Goal: Task Accomplishment & Management: Complete application form

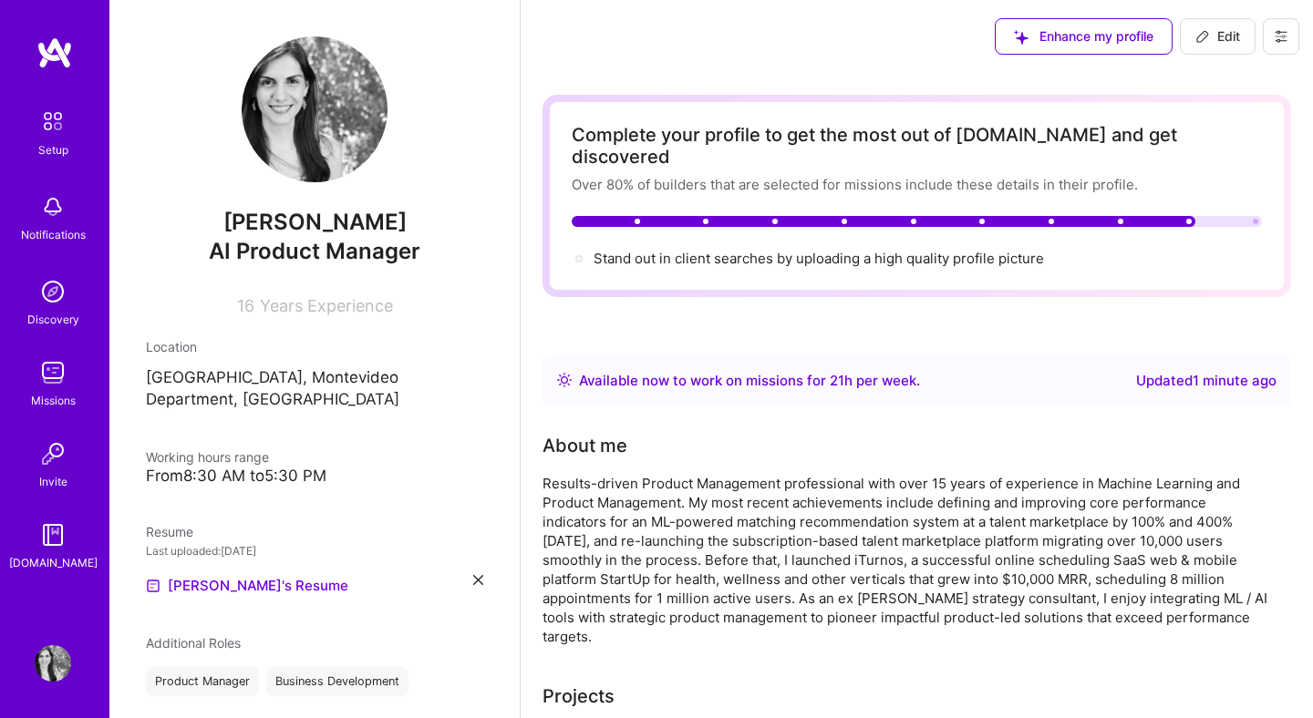
scroll to position [292, 0]
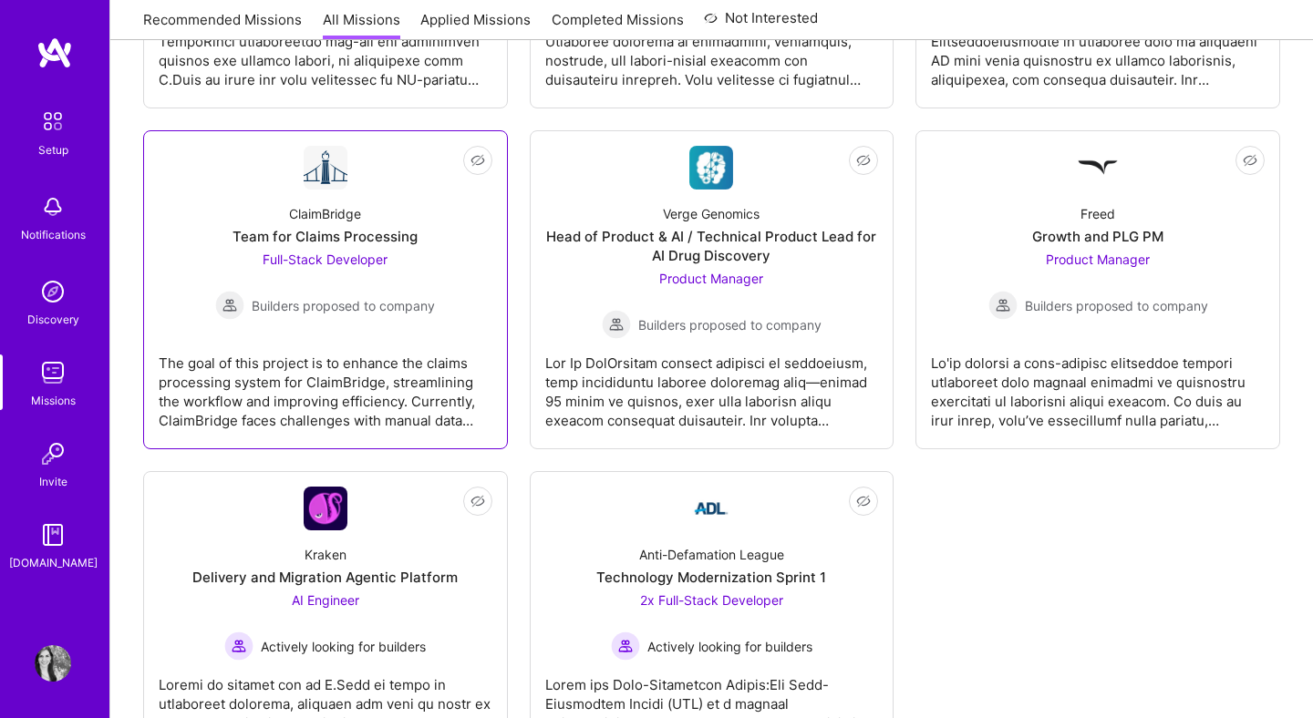
scroll to position [1, 0]
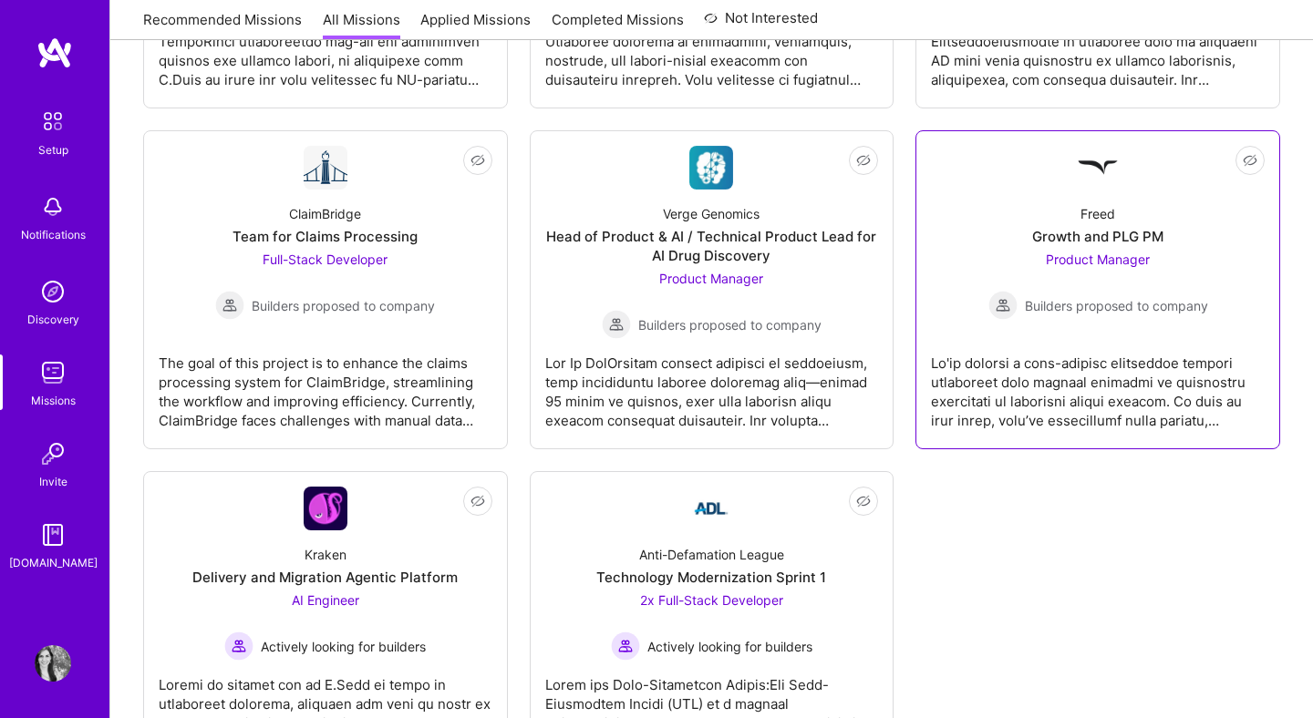
click at [1084, 217] on div "Freed" at bounding box center [1097, 213] width 35 height 19
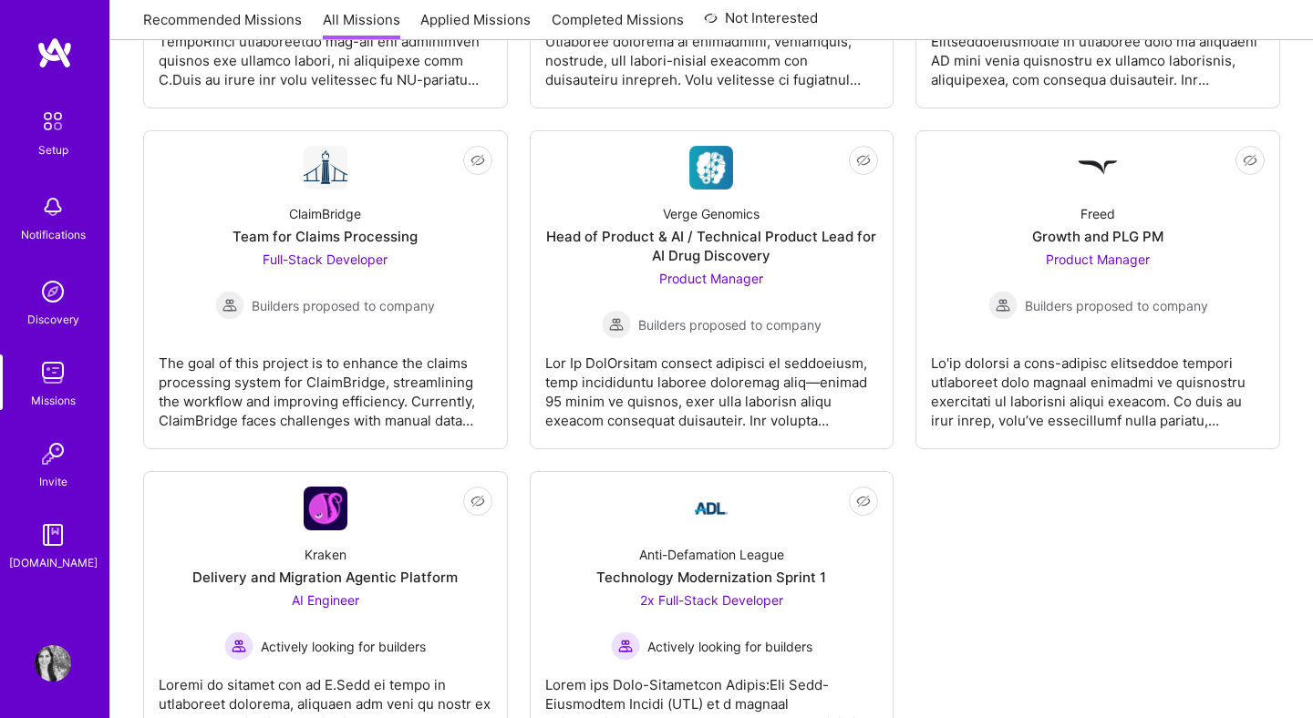
click at [67, 670] on img at bounding box center [53, 663] width 36 height 36
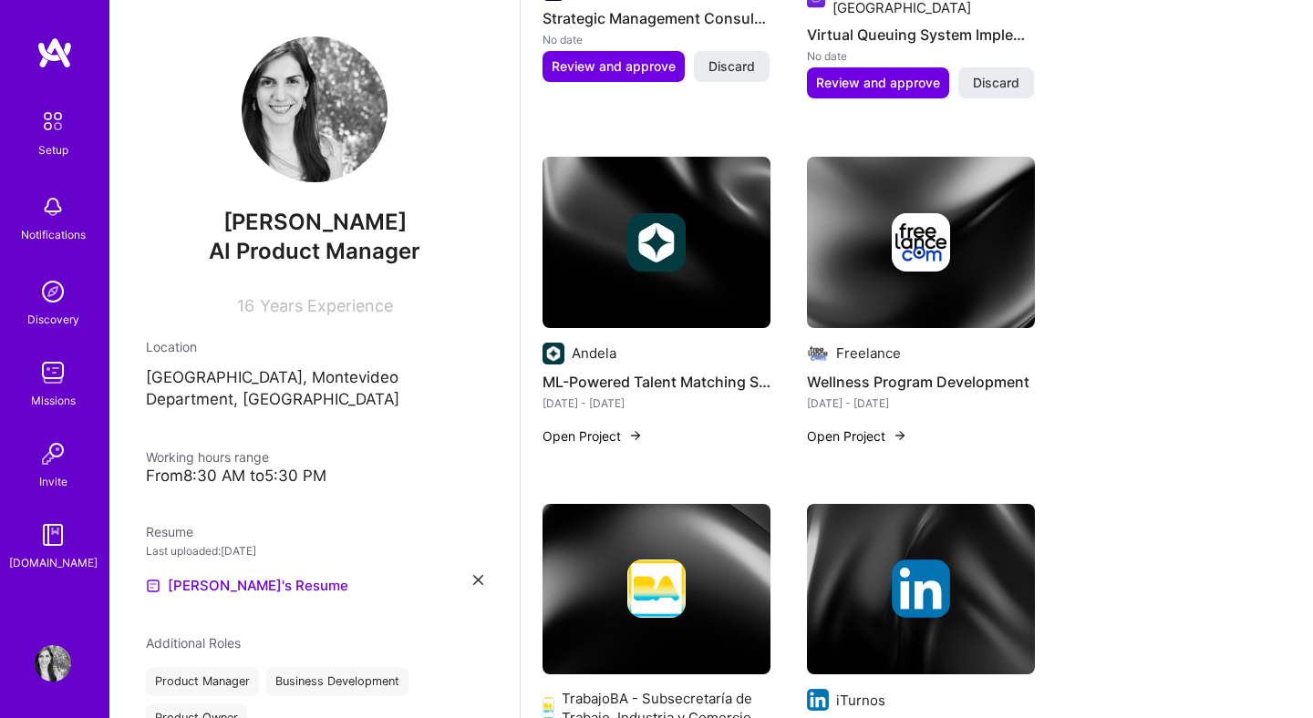
scroll to position [1387, 0]
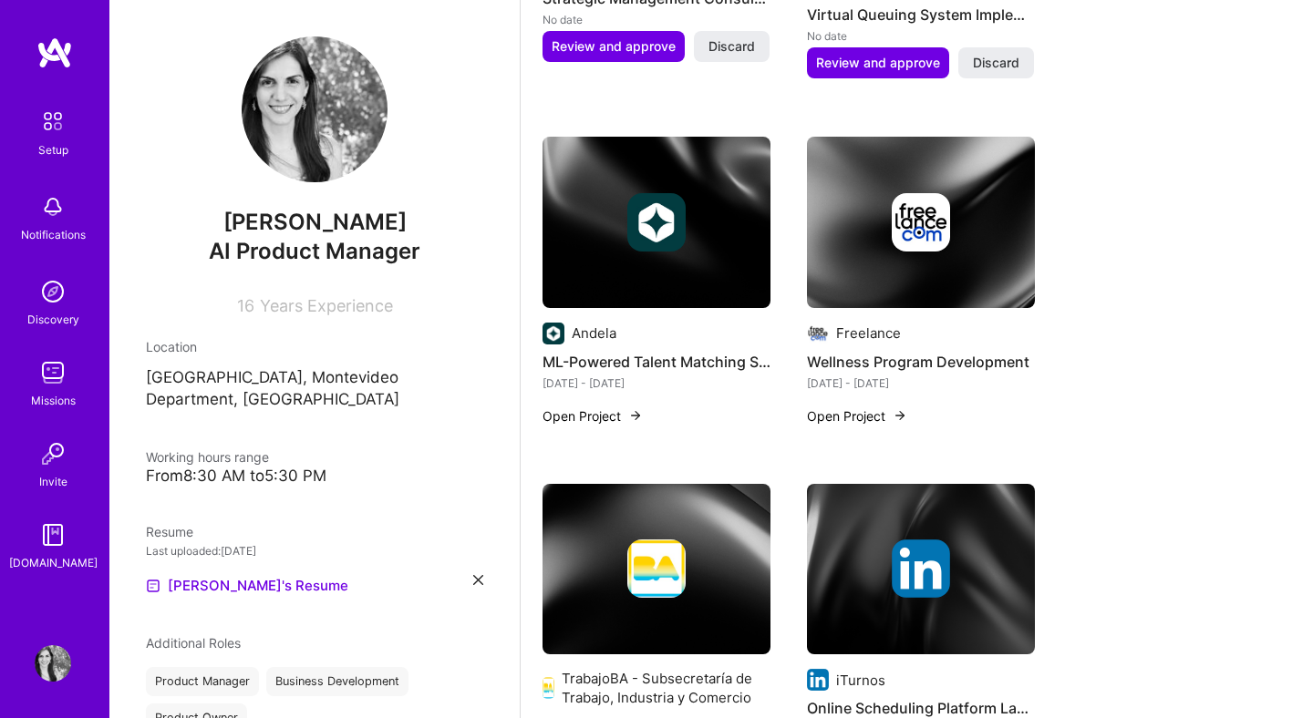
click at [974, 233] on img at bounding box center [921, 222] width 228 height 171
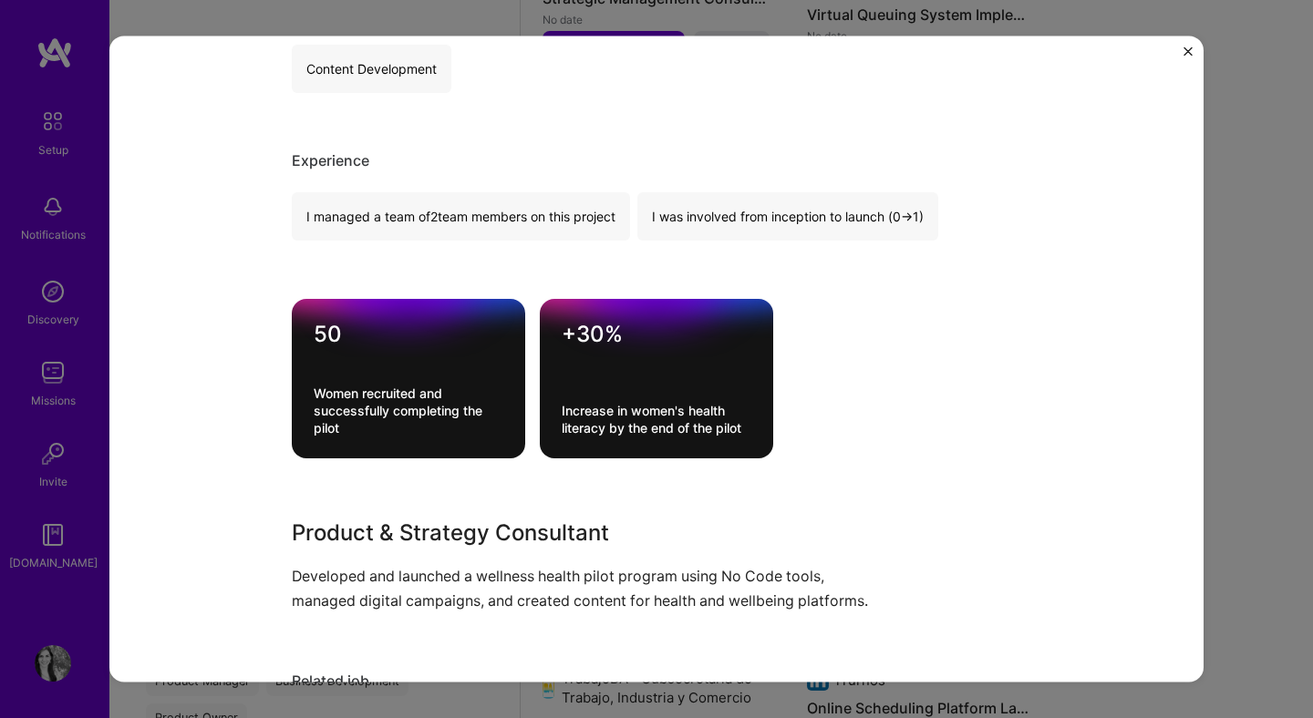
scroll to position [519, 0]
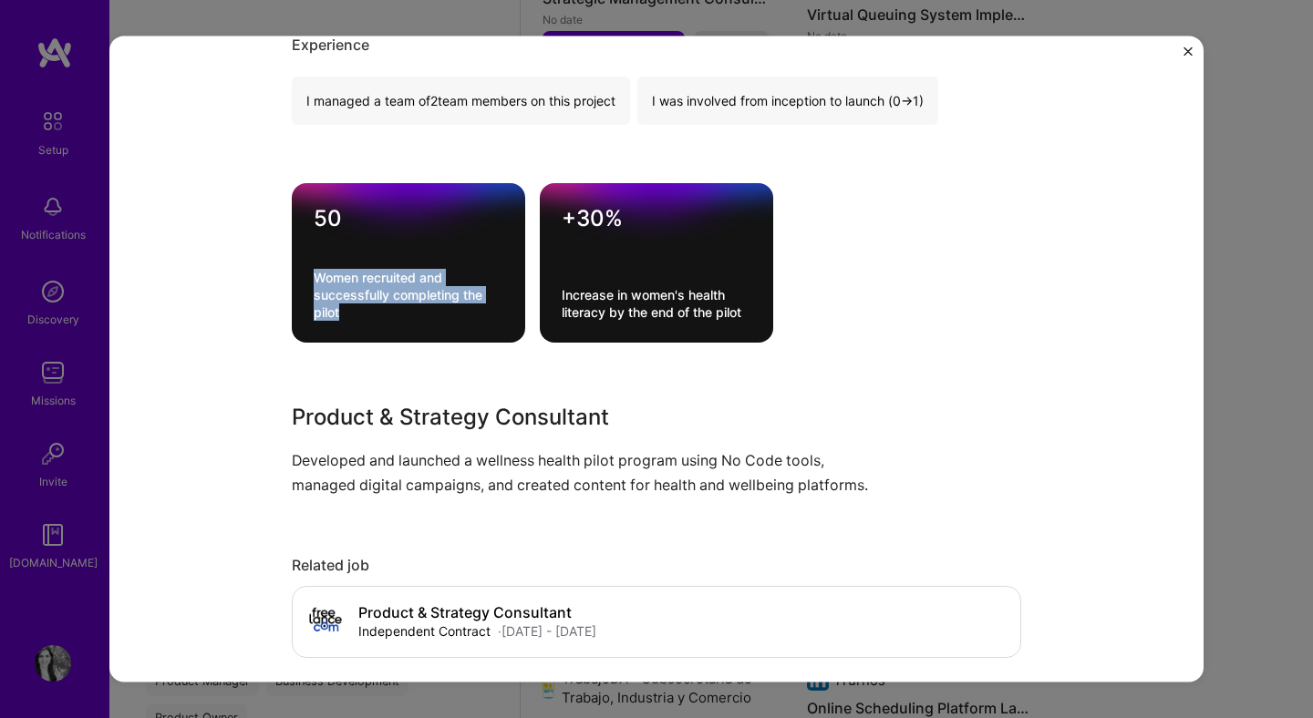
drag, startPoint x: 342, startPoint y: 313, endPoint x: 315, endPoint y: 273, distance: 48.0
click at [315, 273] on div "Women recruited and successfully completing the pilot" at bounding box center [409, 295] width 190 height 52
copy div "Women recruited and successfully completing the pilot"
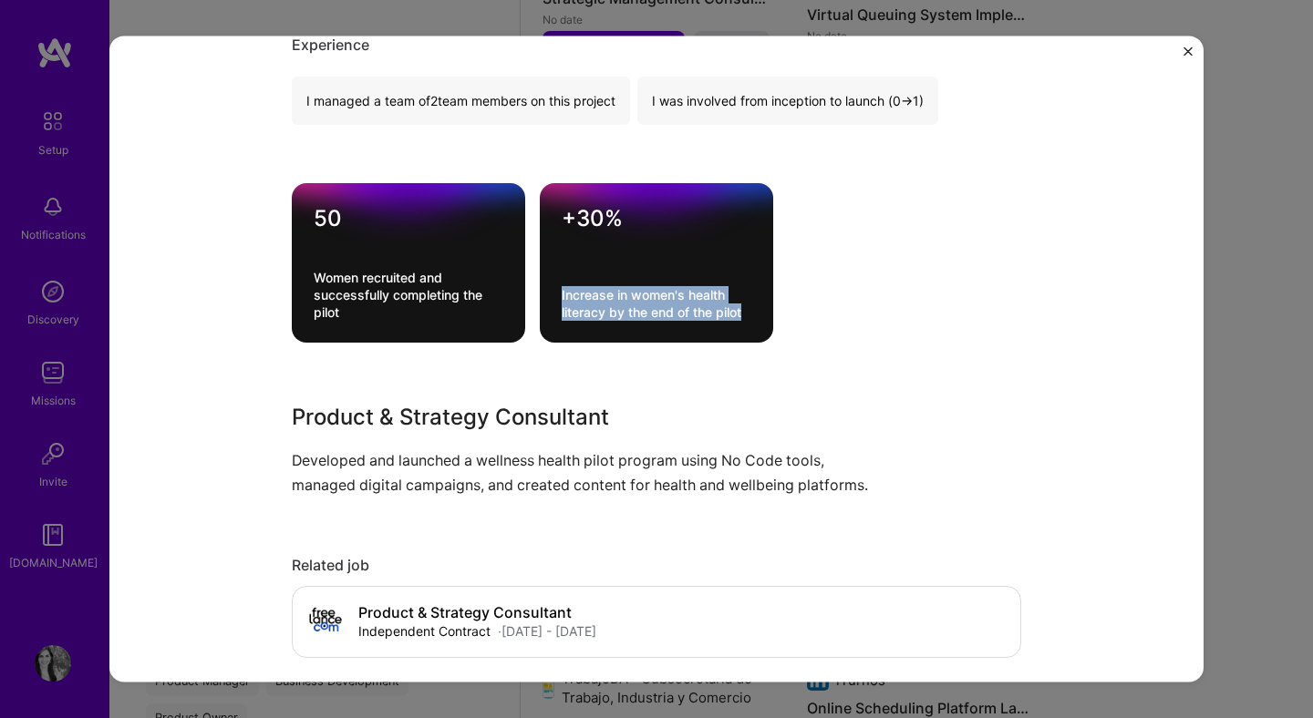
drag, startPoint x: 747, startPoint y: 318, endPoint x: 562, endPoint y: 302, distance: 185.8
click at [562, 301] on div "Increase in women's health literacy by the end of the pilot" at bounding box center [657, 303] width 190 height 35
copy div "Increase in women's health literacy by the end of the pilot"
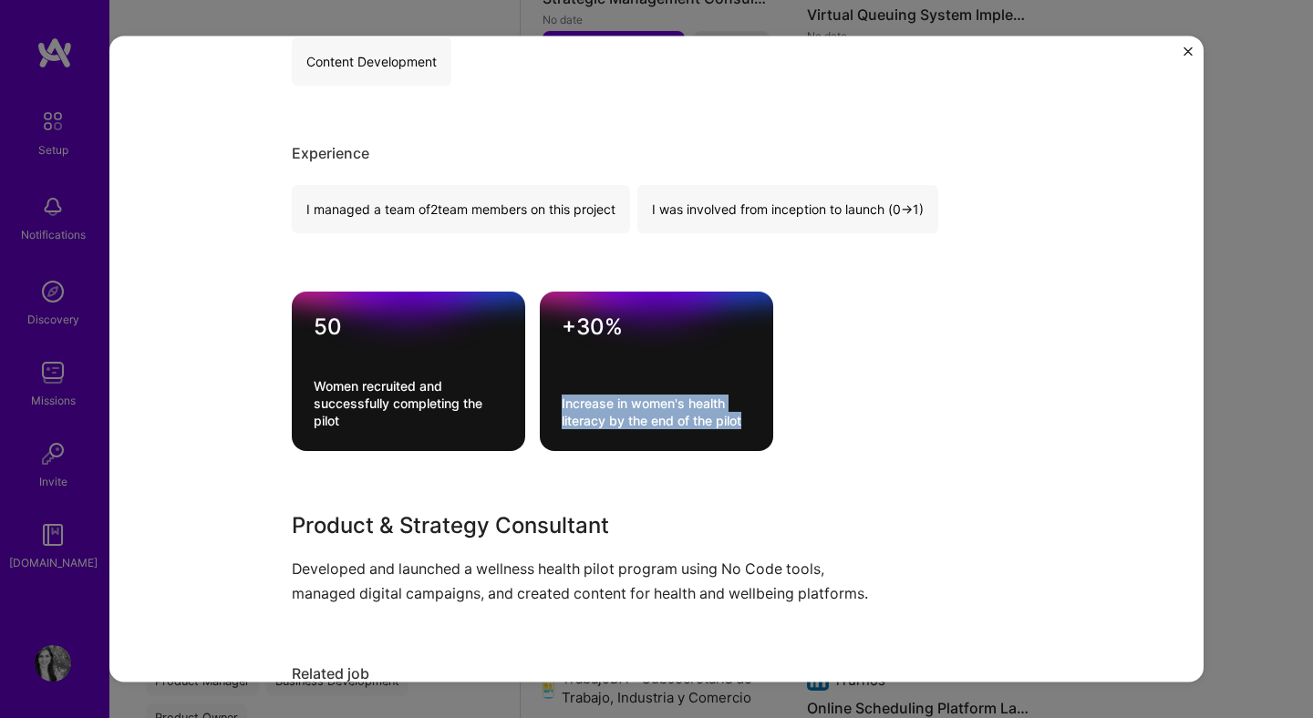
scroll to position [397, 0]
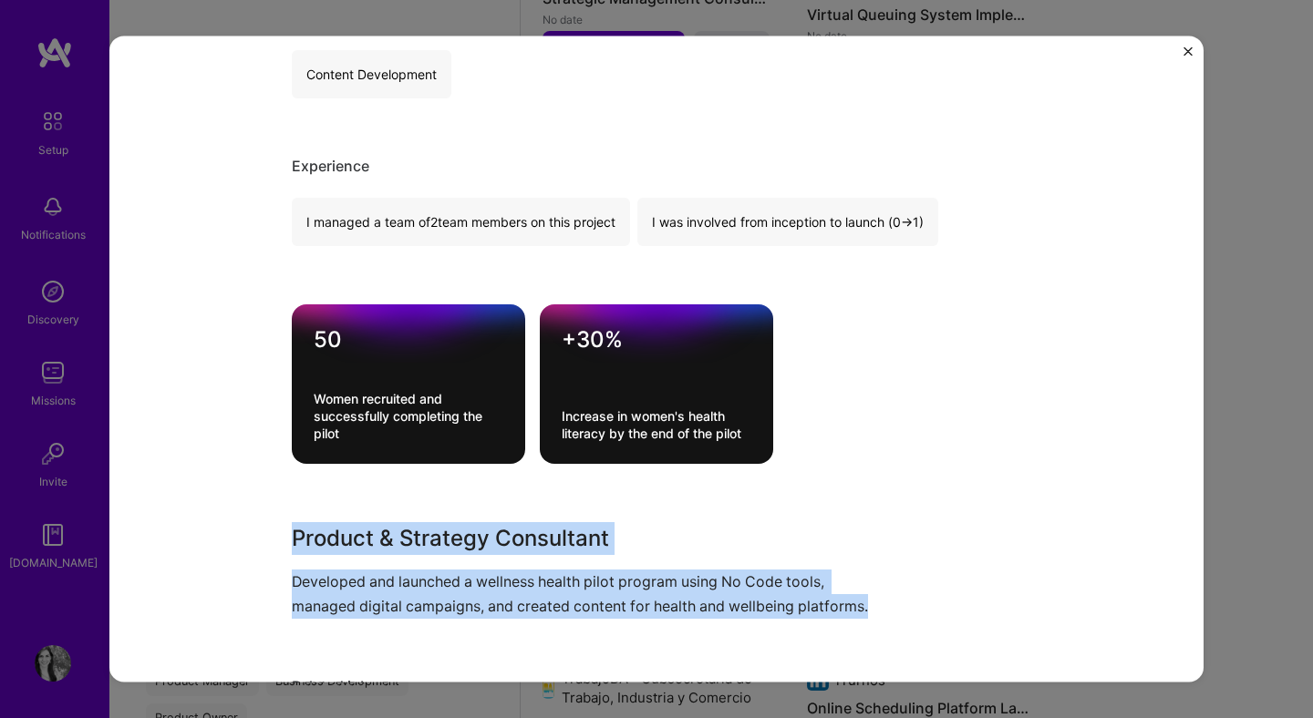
drag, startPoint x: 888, startPoint y: 607, endPoint x: 254, endPoint y: 547, distance: 636.4
click at [254, 547] on div "Wellness Program Development Freelance Wellness & Mental Health, Marketing Proj…" at bounding box center [656, 359] width 1094 height 646
copy div "Product & Strategy Consultant Developed and launched a wellness health pilot pr…"
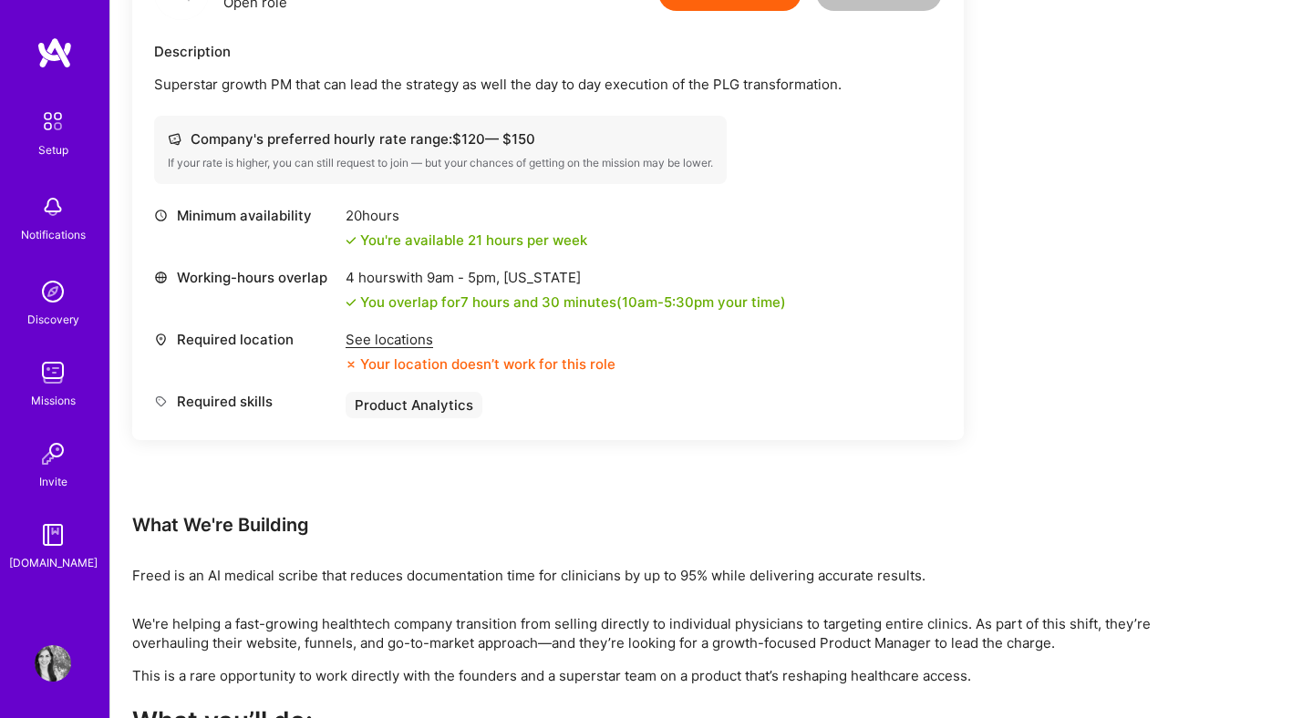
scroll to position [436, 0]
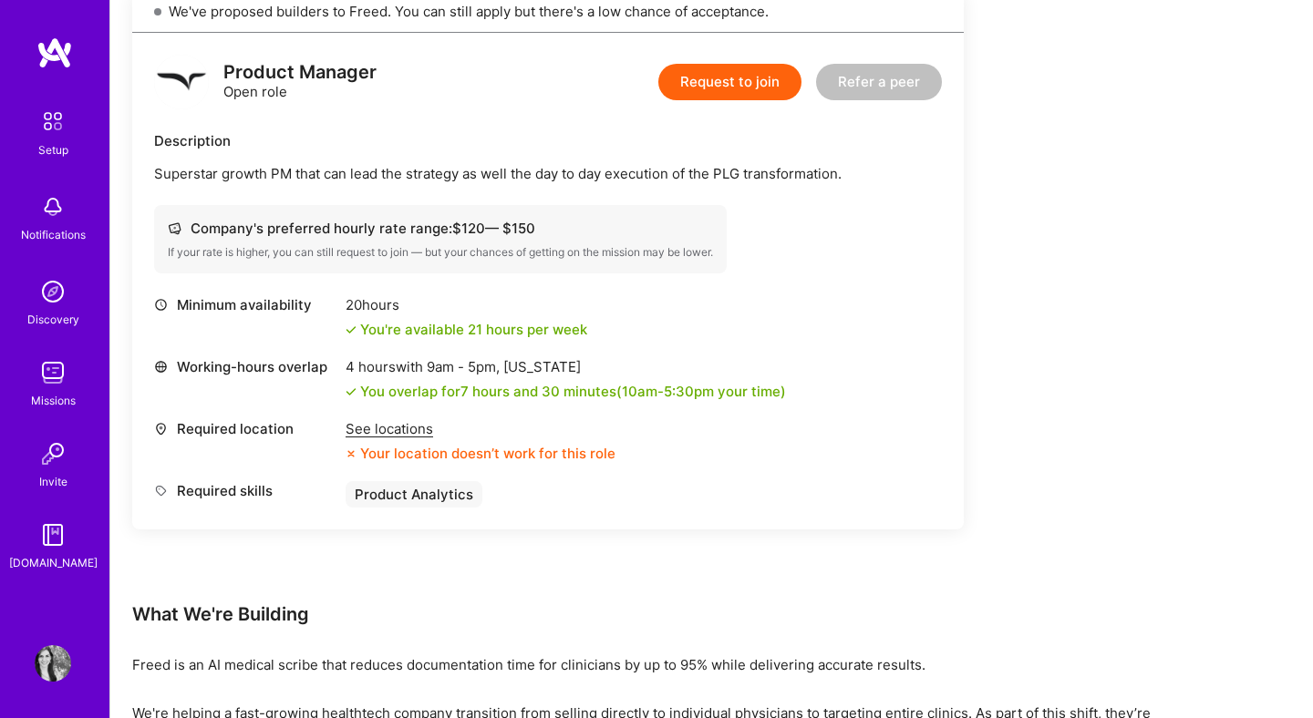
click at [749, 89] on button "Request to join" at bounding box center [729, 82] width 143 height 36
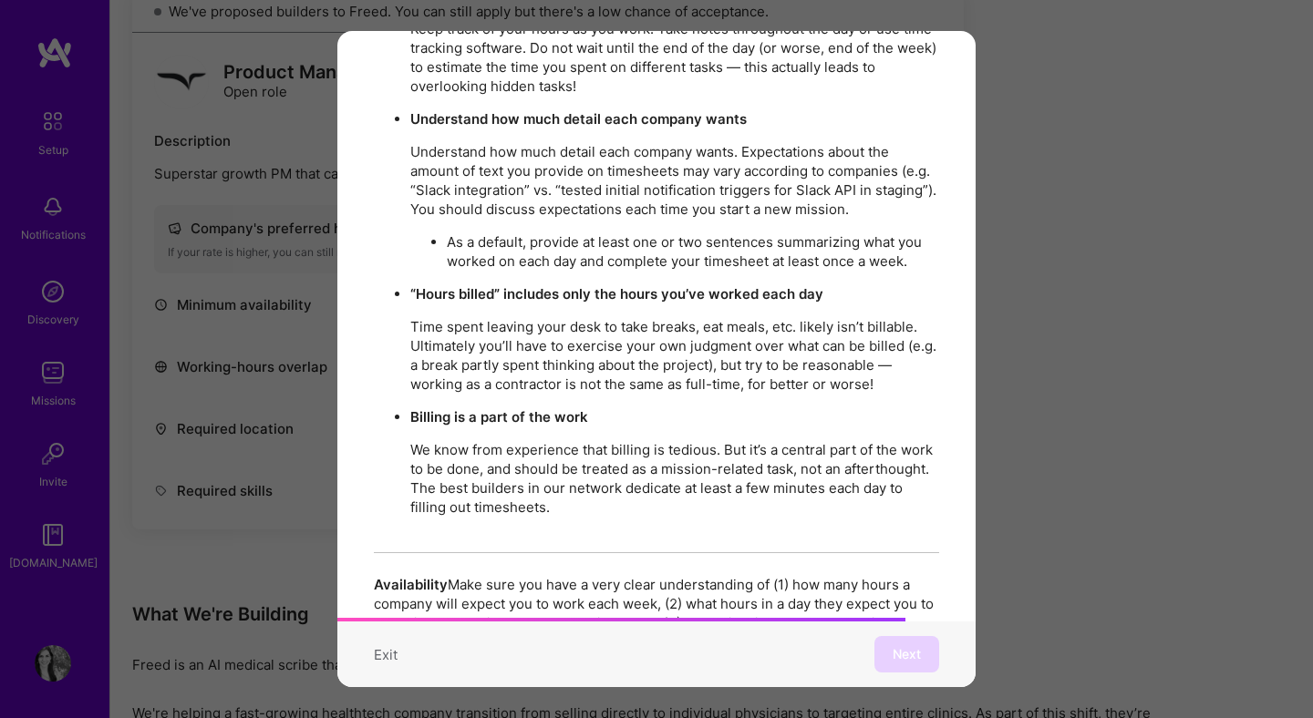
scroll to position [3127, 0]
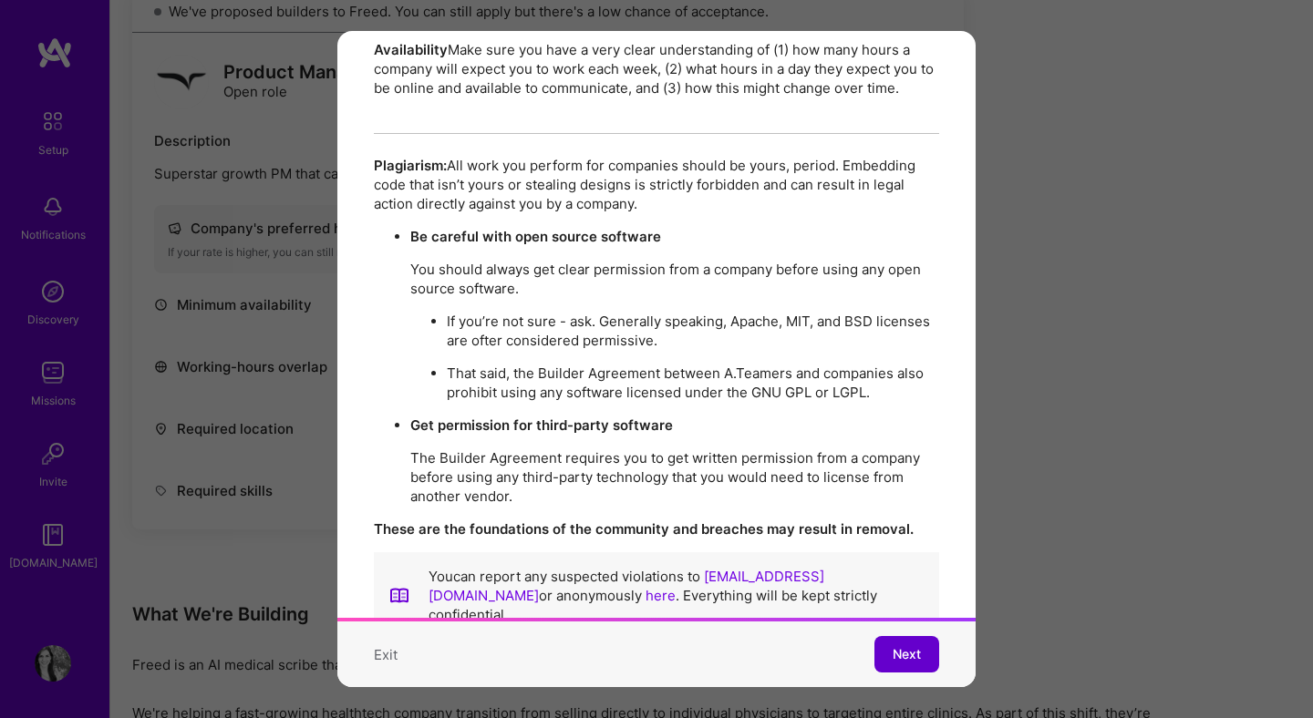
click at [916, 654] on span "Next" at bounding box center [906, 654] width 28 height 18
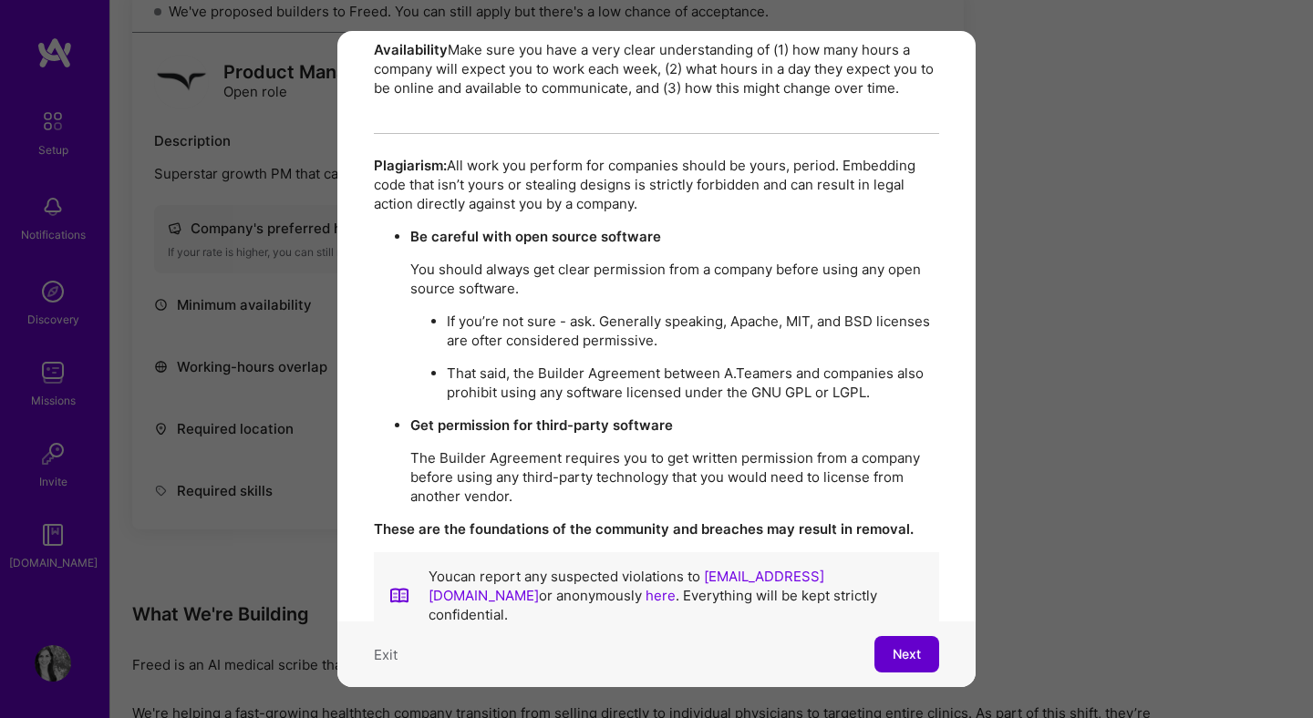
scroll to position [0, 0]
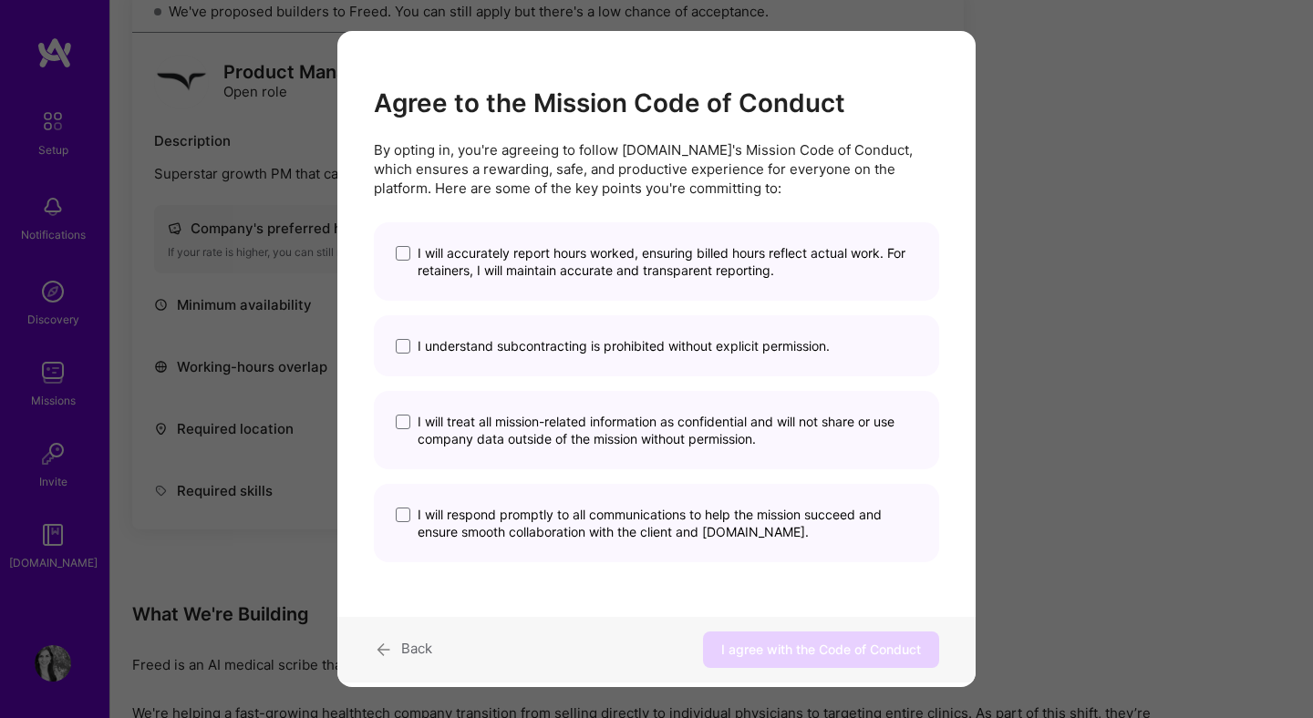
click at [525, 263] on span "I will accurately report hours worked, ensuring billed hours reflect actual wor…" at bounding box center [667, 261] width 500 height 35
click at [0, 0] on input "I will accurately report hours worked, ensuring billed hours reflect actual wor…" at bounding box center [0, 0] width 0 height 0
click at [557, 352] on span "I understand subcontracting is prohibited without explicit permission." at bounding box center [623, 345] width 412 height 17
click at [0, 0] on input "I understand subcontracting is prohibited without explicit permission." at bounding box center [0, 0] width 0 height 0
click at [589, 441] on span "I will treat all mission-related information as confidential and will not share…" at bounding box center [667, 430] width 500 height 35
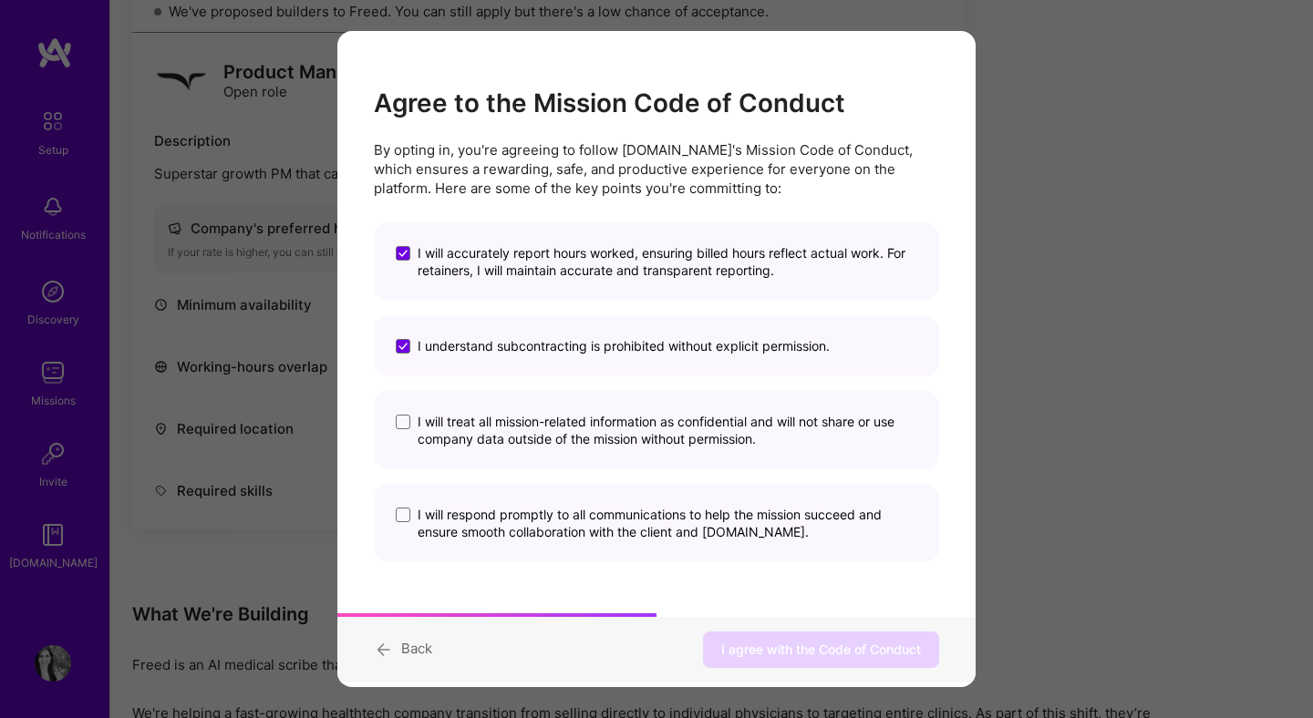
click at [0, 0] on input "I will treat all mission-related information as confidential and will not share…" at bounding box center [0, 0] width 0 height 0
click at [602, 527] on span "I will respond promptly to all communications to help the mission succeed and e…" at bounding box center [667, 523] width 500 height 35
click at [0, 0] on input "I will respond promptly to all communications to help the mission succeed and e…" at bounding box center [0, 0] width 0 height 0
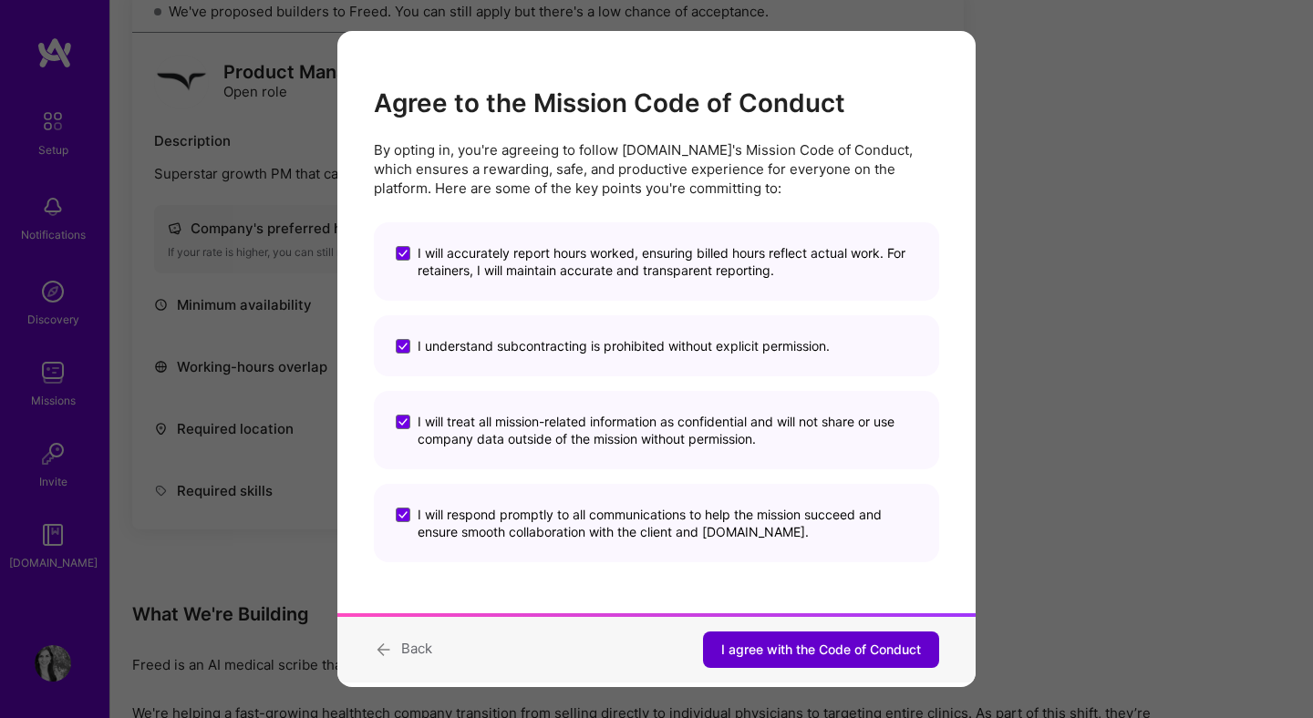
click at [767, 649] on span "I agree with the Code of Conduct" at bounding box center [821, 650] width 200 height 18
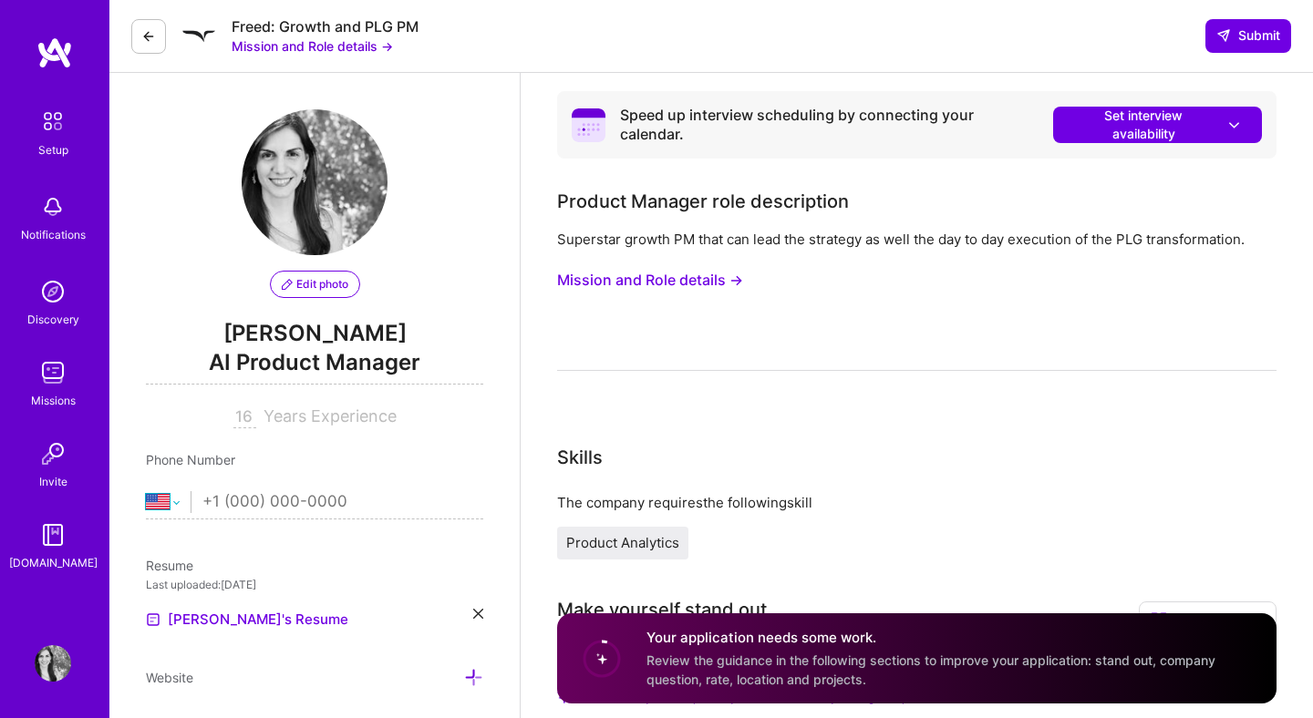
click at [173, 506] on select "[GEOGRAPHIC_DATA] [GEOGRAPHIC_DATA] [GEOGRAPHIC_DATA] [GEOGRAPHIC_DATA] [US_STA…" at bounding box center [168, 502] width 45 height 22
select select "UY"
click at [146, 491] on select "[GEOGRAPHIC_DATA] [GEOGRAPHIC_DATA] [GEOGRAPHIC_DATA] [GEOGRAPHIC_DATA] [US_STA…" at bounding box center [168, 502] width 45 height 22
click at [280, 507] on input "tel" at bounding box center [342, 502] width 281 height 53
type input "92996226"
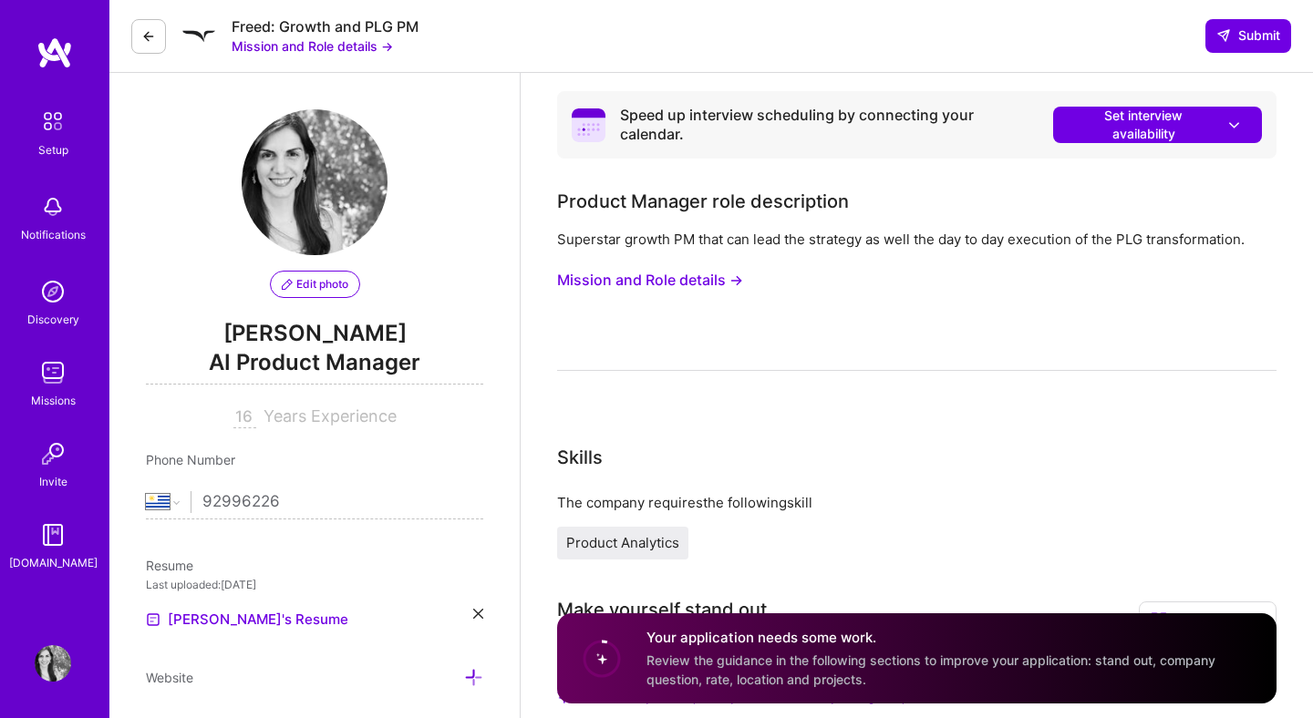
click at [202, 561] on div "Resume" at bounding box center [314, 565] width 337 height 19
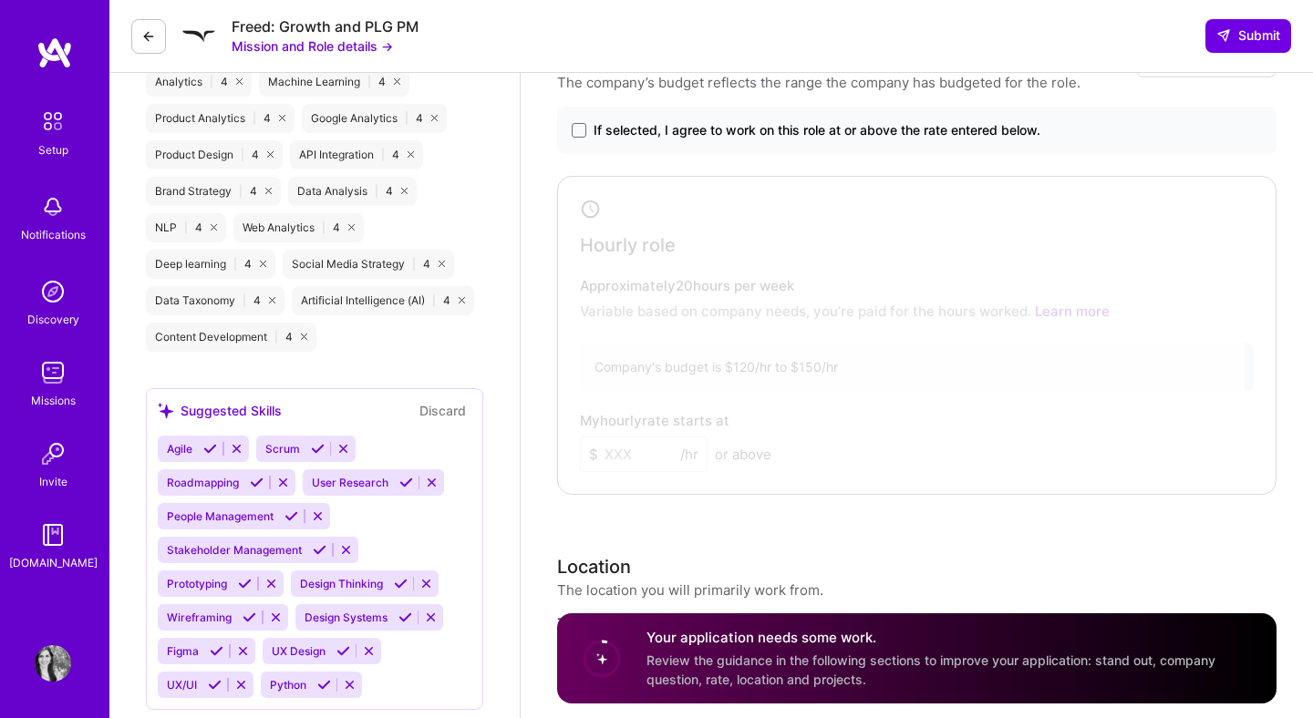
scroll to position [1078, 0]
click at [211, 444] on icon at bounding box center [210, 448] width 14 height 14
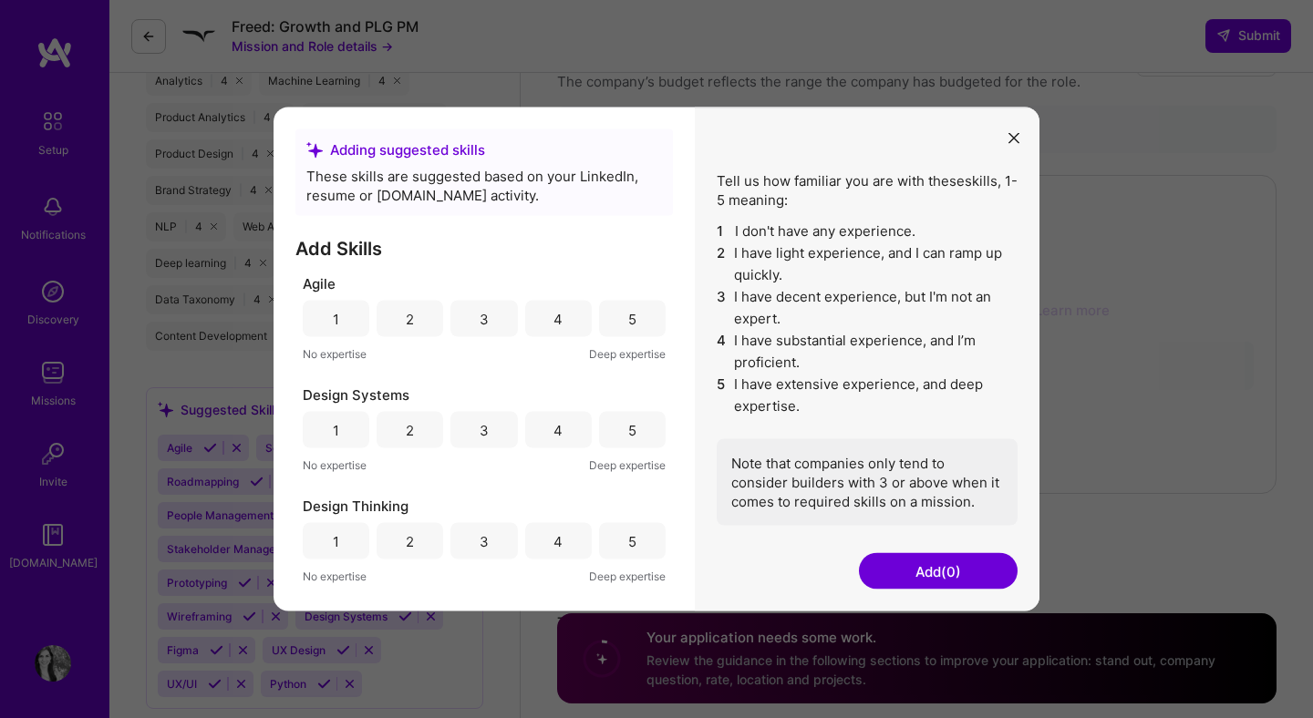
click at [628, 324] on div "5" at bounding box center [632, 318] width 8 height 19
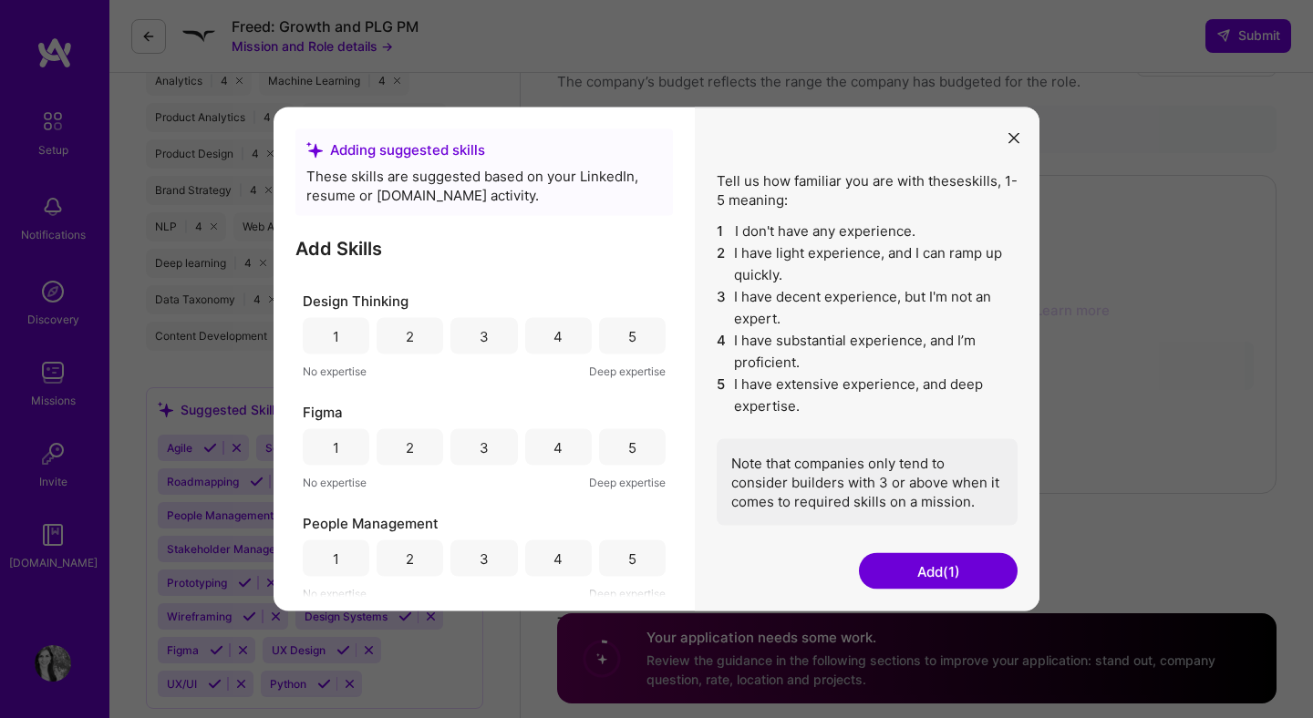
scroll to position [203, 0]
click at [554, 458] on div "4" at bounding box center [557, 448] width 9 height 19
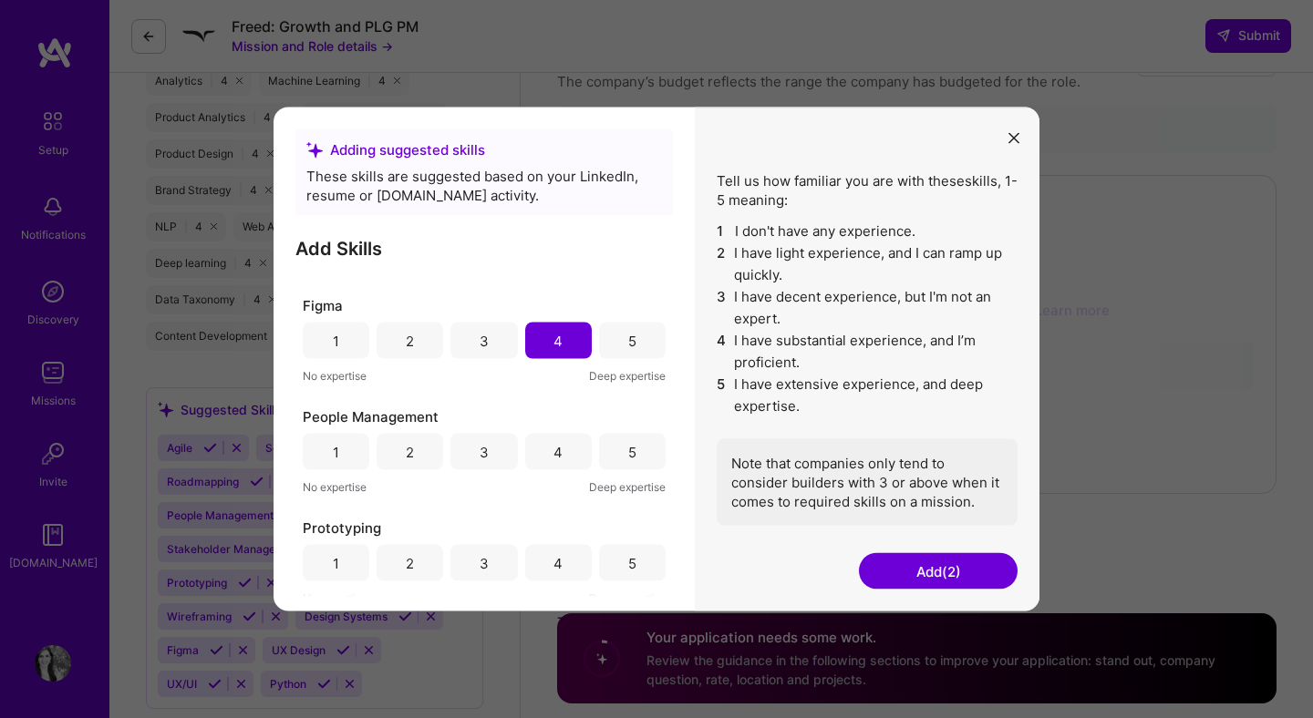
click at [628, 457] on div "5" at bounding box center [632, 451] width 8 height 19
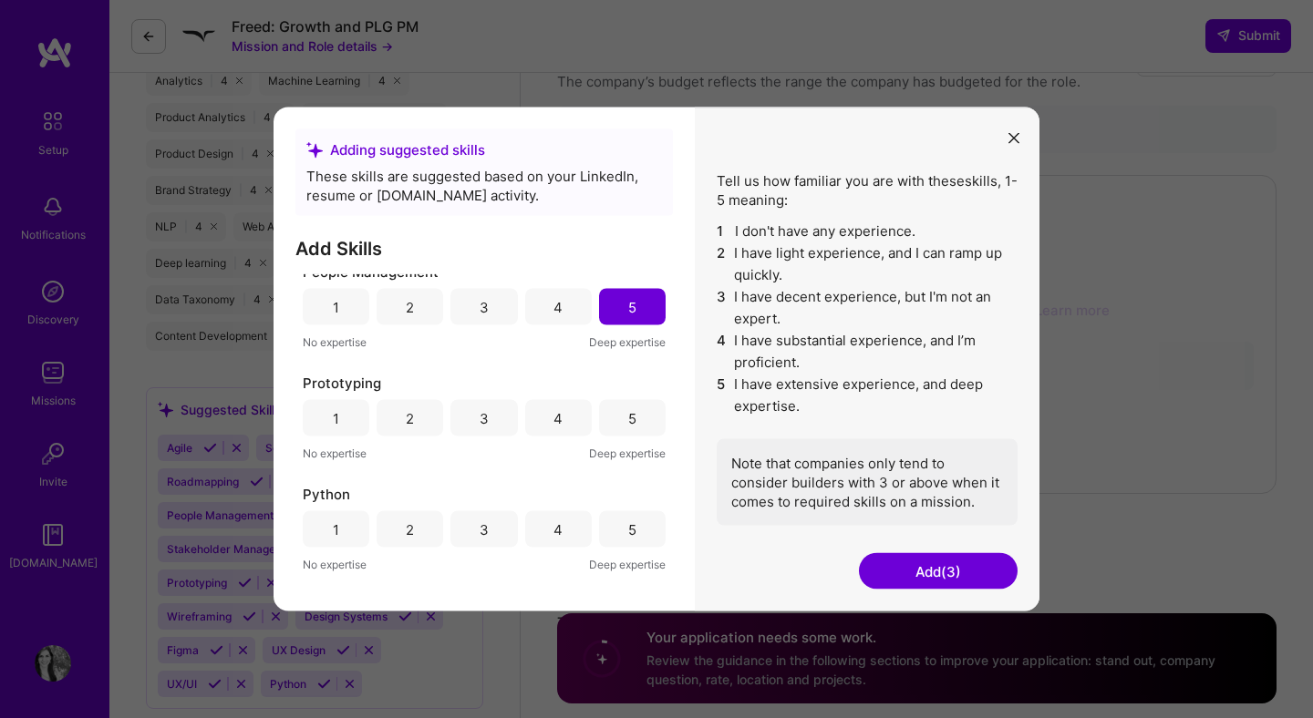
scroll to position [460, 0]
click at [553, 415] on div "4" at bounding box center [557, 414] width 9 height 19
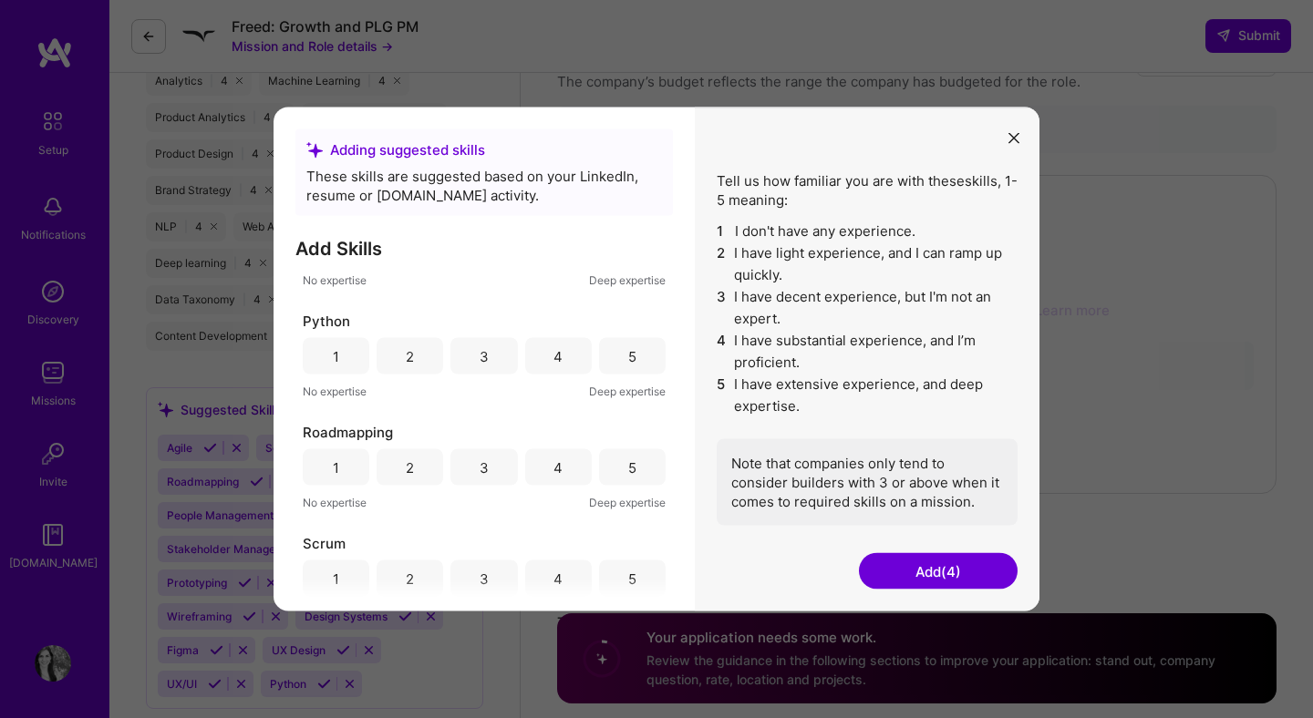
scroll to position [633, 0]
click at [634, 461] on div "5" at bounding box center [632, 465] width 67 height 36
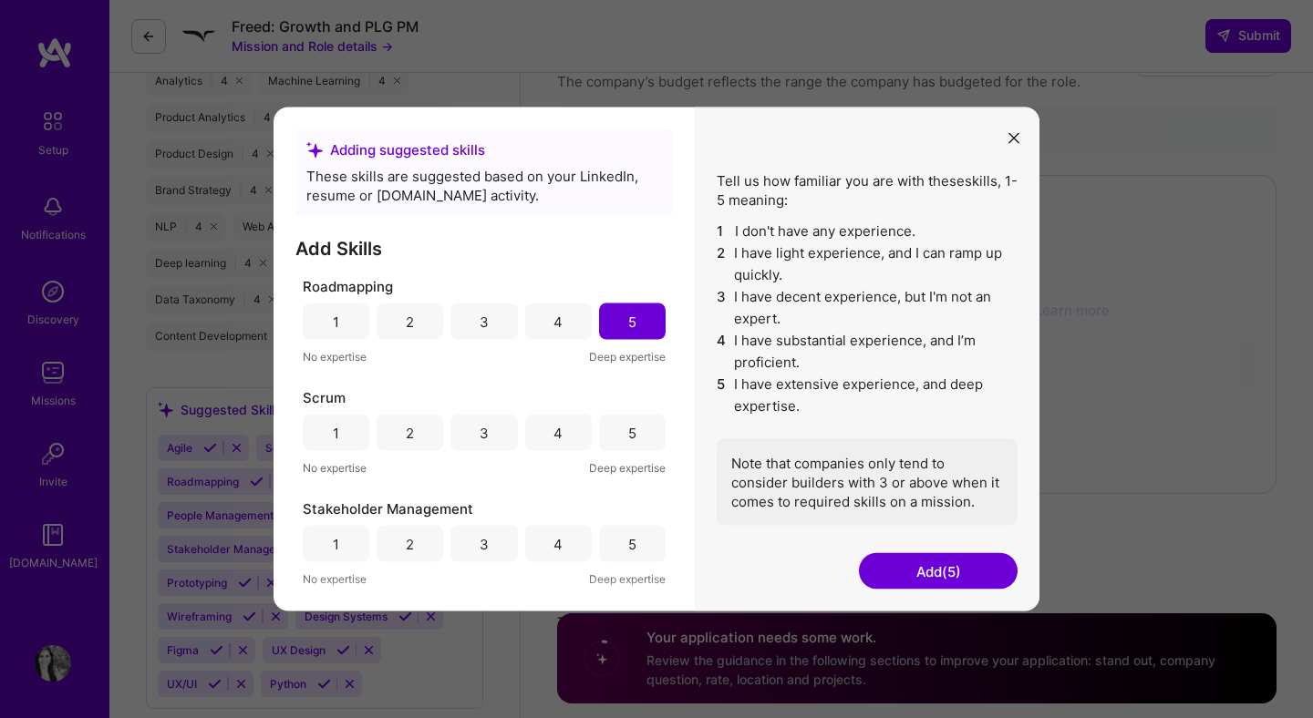
scroll to position [778, 0]
click at [553, 435] on div "4" at bounding box center [557, 430] width 9 height 19
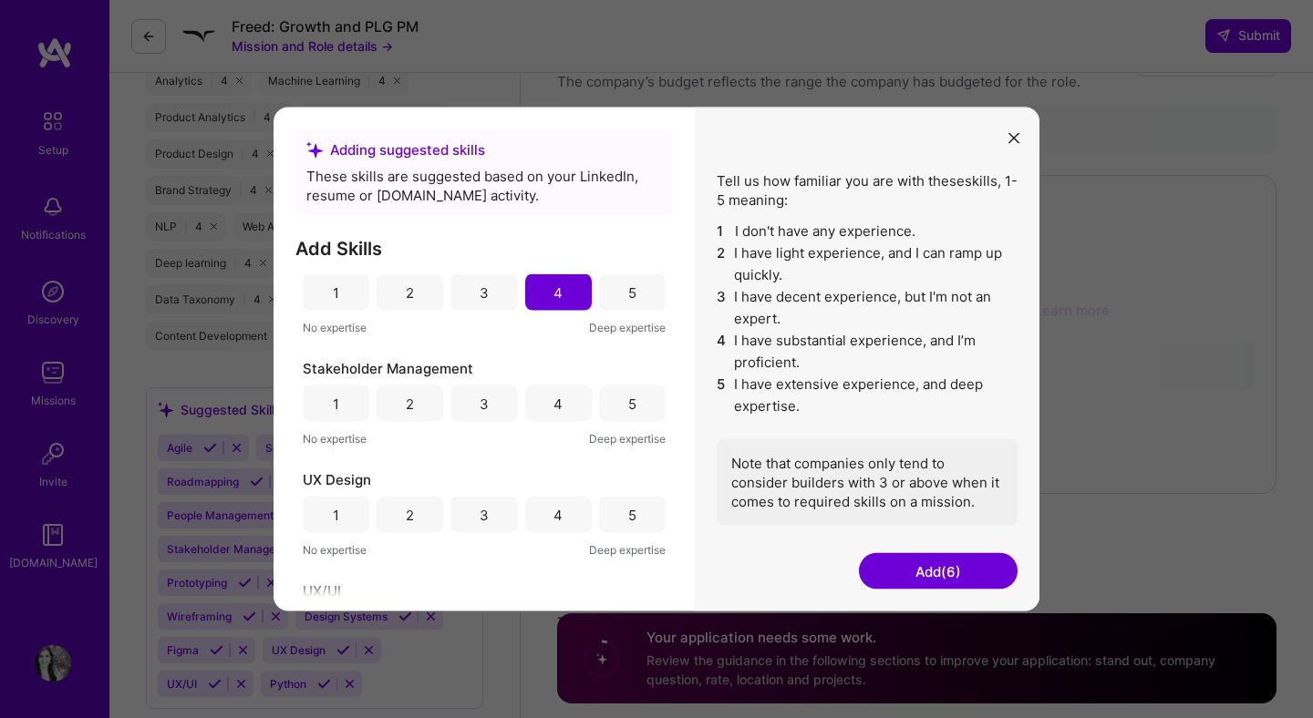
click at [620, 402] on div "5" at bounding box center [632, 404] width 67 height 36
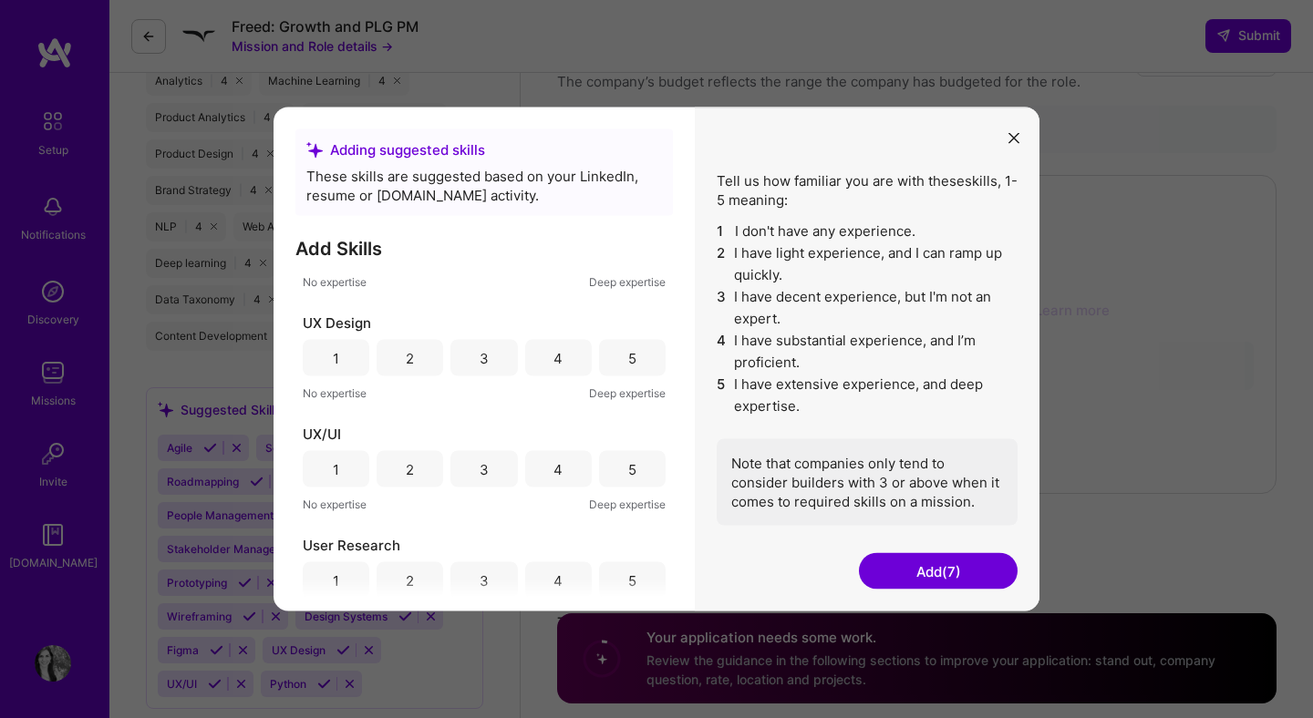
scroll to position [1074, 0]
click at [562, 366] on div "4" at bounding box center [558, 357] width 67 height 36
click at [575, 361] on div "4" at bounding box center [558, 362] width 67 height 36
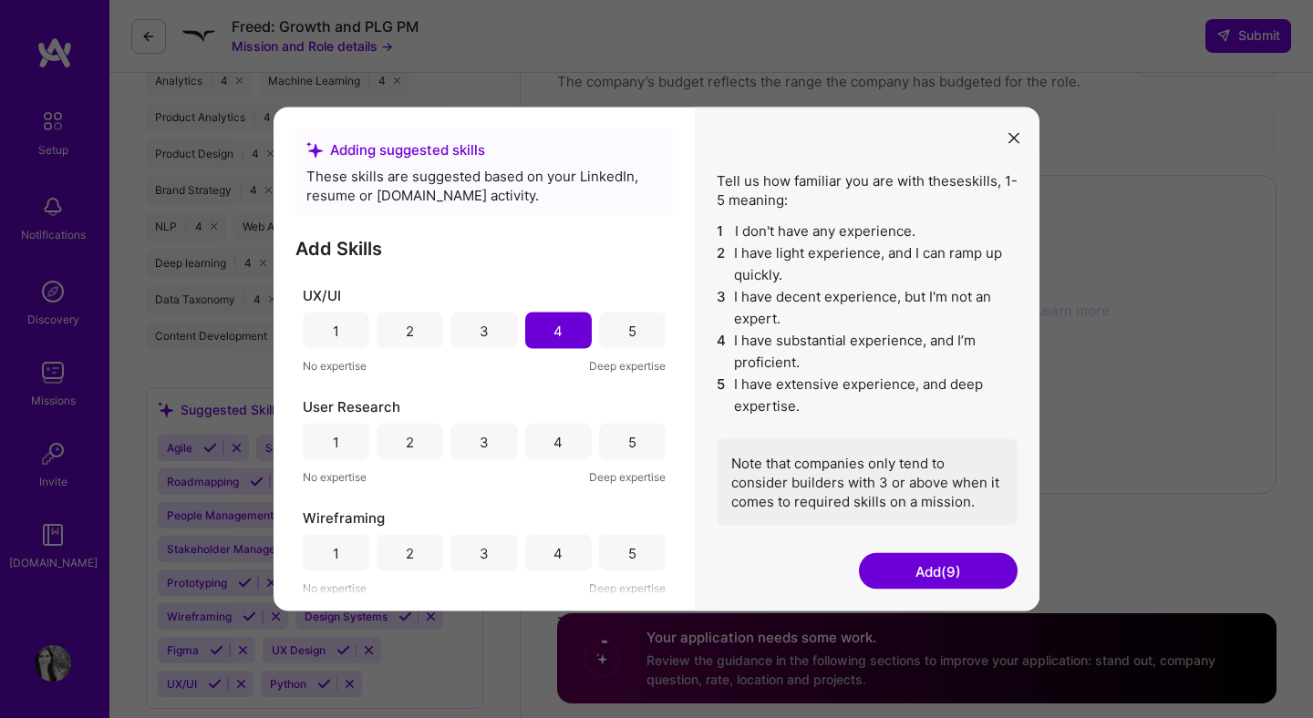
click at [553, 438] on div "4" at bounding box center [557, 441] width 9 height 19
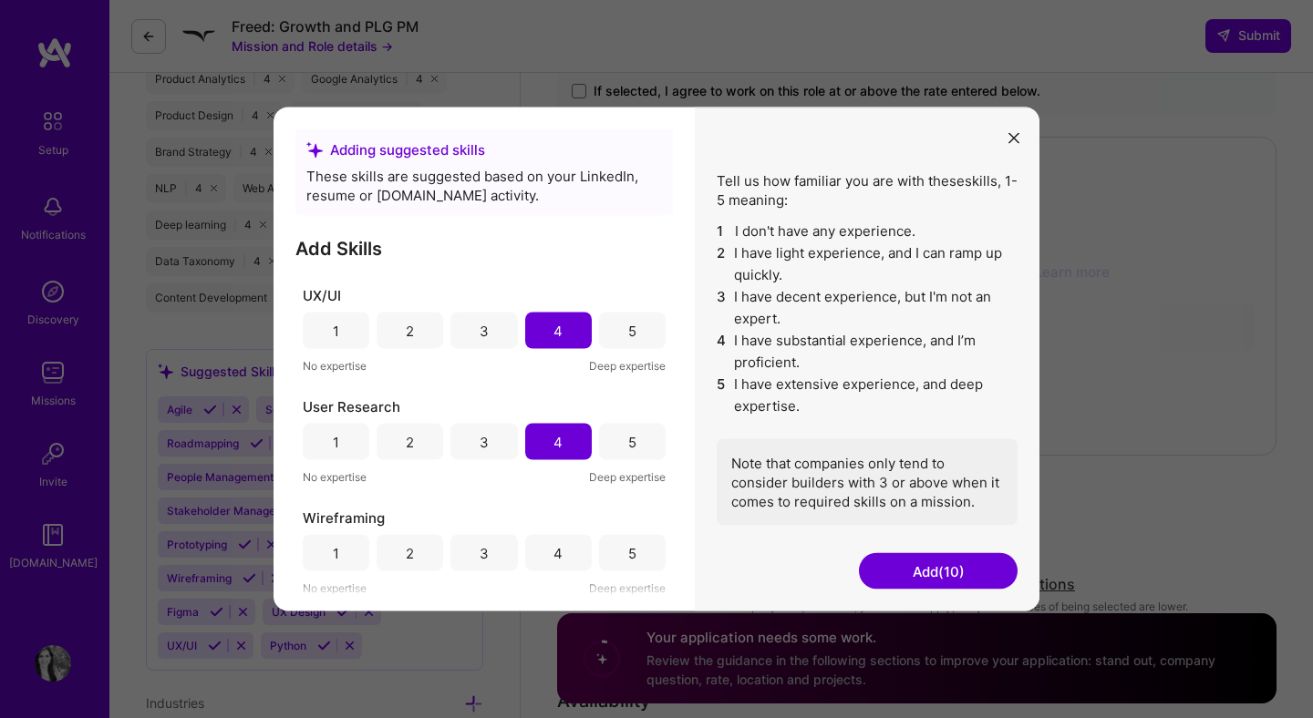
scroll to position [1133, 0]
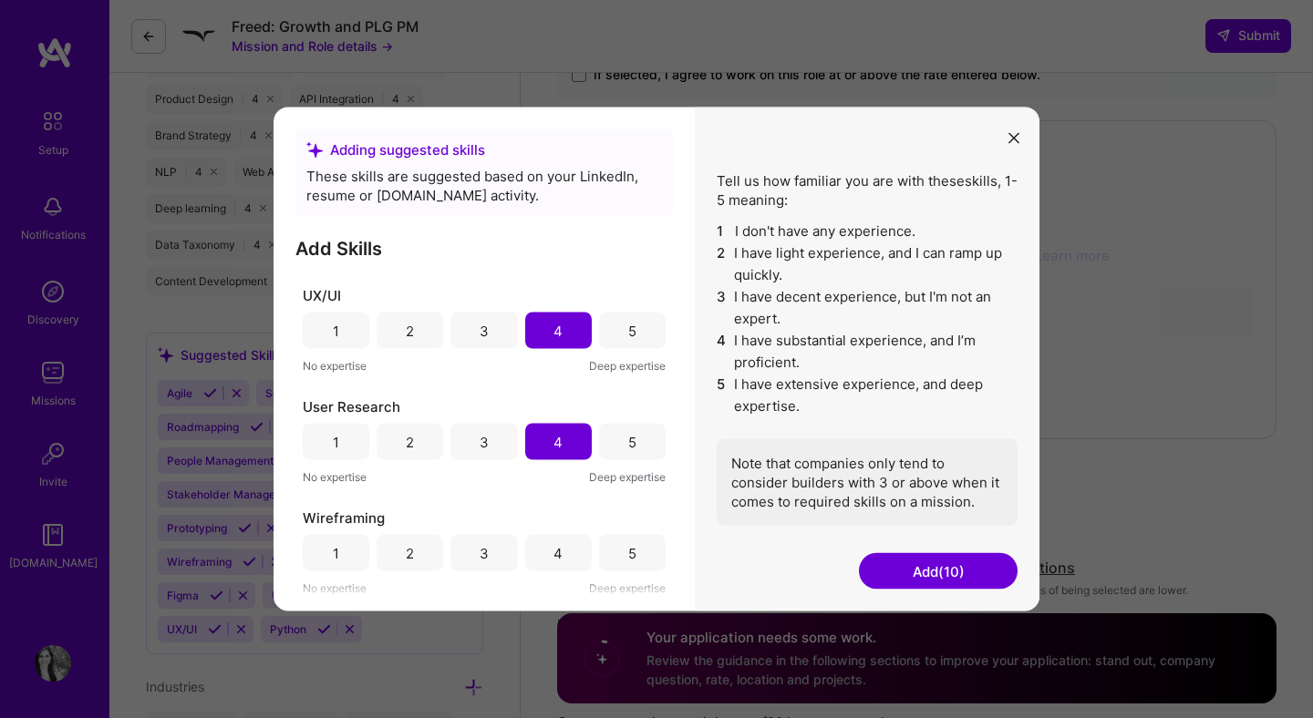
click at [604, 555] on div "5" at bounding box center [632, 553] width 67 height 36
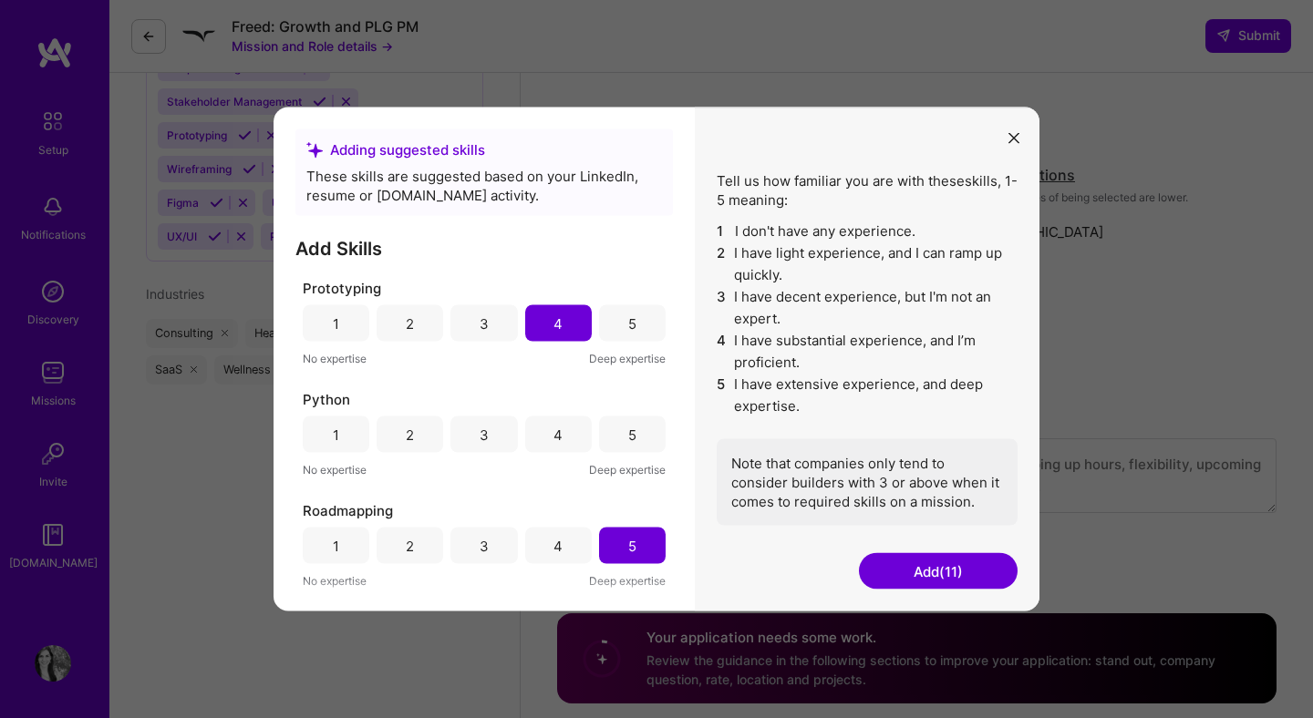
scroll to position [0, 0]
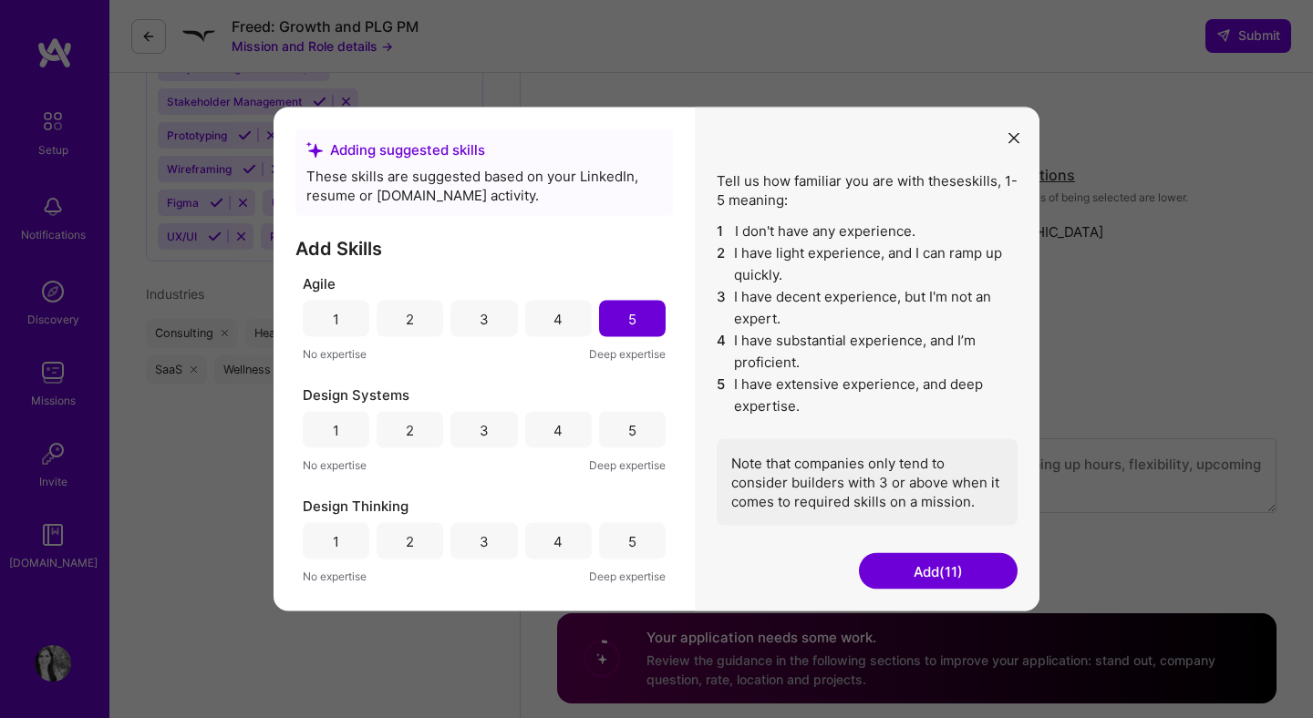
click at [946, 569] on button "Add (11)" at bounding box center [938, 571] width 159 height 36
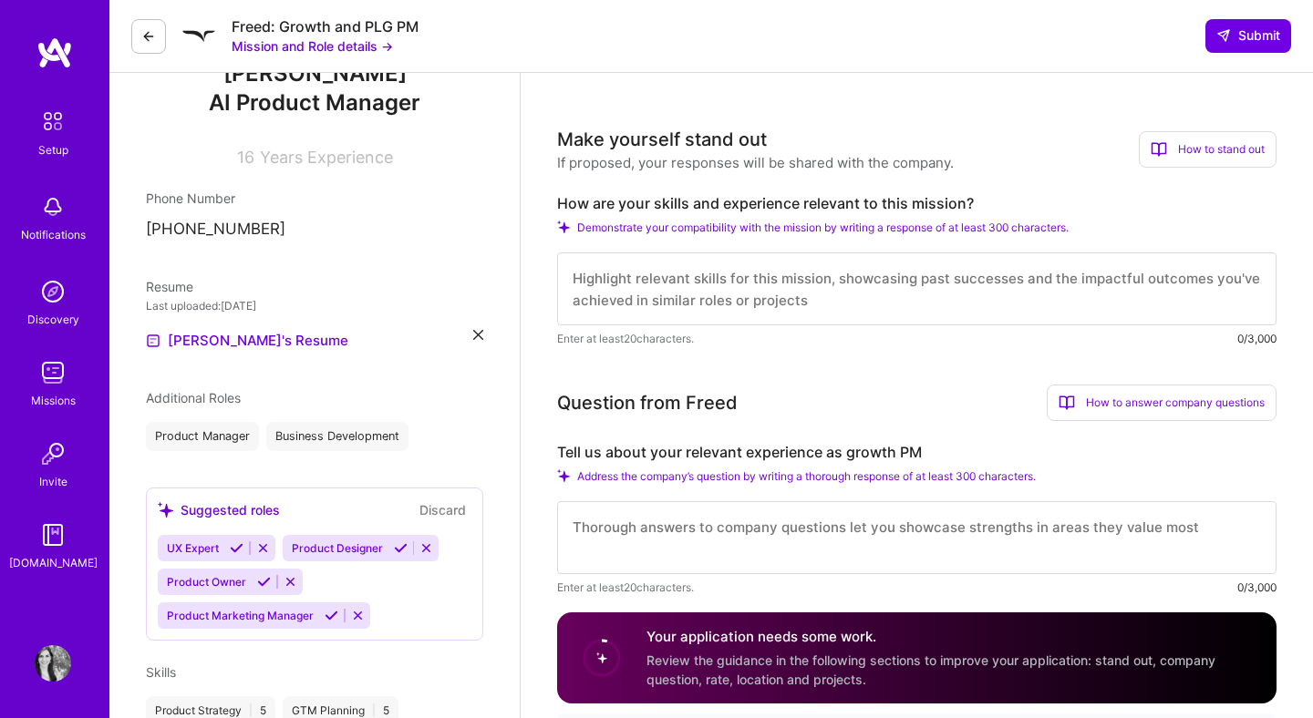
scroll to position [226, 0]
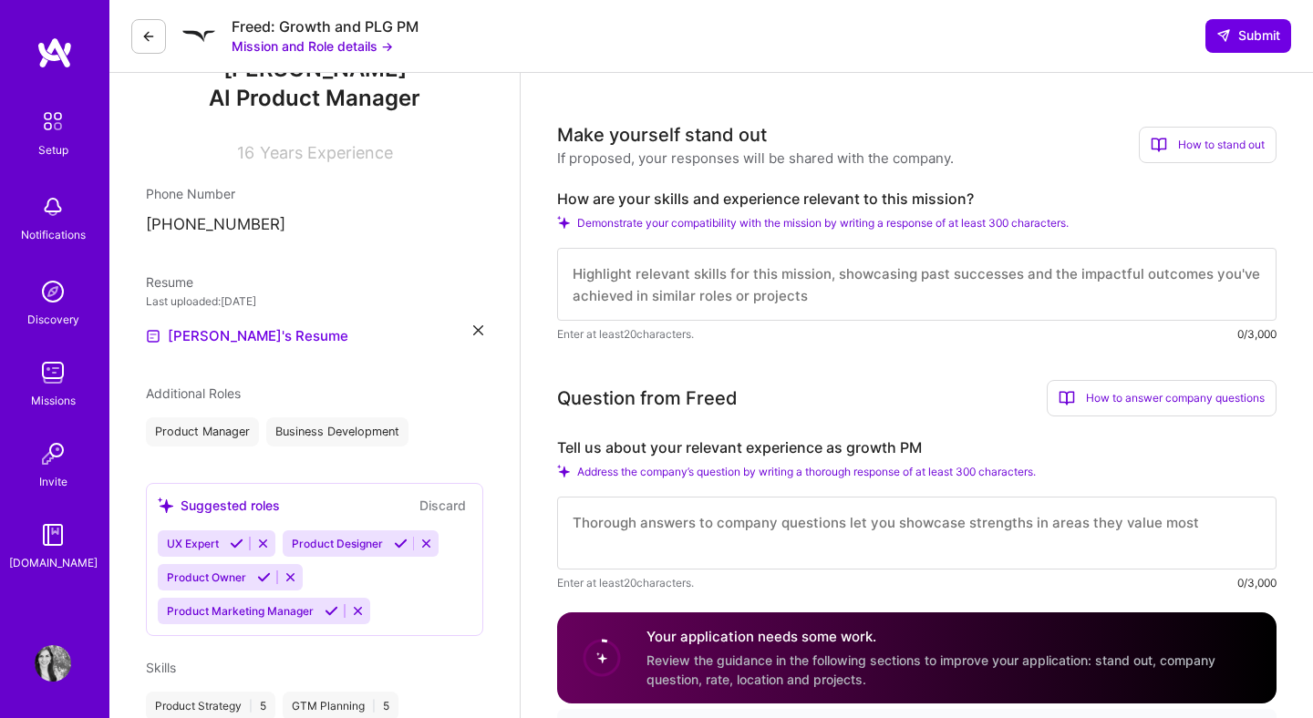
click at [263, 578] on icon at bounding box center [264, 578] width 14 height 14
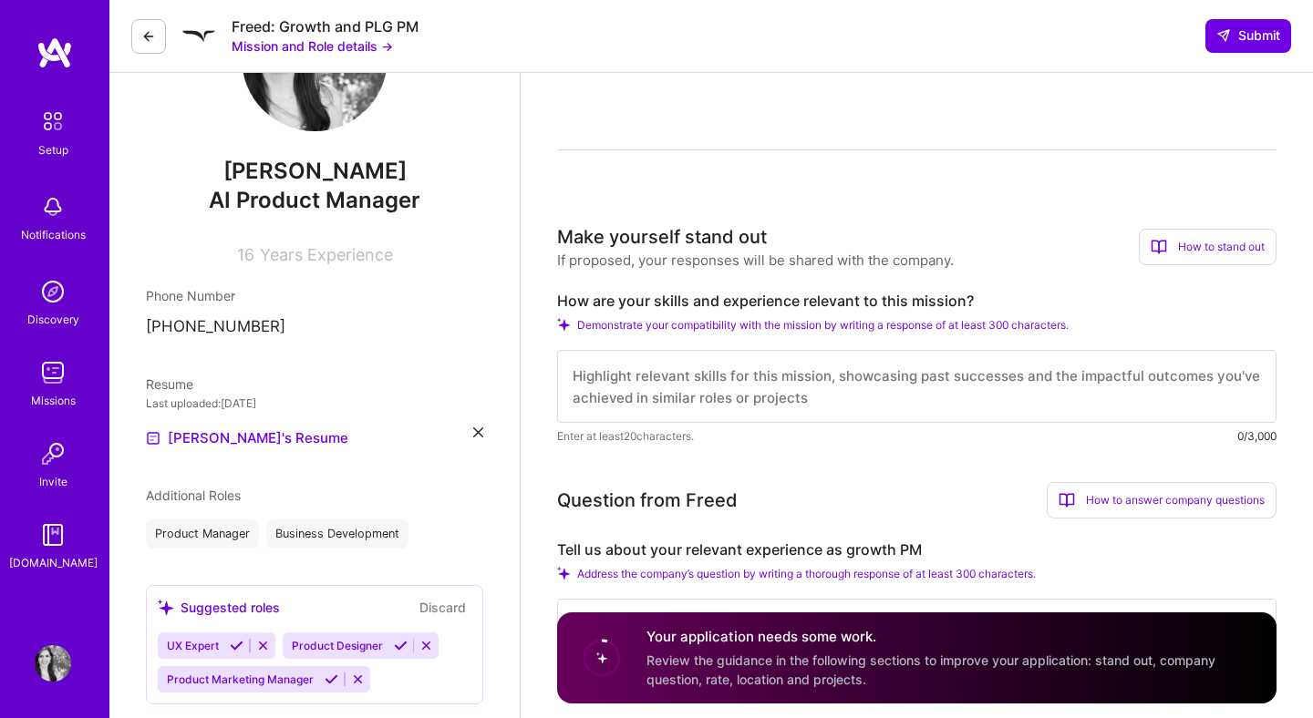
scroll to position [125, 0]
click at [857, 391] on textarea at bounding box center [916, 385] width 719 height 73
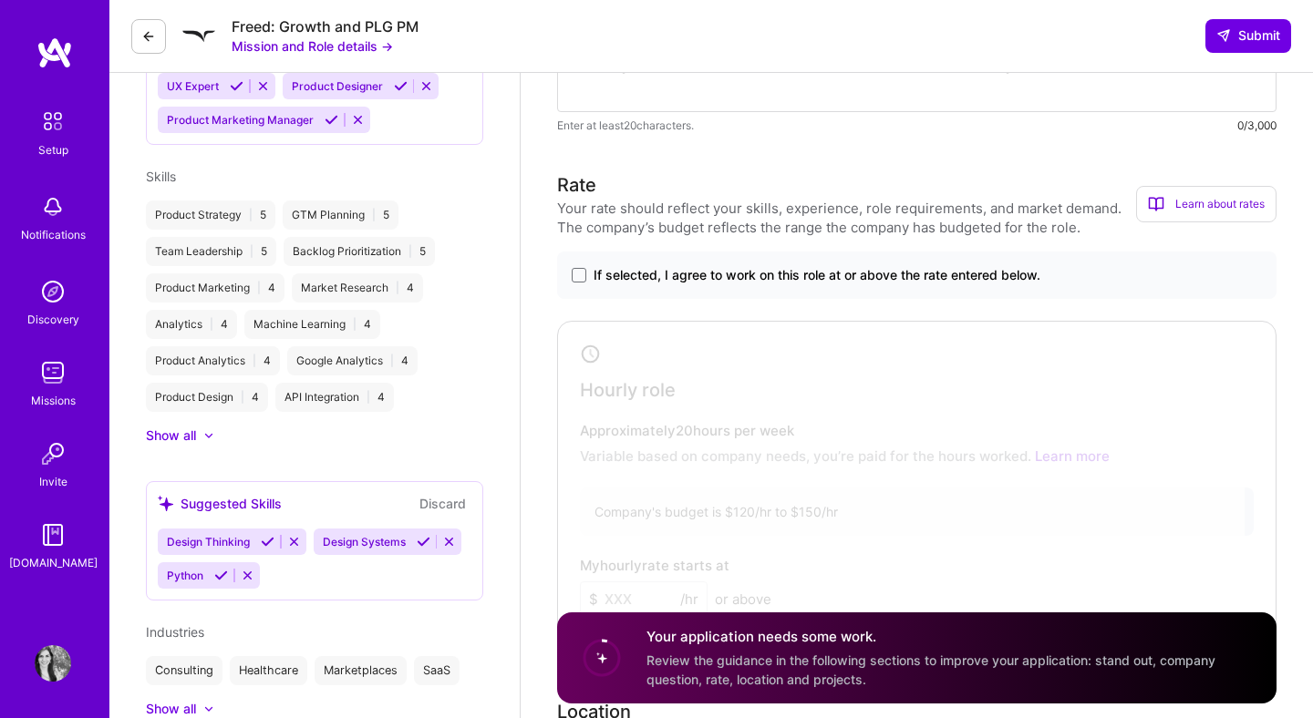
scroll to position [685, 0]
click at [849, 267] on span "If selected, I agree to work on this role at or above the rate entered below." at bounding box center [816, 274] width 447 height 18
click at [0, 0] on input "If selected, I agree to work on this role at or above the rate entered below." at bounding box center [0, 0] width 0 height 0
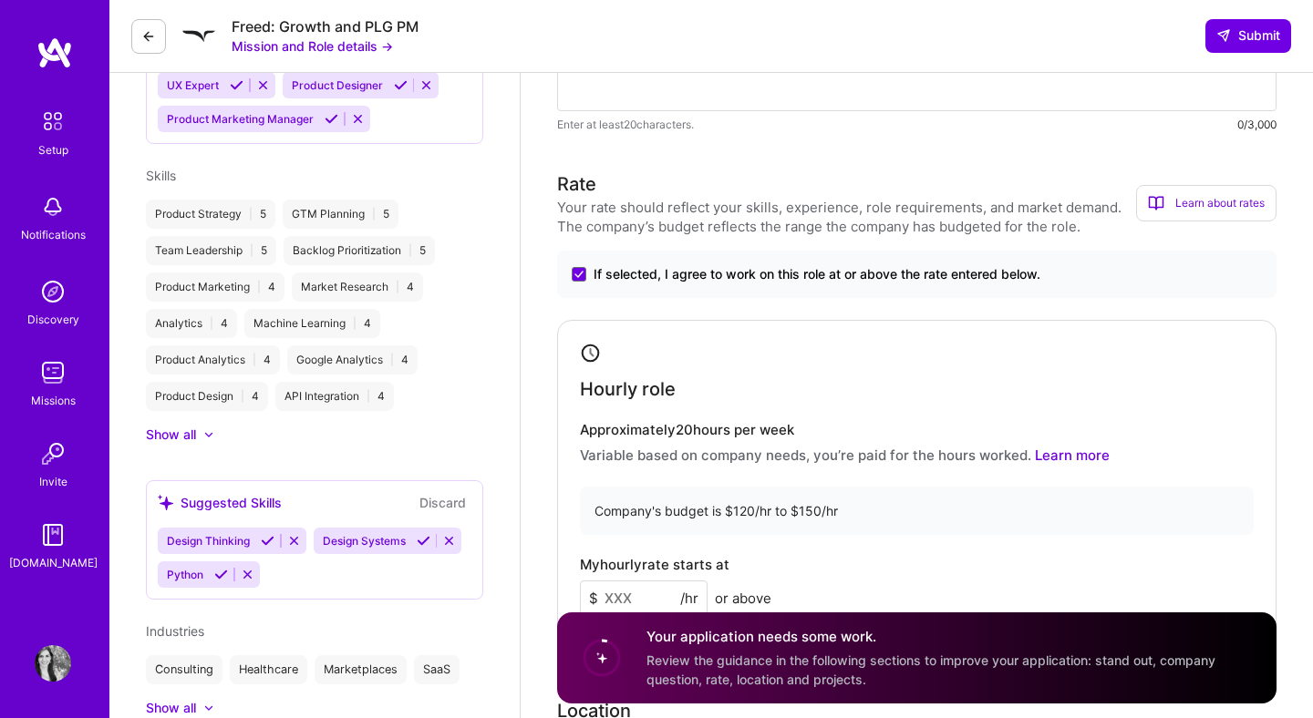
scroll to position [849, 0]
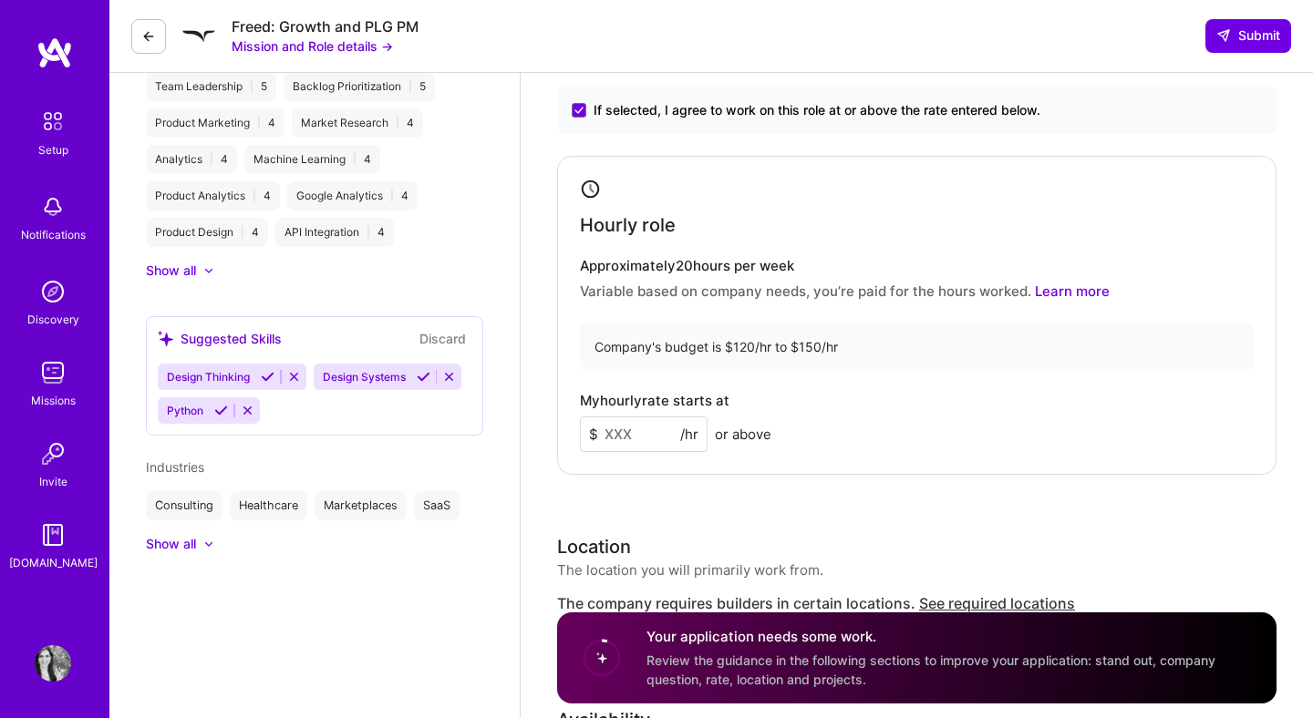
click at [634, 447] on input at bounding box center [644, 435] width 128 height 36
click at [630, 431] on input at bounding box center [644, 435] width 128 height 36
type input "145"
click at [1061, 452] on div "Hourly role Approximately 20 hours per week Variable based on company needs, yo…" at bounding box center [916, 315] width 719 height 319
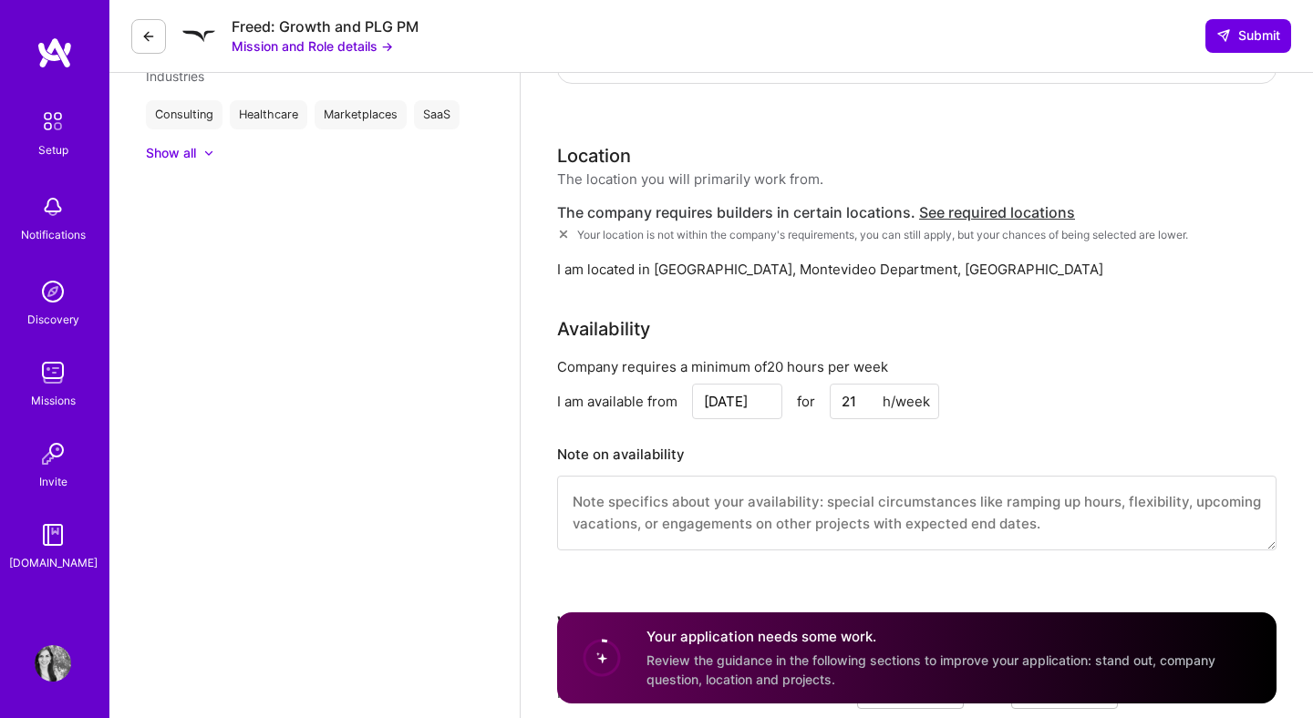
scroll to position [1247, 0]
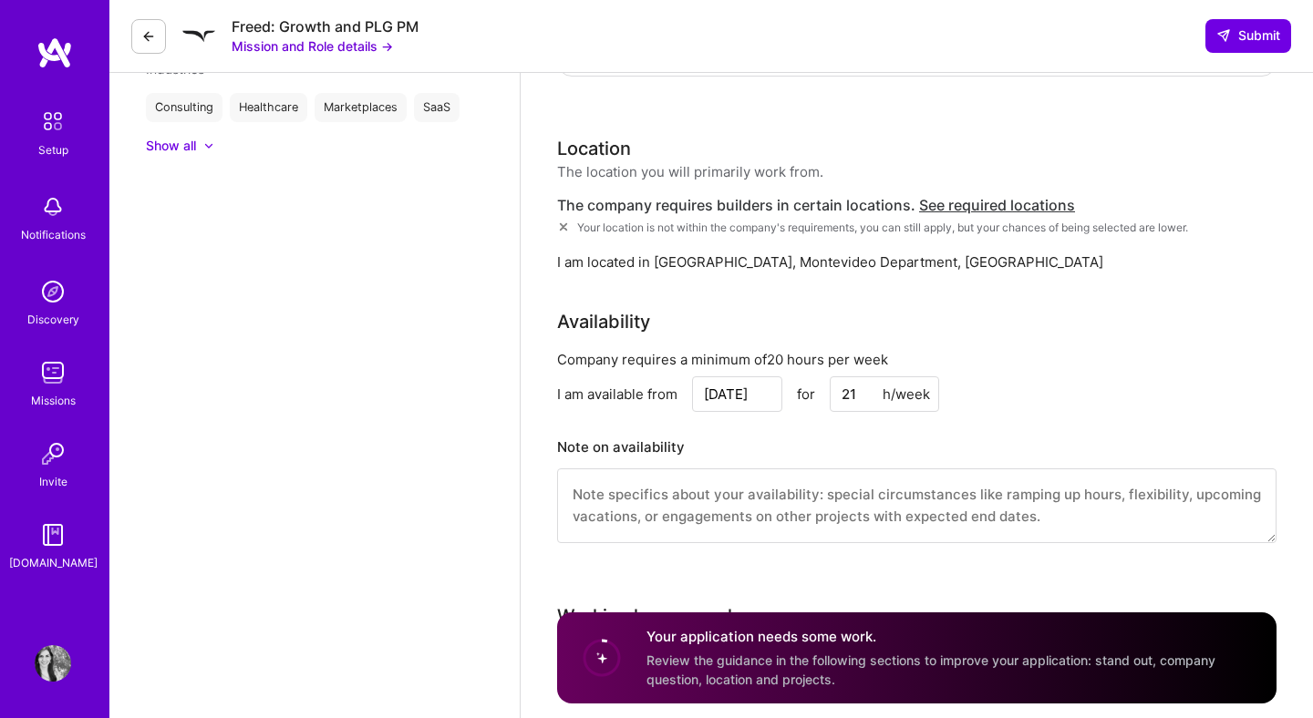
click at [861, 395] on input "21" at bounding box center [884, 394] width 109 height 36
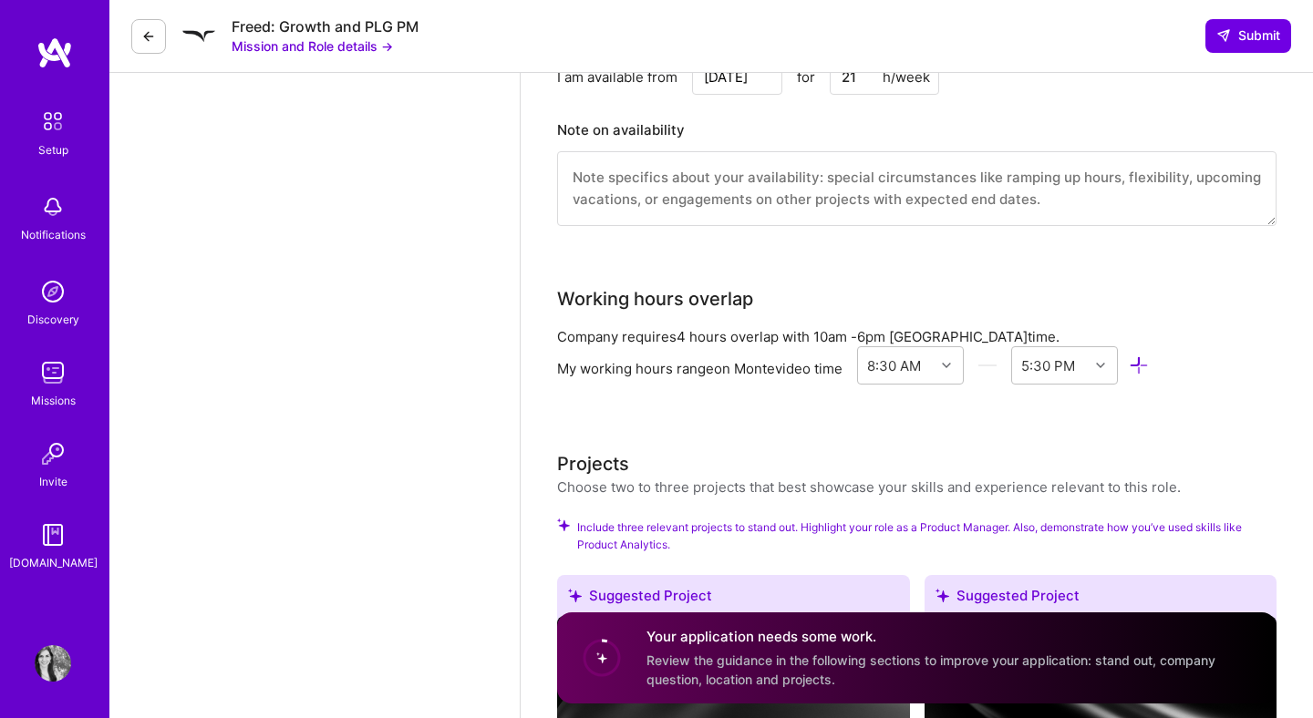
scroll to position [1565, 0]
click at [863, 211] on textarea "To enrich screen reader interactions, please activate Accessibility in Grammarl…" at bounding box center [916, 187] width 719 height 75
click at [763, 80] on input "[DATE]" at bounding box center [737, 76] width 90 height 36
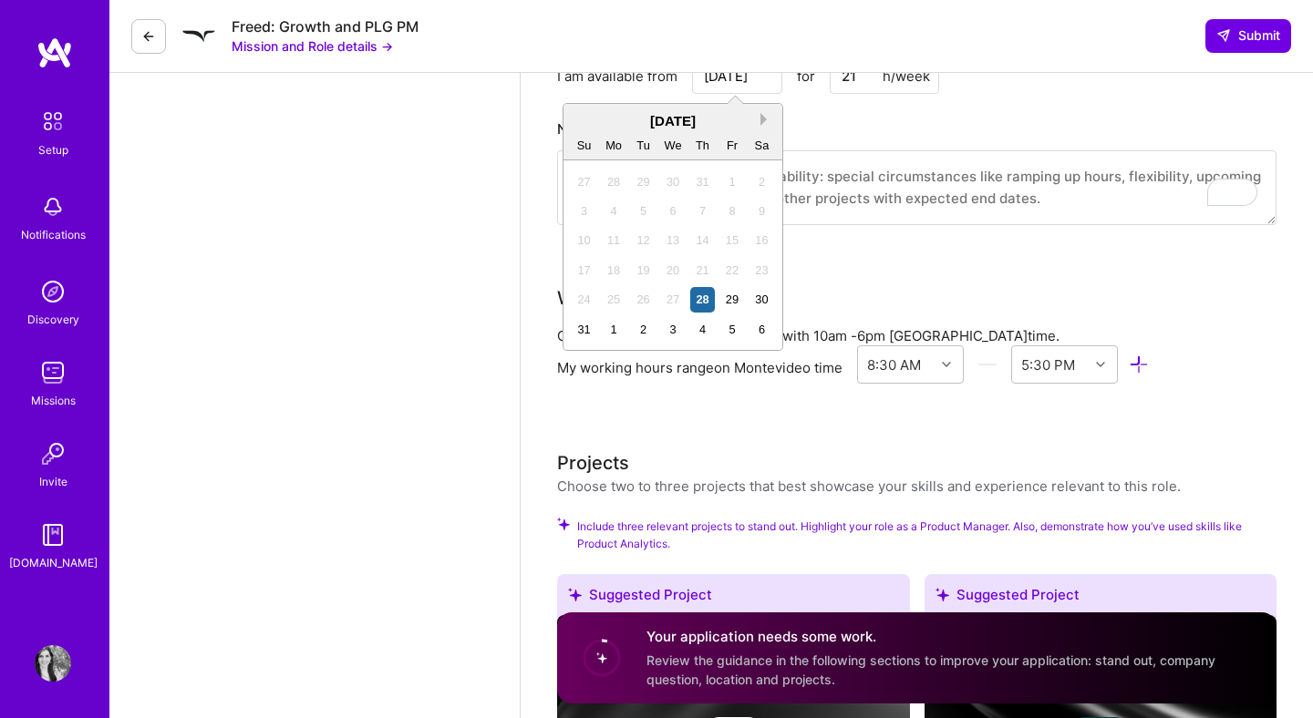
click at [763, 121] on button "Next Month" at bounding box center [766, 119] width 13 height 13
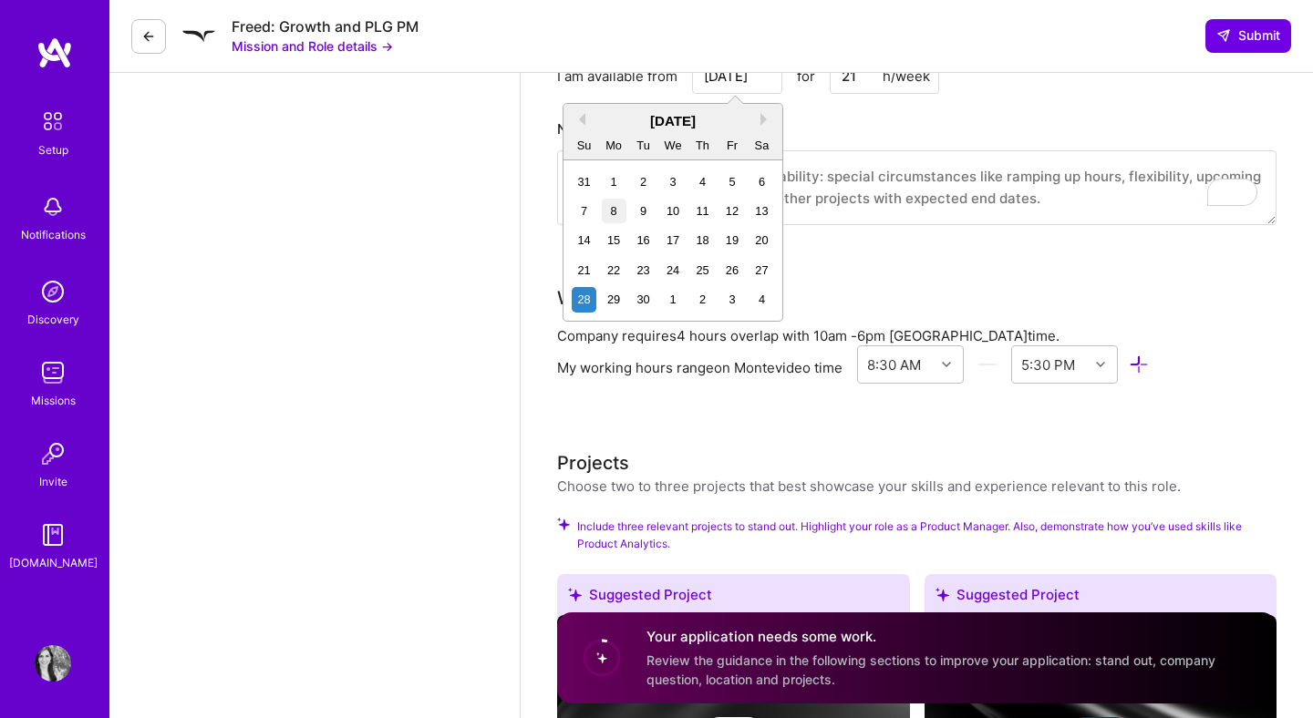
click at [609, 206] on div "8" at bounding box center [614, 211] width 25 height 25
type input "[DATE]"
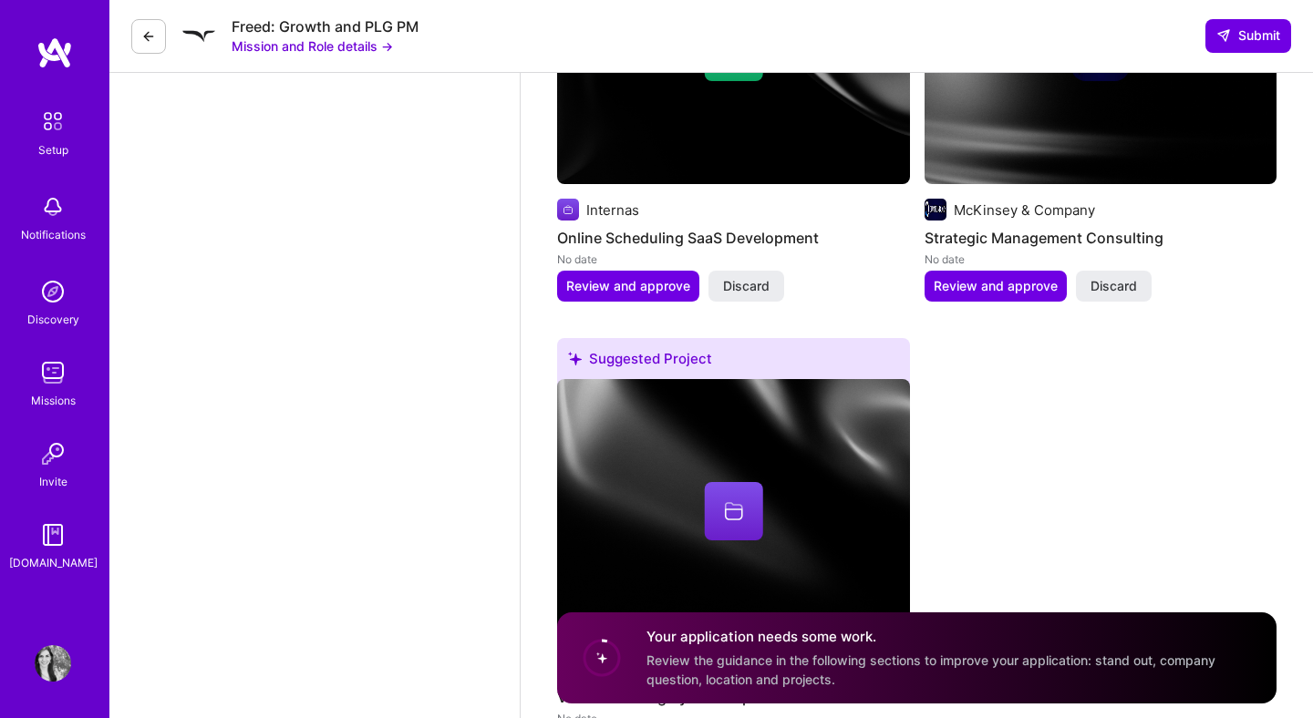
scroll to position [2672, 0]
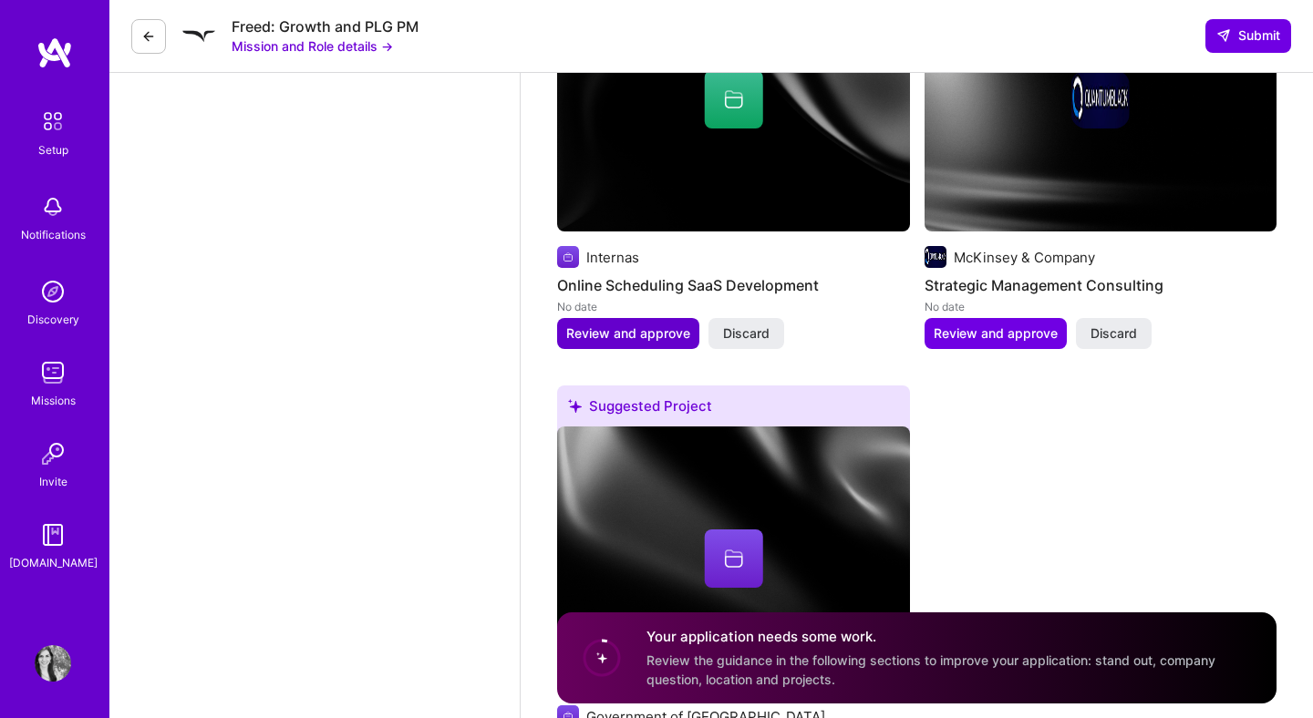
click at [605, 327] on span "Review and approve" at bounding box center [628, 334] width 124 height 18
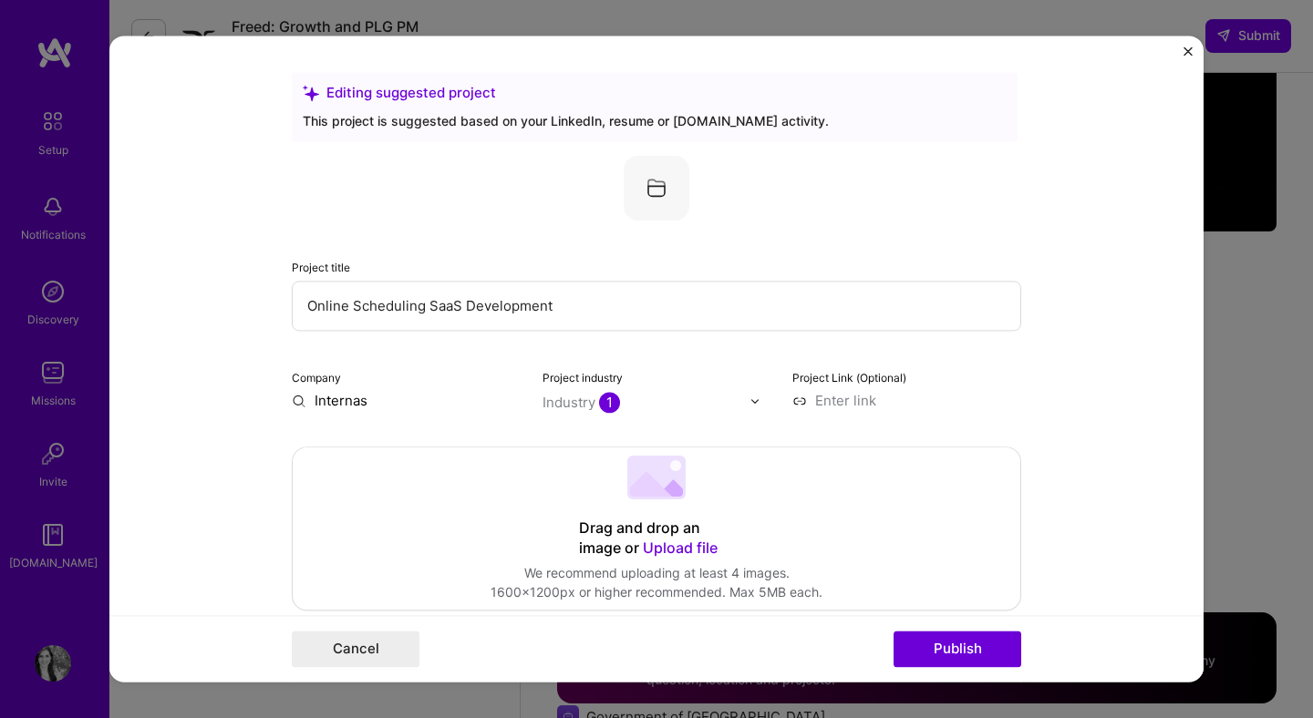
scroll to position [98, 0]
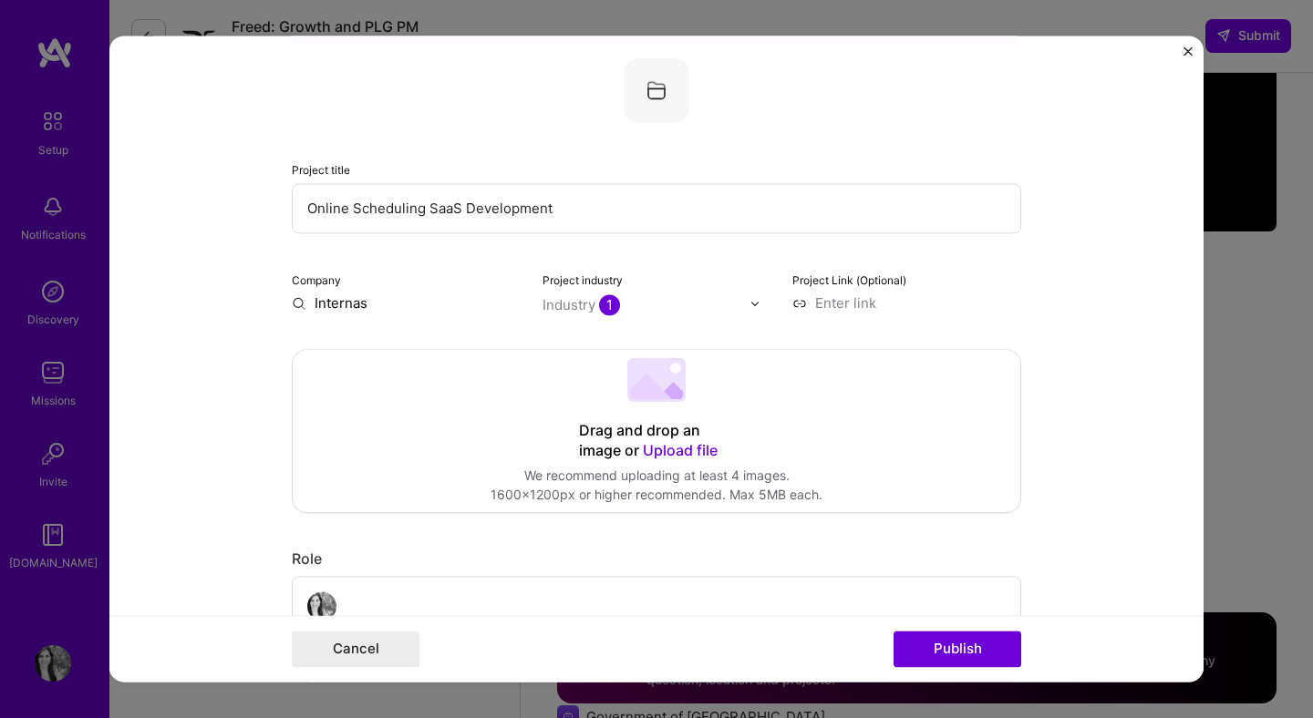
click at [835, 306] on input at bounding box center [906, 303] width 229 height 19
paste input "[URL][DOMAIN_NAME]"
type input "[URL][DOMAIN_NAME]"
click at [1109, 372] on form "Editing suggested project This project is suggested based on your LinkedIn, res…" at bounding box center [656, 359] width 1094 height 646
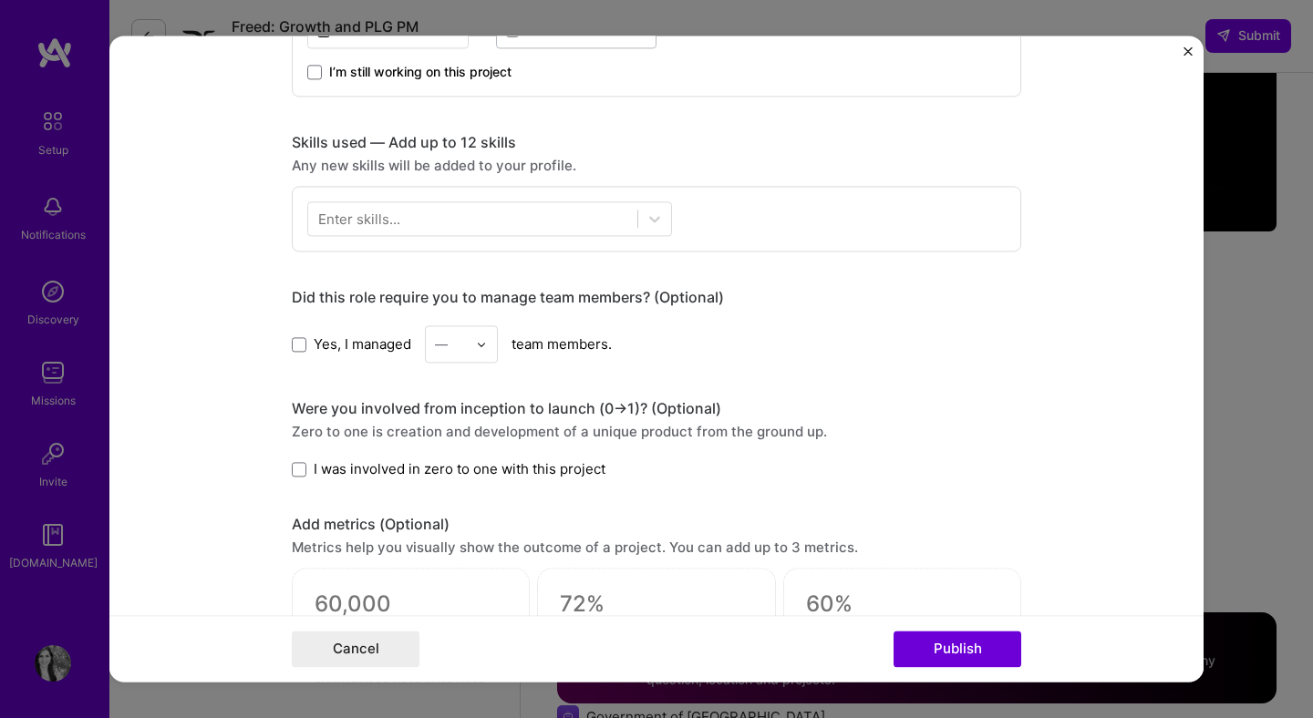
scroll to position [495, 0]
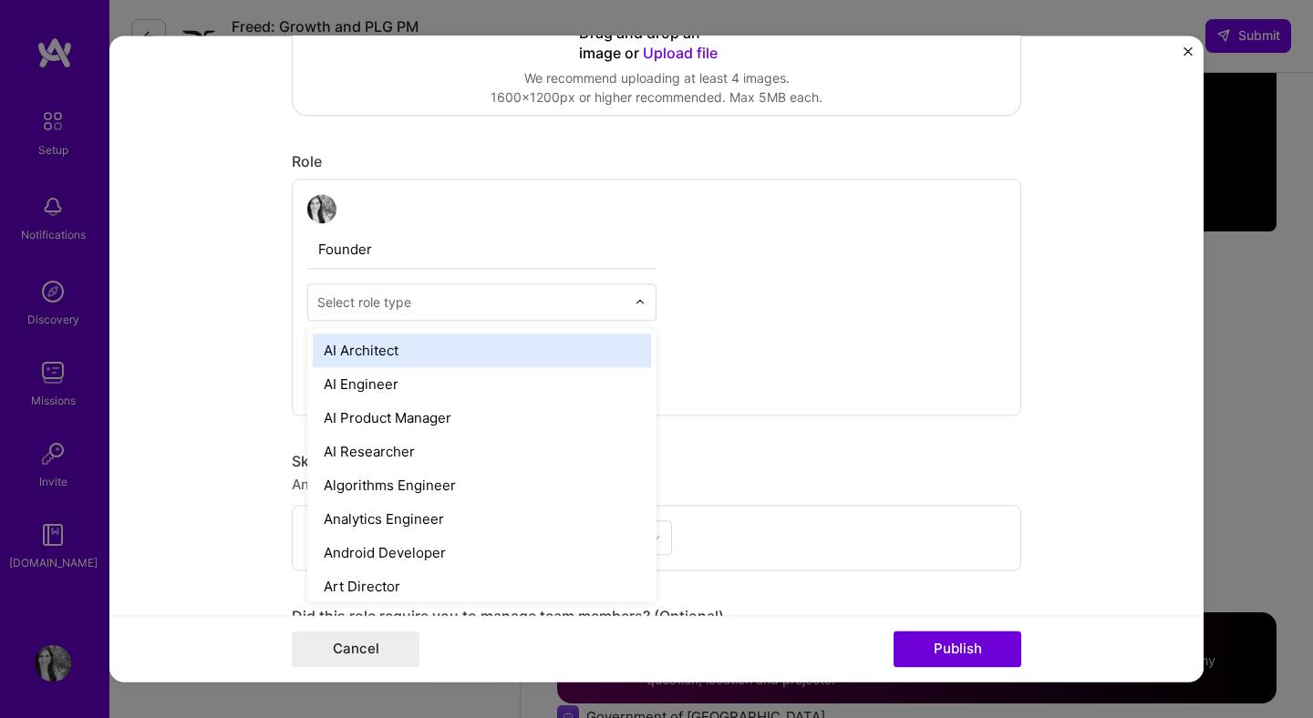
click at [587, 309] on input "text" at bounding box center [471, 302] width 308 height 19
type input "pro"
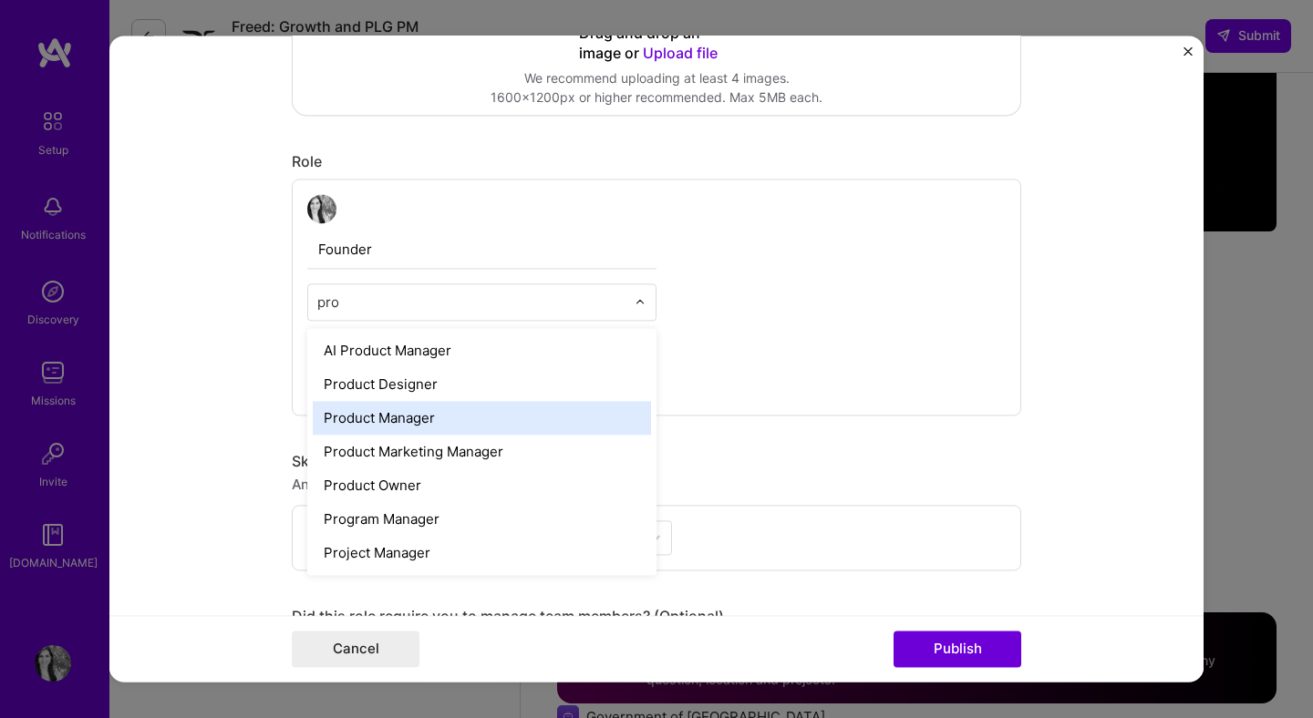
click at [541, 413] on div "Product Manager" at bounding box center [482, 418] width 338 height 34
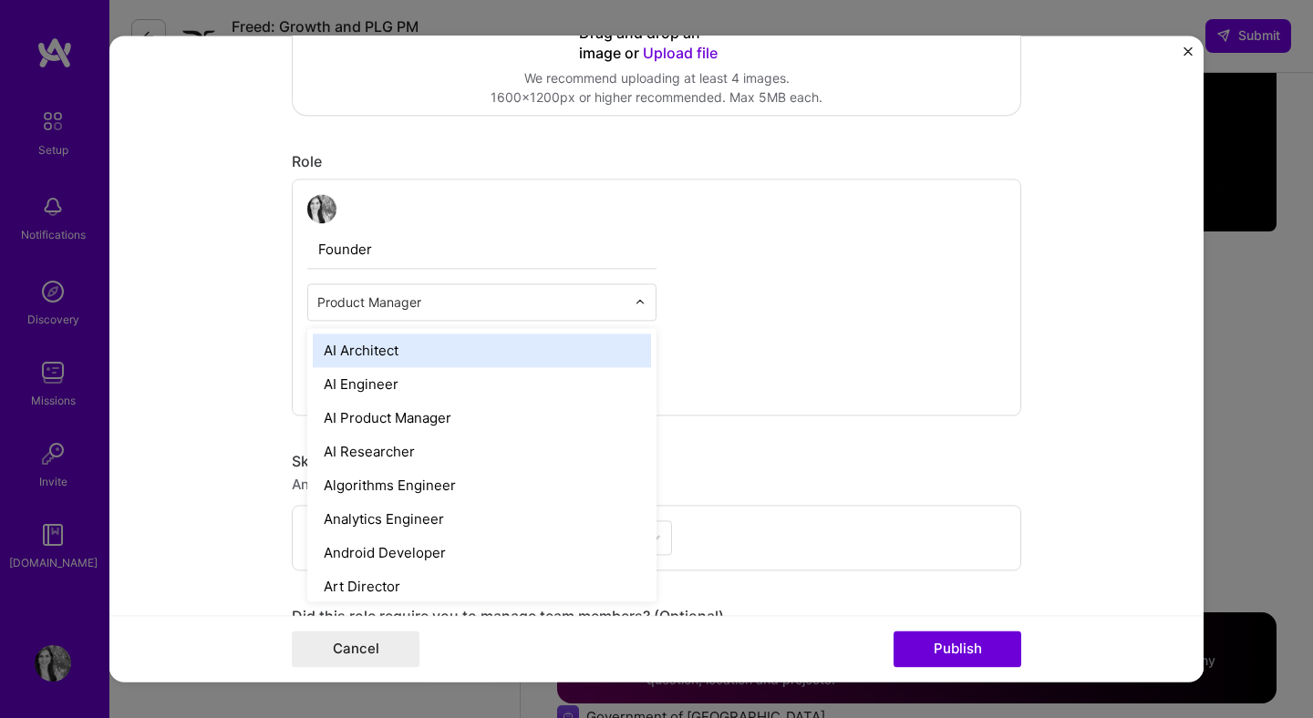
click at [510, 305] on input "text" at bounding box center [471, 302] width 308 height 19
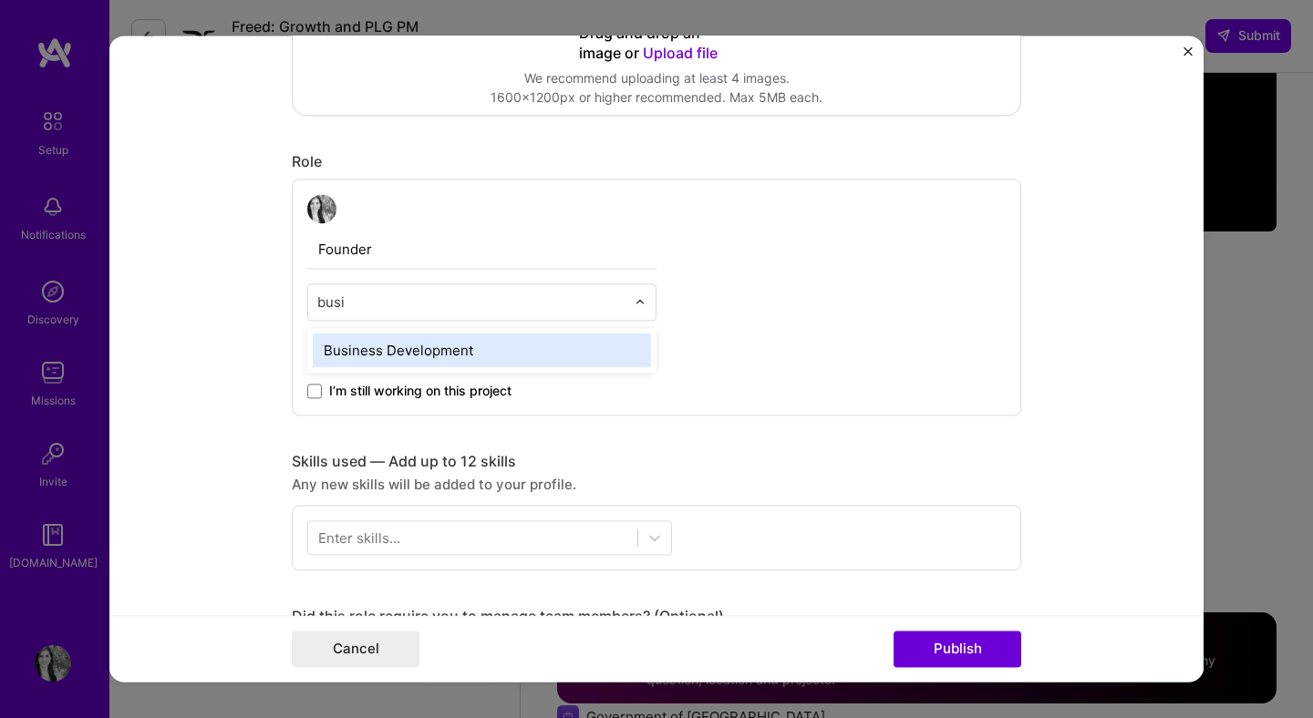
type input "busin"
click at [500, 344] on div "Business Development" at bounding box center [482, 351] width 338 height 34
click at [409, 359] on input at bounding box center [387, 350] width 161 height 36
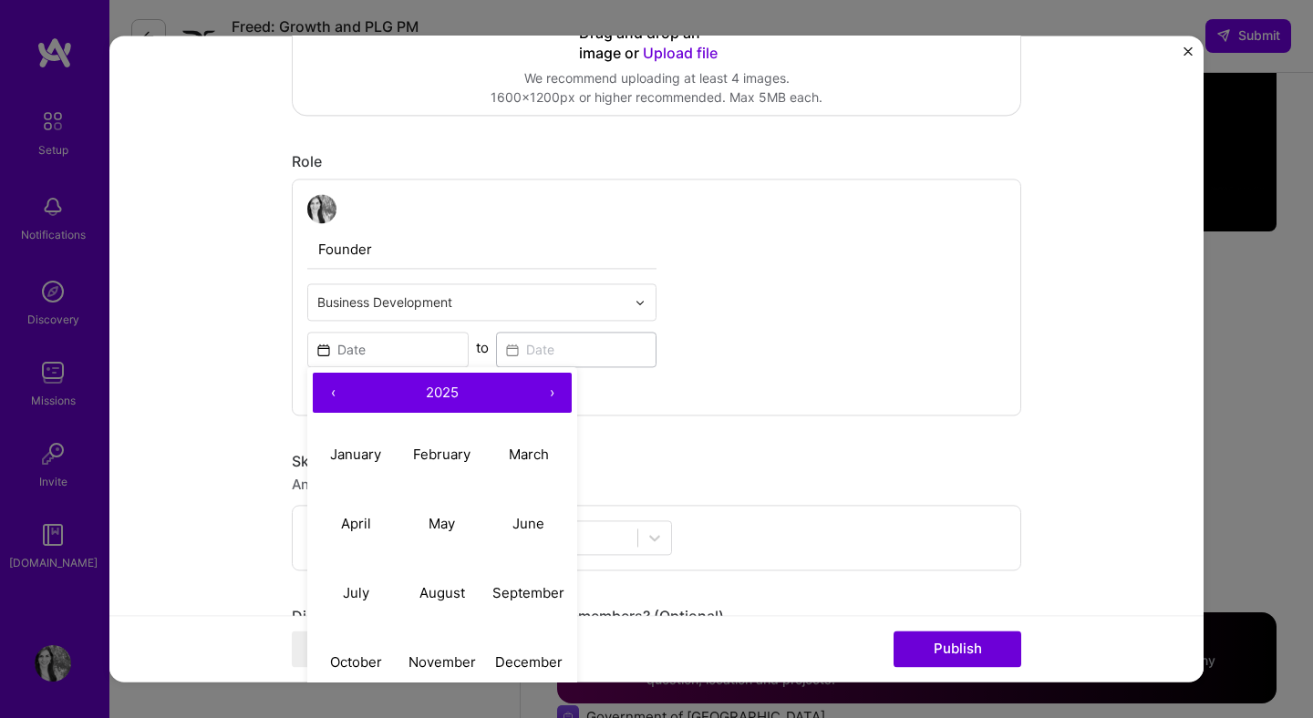
click at [333, 395] on button "‹" at bounding box center [333, 393] width 40 height 40
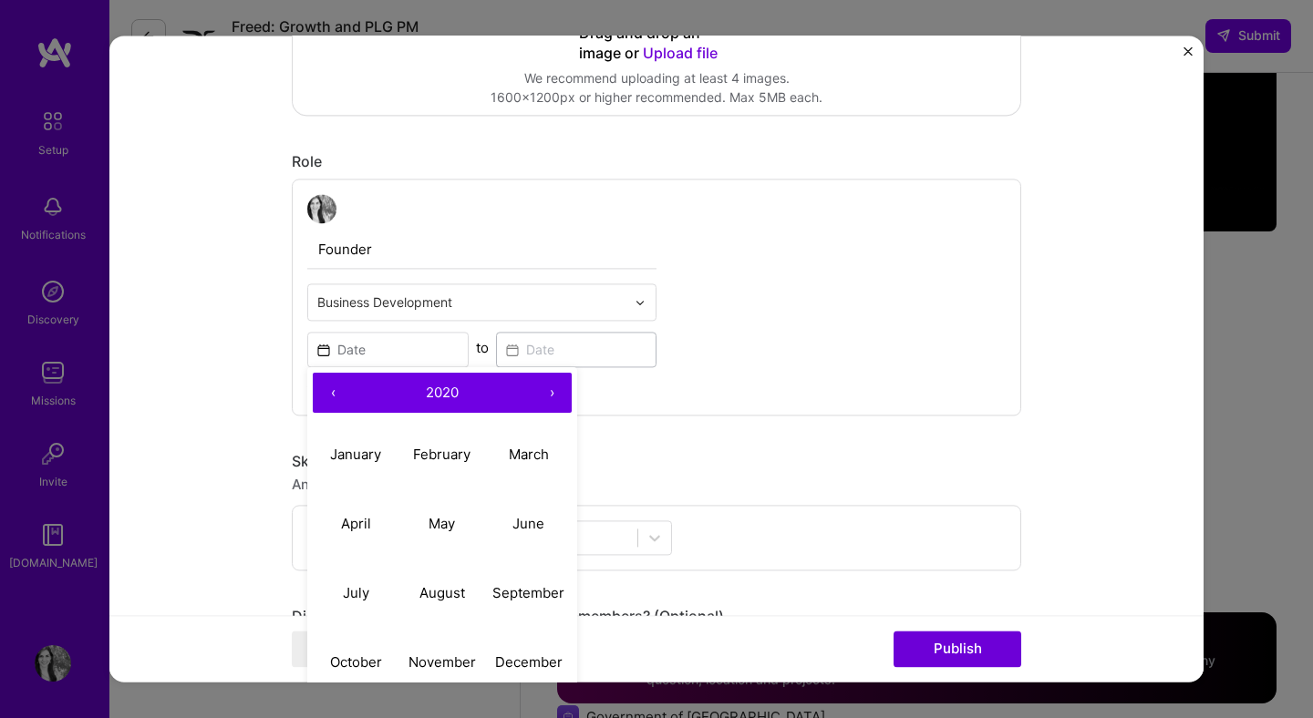
click at [333, 395] on button "‹" at bounding box center [333, 393] width 40 height 40
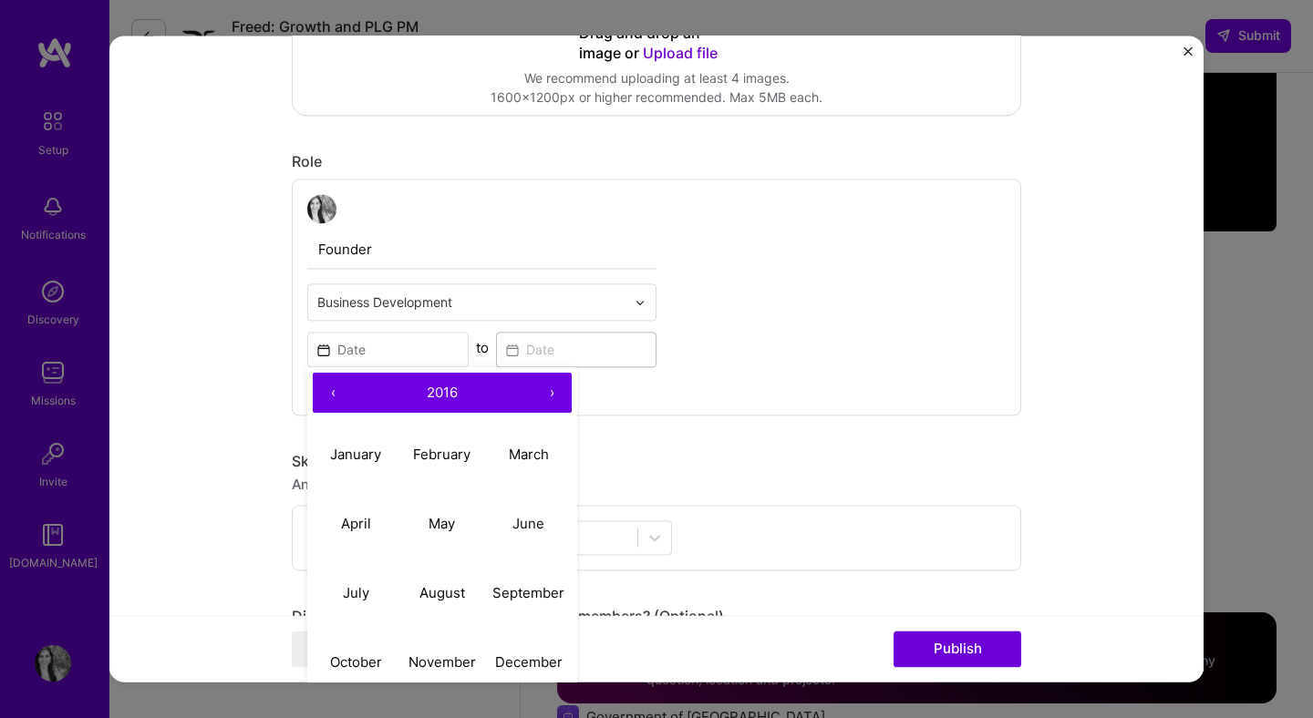
click at [333, 395] on button "‹" at bounding box center [333, 393] width 40 height 40
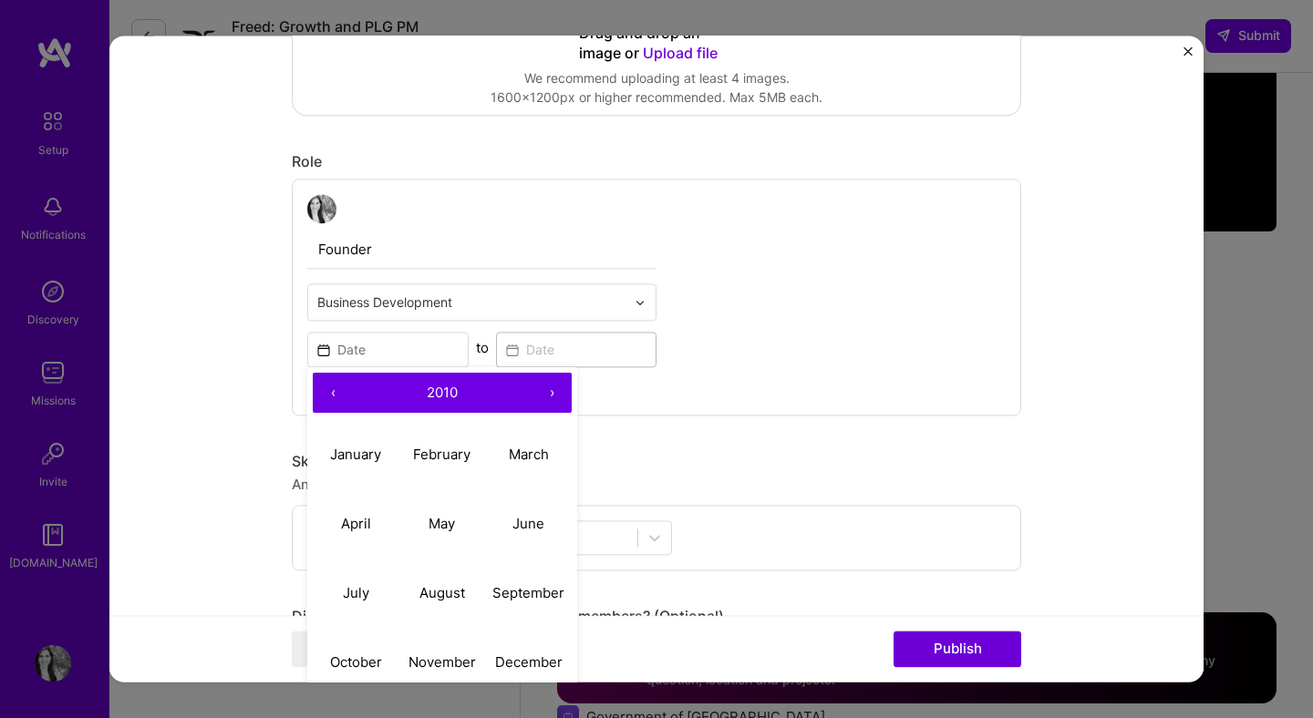
click at [333, 395] on button "‹" at bounding box center [333, 393] width 40 height 40
click at [525, 473] on button "March" at bounding box center [528, 454] width 87 height 69
type input "[DATE]"
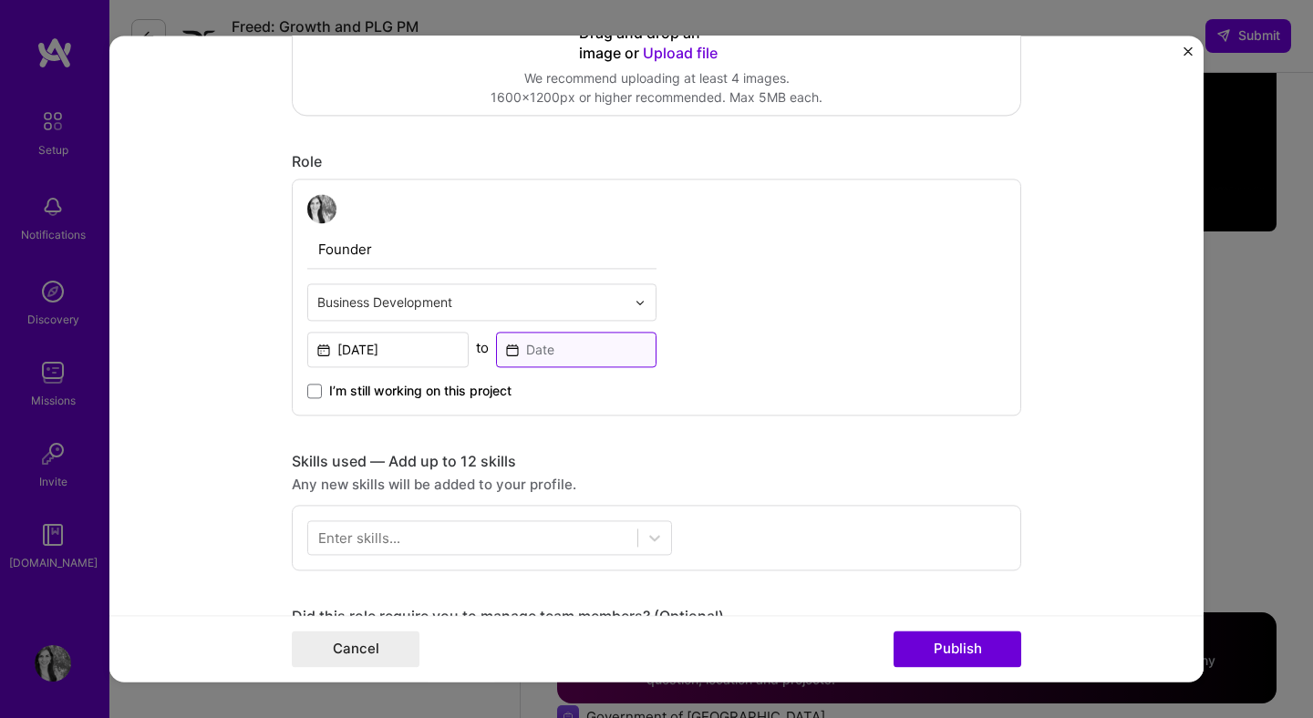
click at [566, 355] on input at bounding box center [576, 350] width 161 height 36
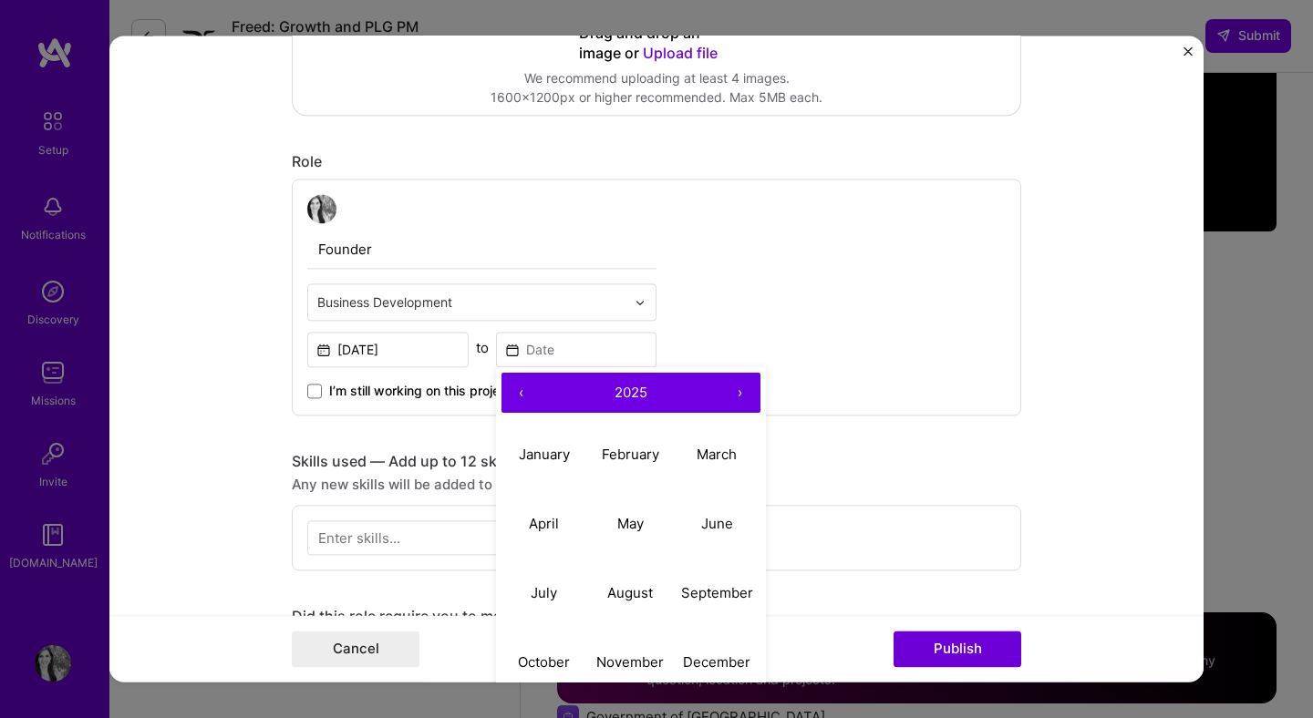
click at [516, 397] on button "‹" at bounding box center [521, 393] width 40 height 40
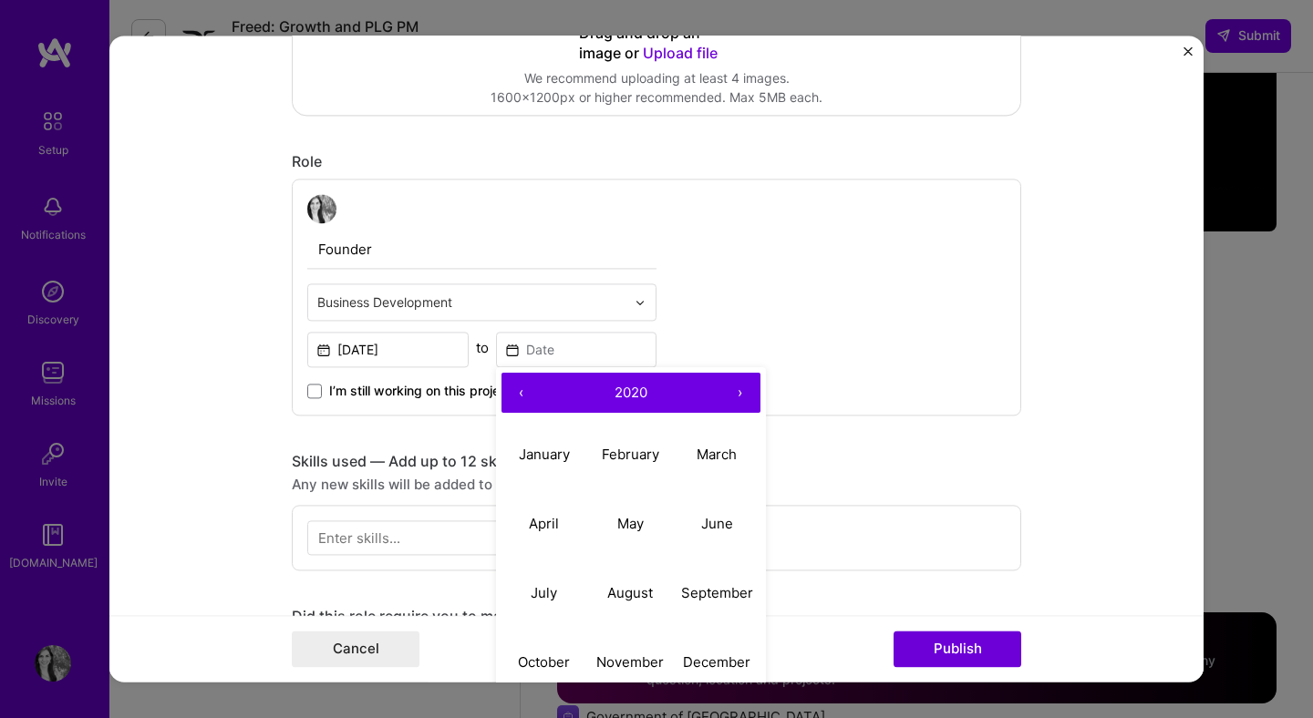
click at [516, 397] on button "‹" at bounding box center [521, 393] width 40 height 40
click at [627, 453] on abbr "February" at bounding box center [630, 454] width 57 height 17
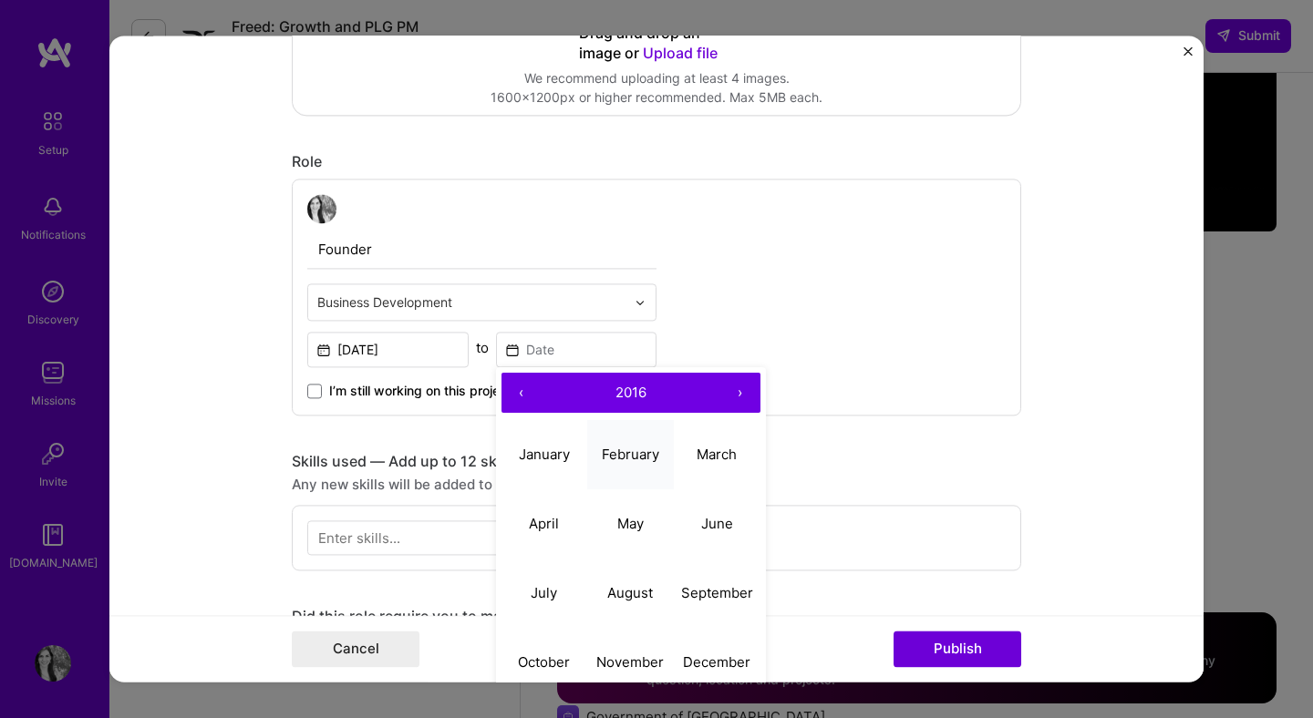
type input "[DATE]"
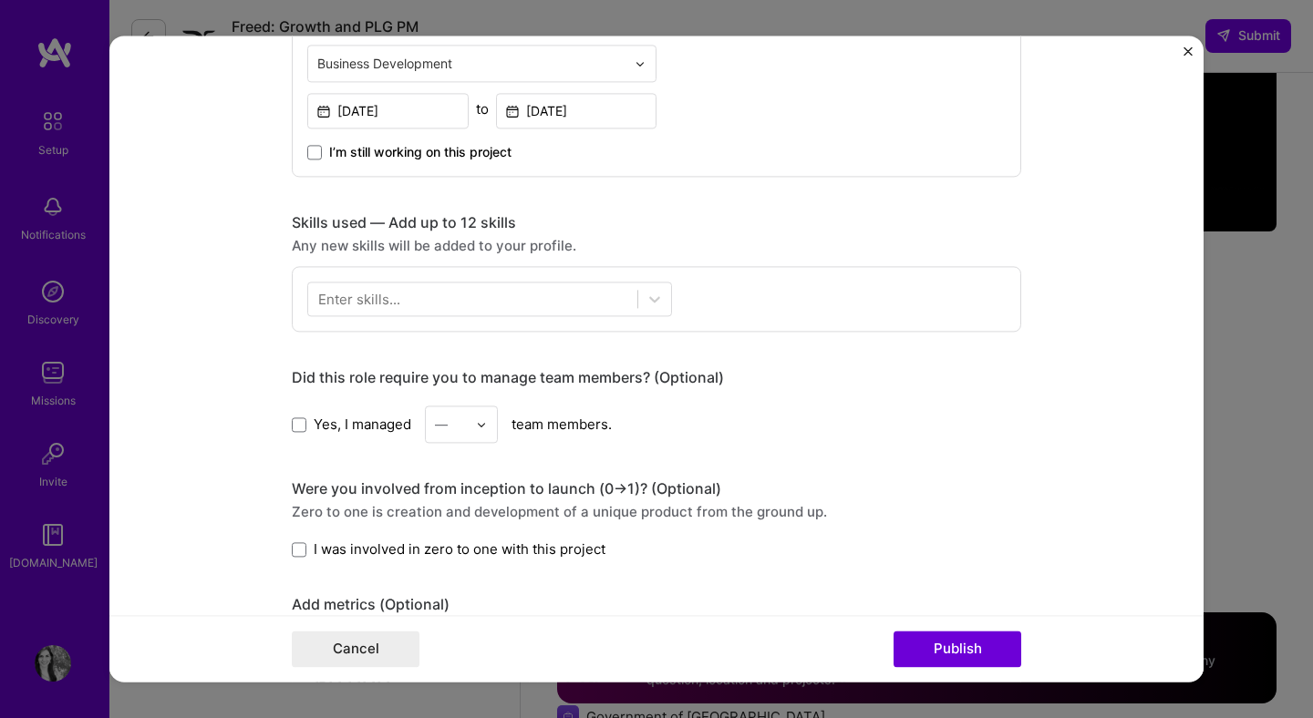
scroll to position [732, 0]
click at [500, 295] on div at bounding box center [472, 301] width 329 height 30
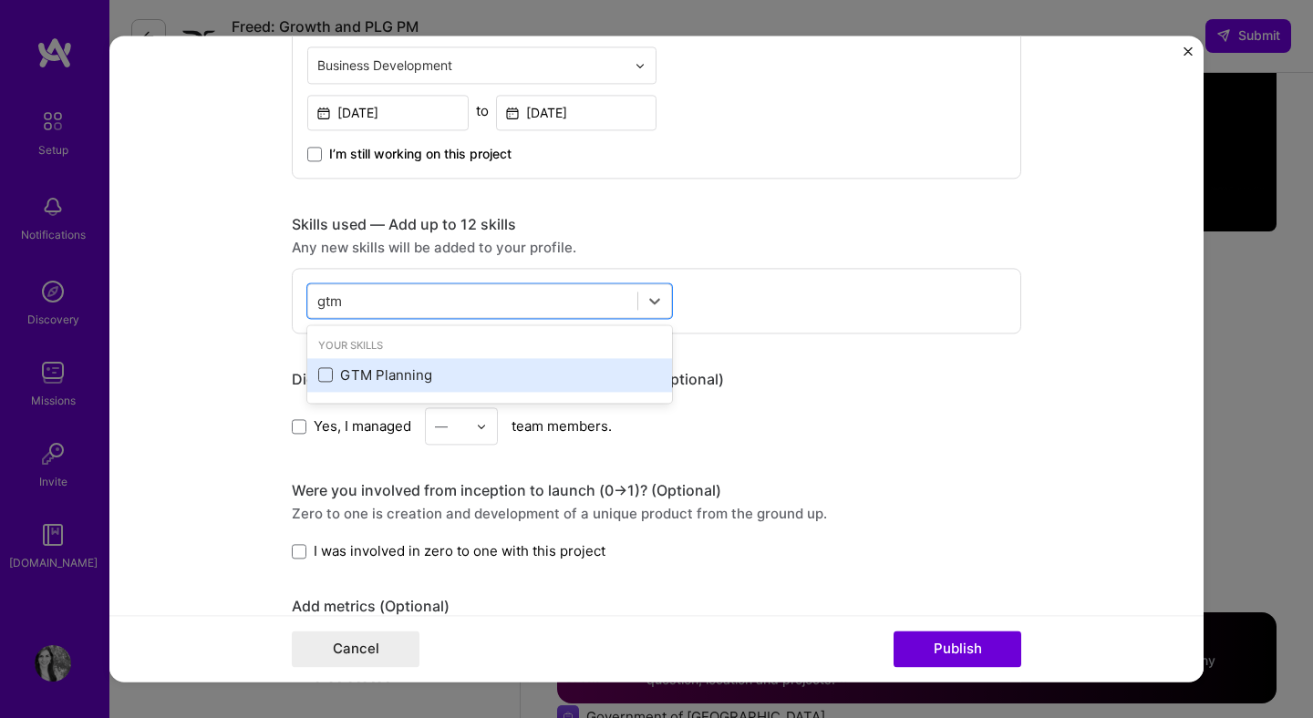
click at [326, 379] on span at bounding box center [325, 375] width 15 height 15
click at [0, 0] on input "checkbox" at bounding box center [0, 0] width 0 height 0
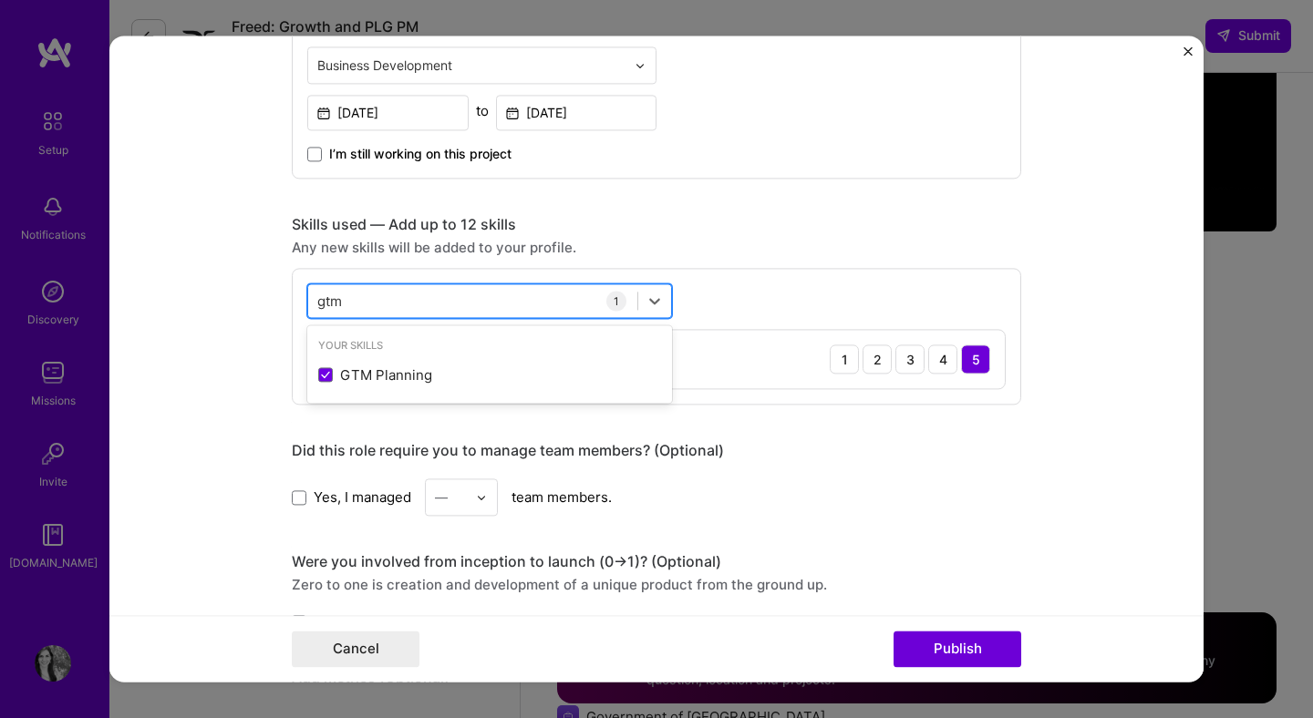
click at [367, 303] on div "gtm gtm" at bounding box center [472, 301] width 329 height 30
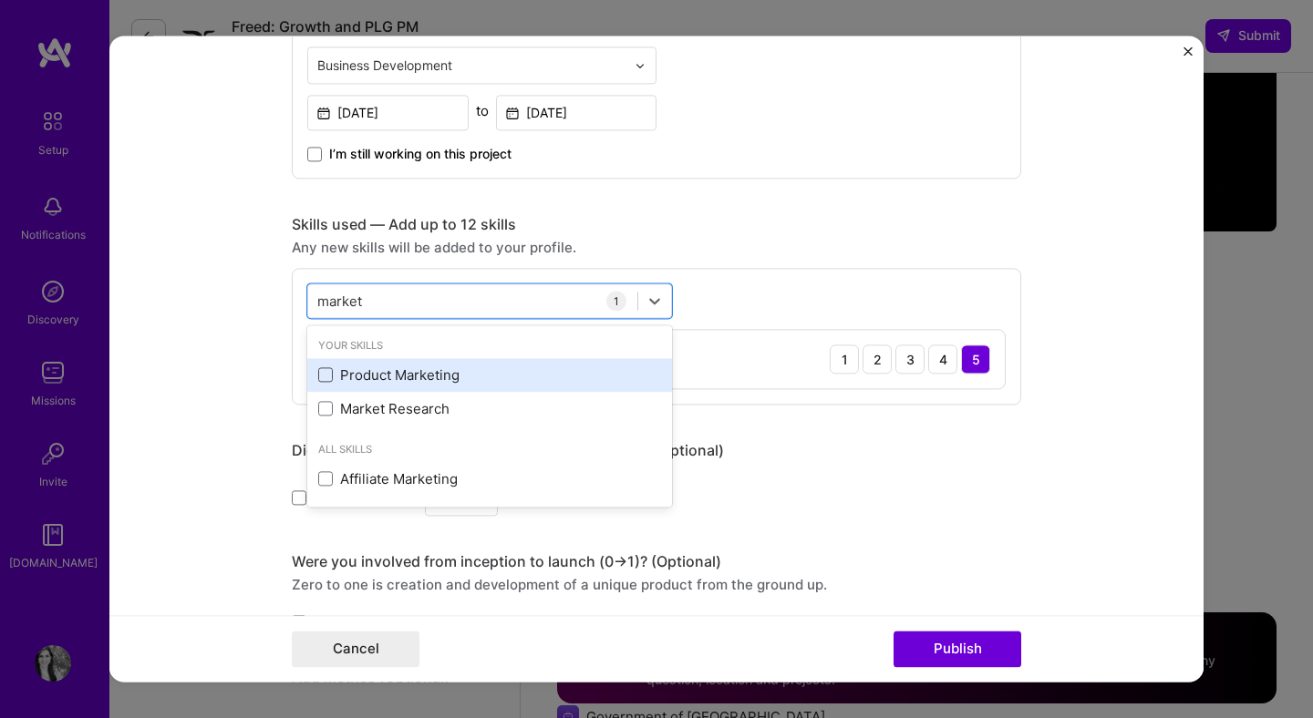
click at [325, 379] on span at bounding box center [325, 375] width 15 height 15
click at [0, 0] on input "checkbox" at bounding box center [0, 0] width 0 height 0
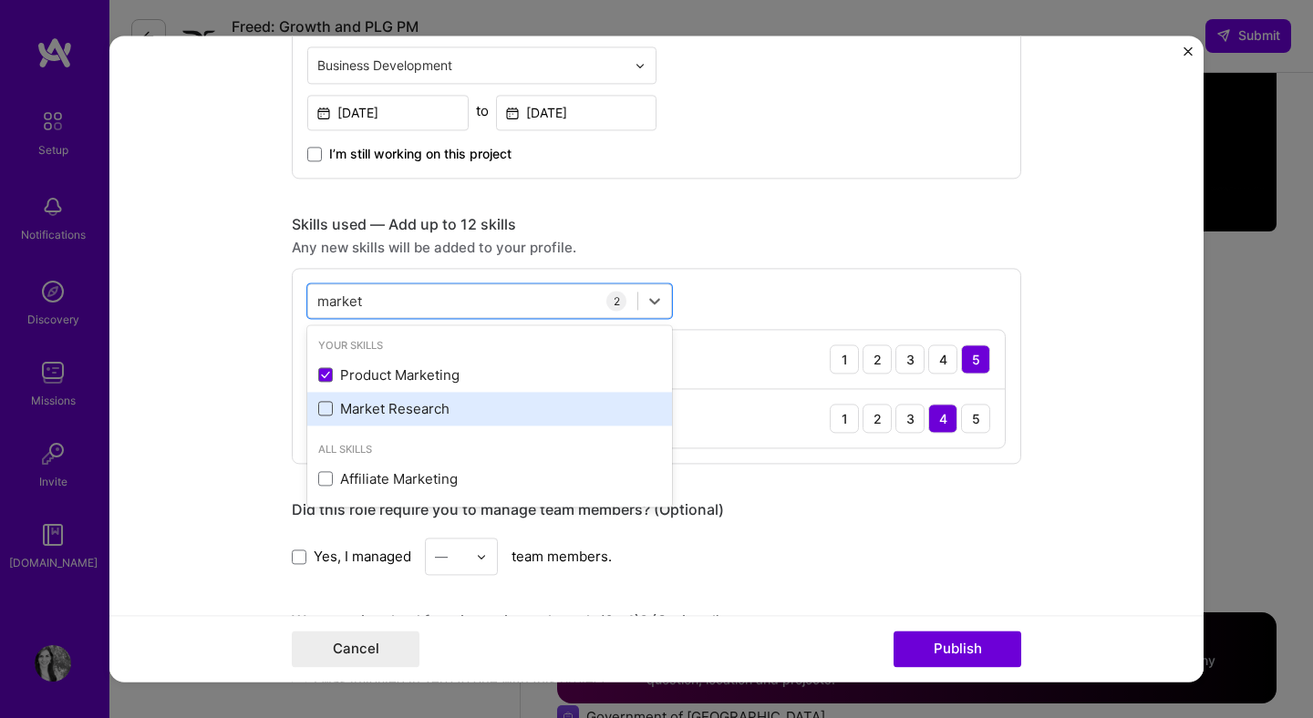
click at [325, 410] on span at bounding box center [325, 409] width 15 height 15
click at [0, 0] on input "checkbox" at bounding box center [0, 0] width 0 height 0
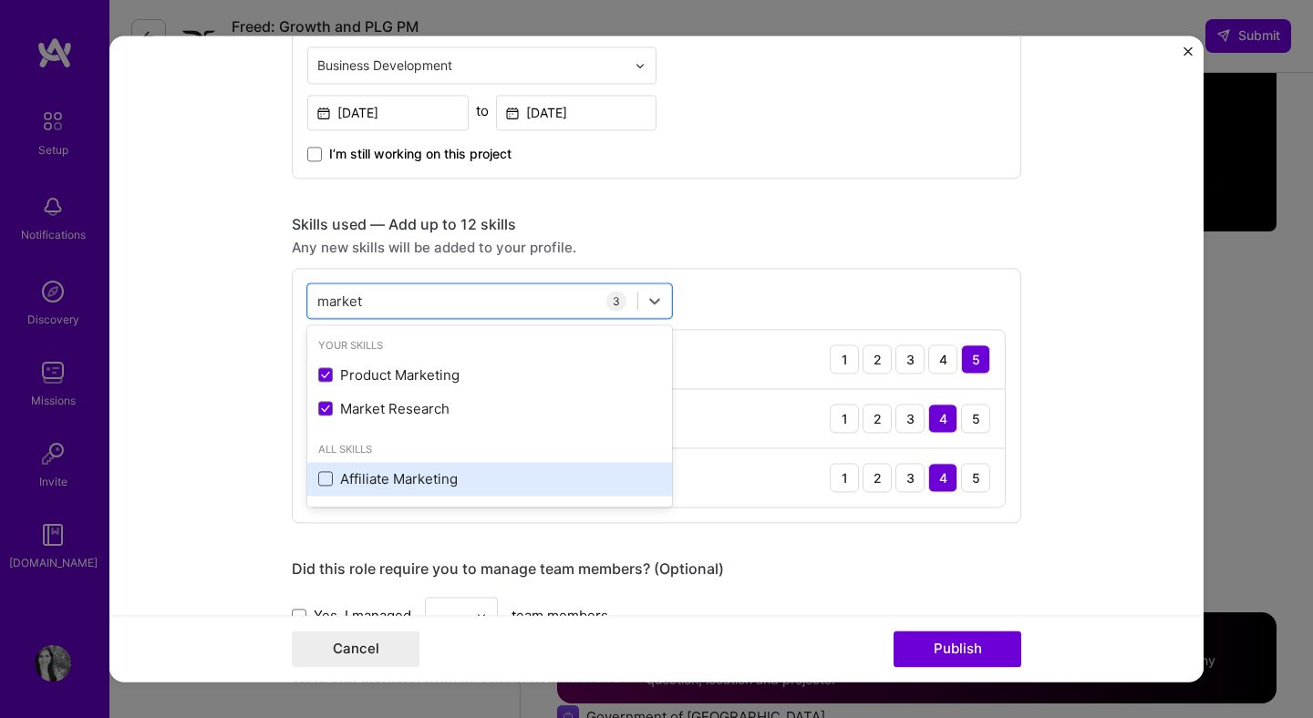
click at [326, 484] on span at bounding box center [325, 479] width 15 height 15
click at [0, 0] on input "checkbox" at bounding box center [0, 0] width 0 height 0
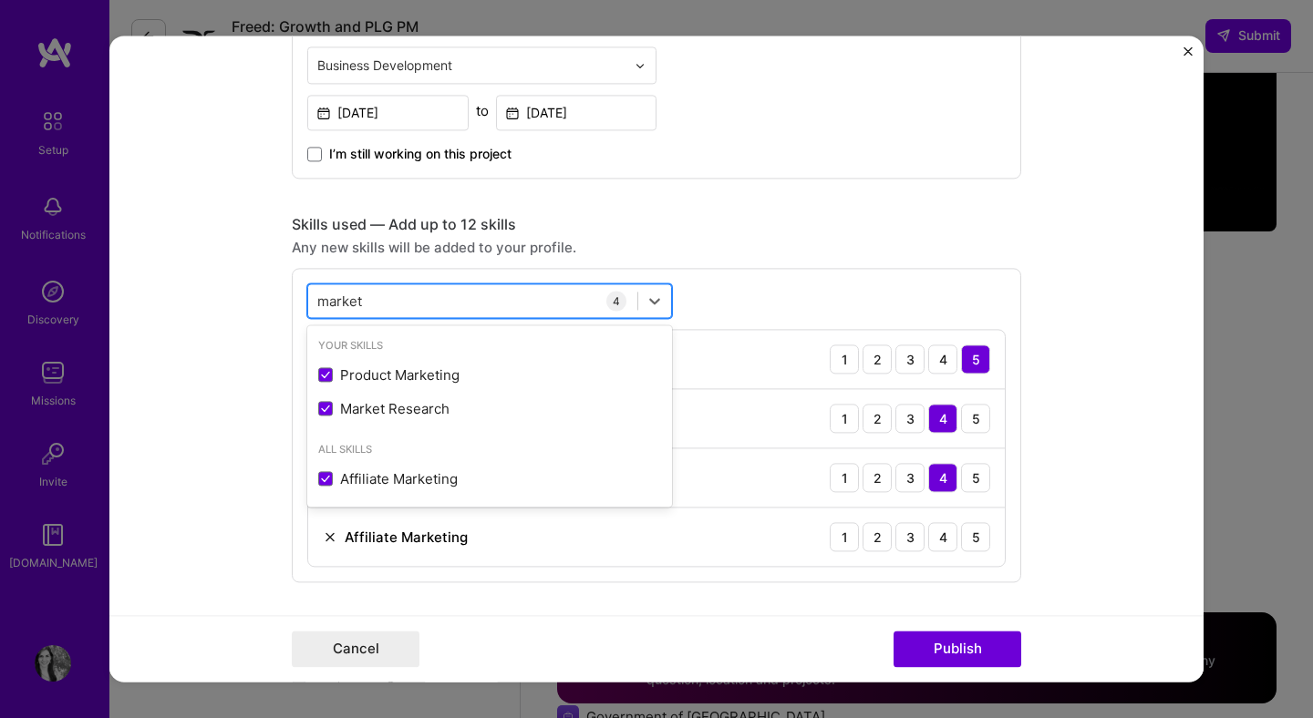
click at [382, 299] on div "market market" at bounding box center [472, 301] width 329 height 30
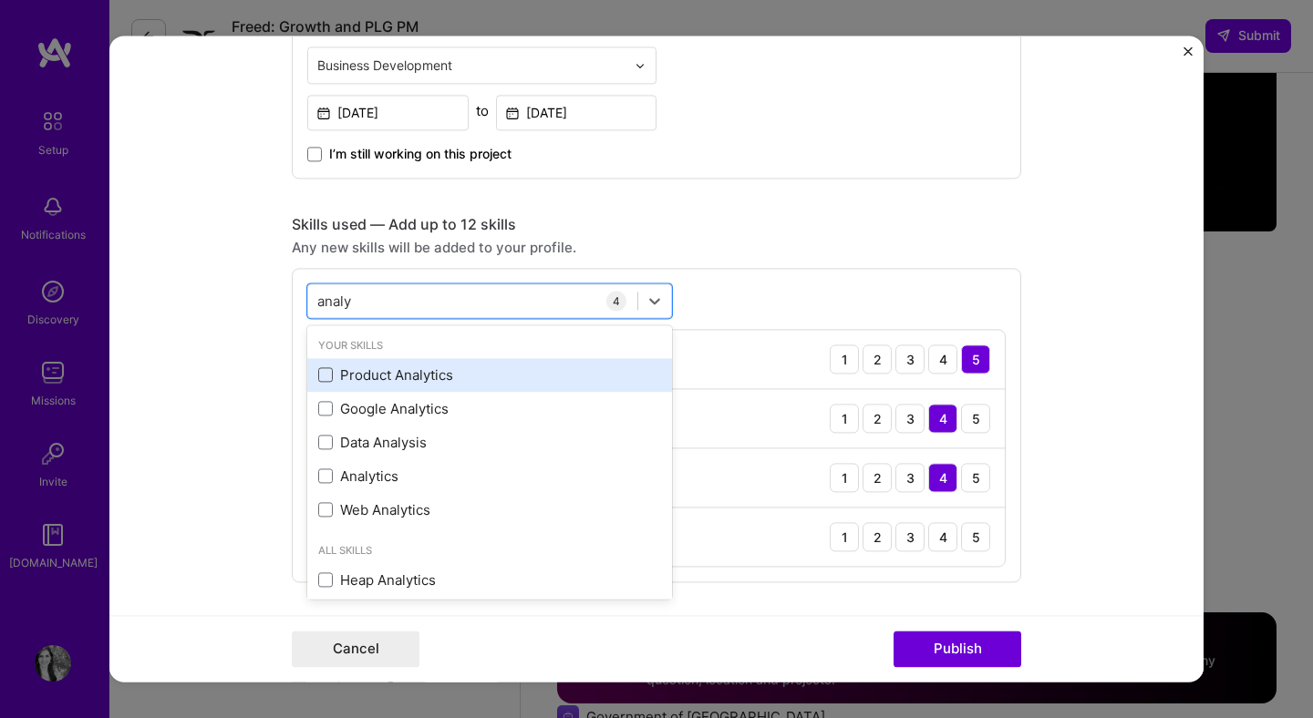
click at [325, 375] on span at bounding box center [325, 375] width 15 height 15
click at [0, 0] on input "checkbox" at bounding box center [0, 0] width 0 height 0
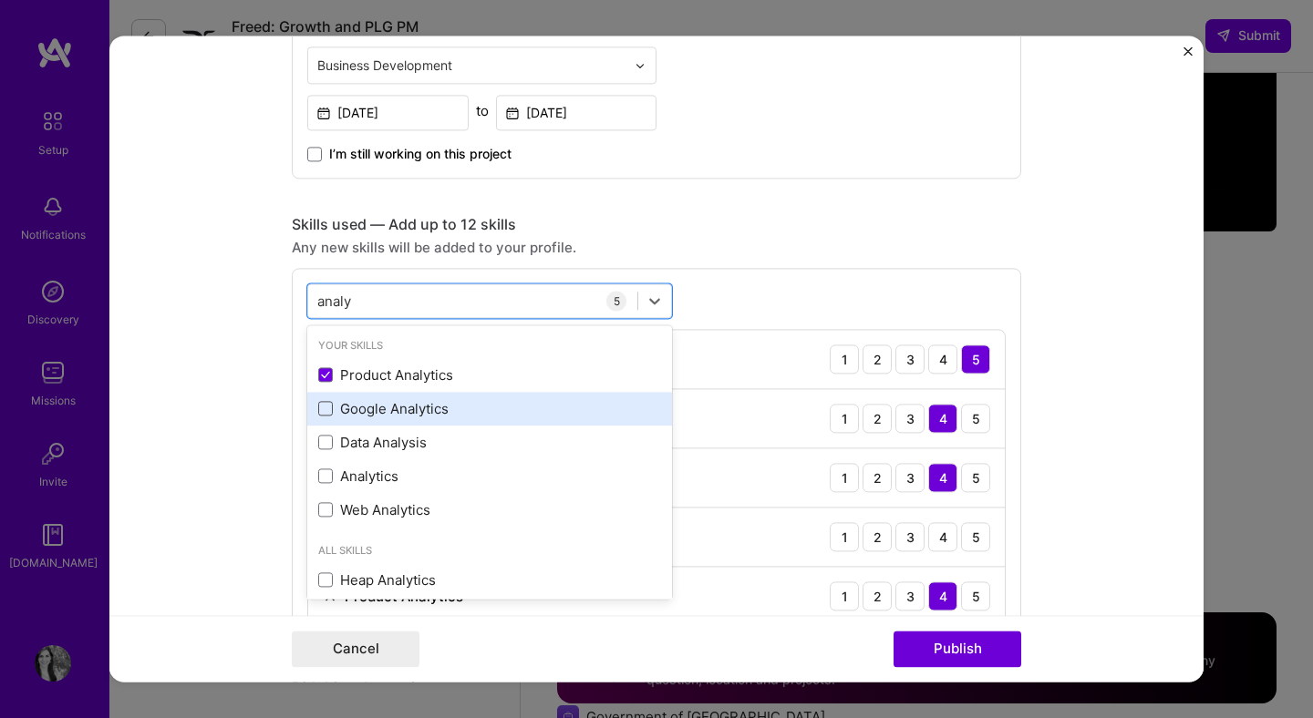
click at [325, 411] on span at bounding box center [325, 409] width 15 height 15
click at [0, 0] on input "checkbox" at bounding box center [0, 0] width 0 height 0
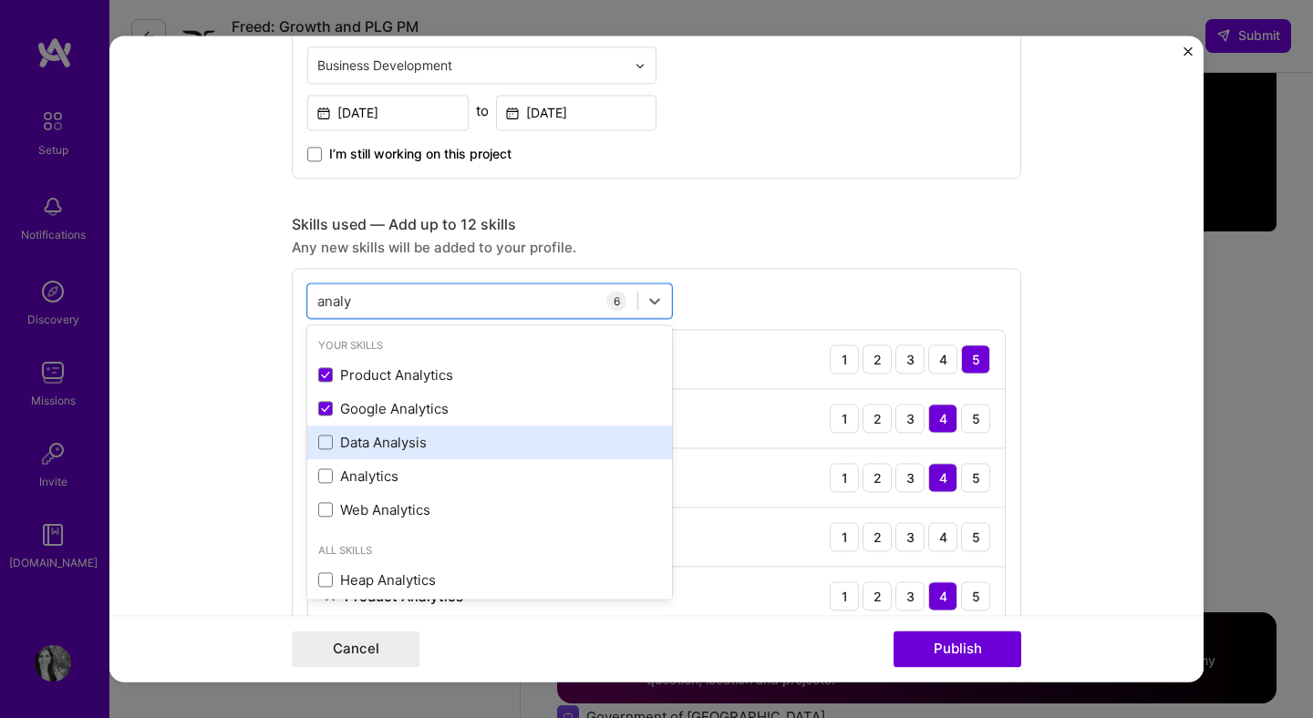
click at [325, 430] on div "Data Analysis" at bounding box center [489, 443] width 365 height 34
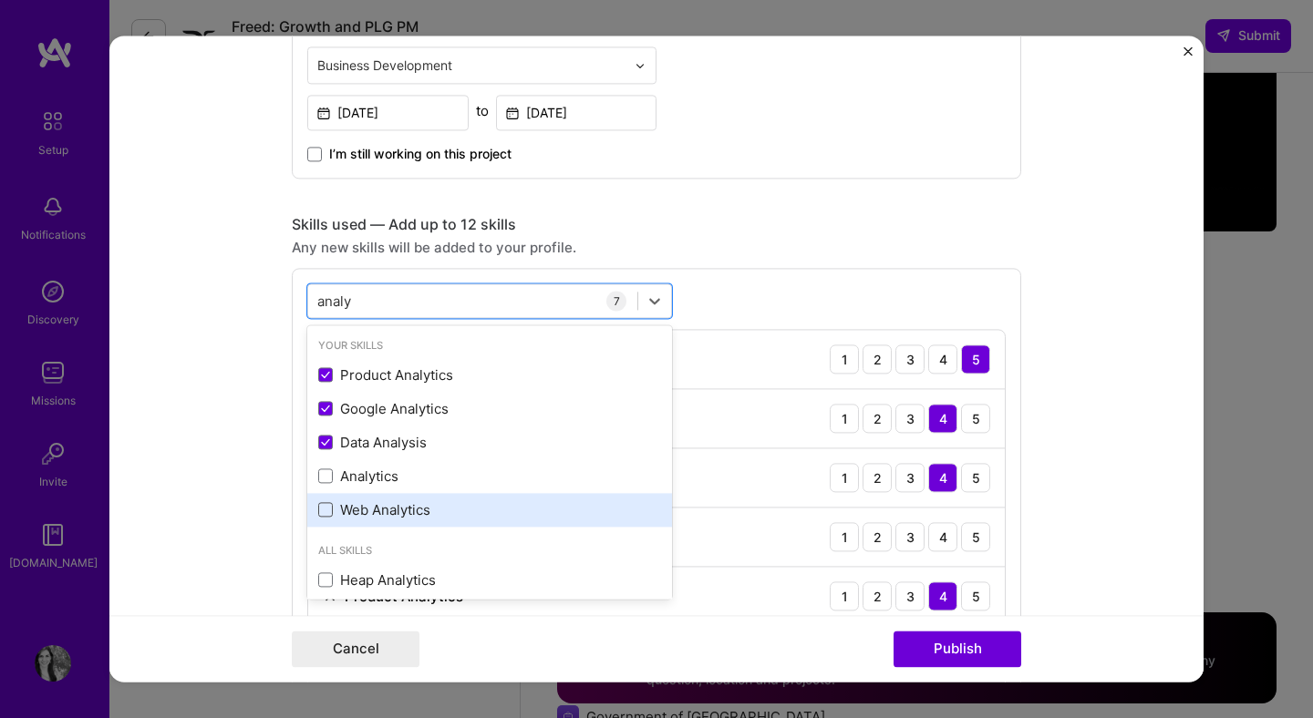
click at [325, 509] on span at bounding box center [325, 510] width 15 height 15
click at [0, 0] on input "checkbox" at bounding box center [0, 0] width 0 height 0
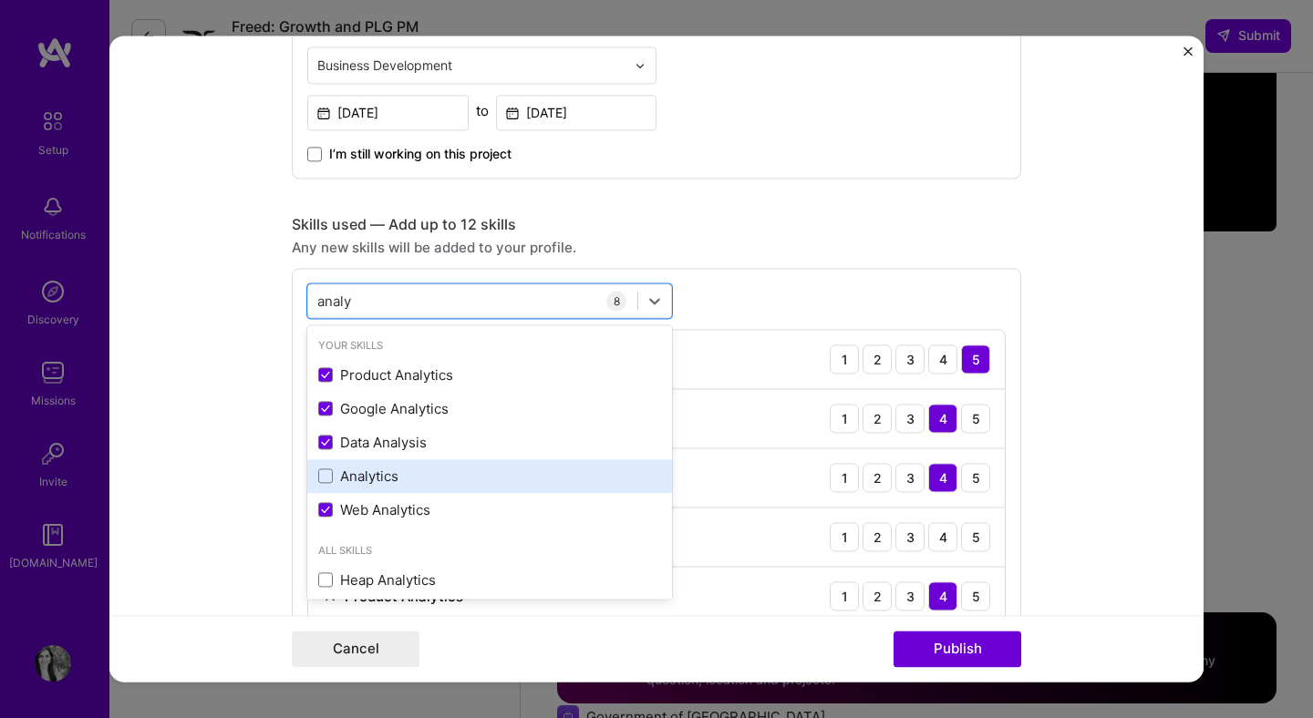
click at [325, 488] on div "Analytics" at bounding box center [489, 476] width 365 height 34
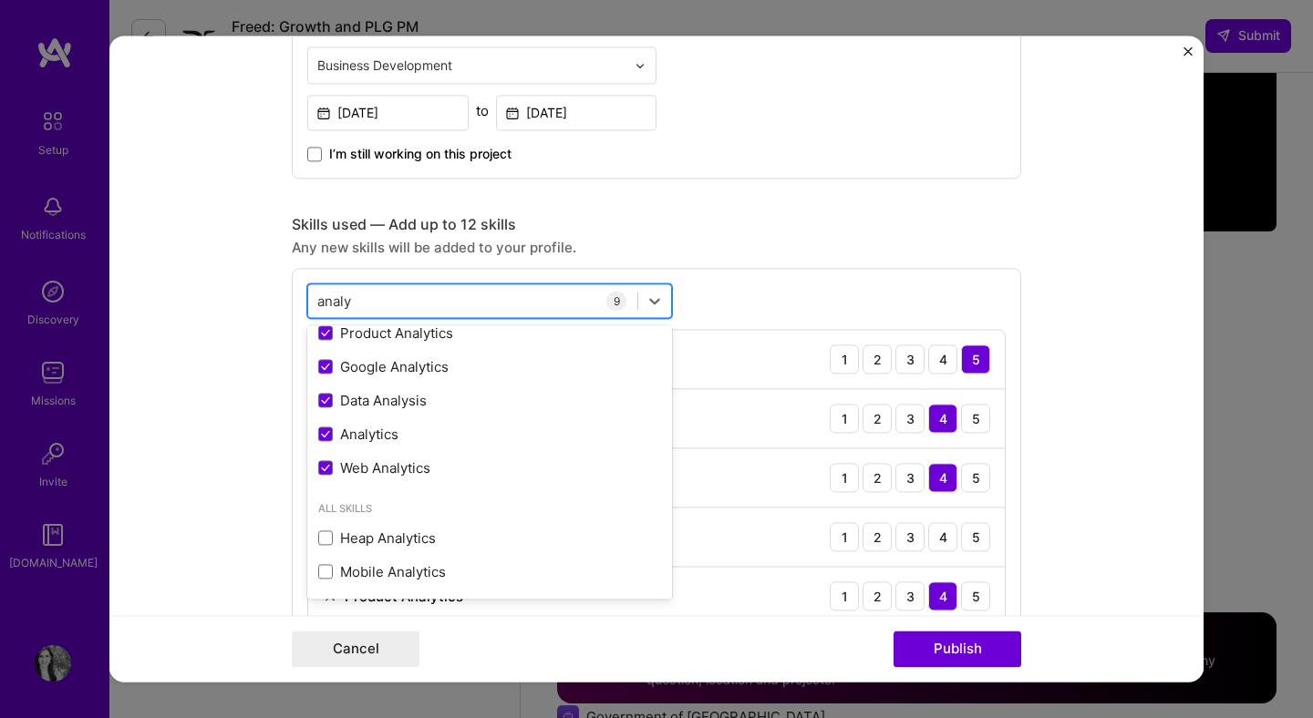
click at [376, 298] on div "analy analy" at bounding box center [472, 301] width 329 height 30
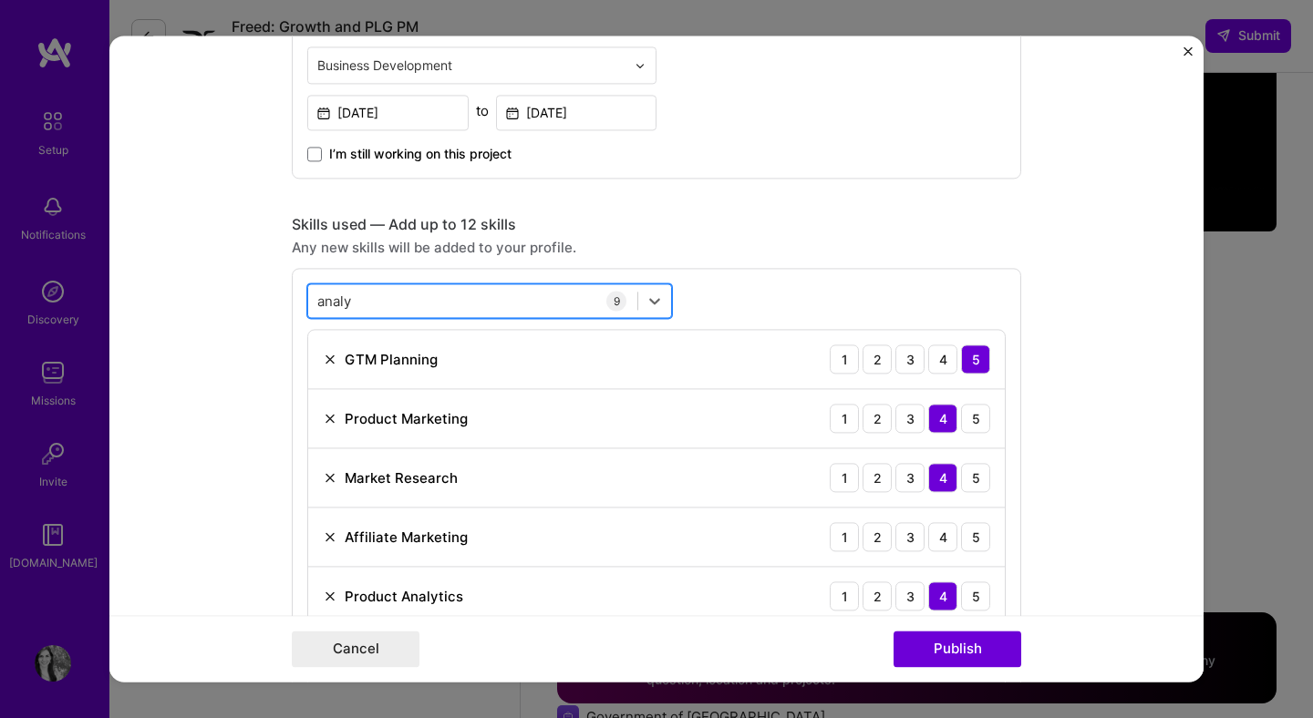
click at [376, 306] on div "analy analy" at bounding box center [472, 301] width 329 height 30
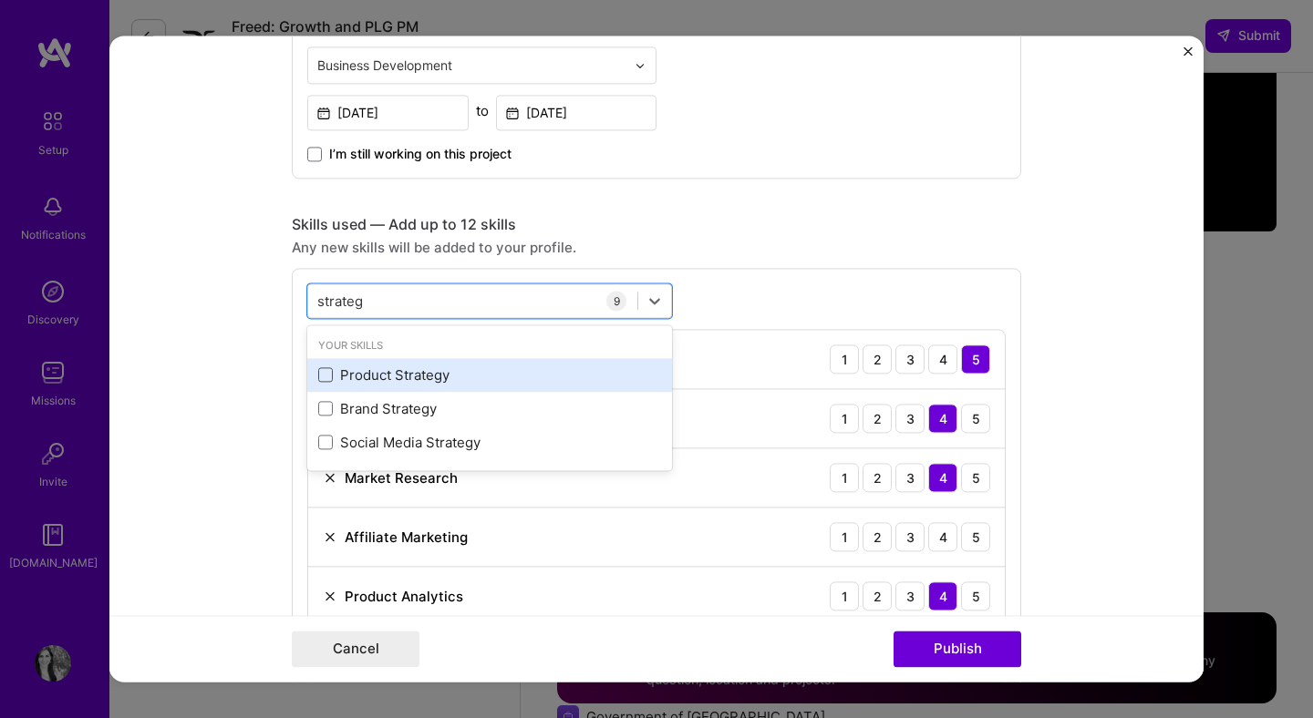
click at [324, 378] on span at bounding box center [325, 375] width 15 height 15
click at [0, 0] on input "checkbox" at bounding box center [0, 0] width 0 height 0
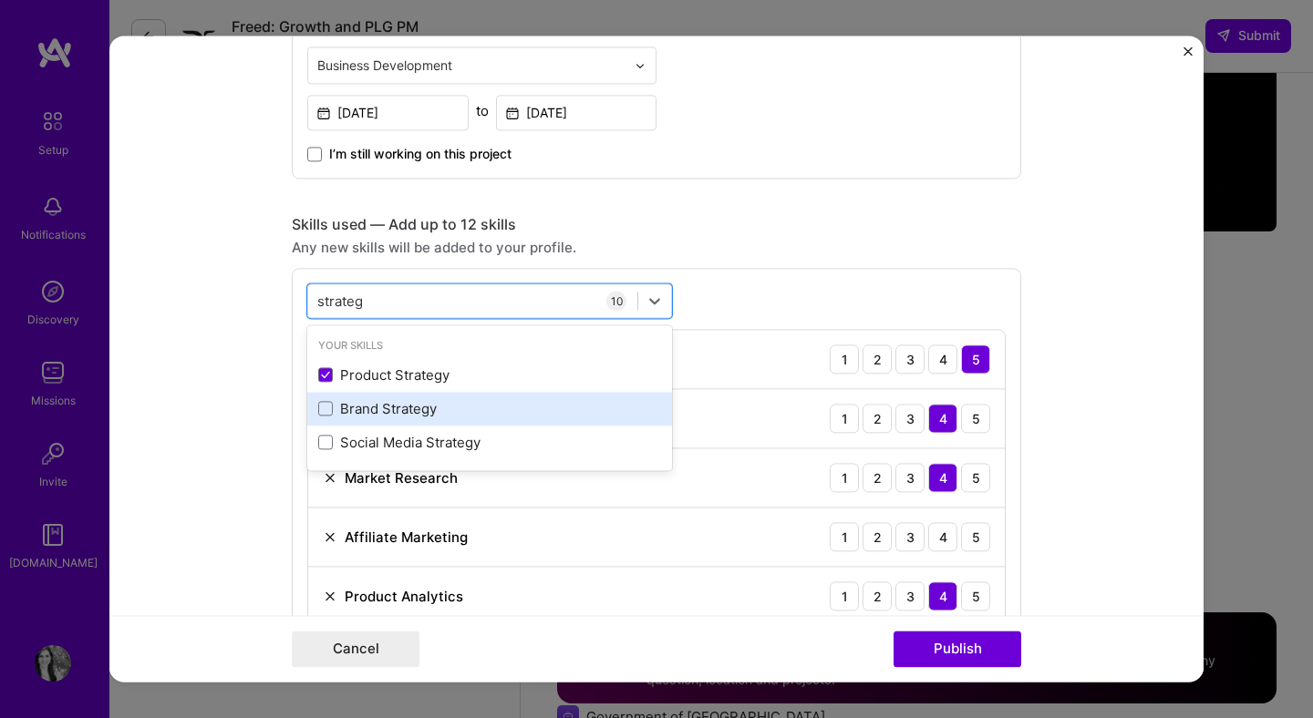
click at [335, 407] on div "Brand Strategy" at bounding box center [489, 408] width 343 height 19
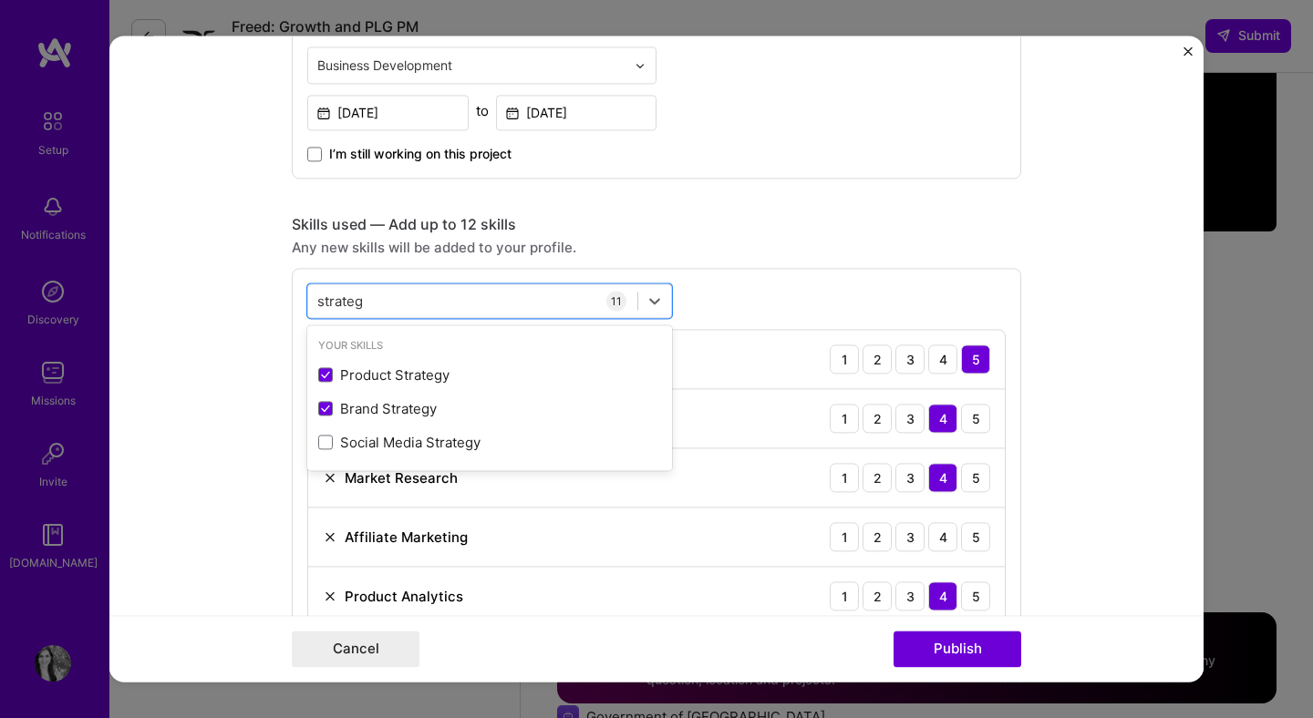
type input "strateg"
click at [243, 361] on form "Editing suggested project This project is suggested based on your LinkedIn, res…" at bounding box center [656, 359] width 1094 height 646
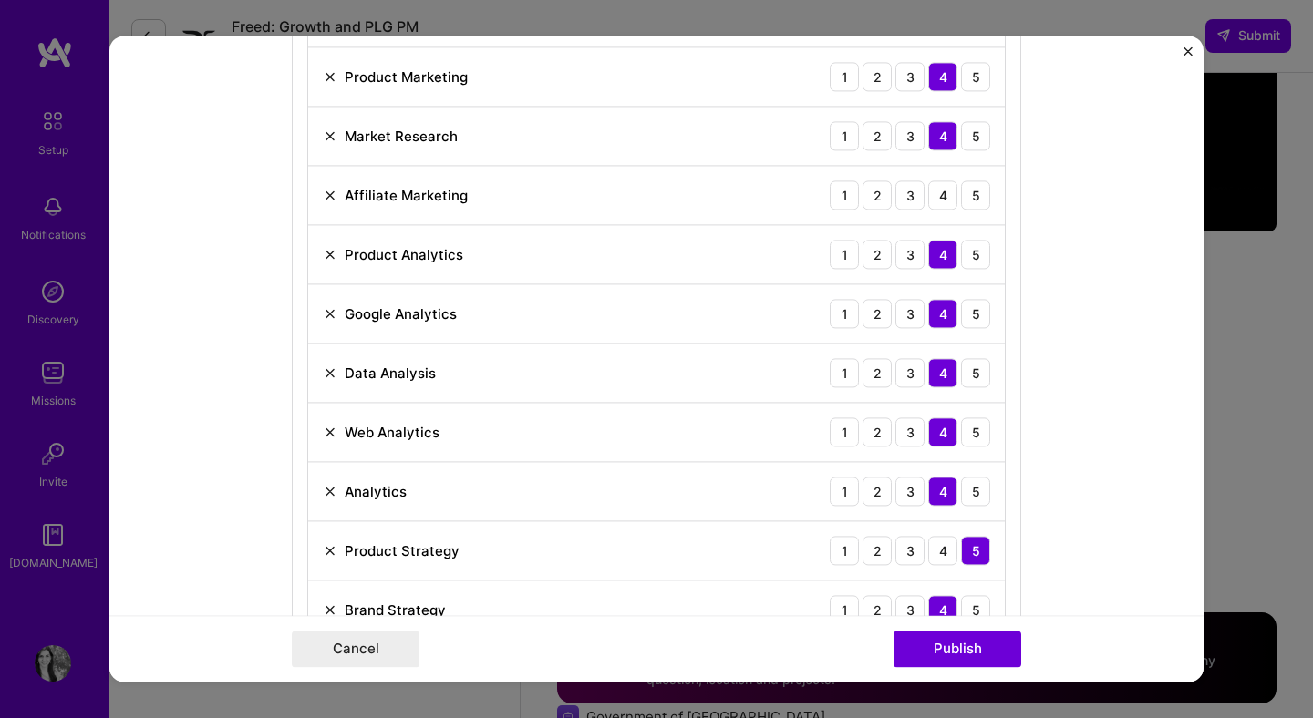
scroll to position [1077, 0]
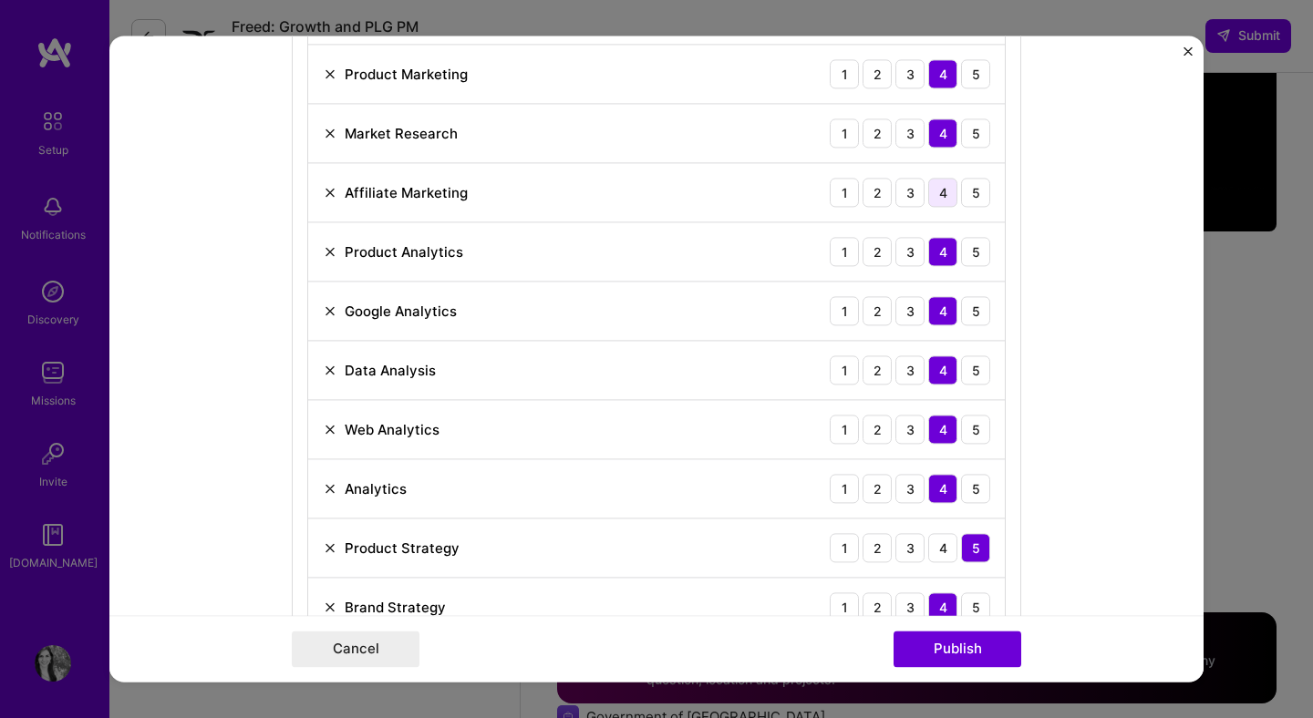
click at [943, 193] on div "4" at bounding box center [942, 192] width 29 height 29
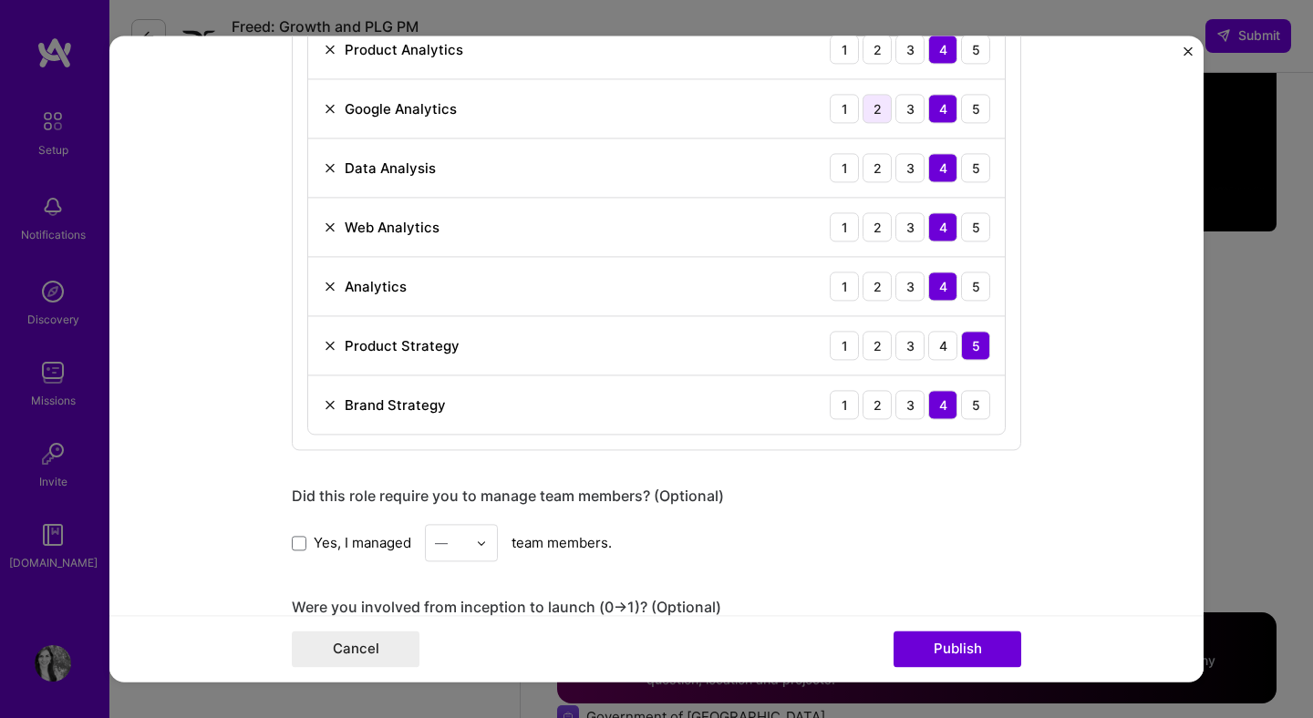
scroll to position [1326, 0]
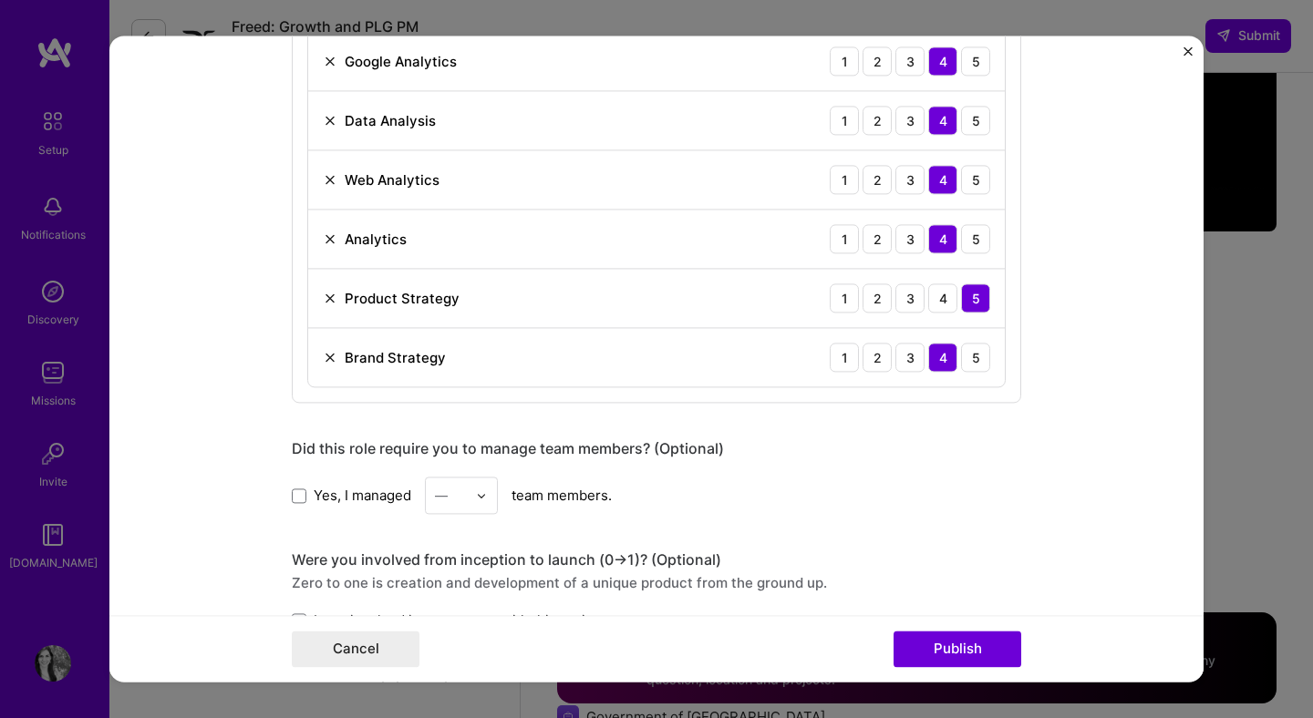
click at [306, 494] on label "Yes, I managed" at bounding box center [351, 495] width 119 height 19
click at [0, 0] on input "Yes, I managed" at bounding box center [0, 0] width 0 height 0
click at [442, 495] on div "—" at bounding box center [441, 495] width 13 height 19
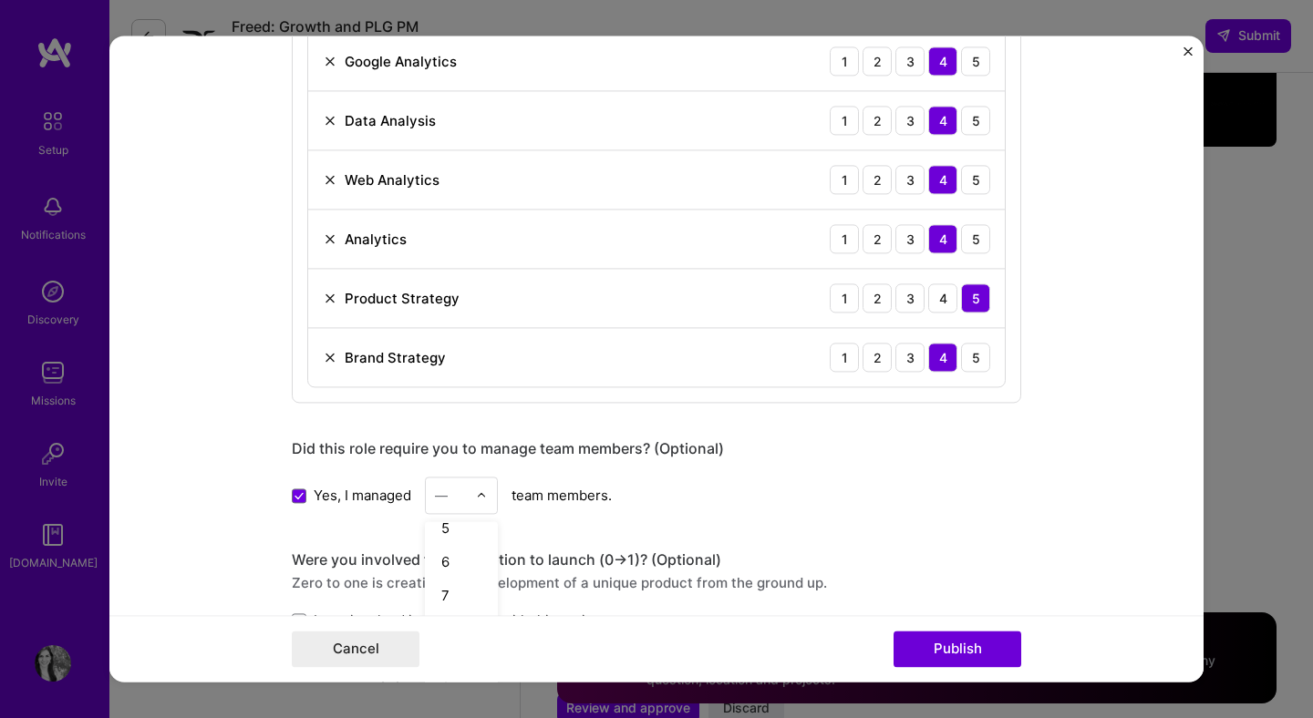
scroll to position [157, 0]
click at [473, 558] on div "6" at bounding box center [461, 556] width 62 height 34
click at [816, 507] on div "Yes, I managed 6 team members." at bounding box center [656, 495] width 729 height 37
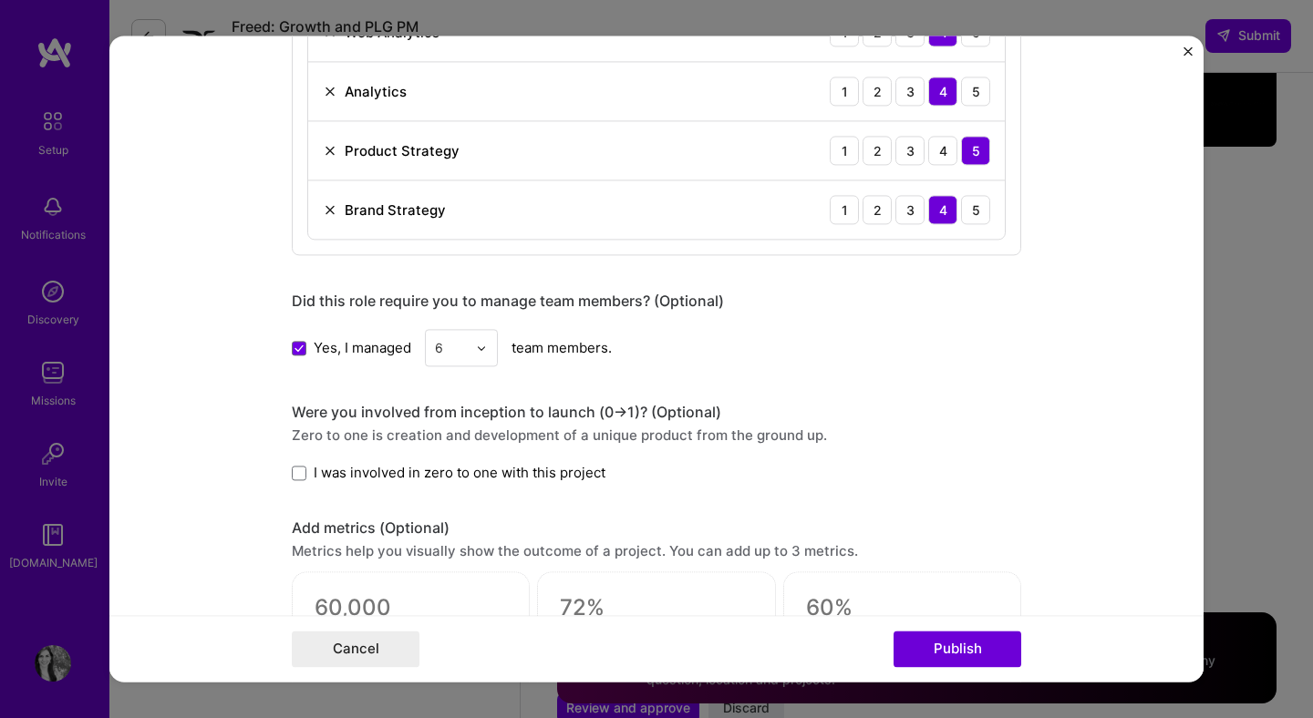
scroll to position [1475, 0]
click at [428, 463] on span "I was involved in zero to one with this project" at bounding box center [460, 471] width 292 height 19
click at [0, 0] on input "I was involved in zero to one with this project" at bounding box center [0, 0] width 0 height 0
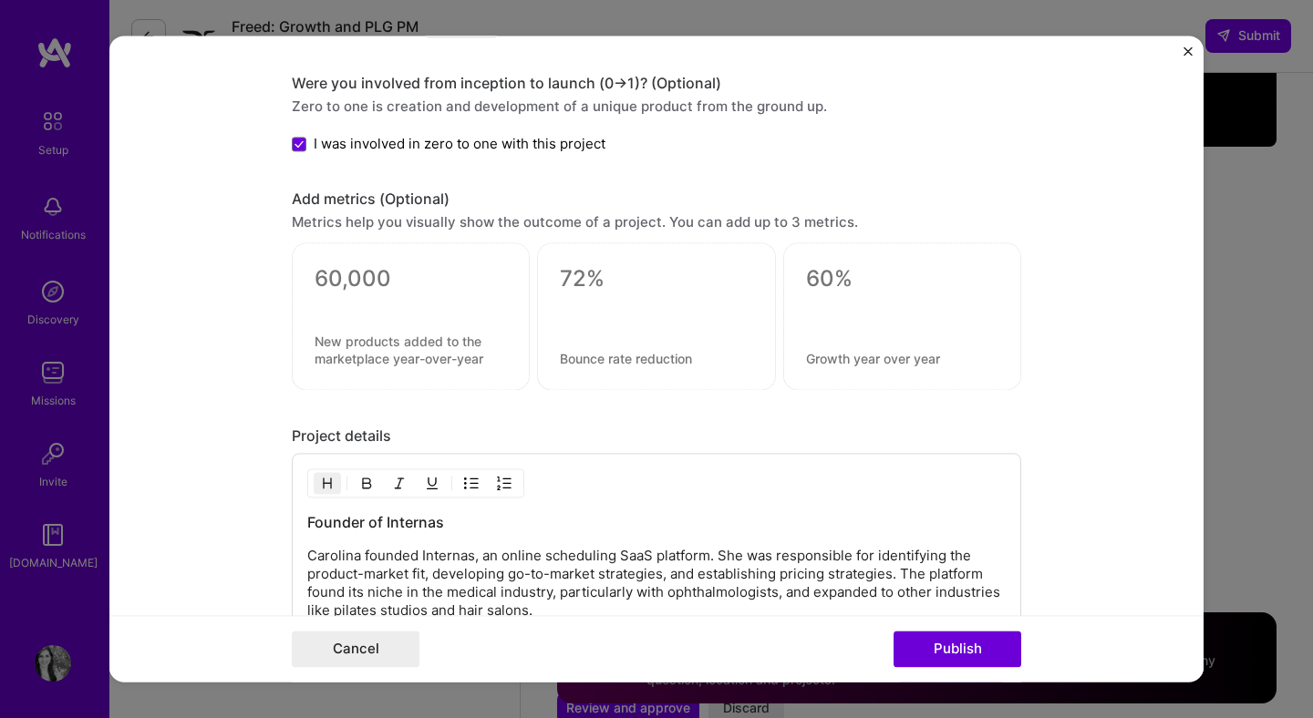
scroll to position [1804, 0]
click at [445, 293] on div at bounding box center [410, 302] width 192 height 19
click at [361, 280] on textarea at bounding box center [410, 278] width 192 height 27
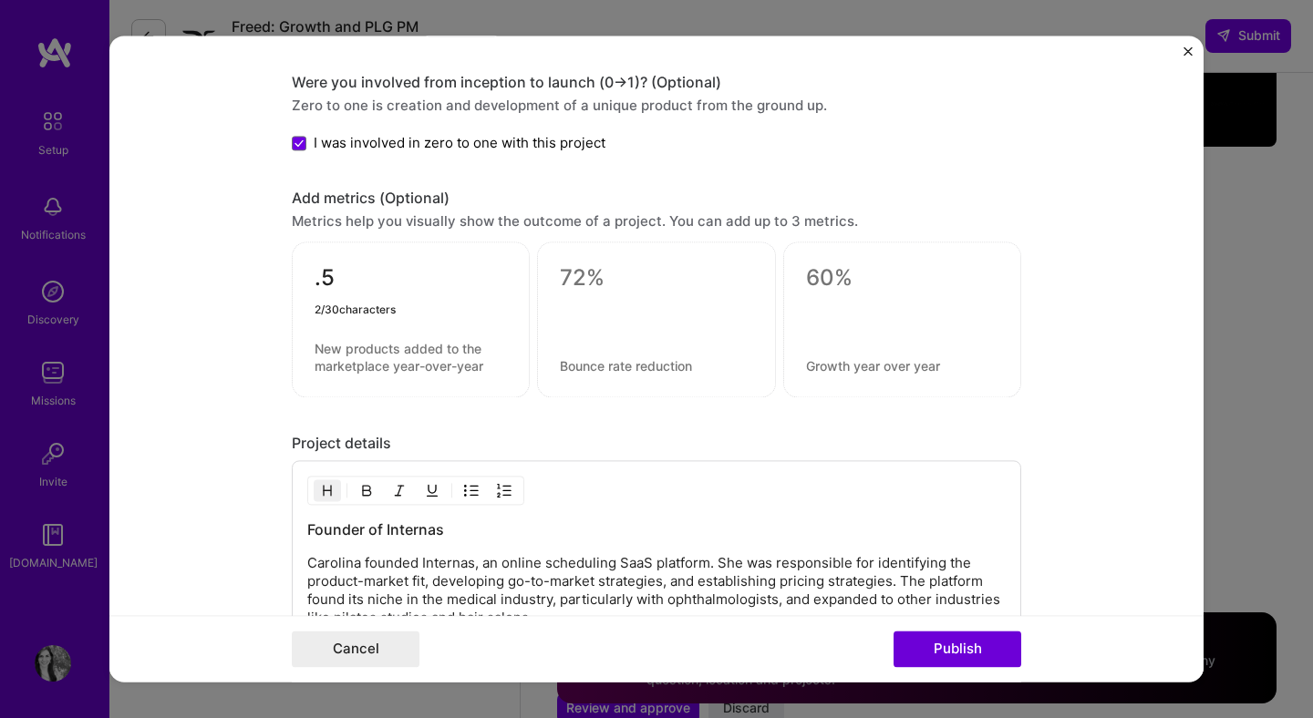
type textarea "."
type textarea "1,500,00"
click at [463, 351] on textarea at bounding box center [410, 358] width 192 height 35
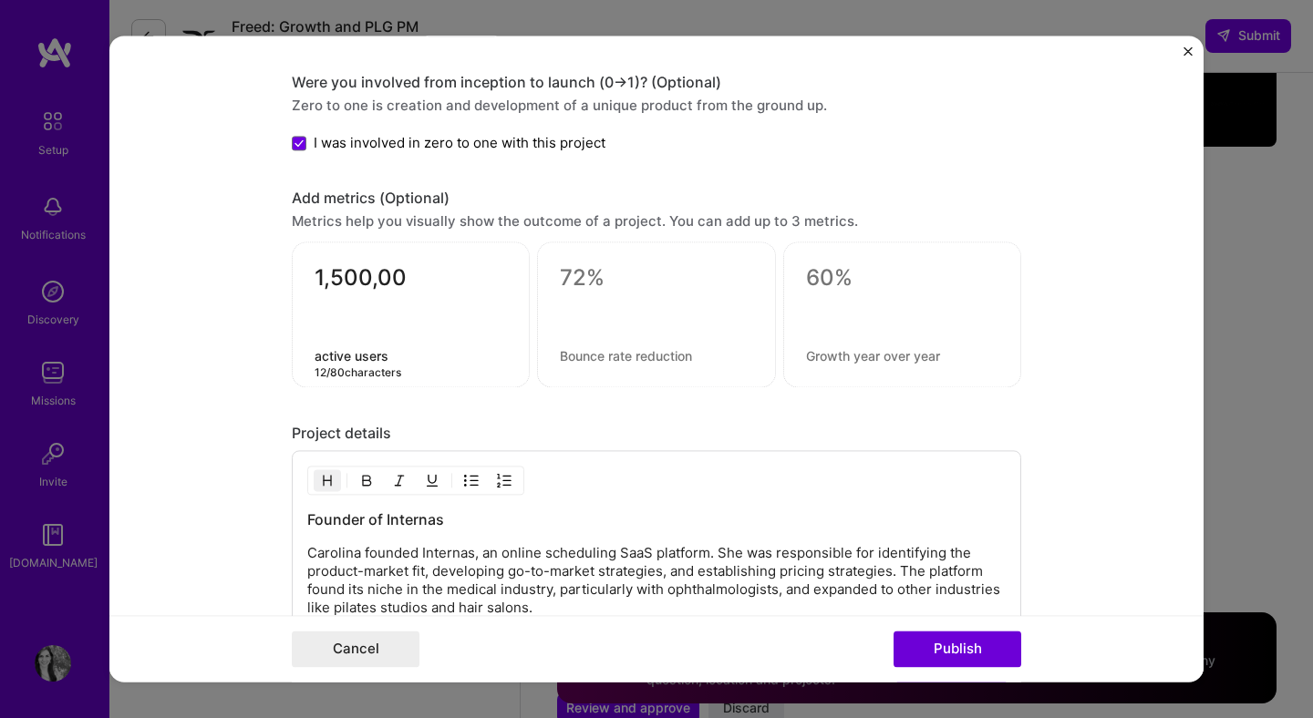
type textarea "active users"
click at [599, 274] on textarea at bounding box center [656, 278] width 192 height 27
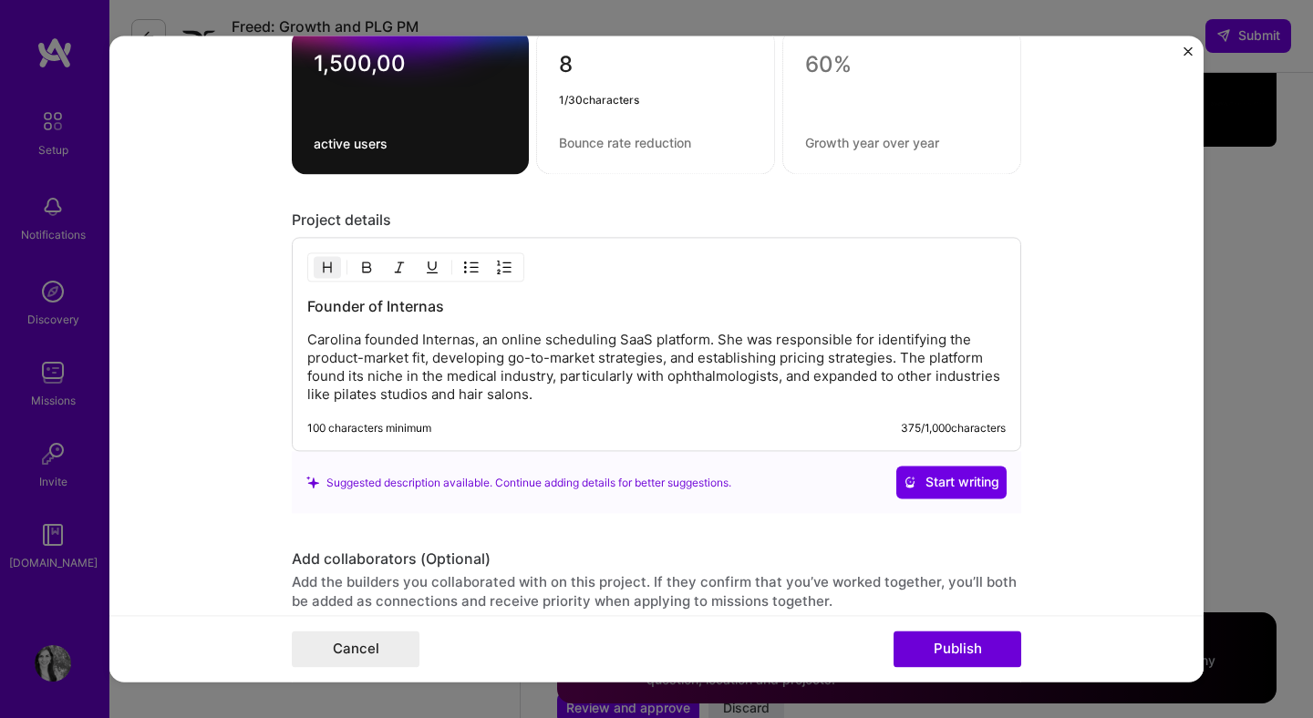
scroll to position [1757, 0]
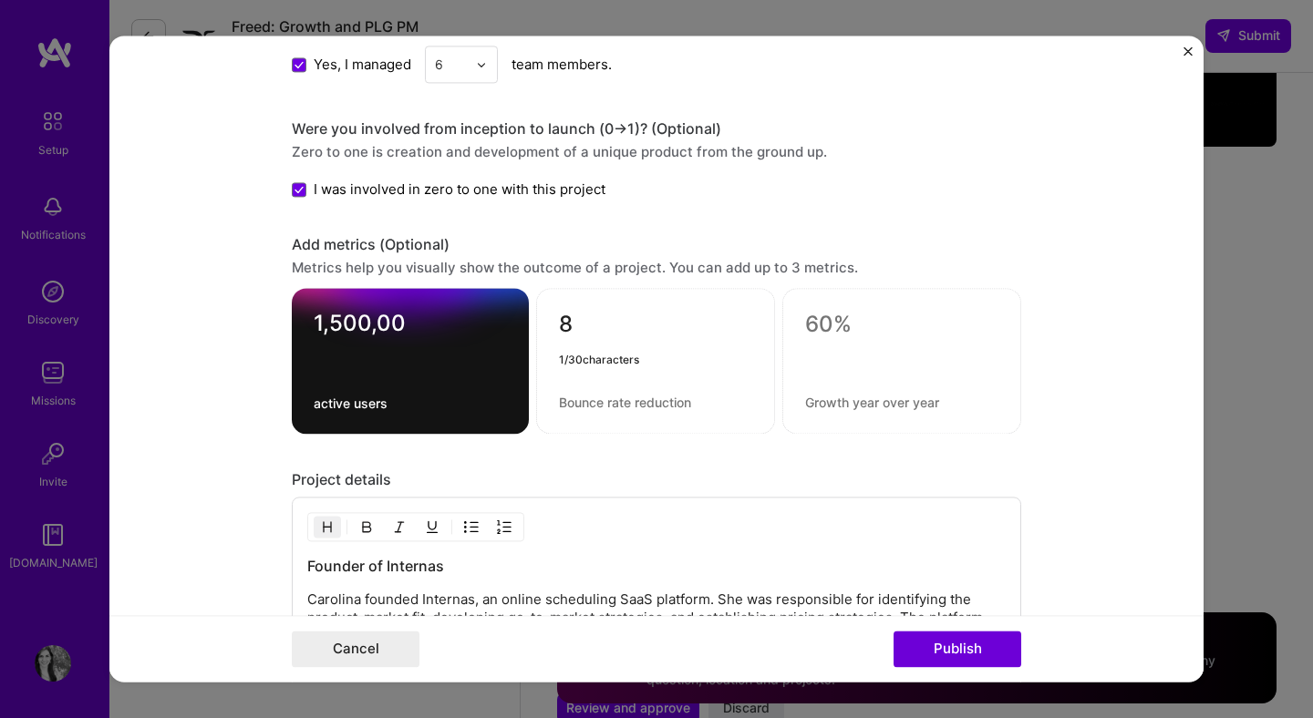
click at [602, 323] on textarea "8" at bounding box center [655, 330] width 193 height 36
type textarea "8,000,000"
click at [634, 391] on div "8,000,000" at bounding box center [655, 362] width 239 height 146
click at [603, 419] on div "8,000,000" at bounding box center [655, 362] width 239 height 146
click at [603, 410] on div "8,000,000 0 / 80 characters" at bounding box center [655, 362] width 239 height 146
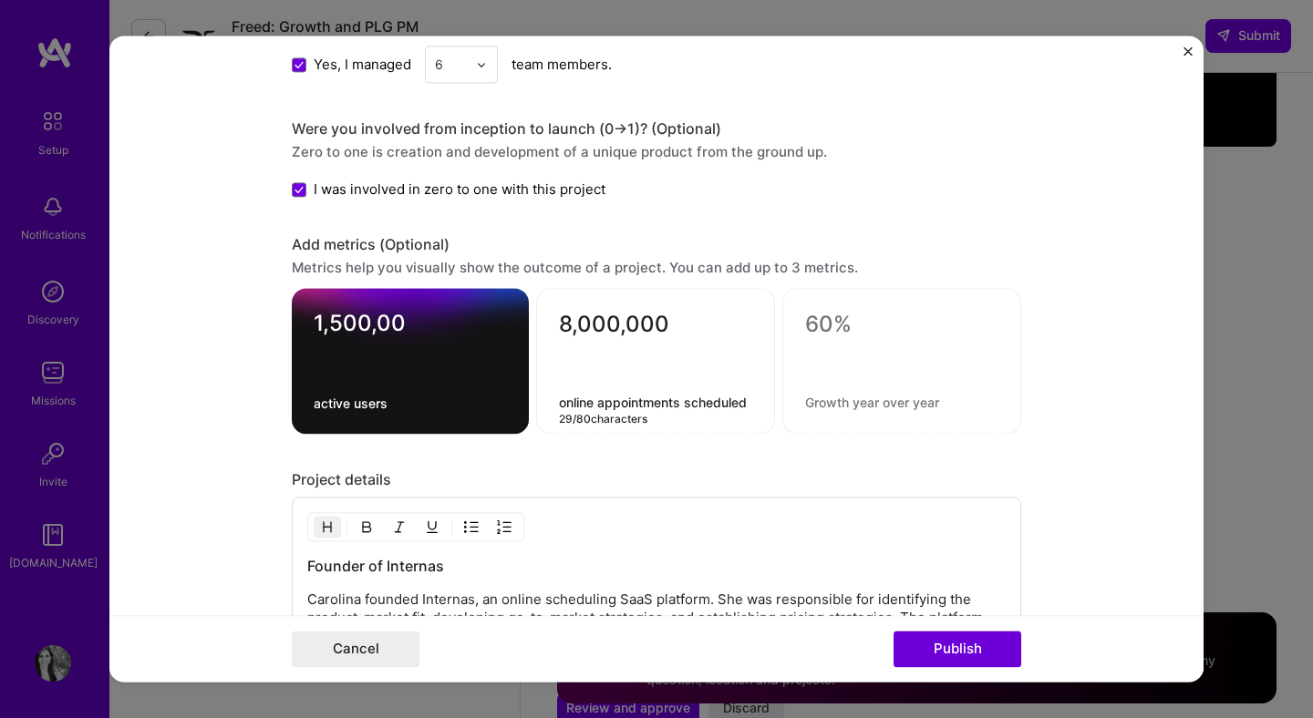
type textarea "online appointments scheduled"
click at [849, 326] on textarea at bounding box center [901, 325] width 193 height 27
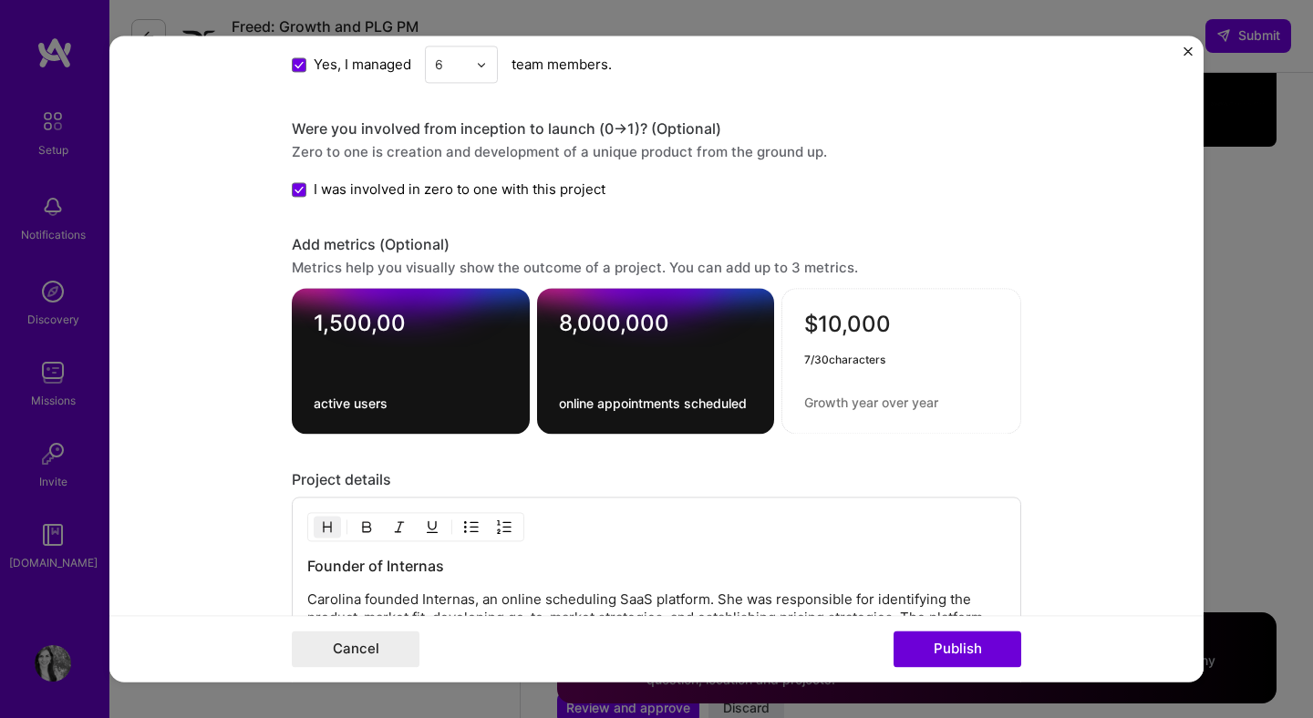
type textarea "$10,000"
click at [905, 404] on textarea at bounding box center [901, 403] width 194 height 17
type textarea "MRR"
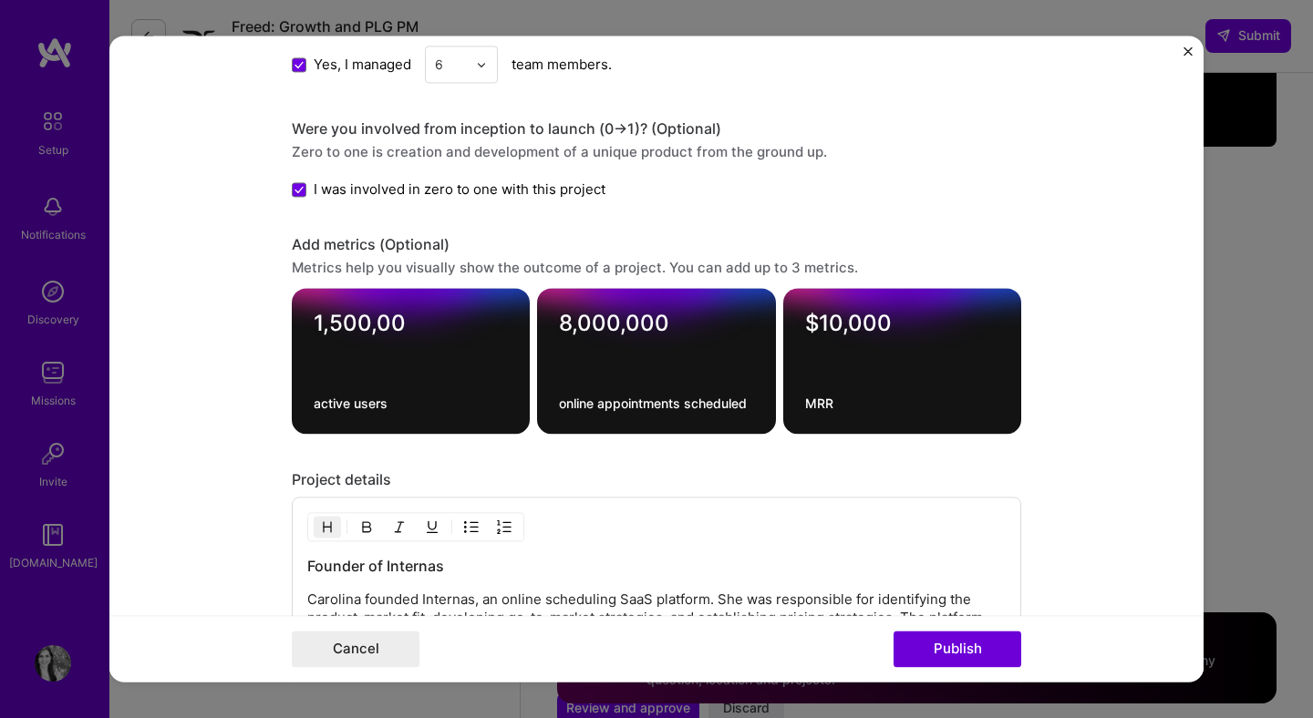
click at [1070, 414] on form "Editing suggested project This project is suggested based on your LinkedIn, res…" at bounding box center [656, 359] width 1094 height 646
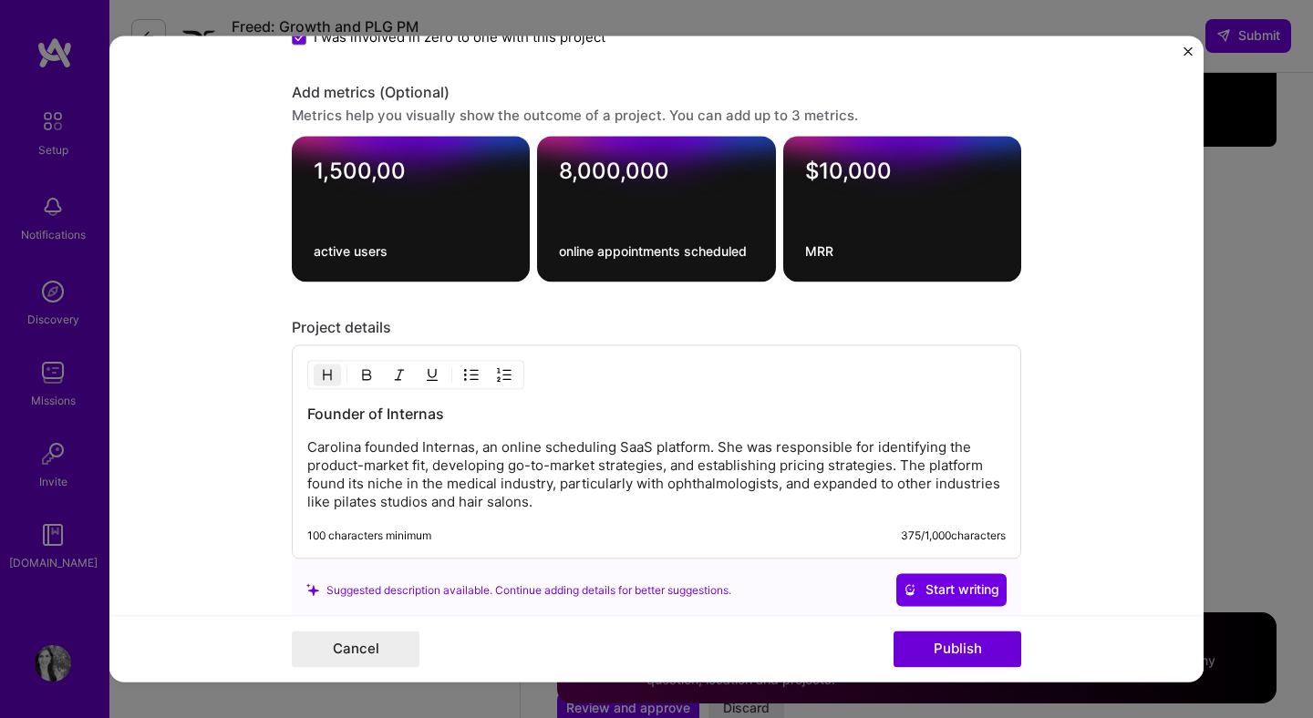
scroll to position [1912, 0]
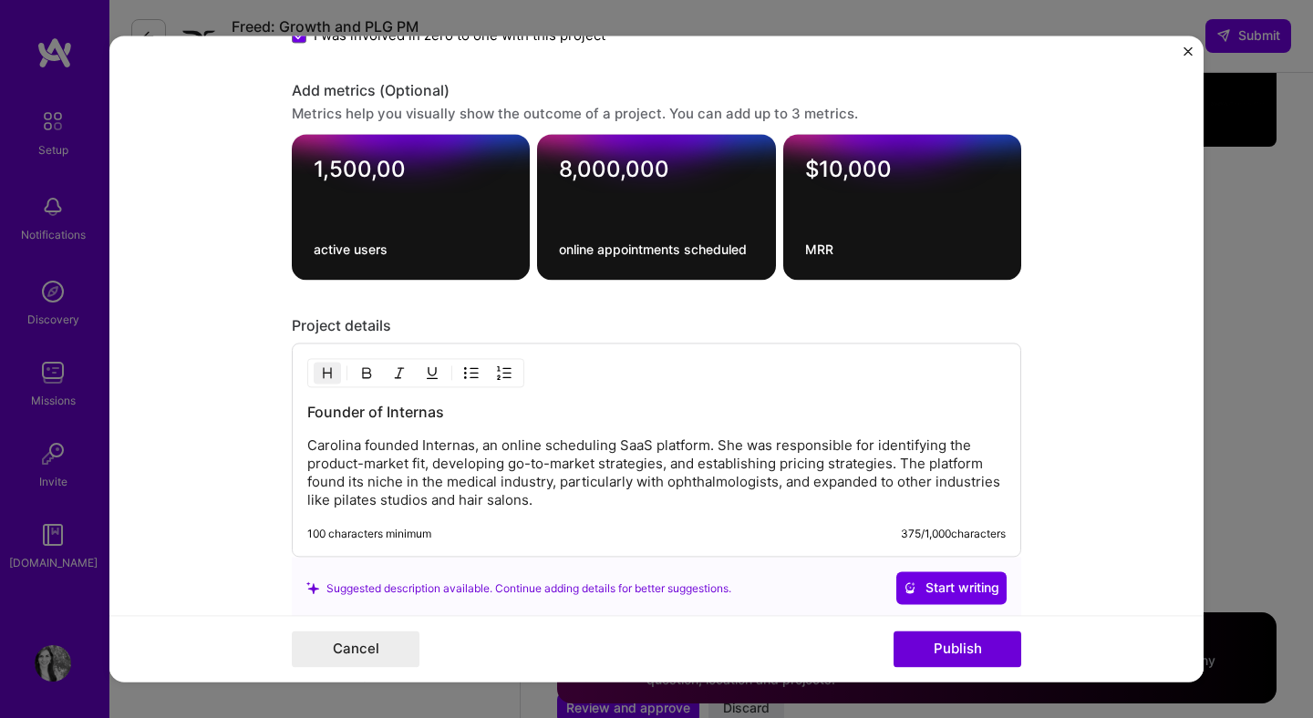
click at [416, 418] on h3 "Founder of Internas" at bounding box center [656, 413] width 698 height 20
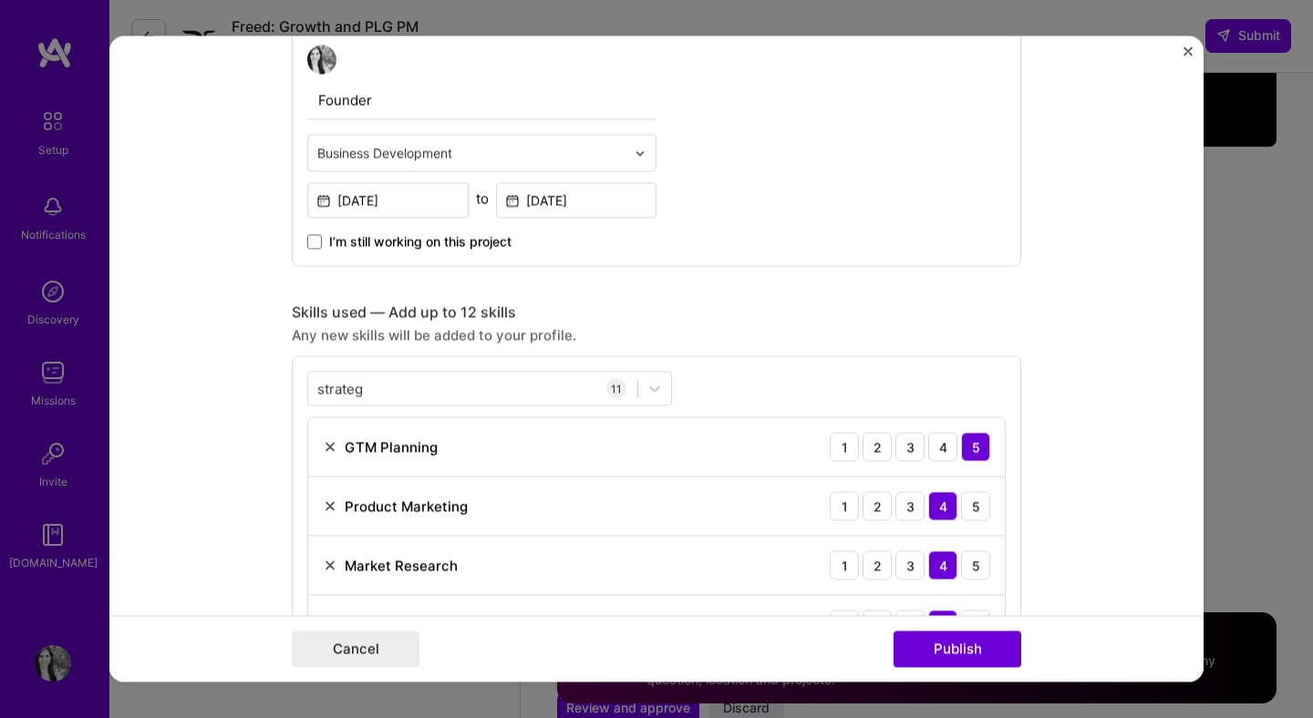
scroll to position [0, 0]
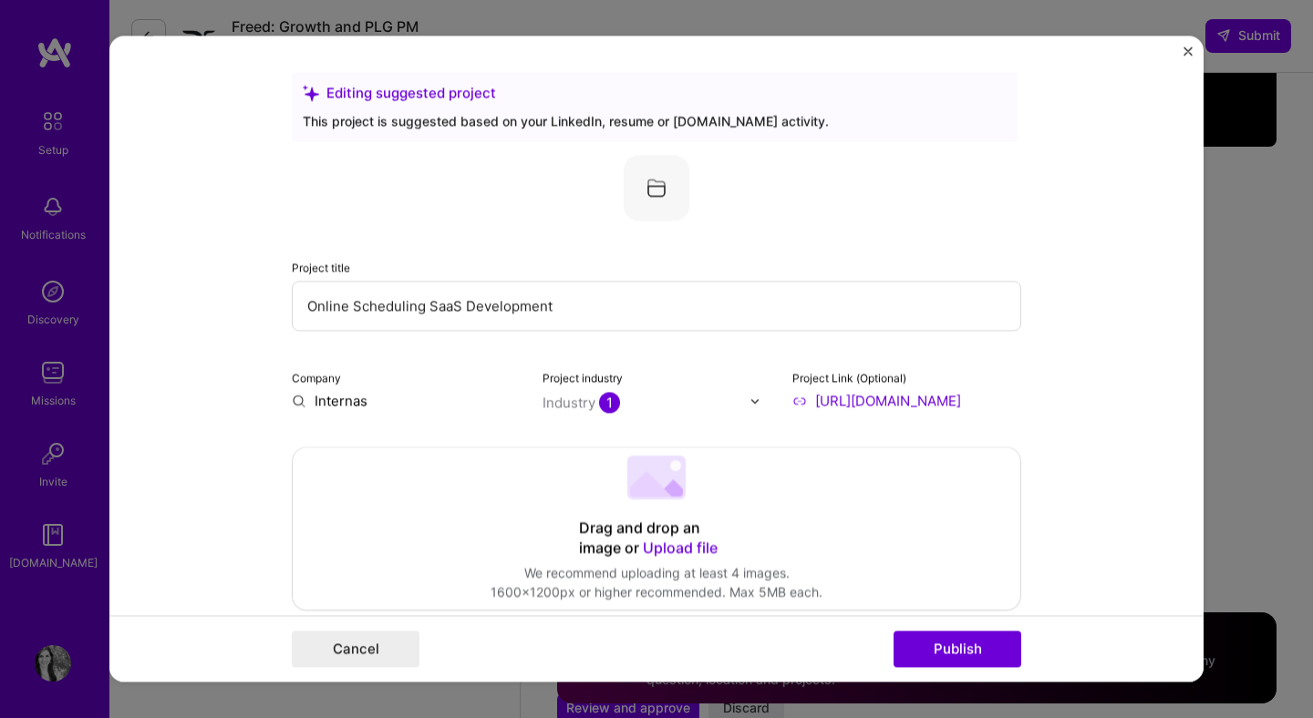
click at [366, 398] on input "Internas" at bounding box center [406, 400] width 229 height 19
type input "[DOMAIN_NAME]"
click at [213, 496] on form "Editing suggested project This project is suggested based on your LinkedIn, res…" at bounding box center [656, 359] width 1094 height 646
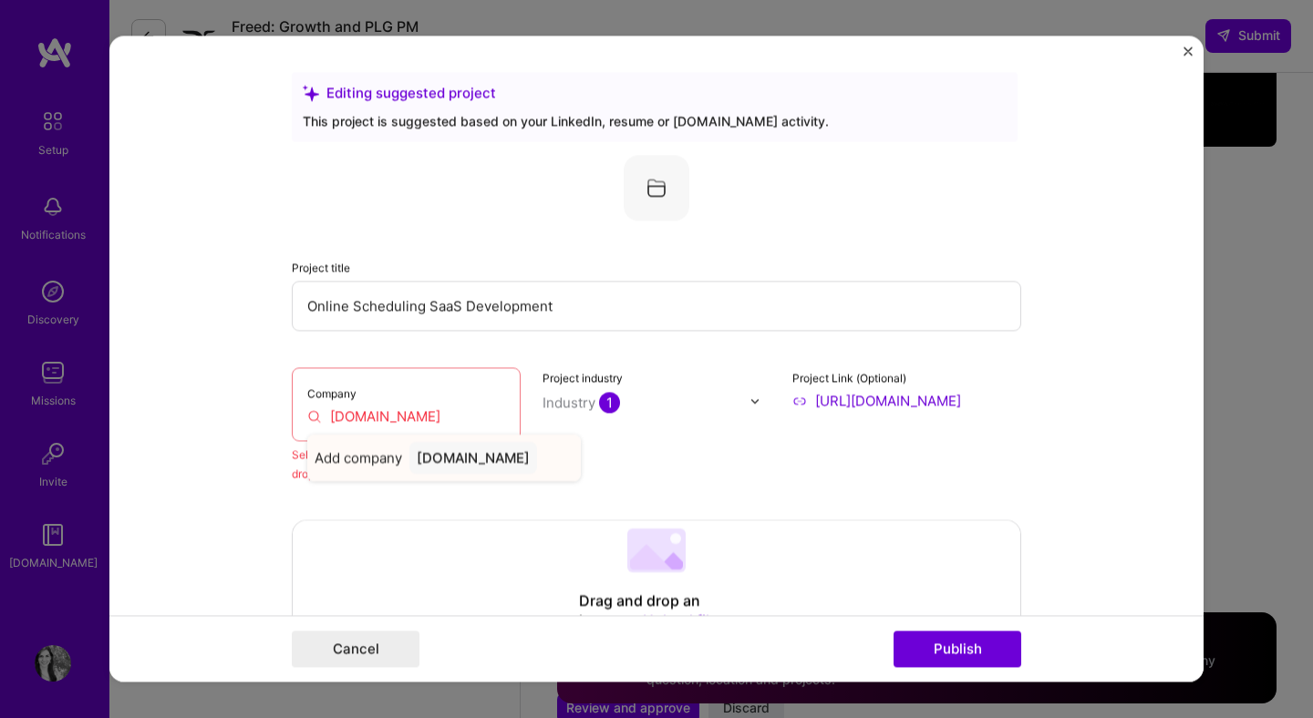
click at [466, 466] on div "[DOMAIN_NAME]" at bounding box center [473, 458] width 128 height 32
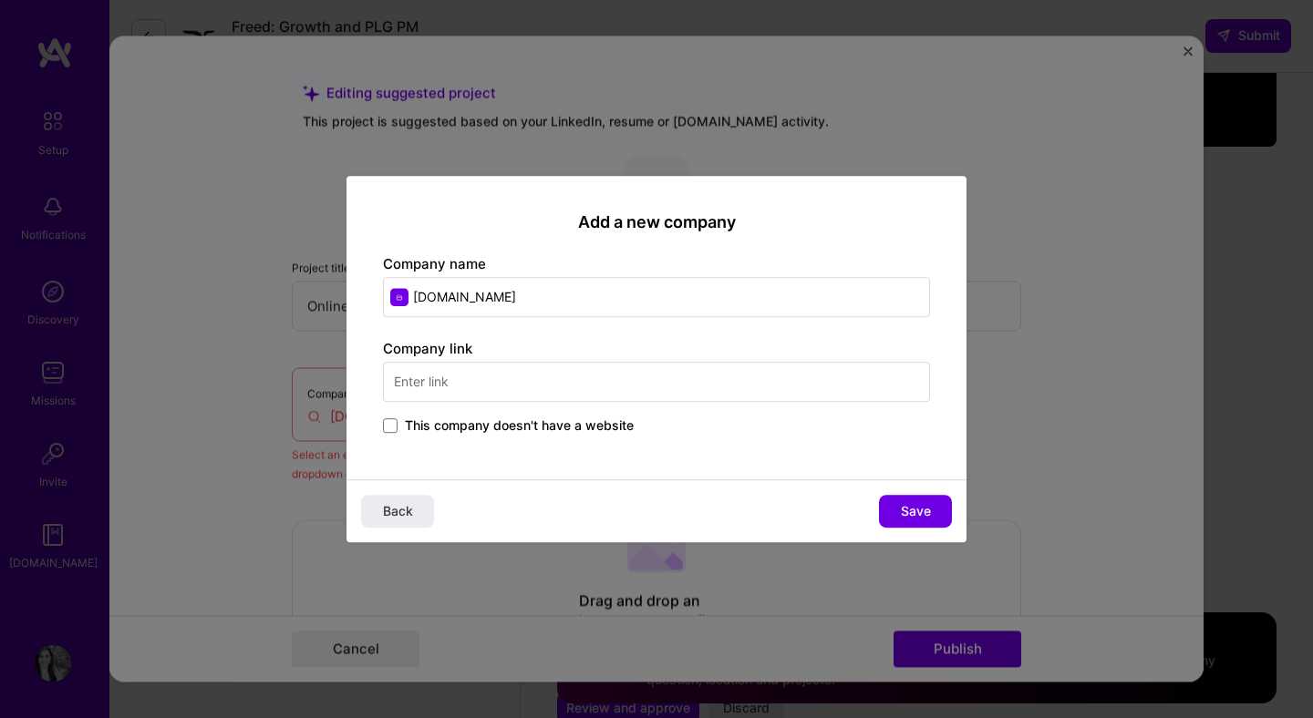
click at [479, 381] on input "text" at bounding box center [656, 382] width 547 height 40
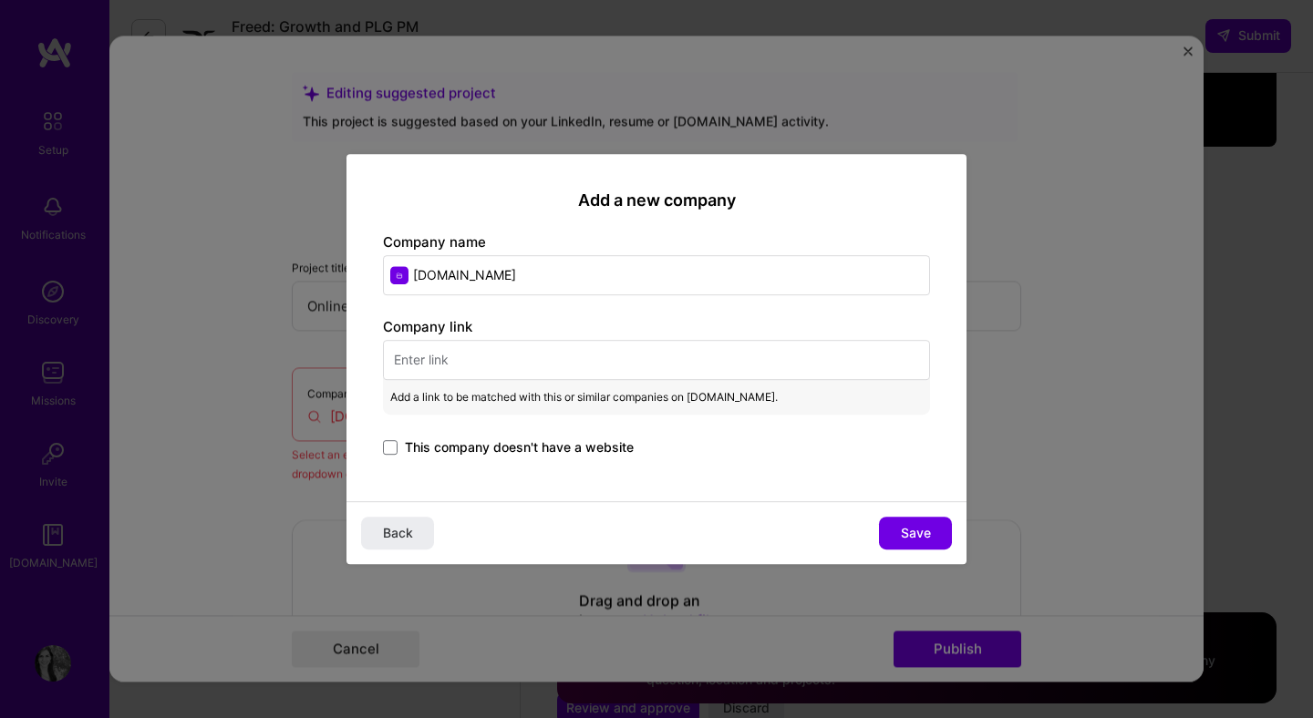
paste input "[URL][DOMAIN_NAME]"
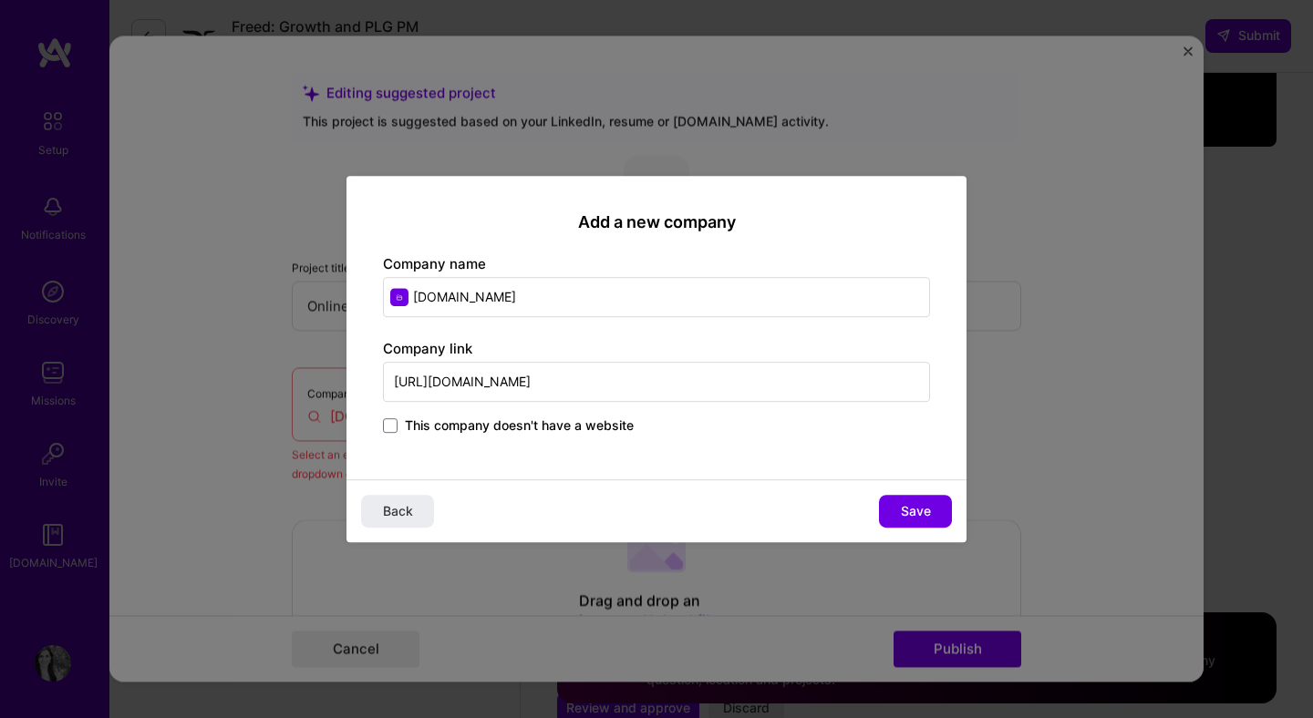
type input "[URL][DOMAIN_NAME]"
click at [587, 430] on span "This company doesn't have a website" at bounding box center [519, 426] width 229 height 18
click at [0, 0] on input "This company doesn't have a website" at bounding box center [0, 0] width 0 height 0
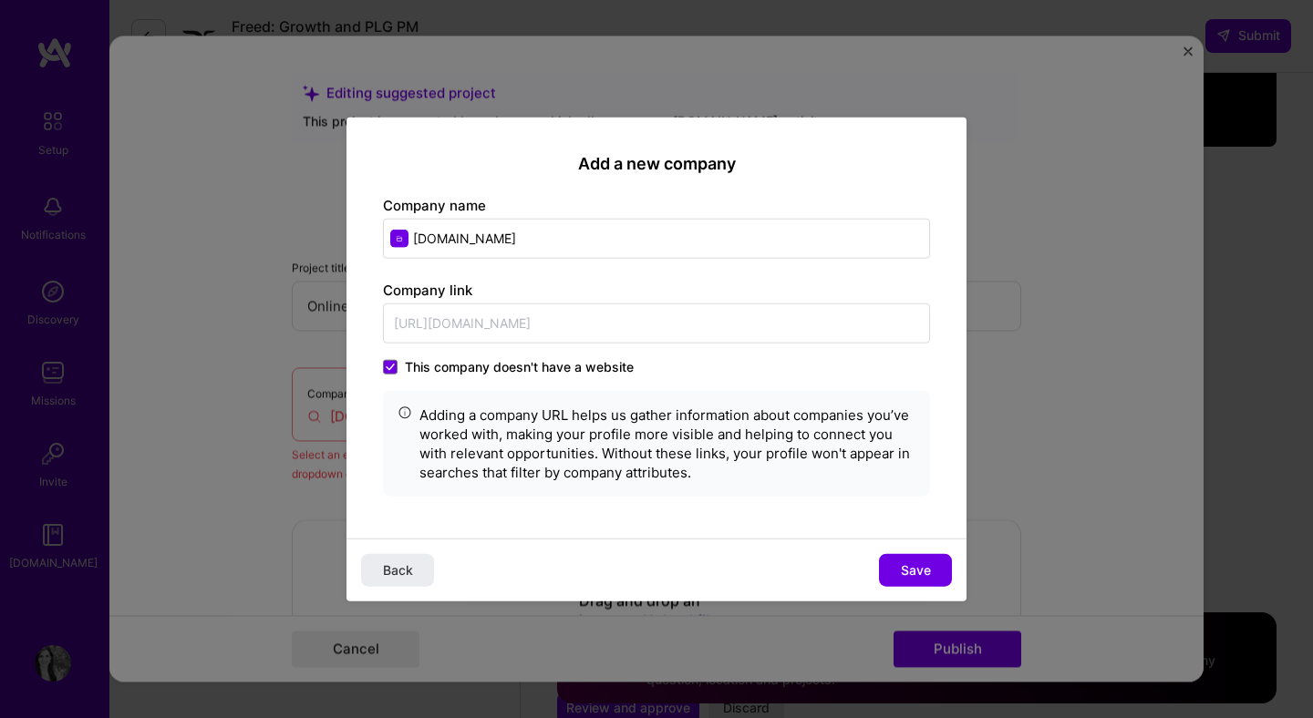
click at [444, 364] on span "This company doesn't have a website" at bounding box center [519, 366] width 229 height 18
click at [0, 0] on input "This company doesn't have a website" at bounding box center [0, 0] width 0 height 0
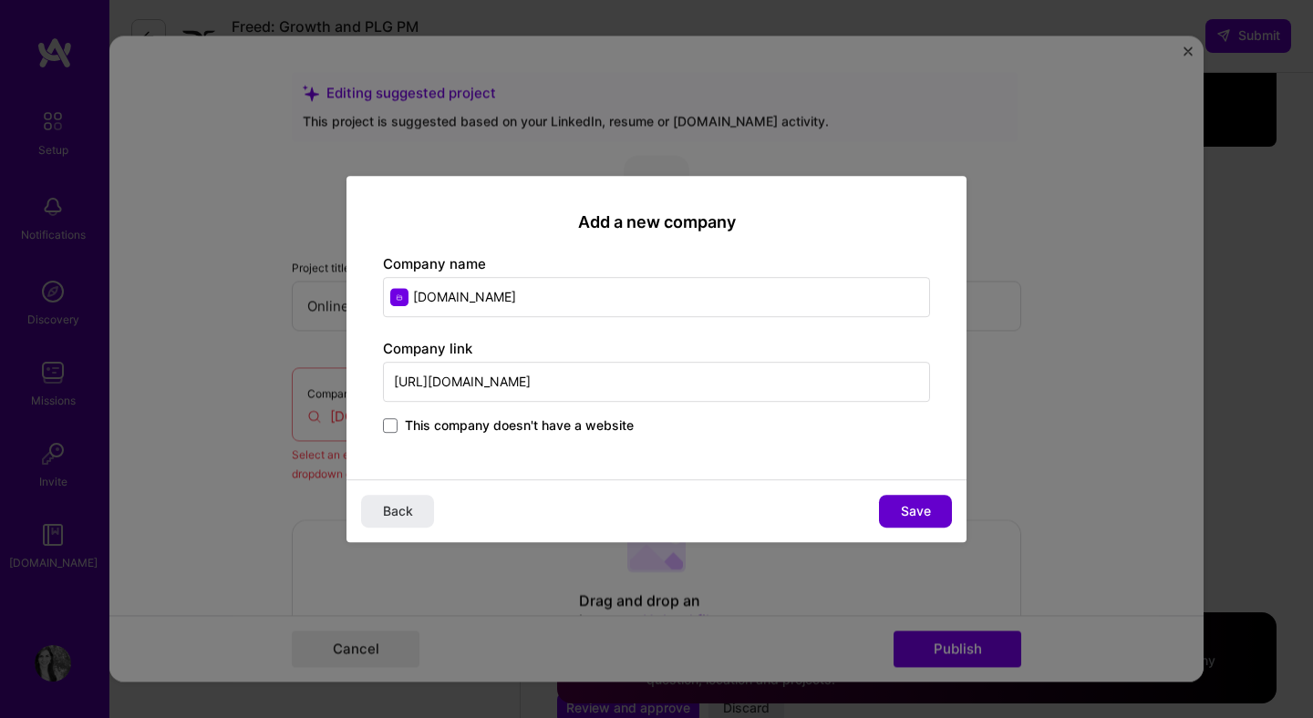
click at [924, 510] on span "Save" at bounding box center [916, 511] width 30 height 18
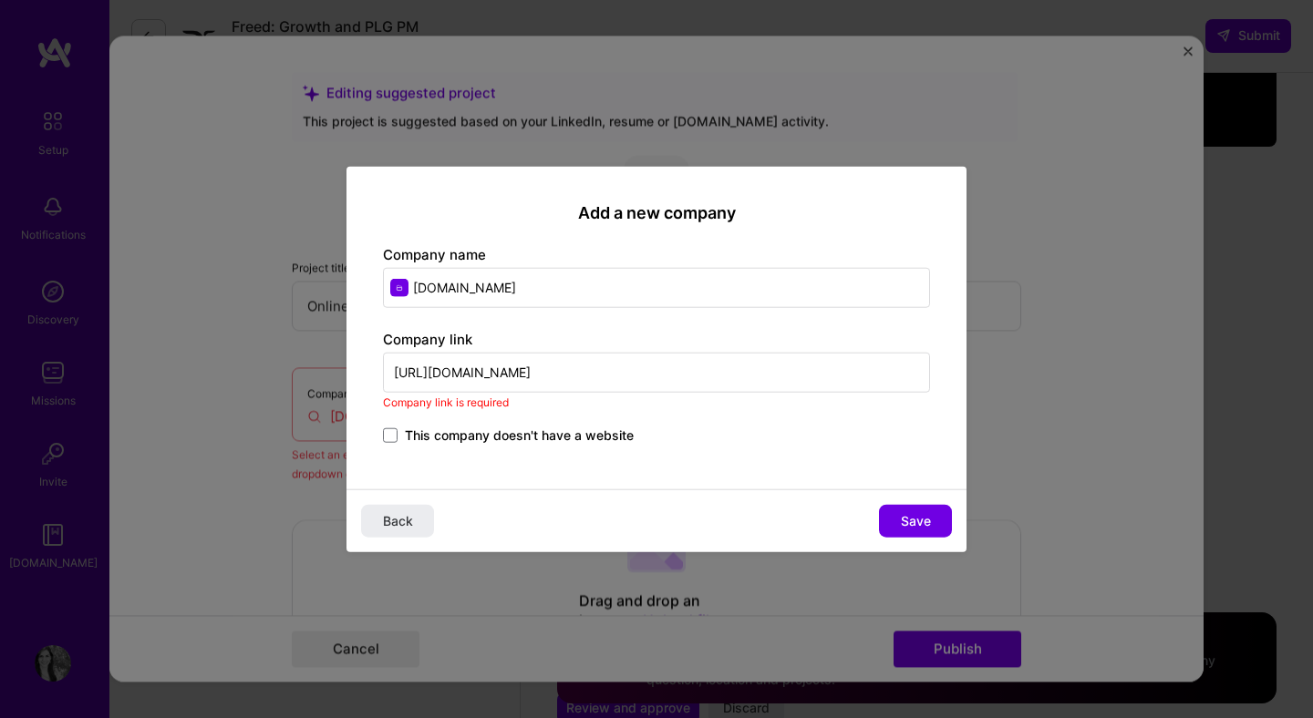
click at [551, 365] on input "[URL][DOMAIN_NAME]" at bounding box center [656, 372] width 547 height 40
click at [905, 524] on span "Save" at bounding box center [916, 520] width 30 height 18
click at [456, 437] on span "This company doesn't have a website" at bounding box center [519, 435] width 229 height 18
click at [0, 0] on input "This company doesn't have a website" at bounding box center [0, 0] width 0 height 0
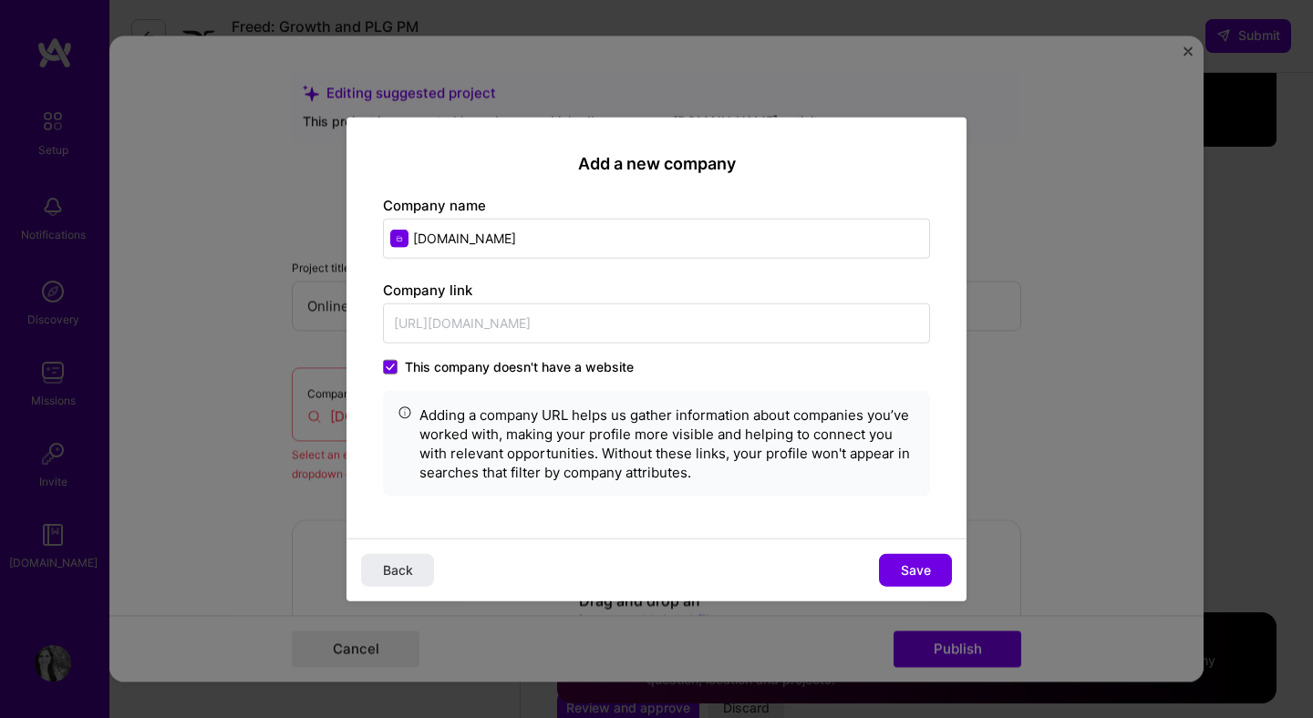
click at [911, 572] on span "Save" at bounding box center [916, 570] width 30 height 18
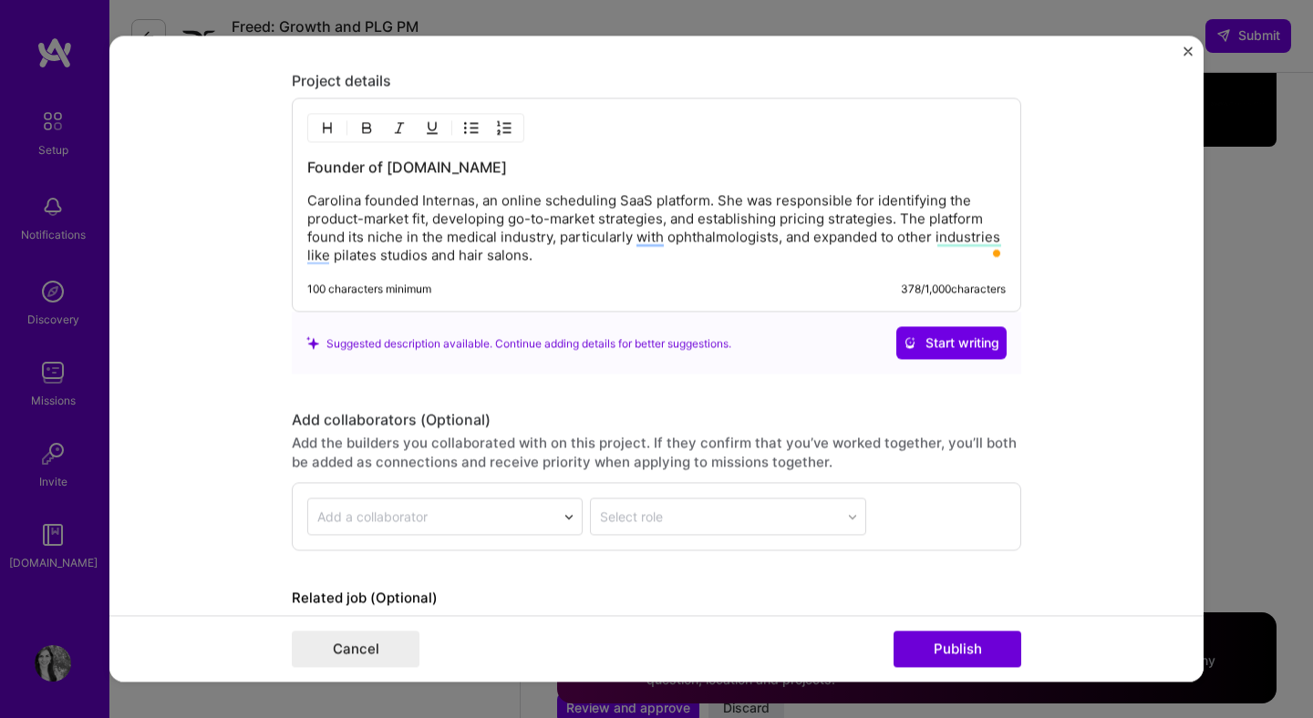
click at [447, 197] on p "Carolina founded Internas, an online scheduling SaaS platform. She was responsi…" at bounding box center [656, 228] width 698 height 73
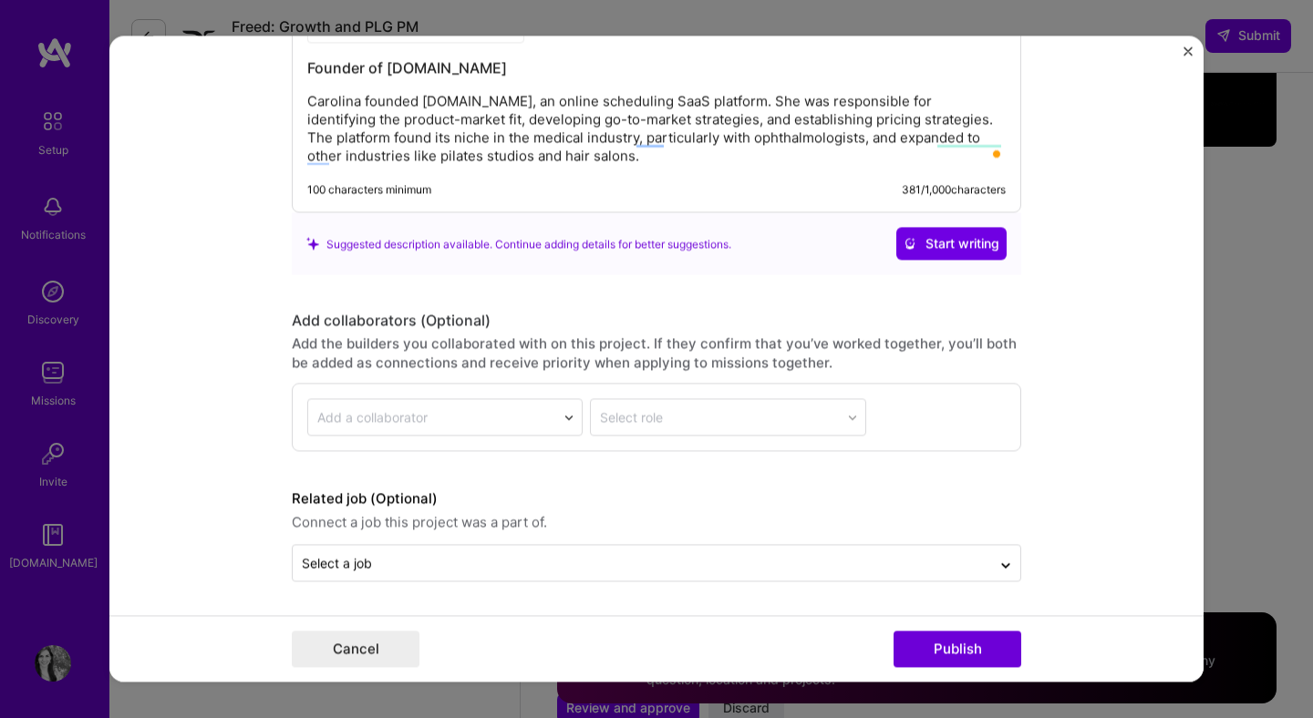
click at [535, 583] on form "Editing suggested project This project is suggested based on your LinkedIn, res…" at bounding box center [656, 359] width 1094 height 646
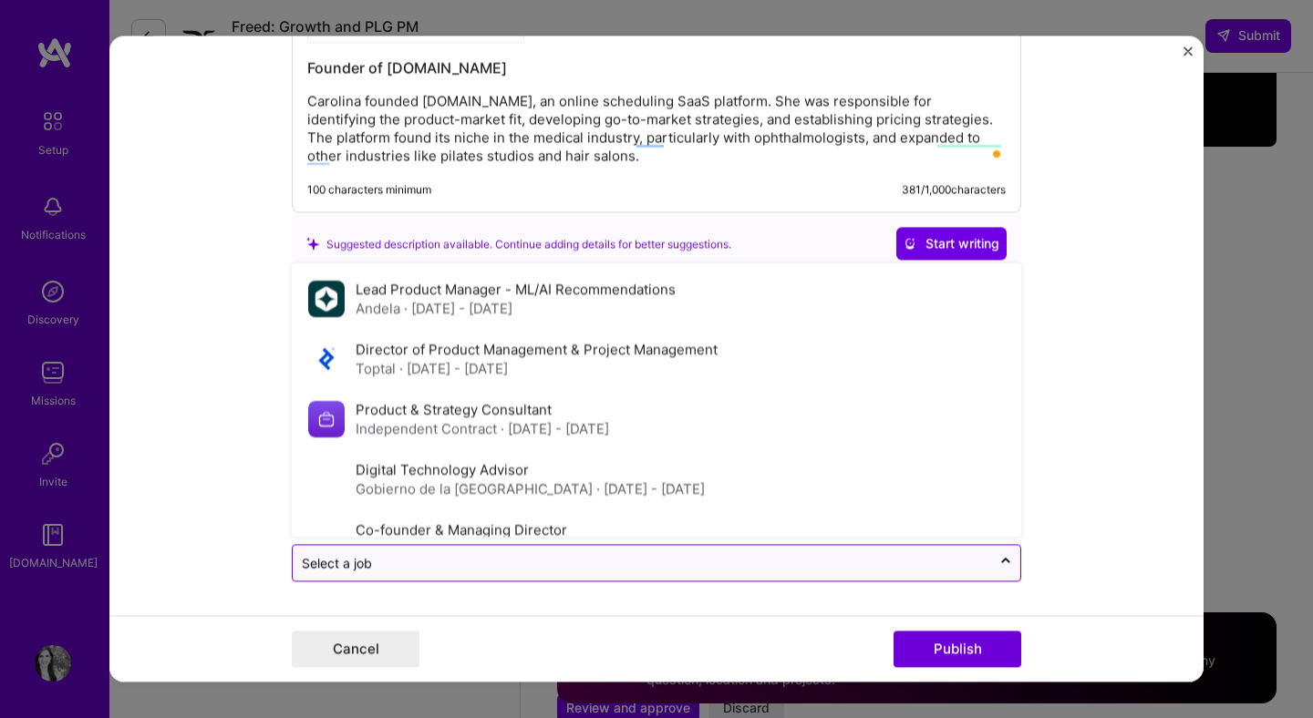
click at [535, 563] on input "text" at bounding box center [642, 563] width 680 height 19
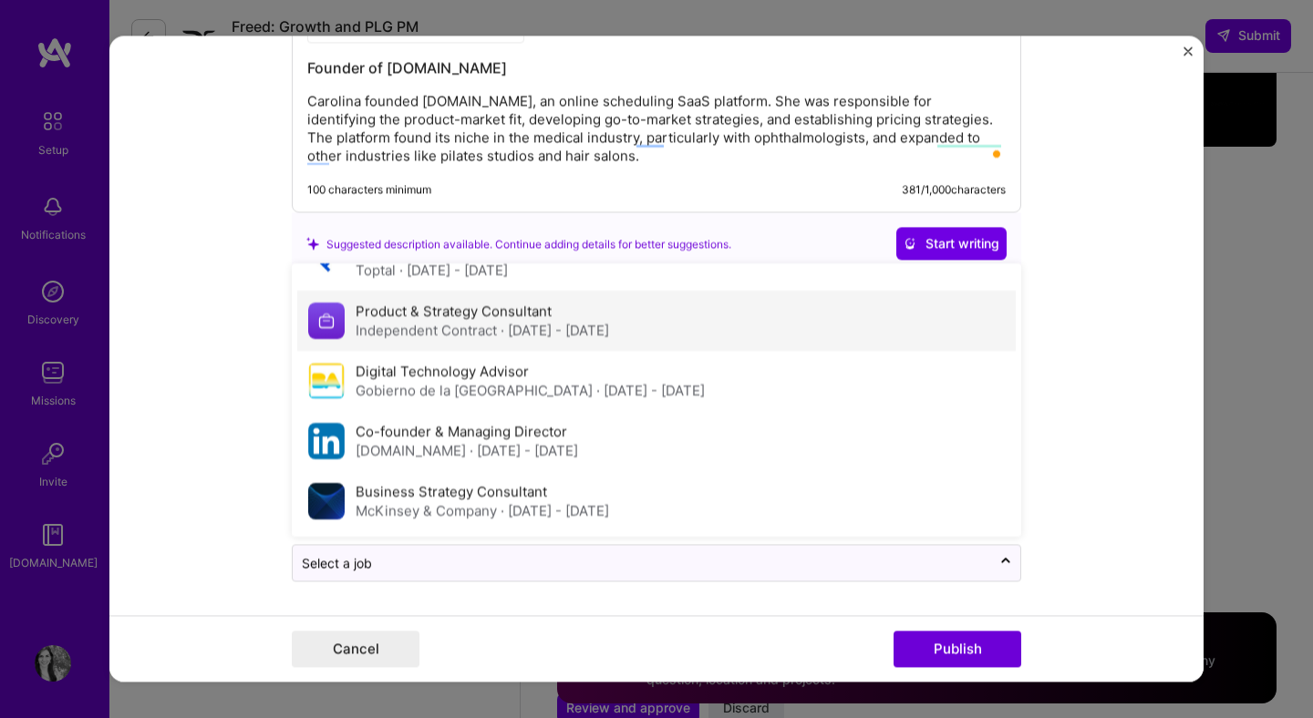
click at [537, 445] on span "· [DATE] - [DATE]" at bounding box center [523, 451] width 108 height 17
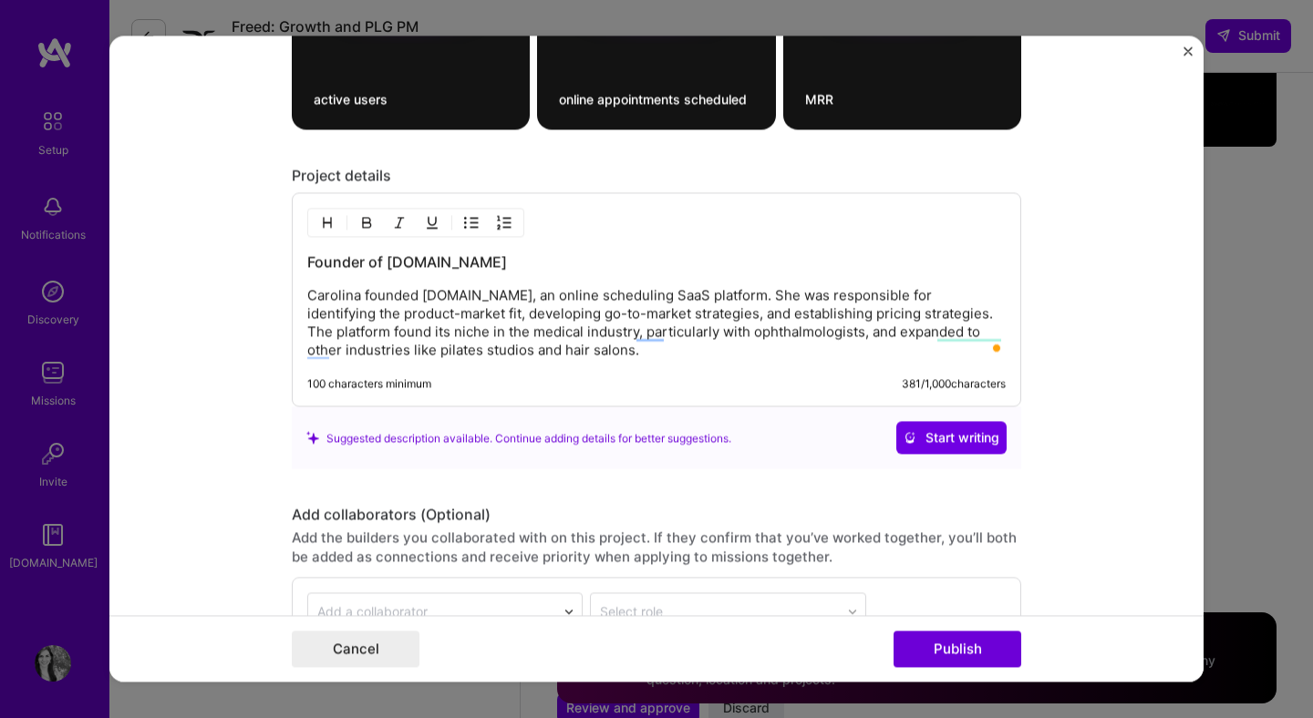
click at [580, 356] on p "Carolina founded [DOMAIN_NAME], an online scheduling SaaS platform. She was res…" at bounding box center [656, 323] width 698 height 73
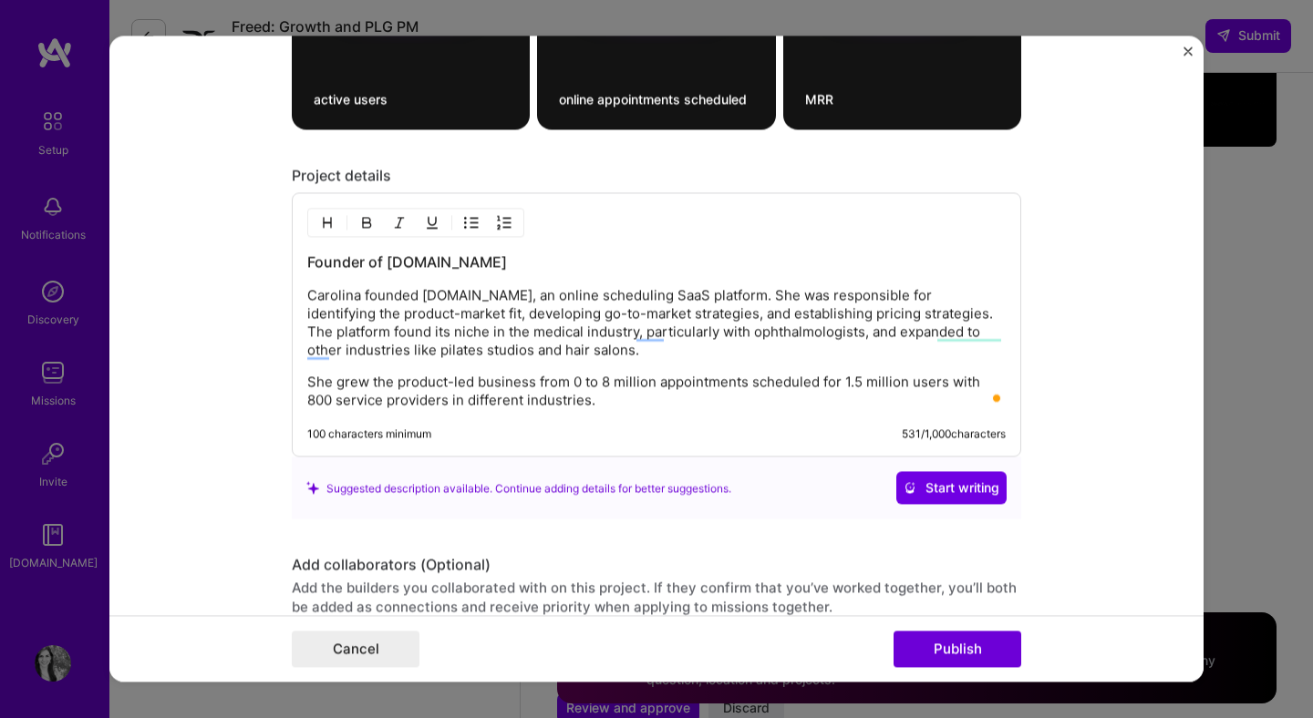
scroll to position [2307, 0]
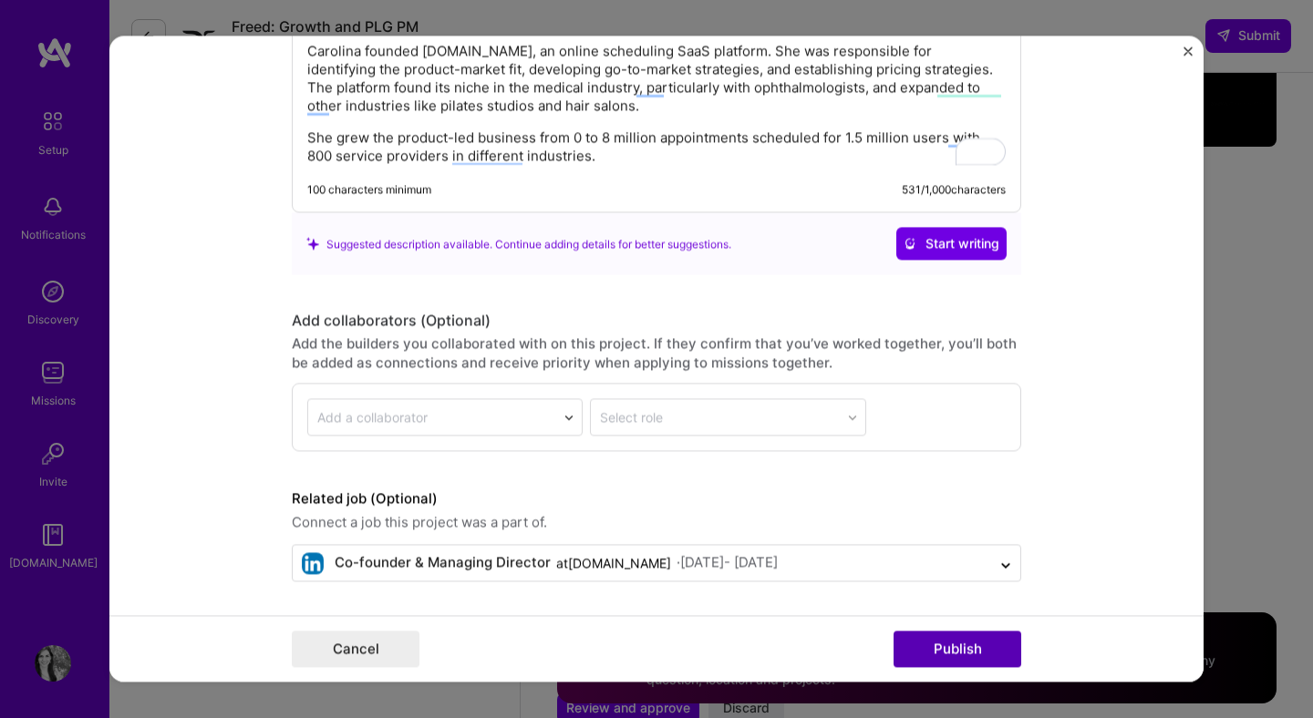
click at [928, 641] on button "Publish" at bounding box center [957, 650] width 128 height 36
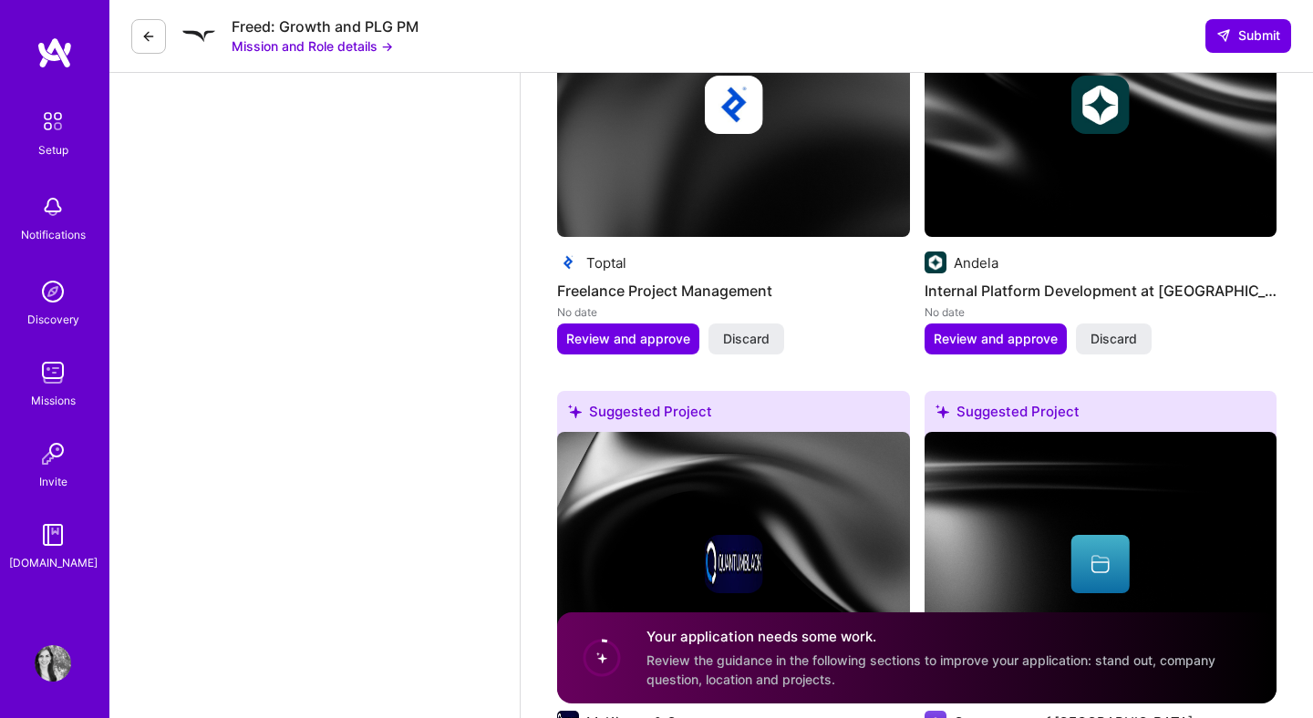
scroll to position [2169, 0]
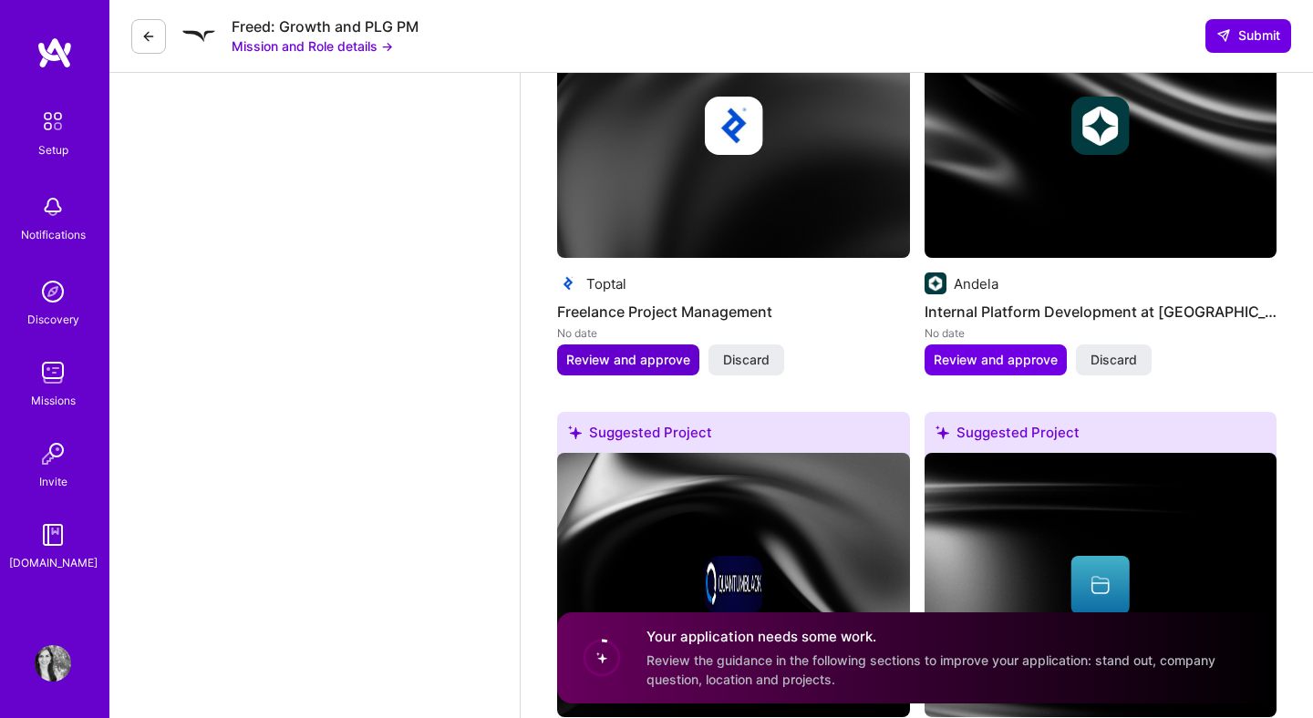
click at [668, 366] on span "Review and approve" at bounding box center [628, 360] width 124 height 18
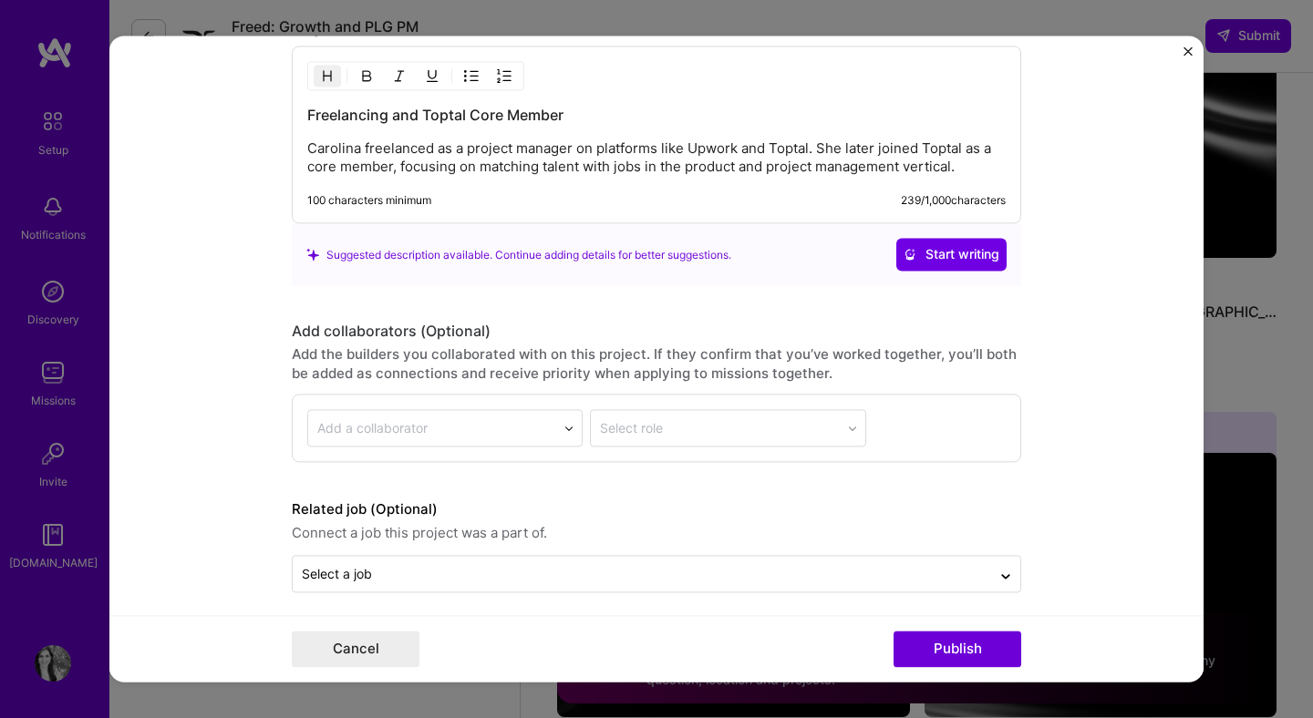
scroll to position [1559, 0]
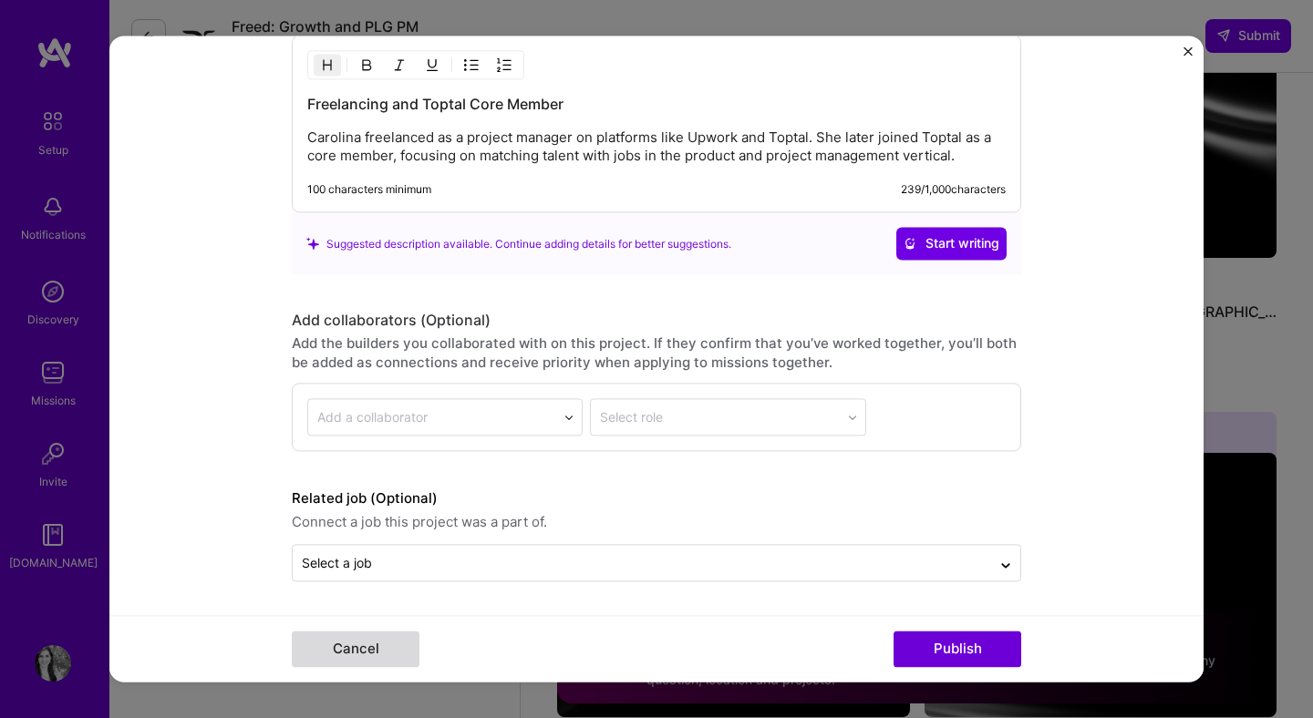
click at [386, 644] on button "Cancel" at bounding box center [356, 650] width 128 height 36
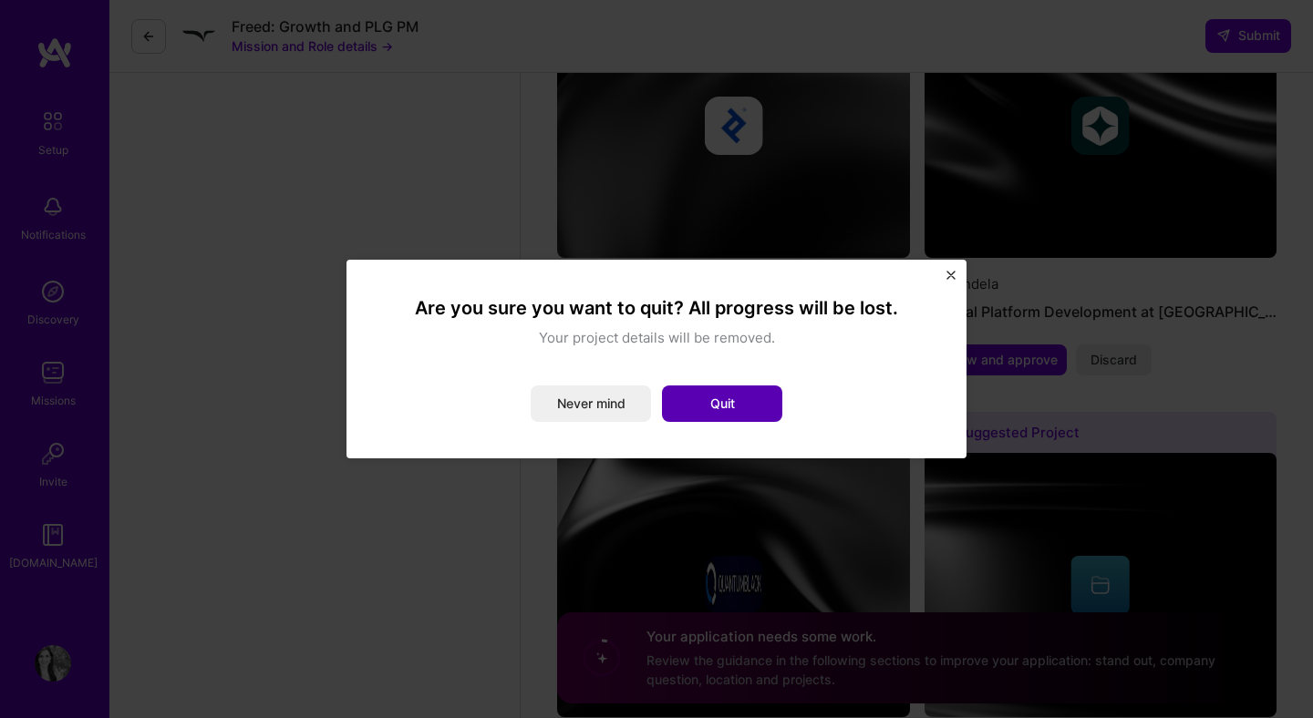
click at [703, 409] on button "Quit" at bounding box center [722, 404] width 120 height 36
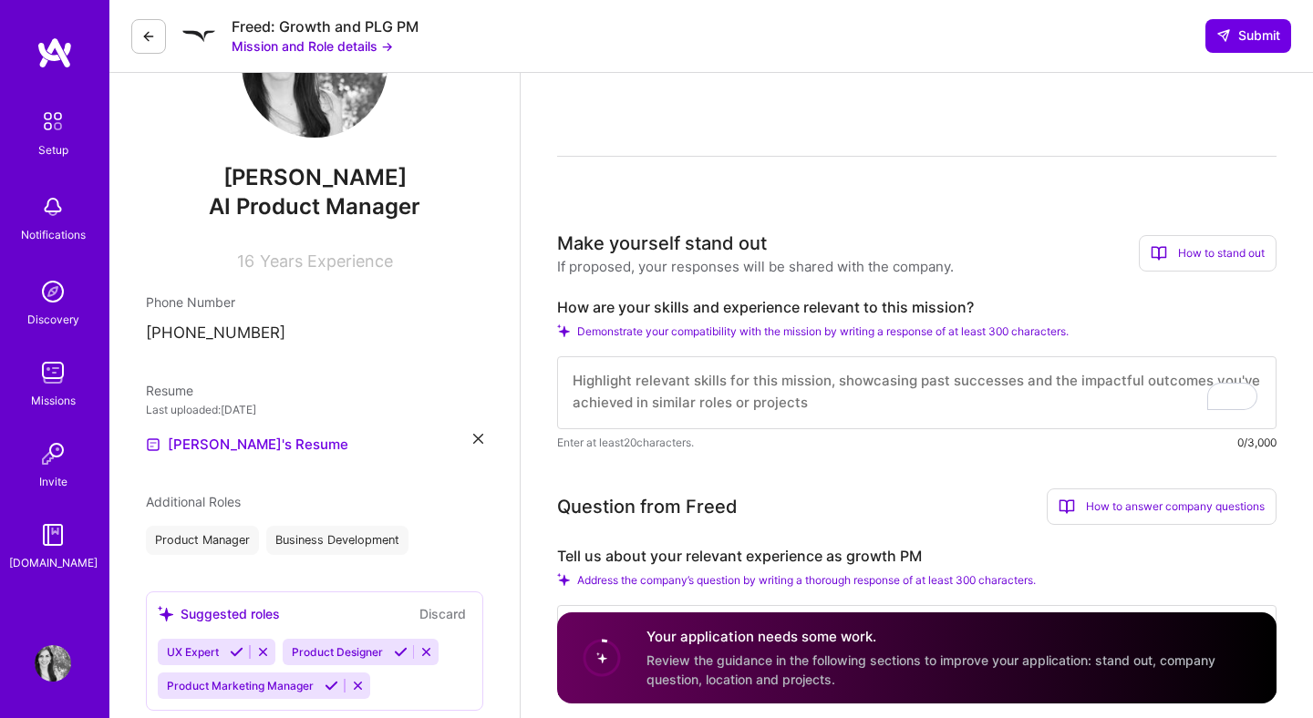
scroll to position [2, 0]
click at [823, 389] on textarea "To enrich screen reader interactions, please activate Accessibility in Grammarl…" at bounding box center [916, 392] width 719 height 73
type textarea "I"
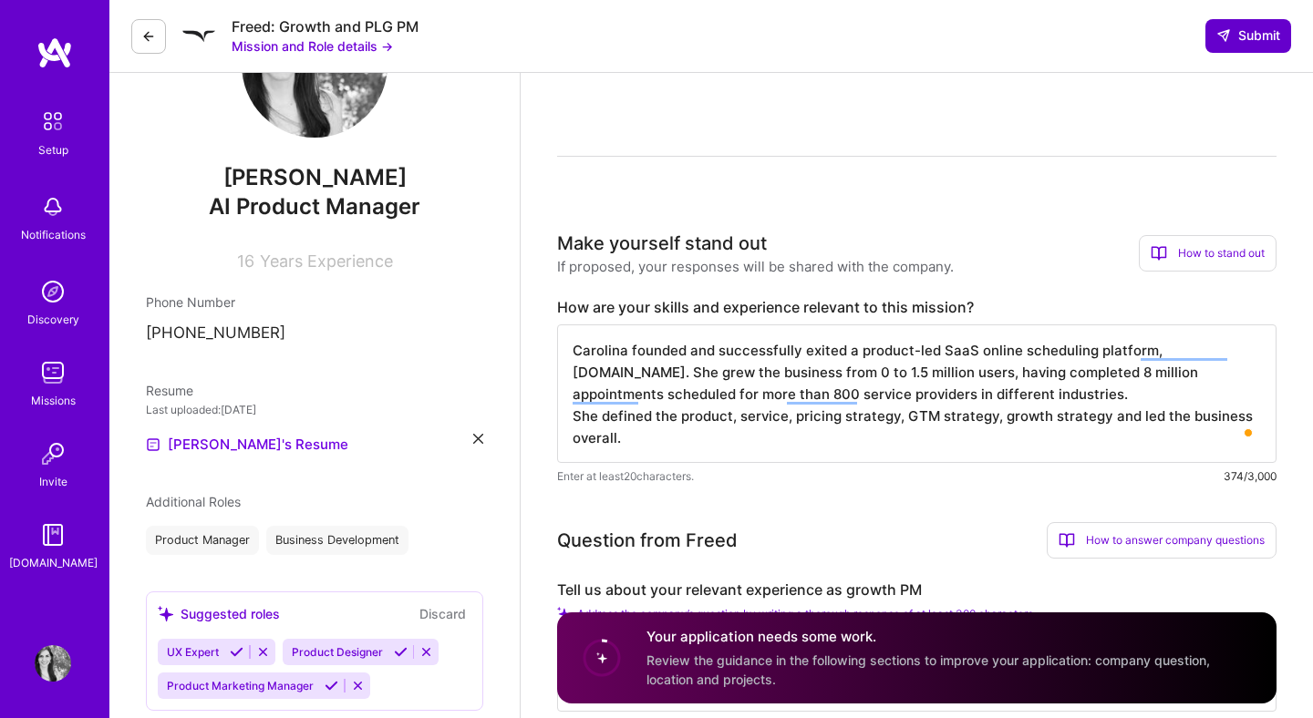
type textarea "Carolina founded and successfully exited a product-led SaaS online scheduling p…"
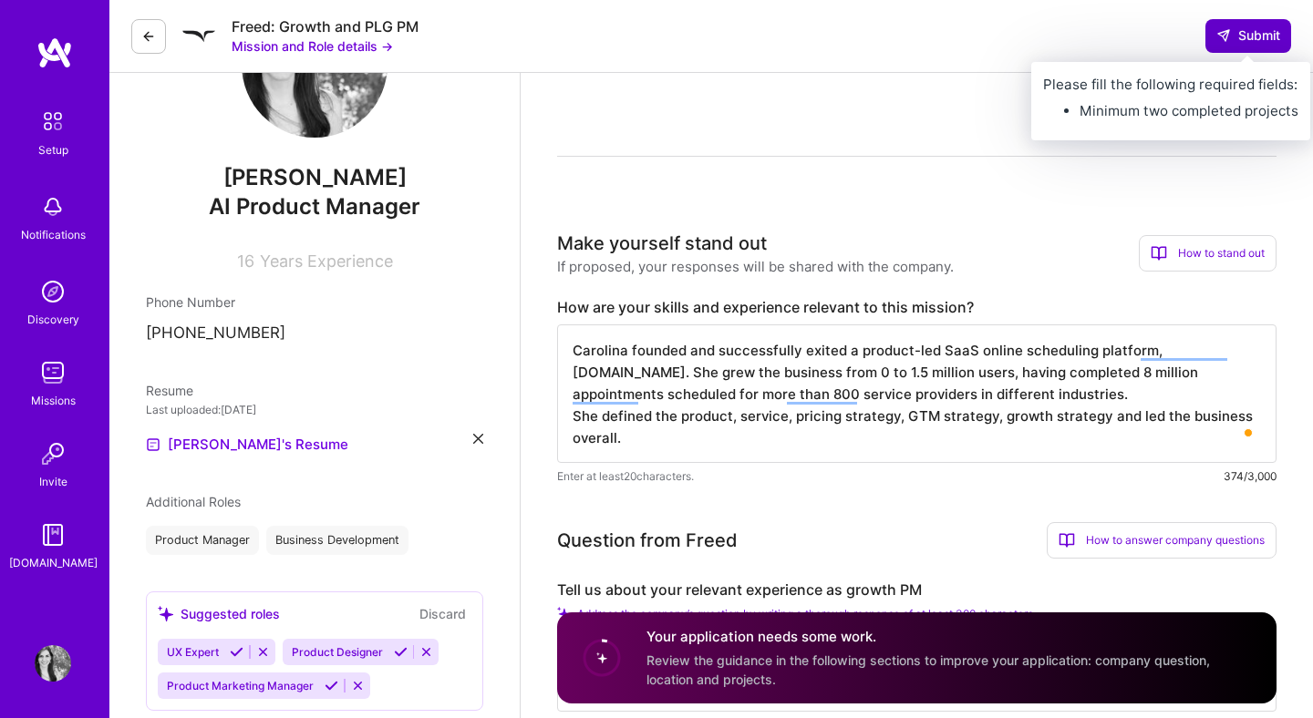
click at [1261, 39] on span "Submit" at bounding box center [1248, 35] width 64 height 18
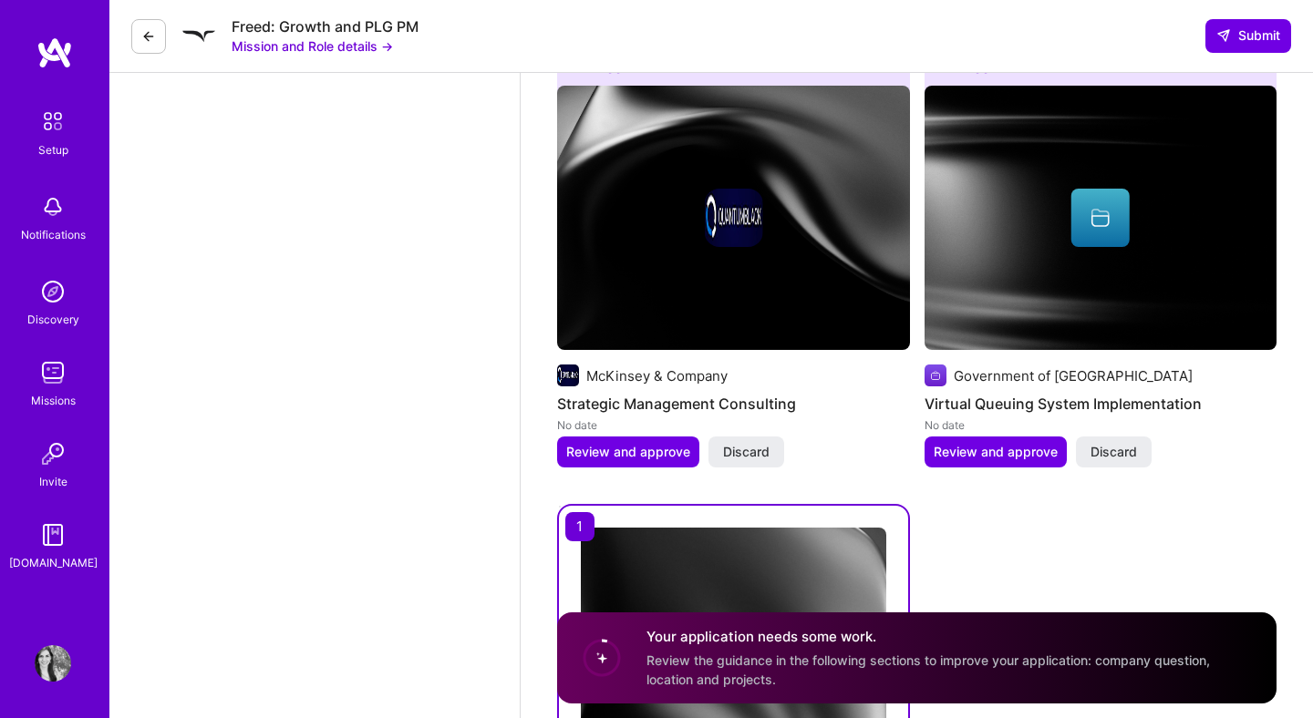
scroll to position [2902, 0]
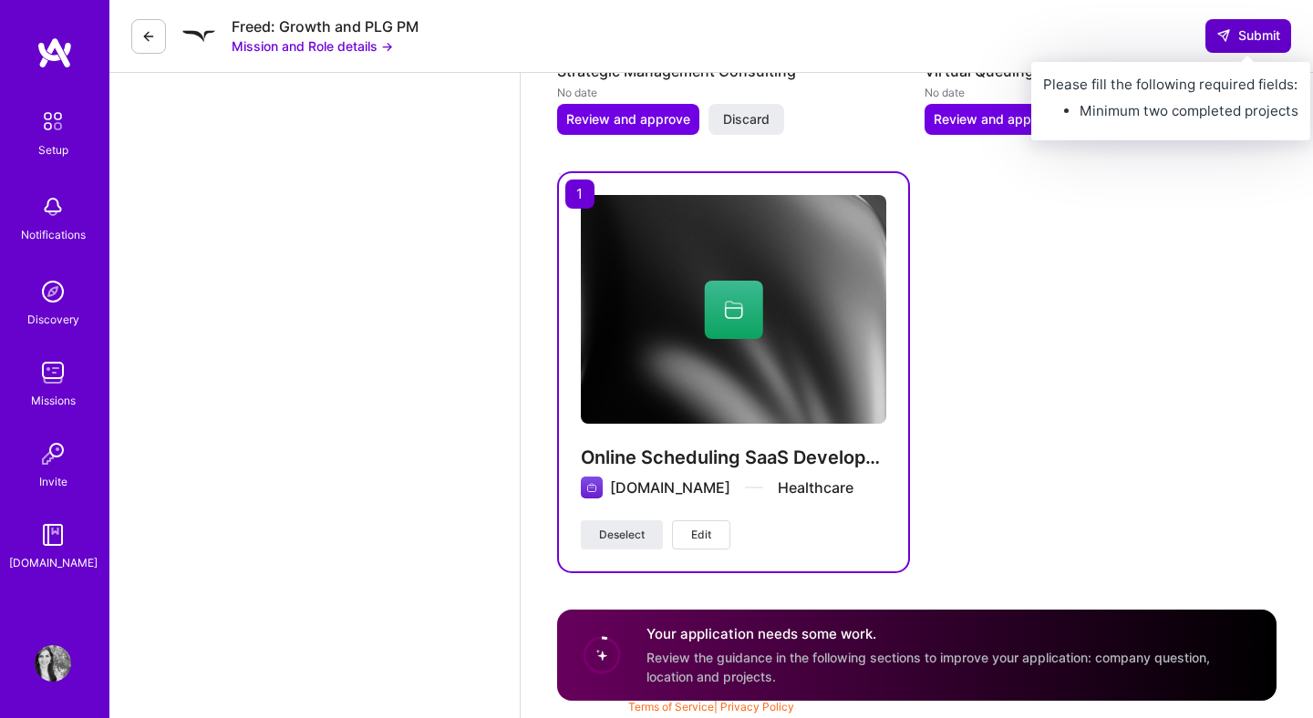
click at [1235, 48] on button "Submit" at bounding box center [1248, 35] width 86 height 33
click at [1240, 34] on span "Submit" at bounding box center [1248, 35] width 64 height 18
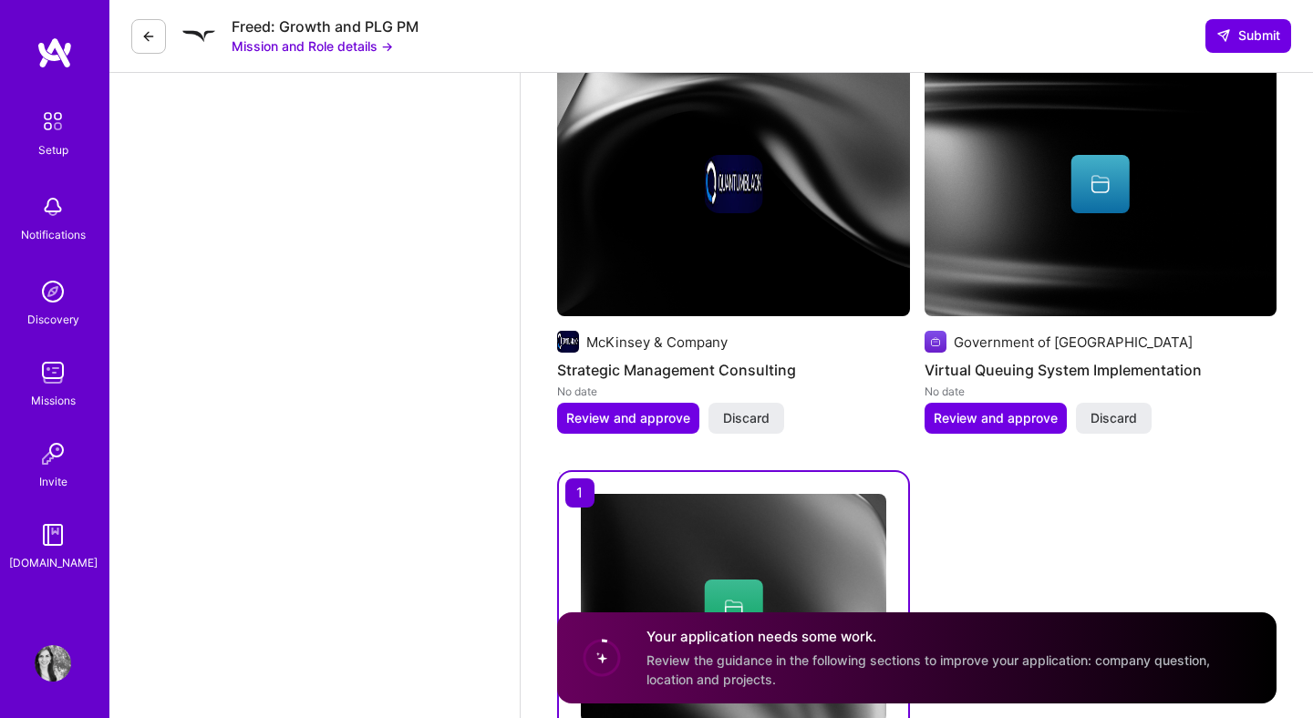
scroll to position [2641, 0]
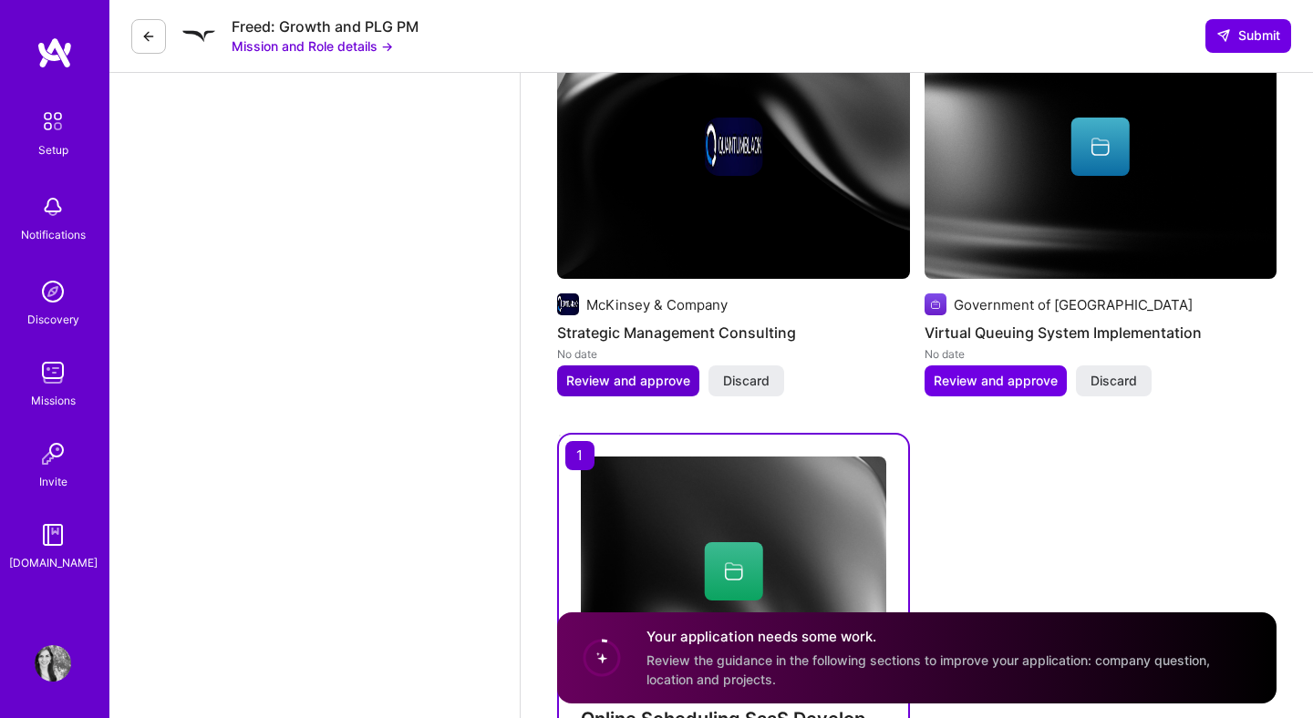
click at [644, 387] on span "Review and approve" at bounding box center [628, 381] width 124 height 18
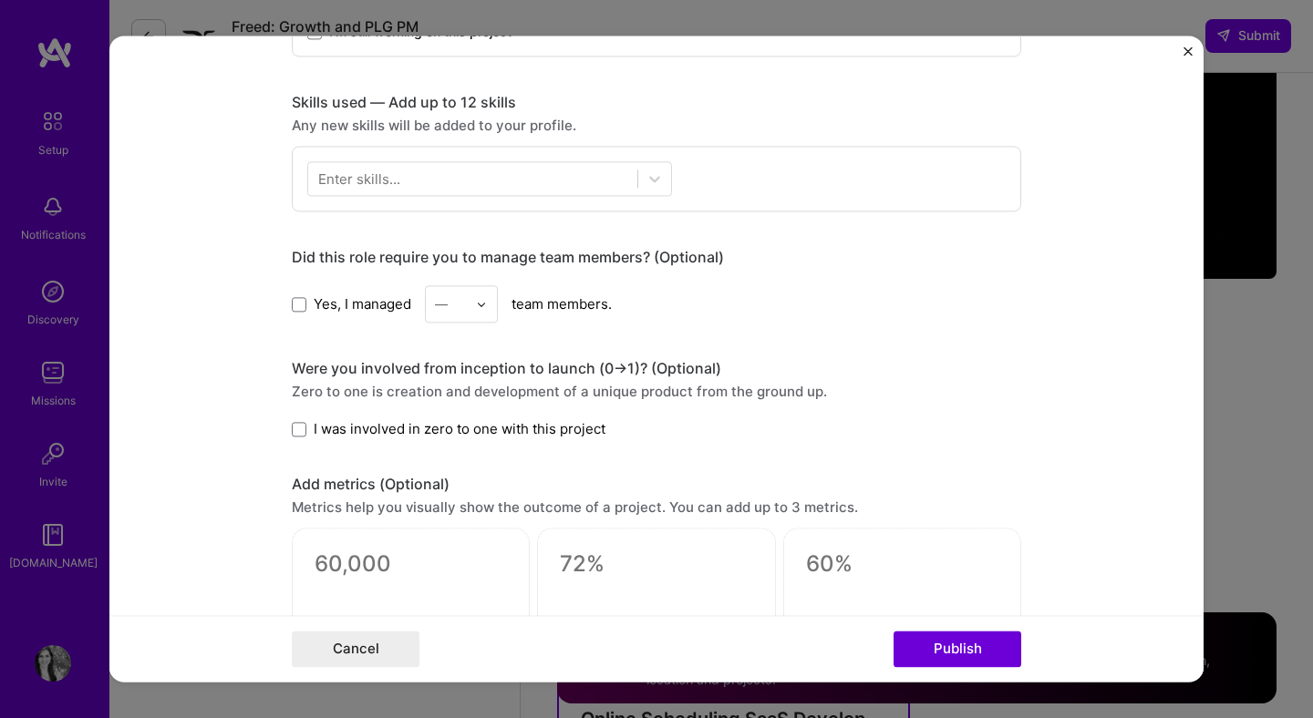
scroll to position [1037, 0]
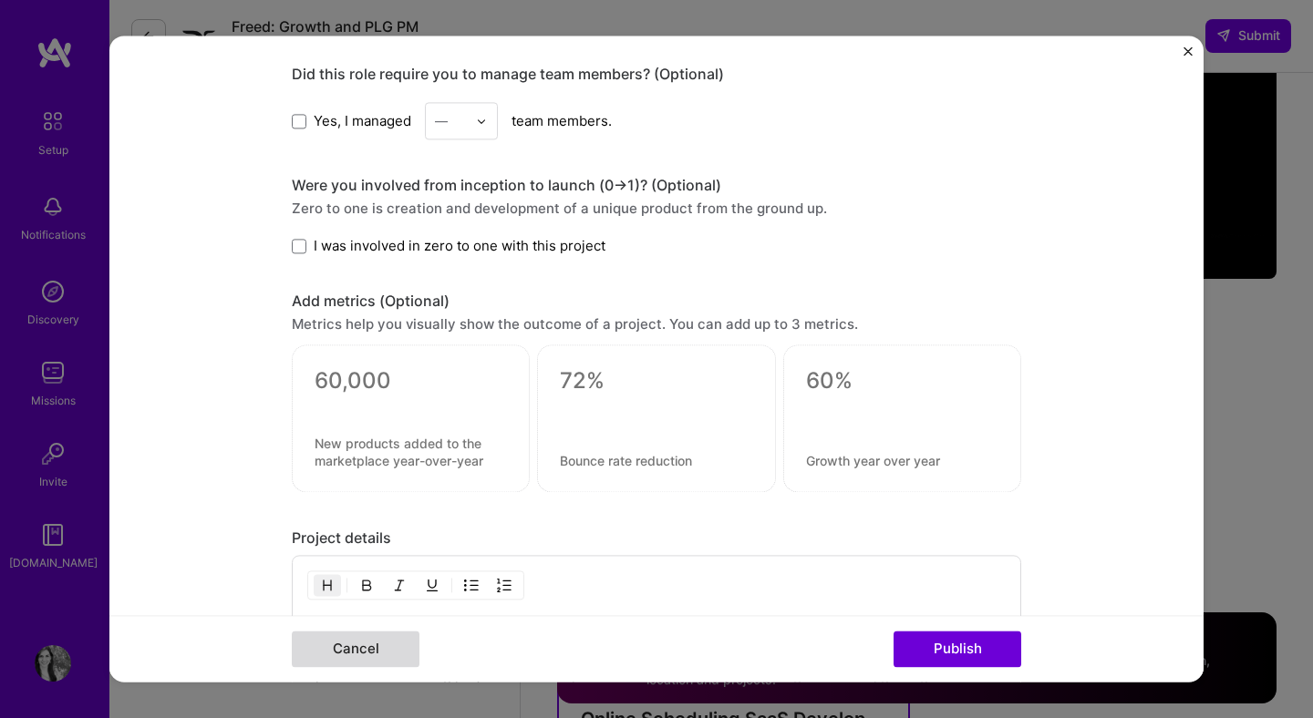
click at [336, 641] on button "Cancel" at bounding box center [356, 650] width 128 height 36
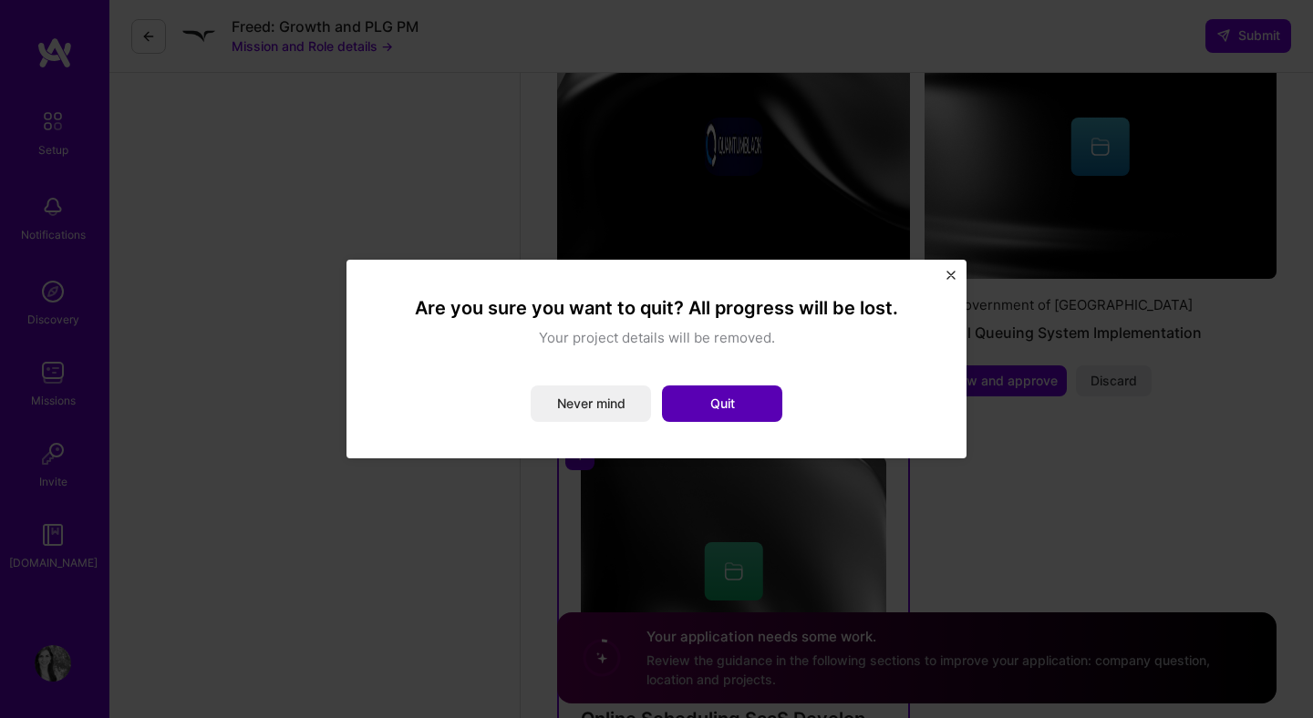
click at [713, 394] on button "Quit" at bounding box center [722, 404] width 120 height 36
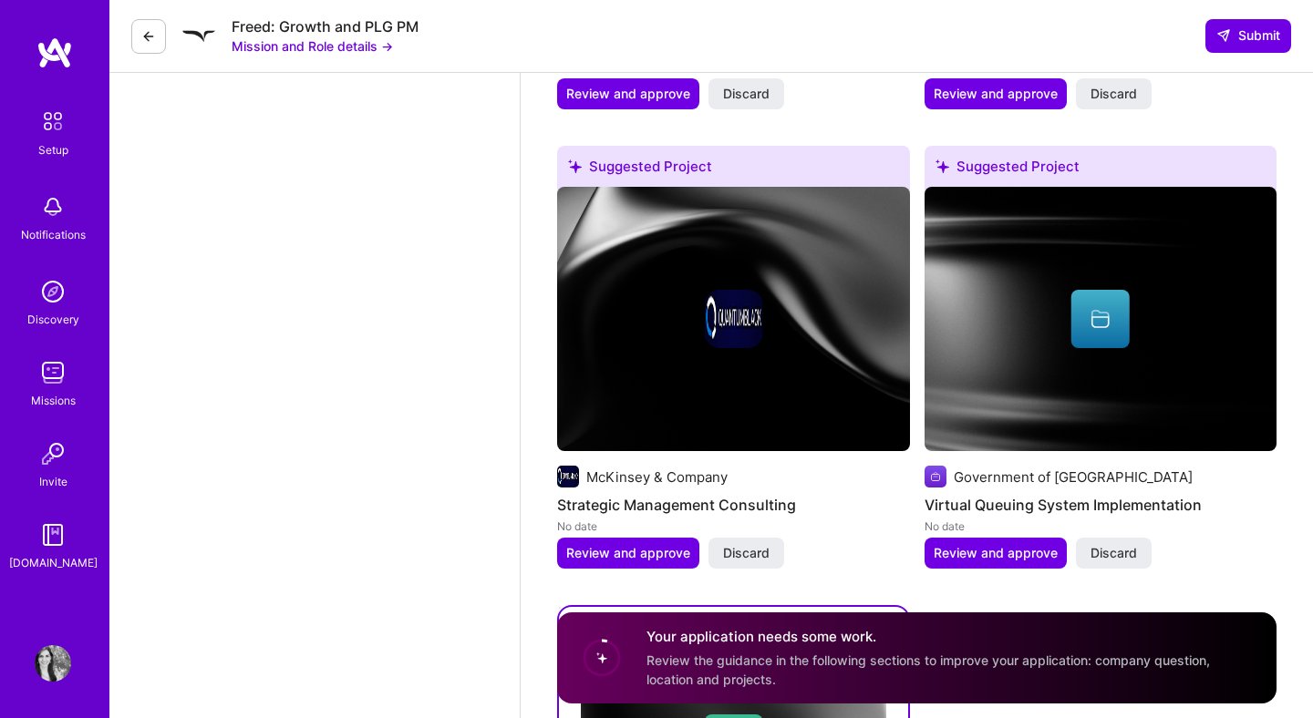
scroll to position [2471, 0]
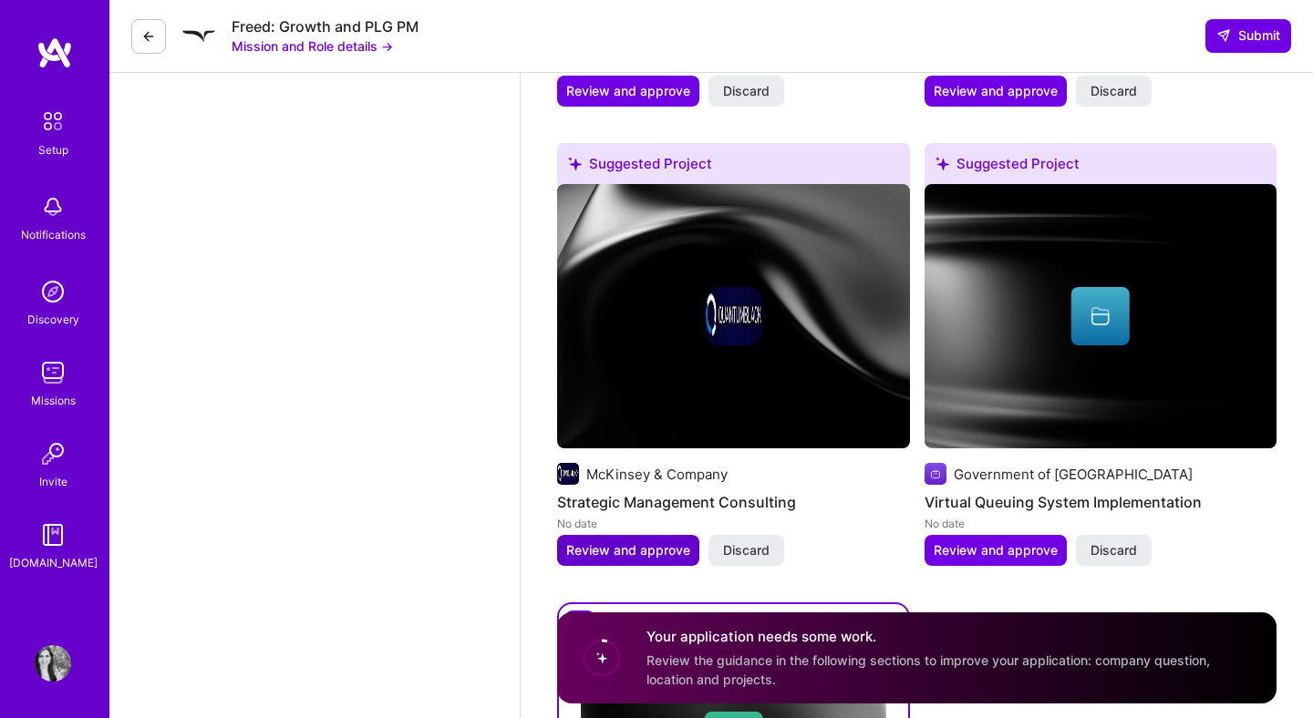
click at [648, 555] on span "Review and approve" at bounding box center [628, 550] width 124 height 18
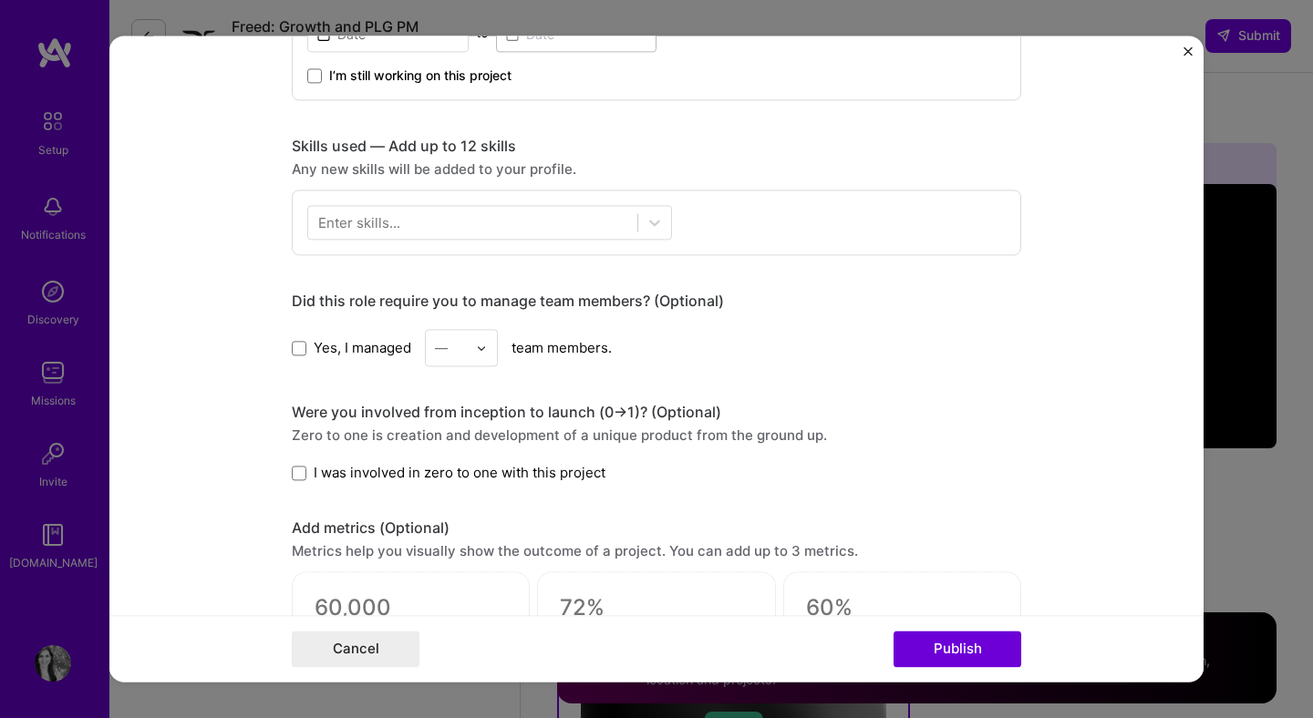
scroll to position [811, 0]
click at [414, 222] on div at bounding box center [472, 222] width 329 height 30
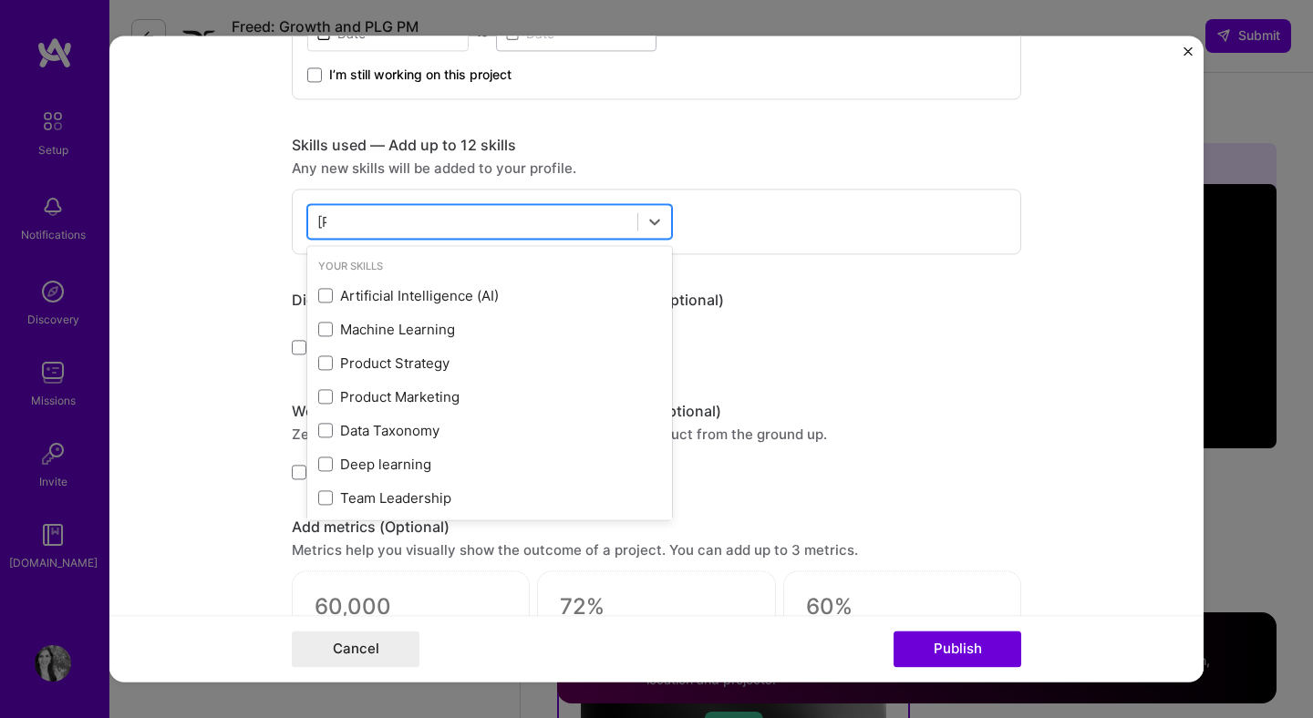
type input "anal"
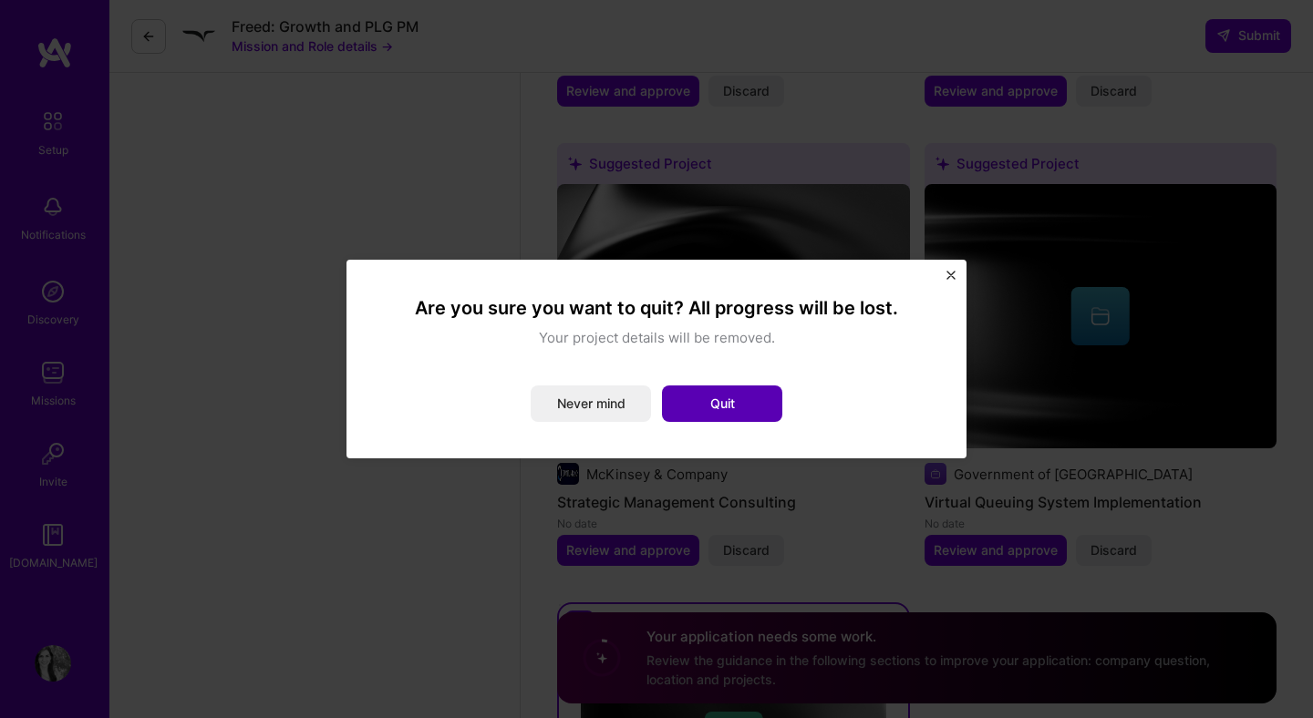
click at [693, 405] on button "Quit" at bounding box center [722, 404] width 120 height 36
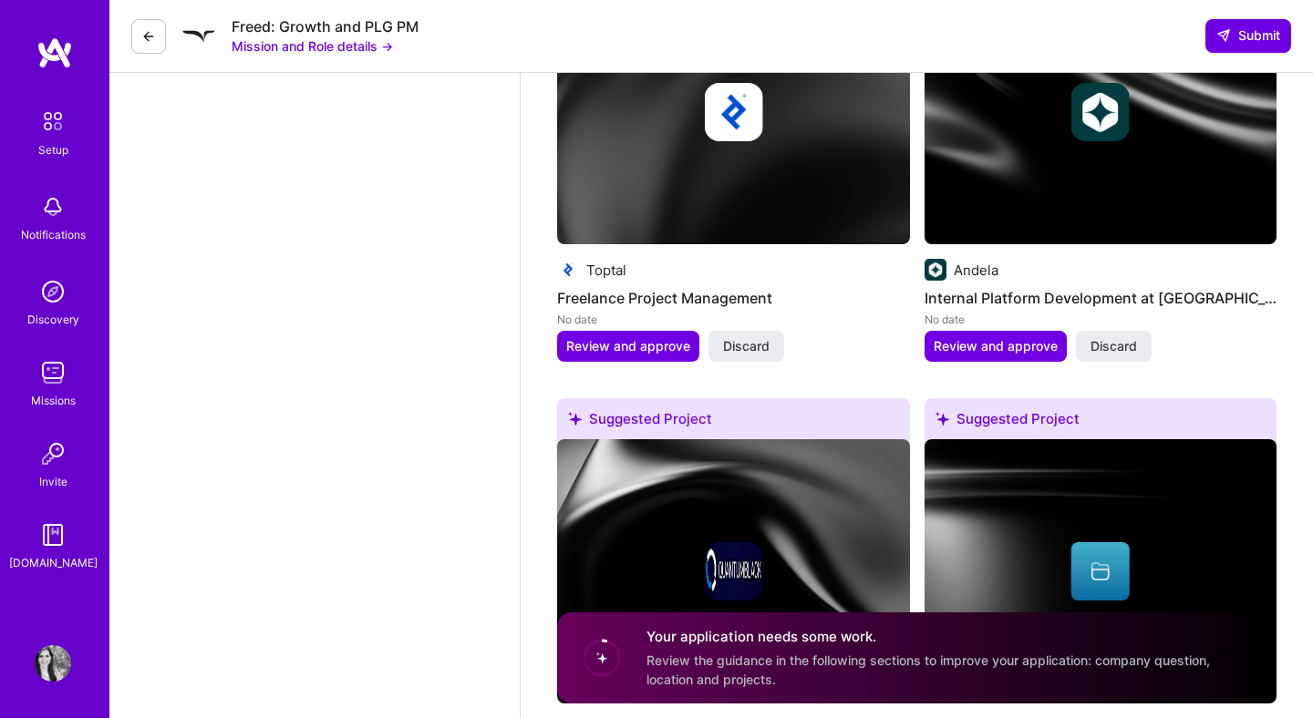
scroll to position [2183, 0]
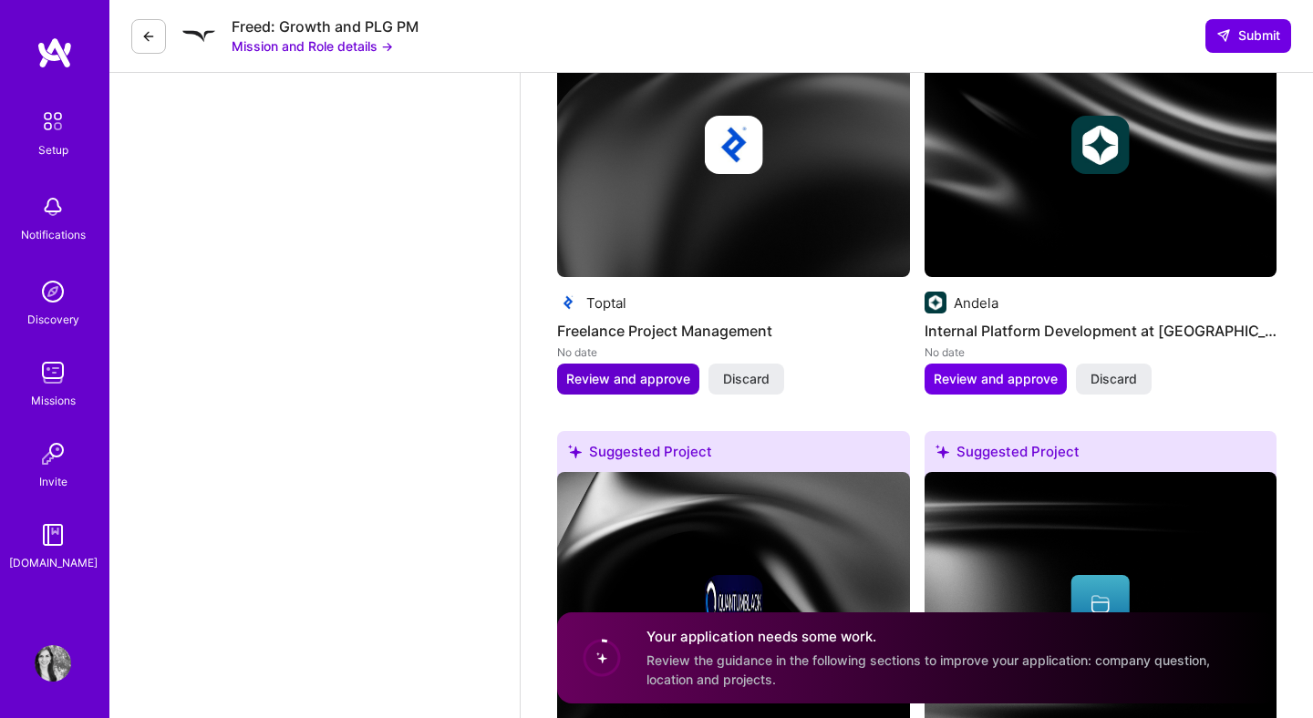
click at [673, 383] on span "Review and approve" at bounding box center [628, 379] width 124 height 18
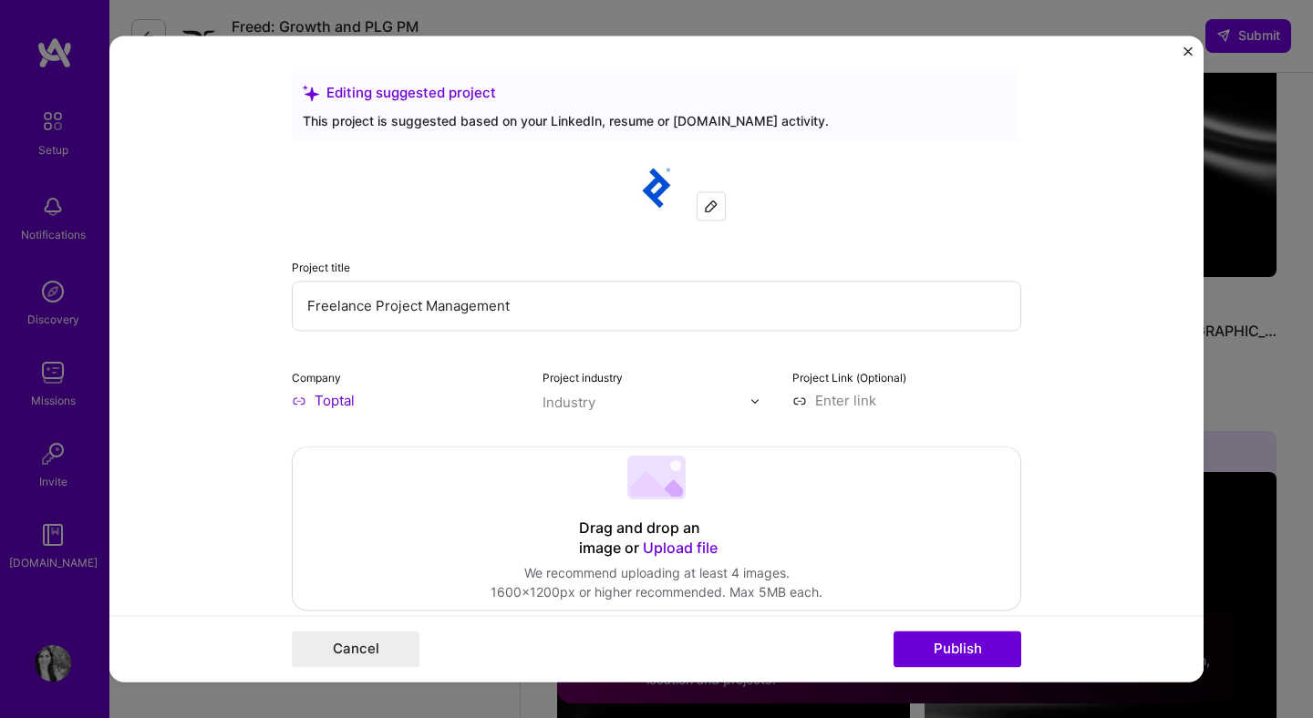
click at [397, 305] on input "Freelance Project Management" at bounding box center [656, 306] width 729 height 50
type input "Freelance Product Management"
click at [361, 400] on input "Toptal" at bounding box center [406, 400] width 229 height 19
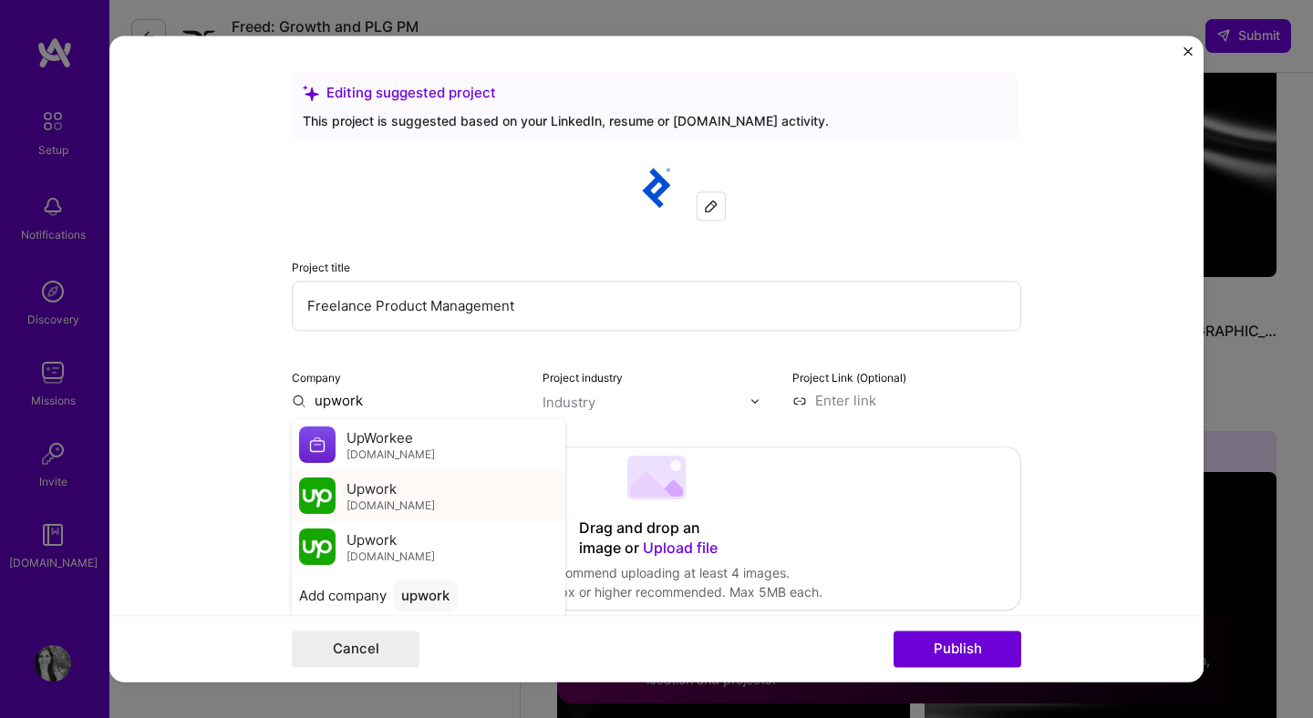
click at [366, 486] on span "Upwork" at bounding box center [371, 488] width 50 height 19
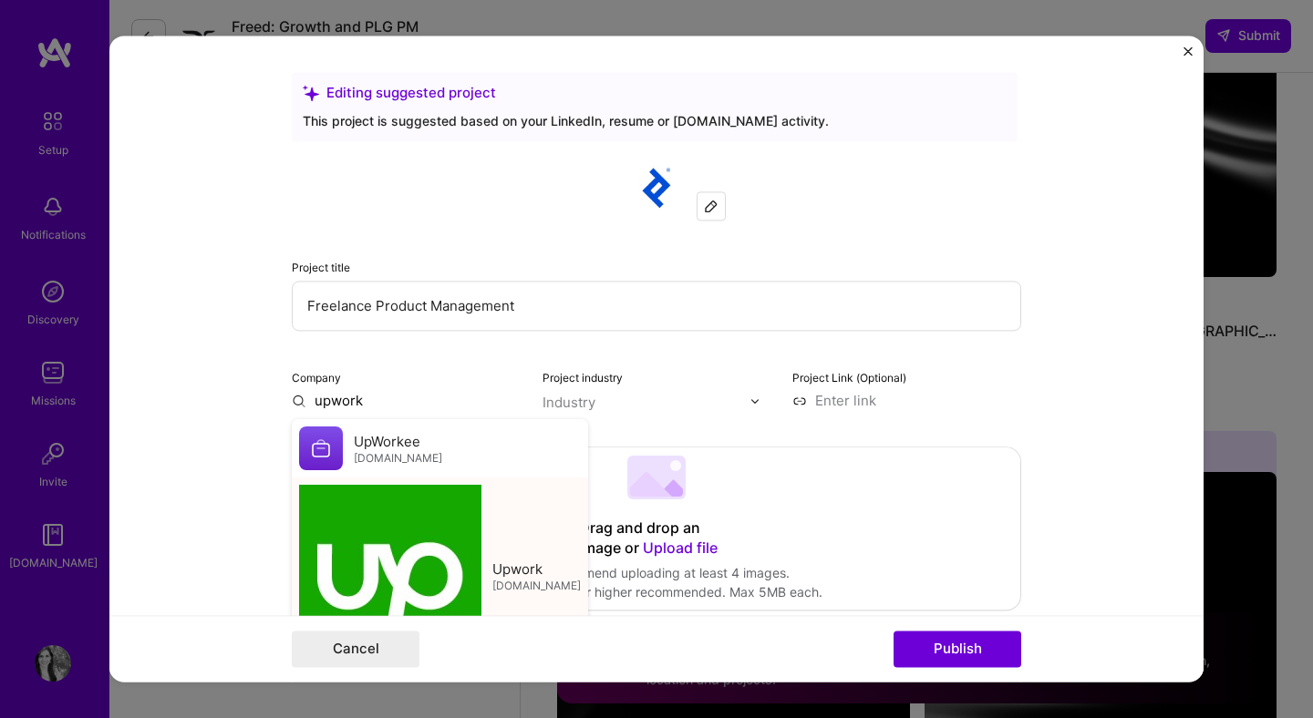
type input "Upwork"
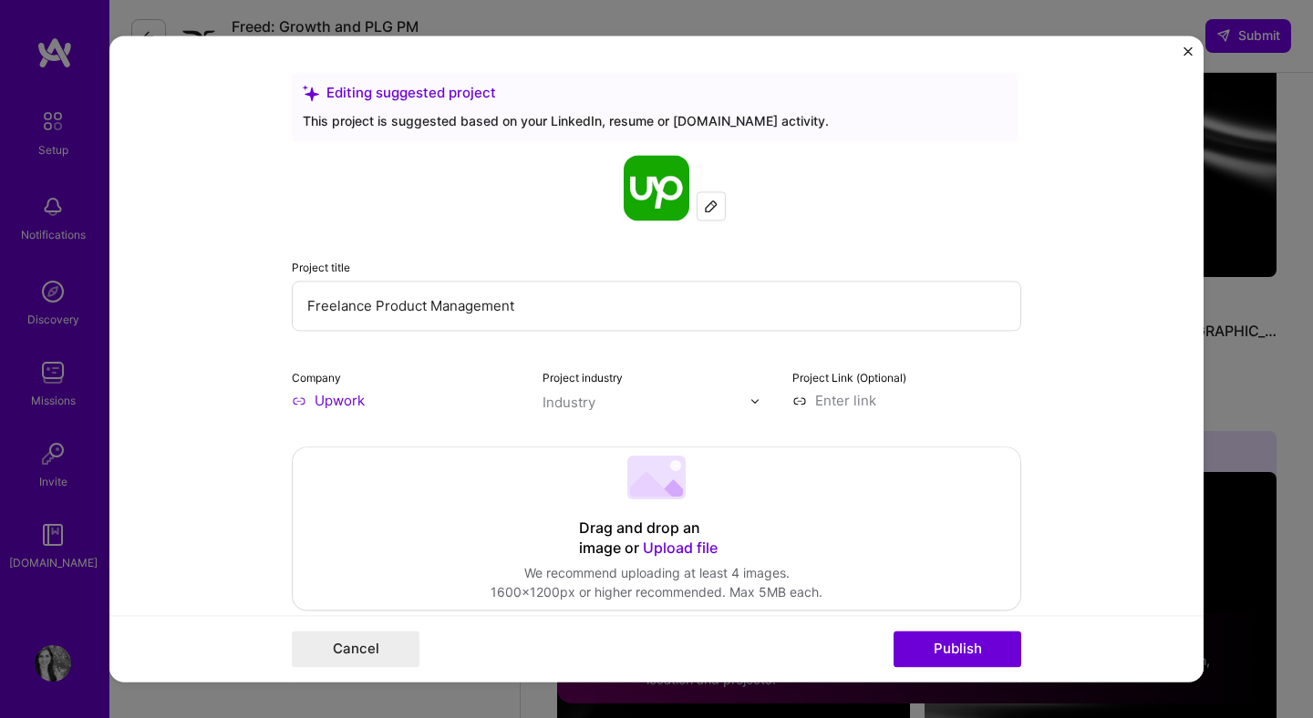
click at [603, 405] on input "text" at bounding box center [646, 402] width 208 height 19
type input "welln"
click at [623, 448] on div "Wellness & Mental Health" at bounding box center [663, 439] width 164 height 19
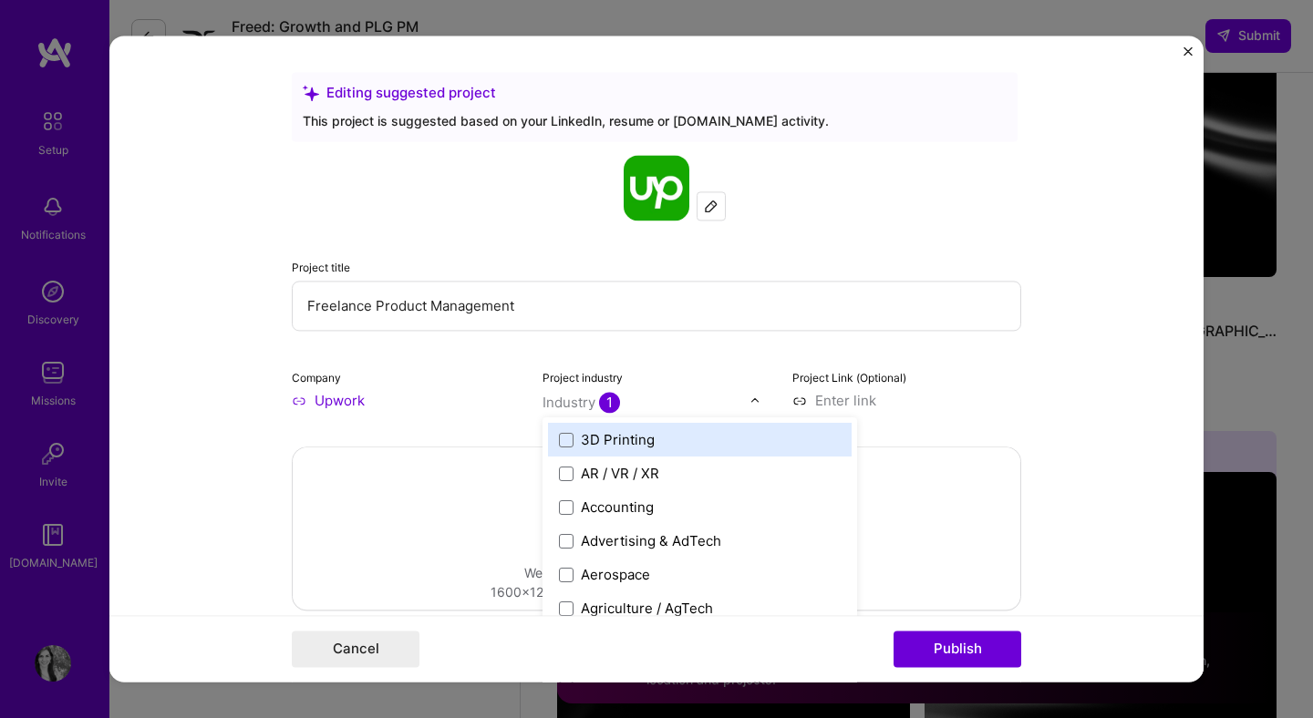
click at [902, 406] on input at bounding box center [906, 400] width 229 height 19
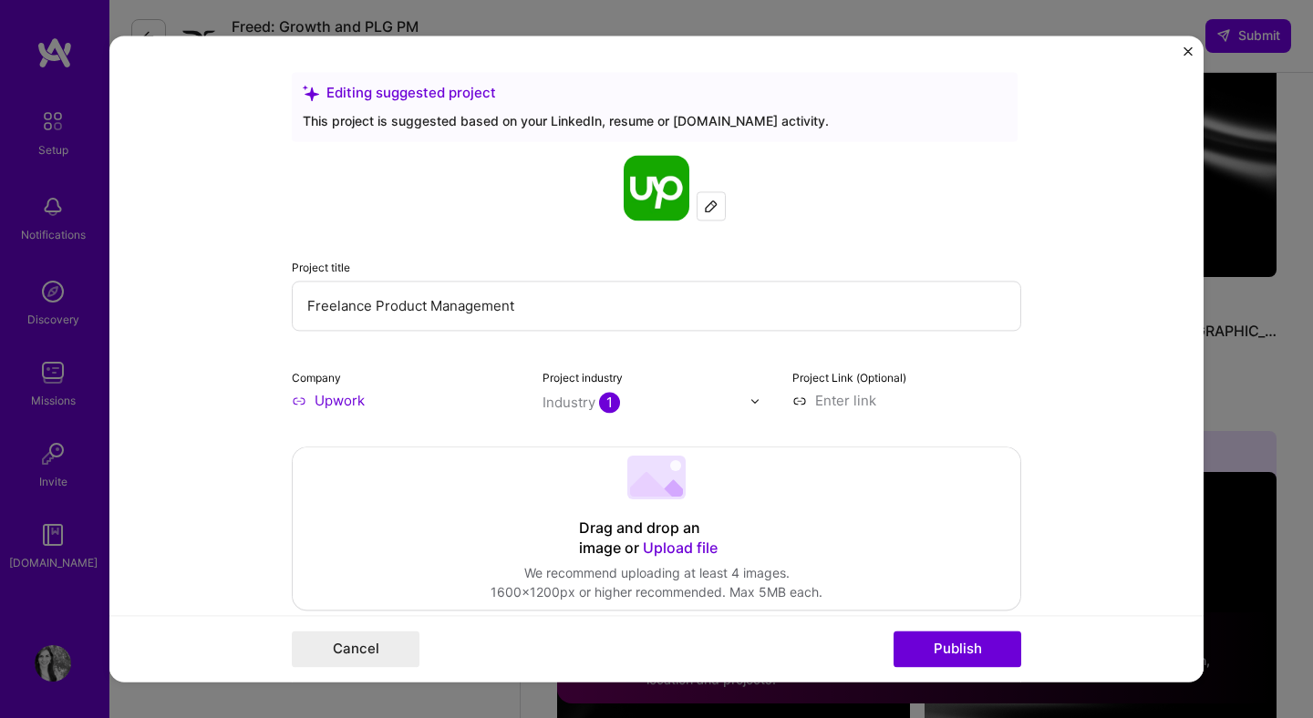
type input "[URL][DOMAIN_NAME]"
click at [1087, 495] on form "Editing suggested project This project is suggested based on your LinkedIn, res…" at bounding box center [656, 359] width 1094 height 646
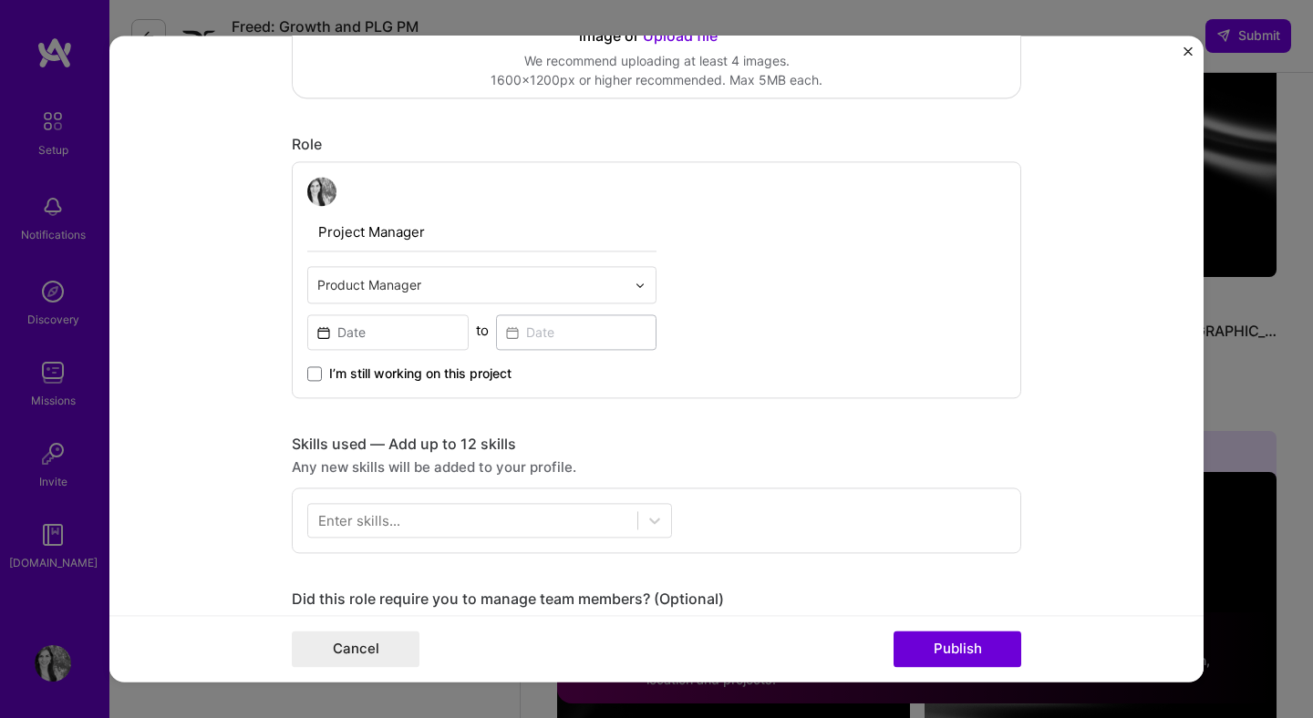
scroll to position [539, 0]
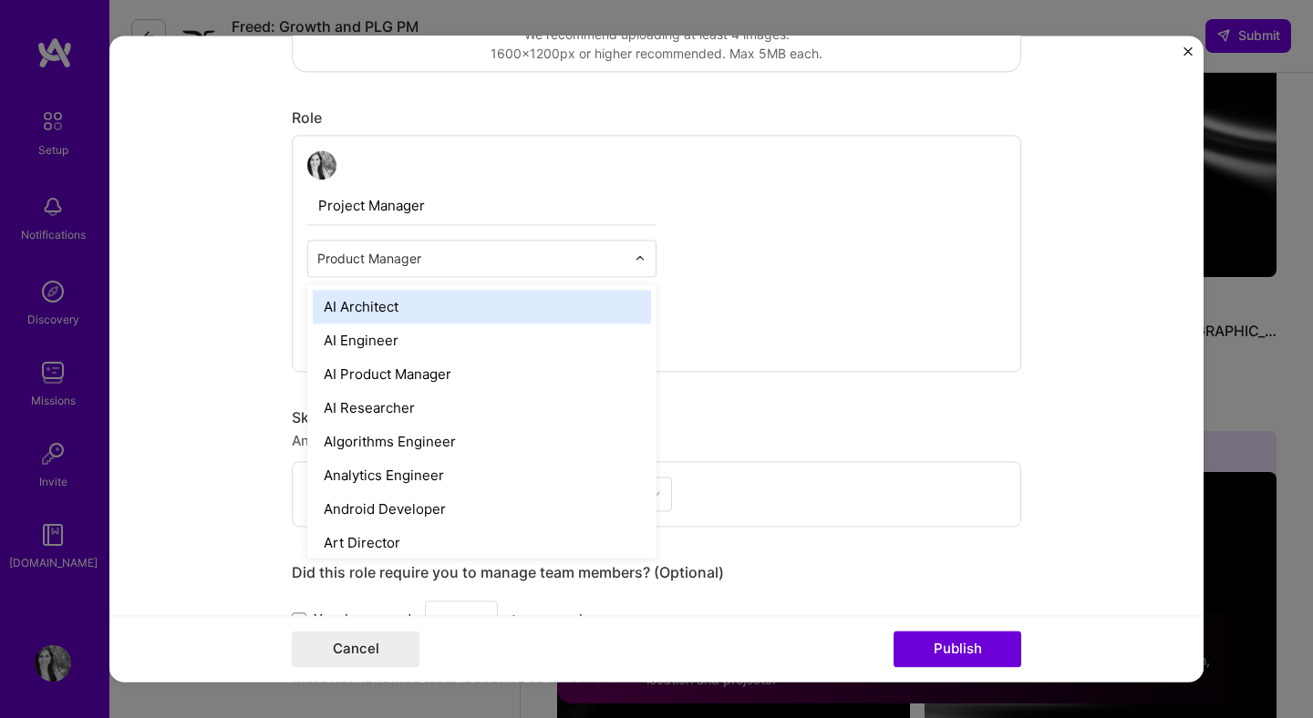
click at [425, 258] on input "text" at bounding box center [471, 258] width 308 height 19
type input "prod"
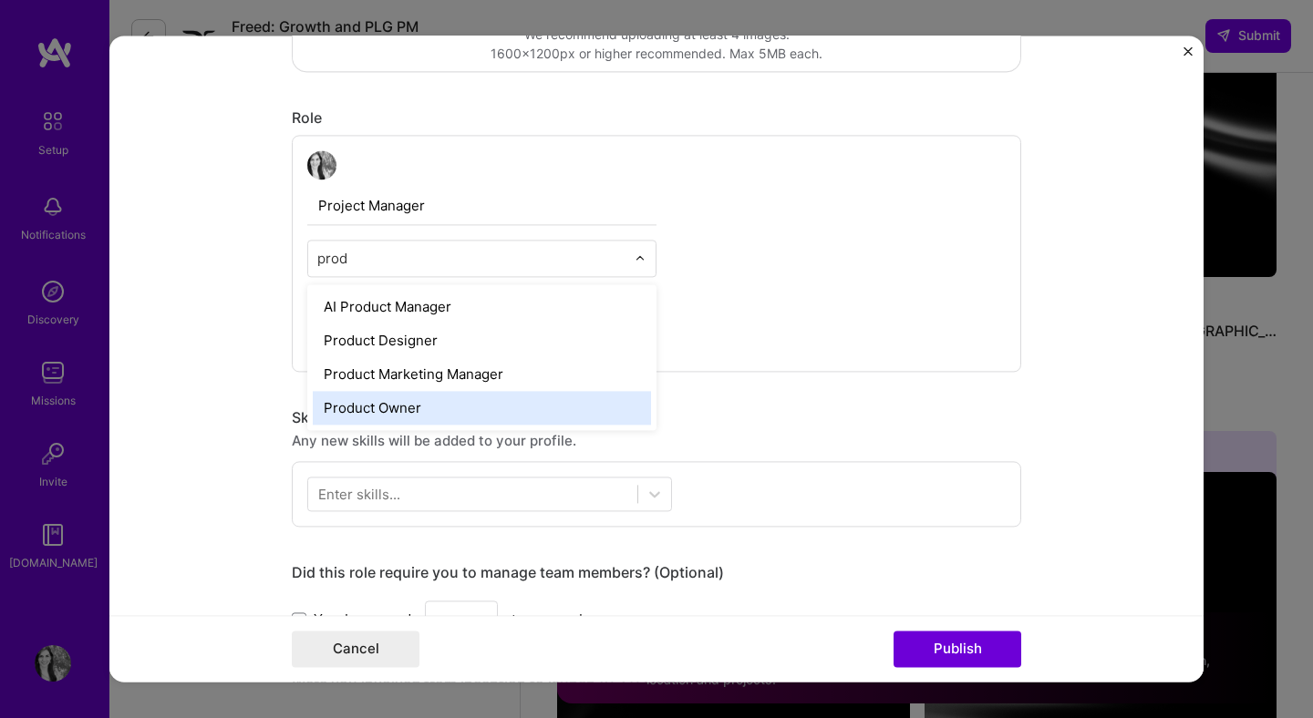
click at [437, 409] on div "Product Owner" at bounding box center [482, 408] width 338 height 34
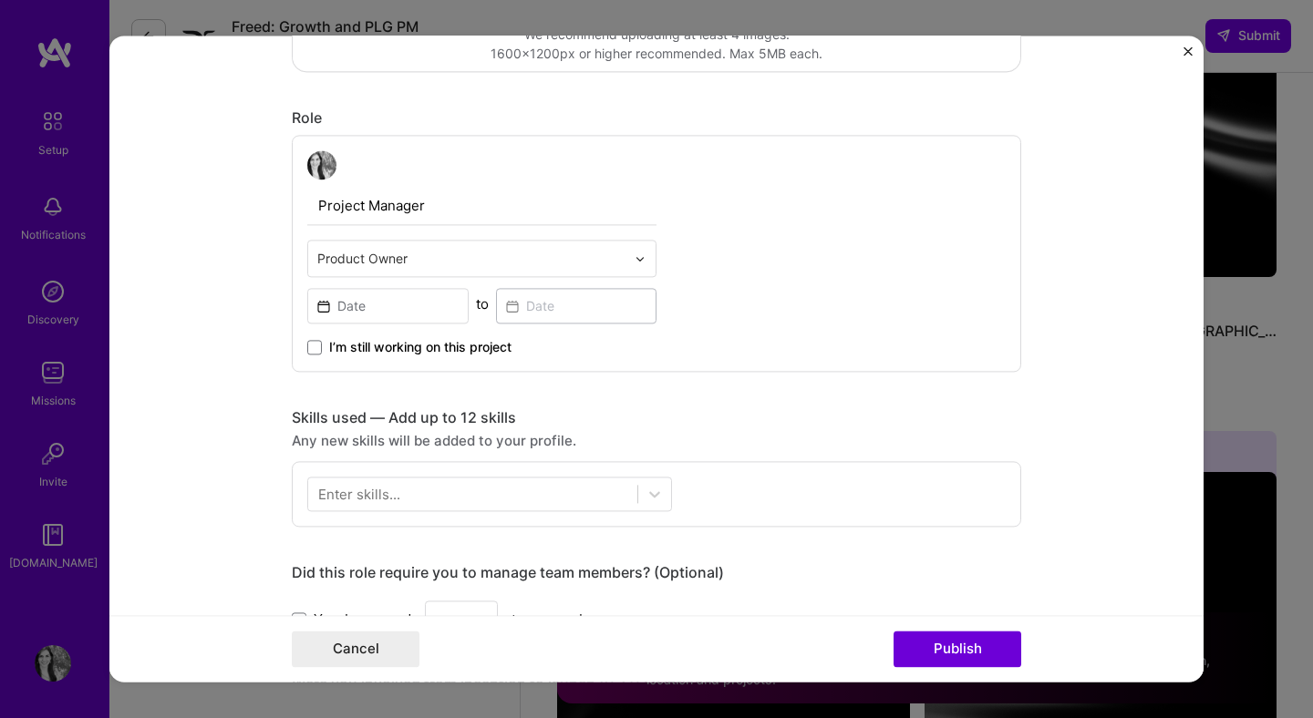
click at [386, 213] on input "Project Manager" at bounding box center [481, 206] width 349 height 38
drag, startPoint x: 433, startPoint y: 211, endPoint x: 246, endPoint y: 211, distance: 186.9
click at [246, 211] on form "Editing suggested project This project is suggested based on your LinkedIn, res…" at bounding box center [656, 359] width 1094 height 646
type input "Product & Strategy Consultant"
click at [851, 340] on div "Product & Strategy Consultant Product Owner to I’m still working on this project" at bounding box center [656, 253] width 729 height 237
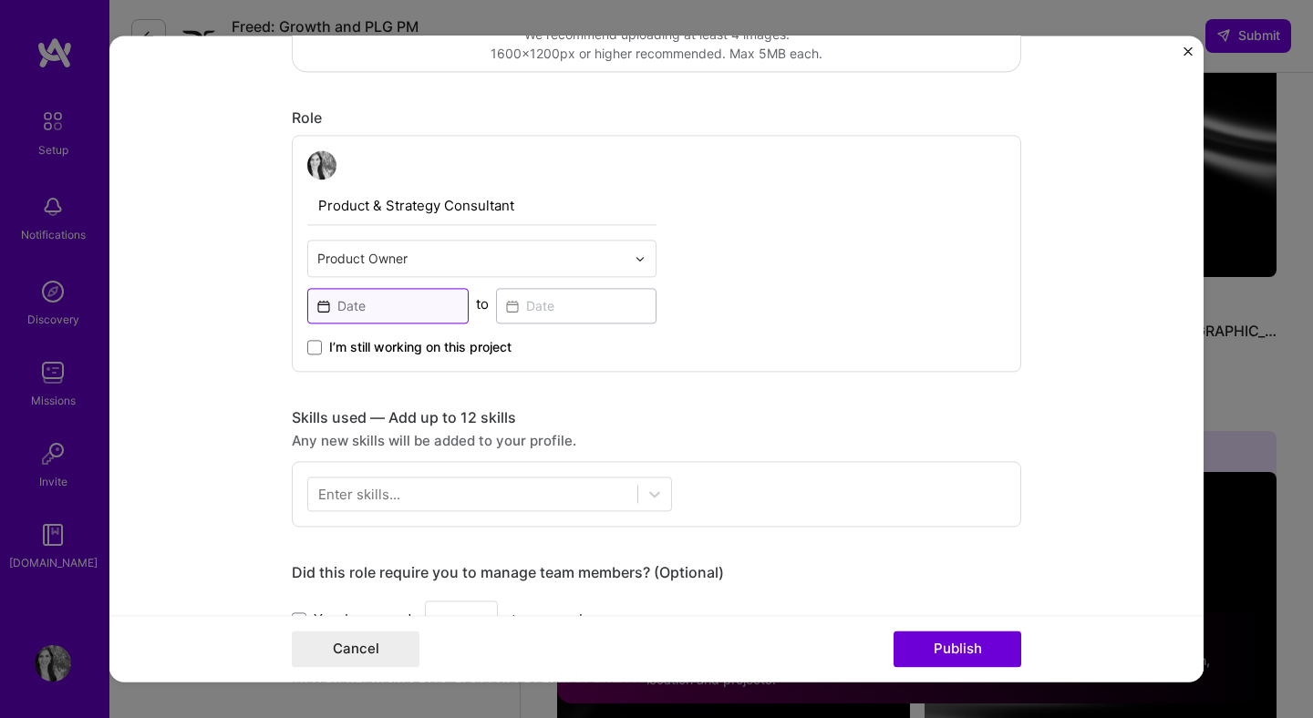
click at [434, 301] on input at bounding box center [387, 306] width 161 height 36
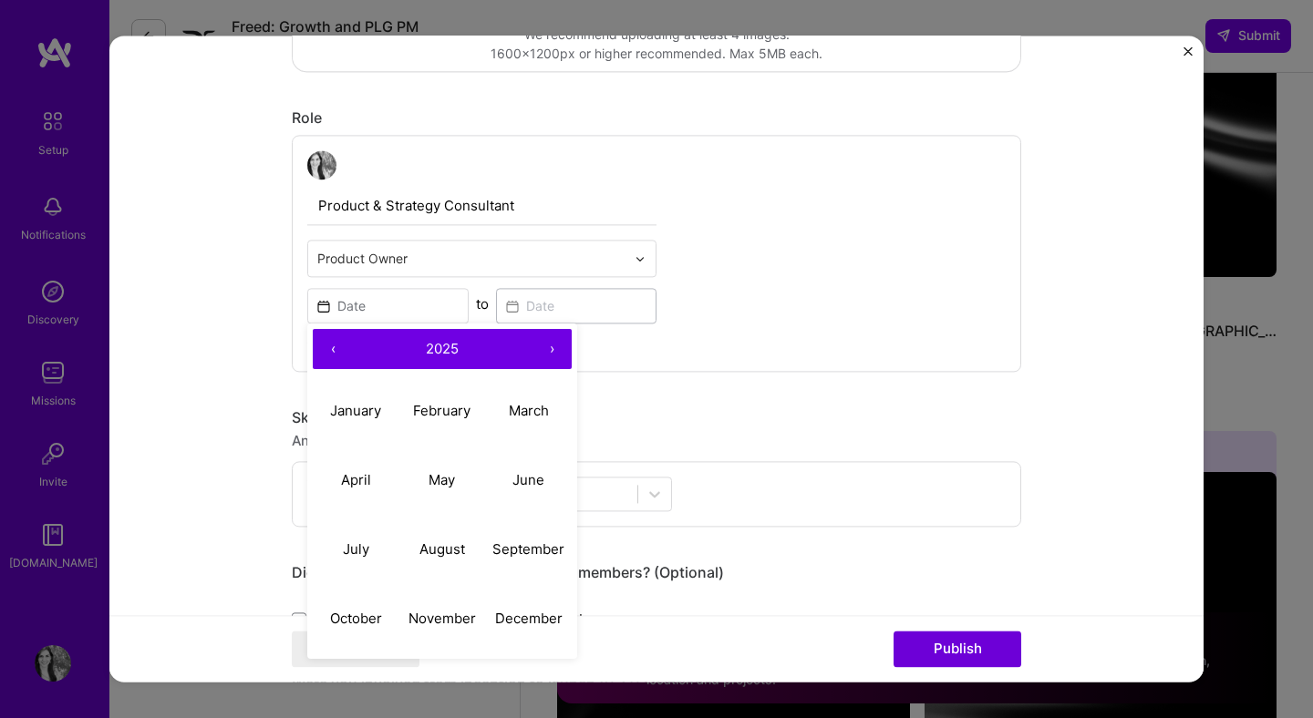
click at [335, 353] on button "‹" at bounding box center [333, 349] width 40 height 40
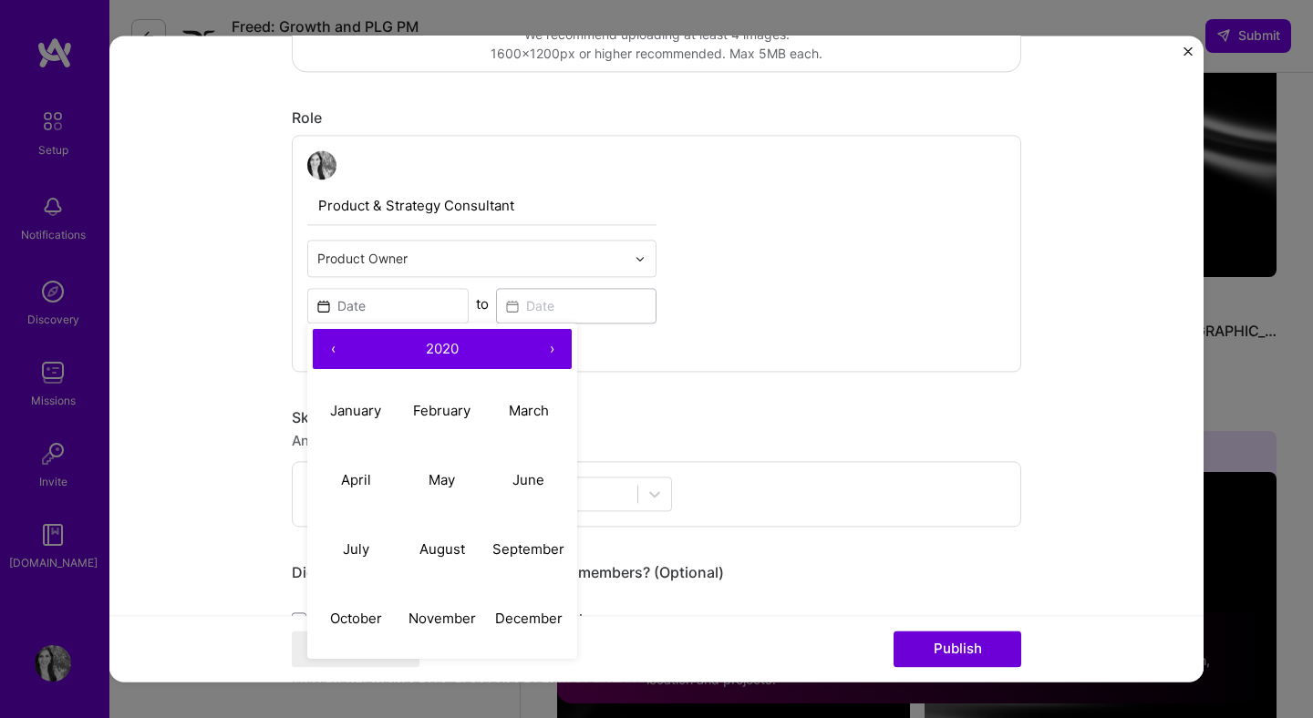
click at [335, 353] on button "‹" at bounding box center [333, 349] width 40 height 40
click at [373, 620] on abbr "October" at bounding box center [356, 618] width 52 height 17
type input "[DATE]"
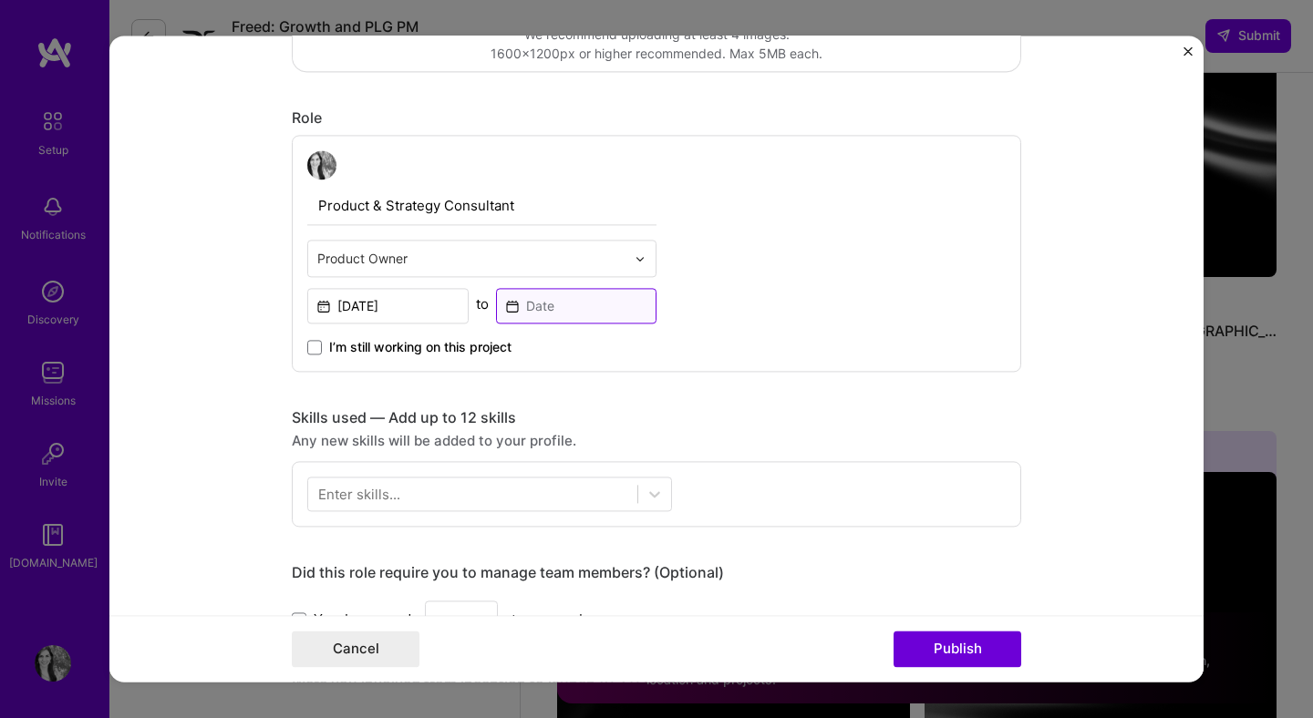
click at [610, 310] on input at bounding box center [576, 306] width 161 height 36
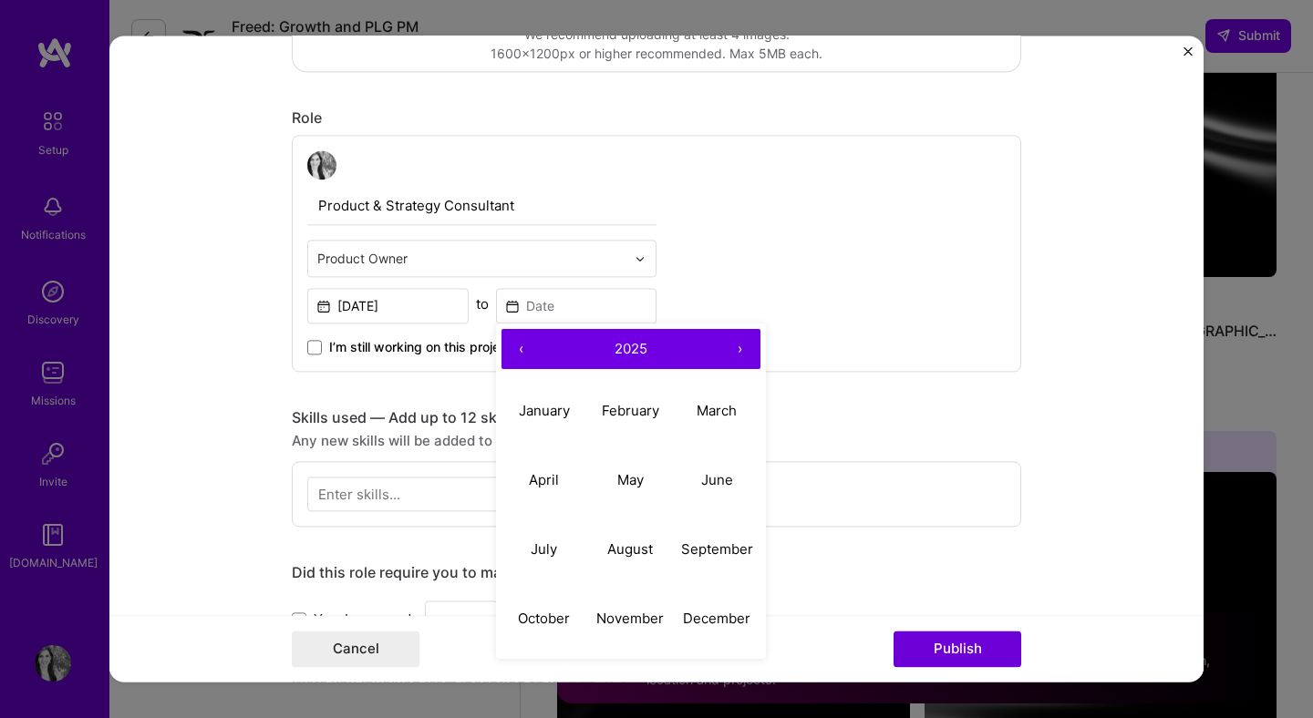
click at [515, 356] on button "‹" at bounding box center [521, 349] width 40 height 40
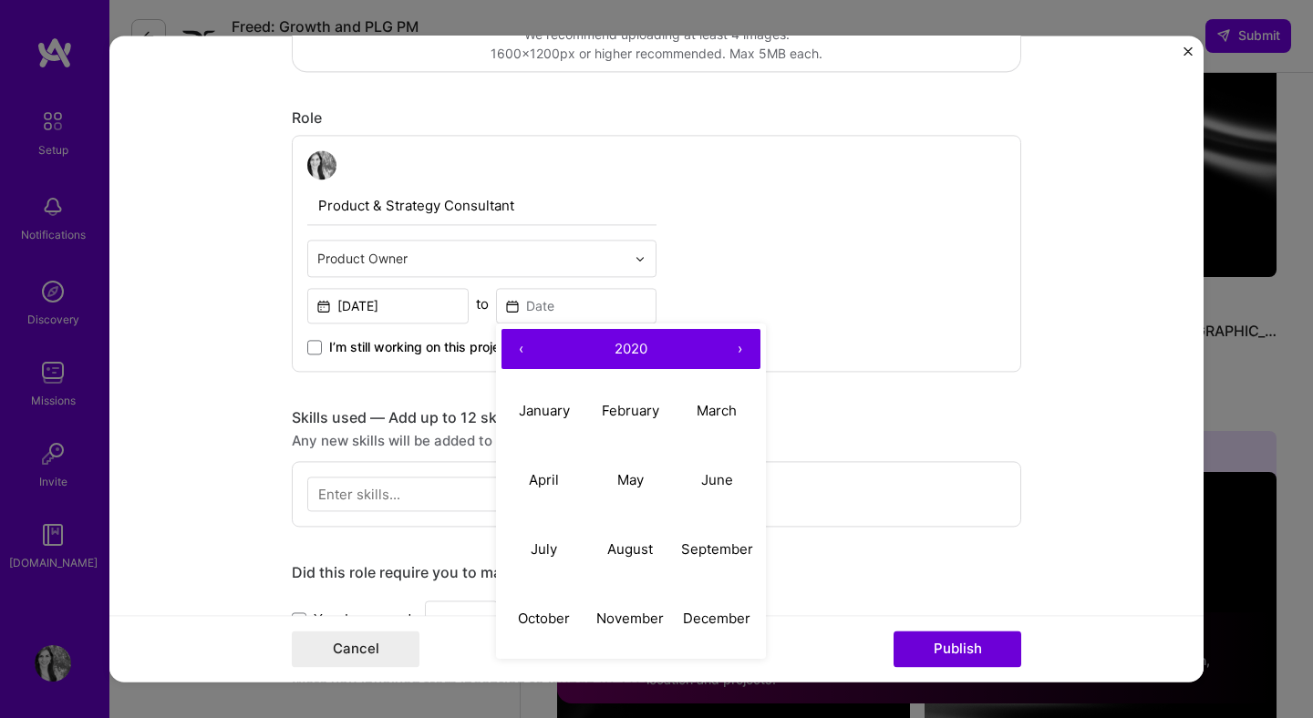
click at [515, 356] on button "‹" at bounding box center [521, 349] width 40 height 40
click at [740, 355] on button "›" at bounding box center [740, 349] width 40 height 40
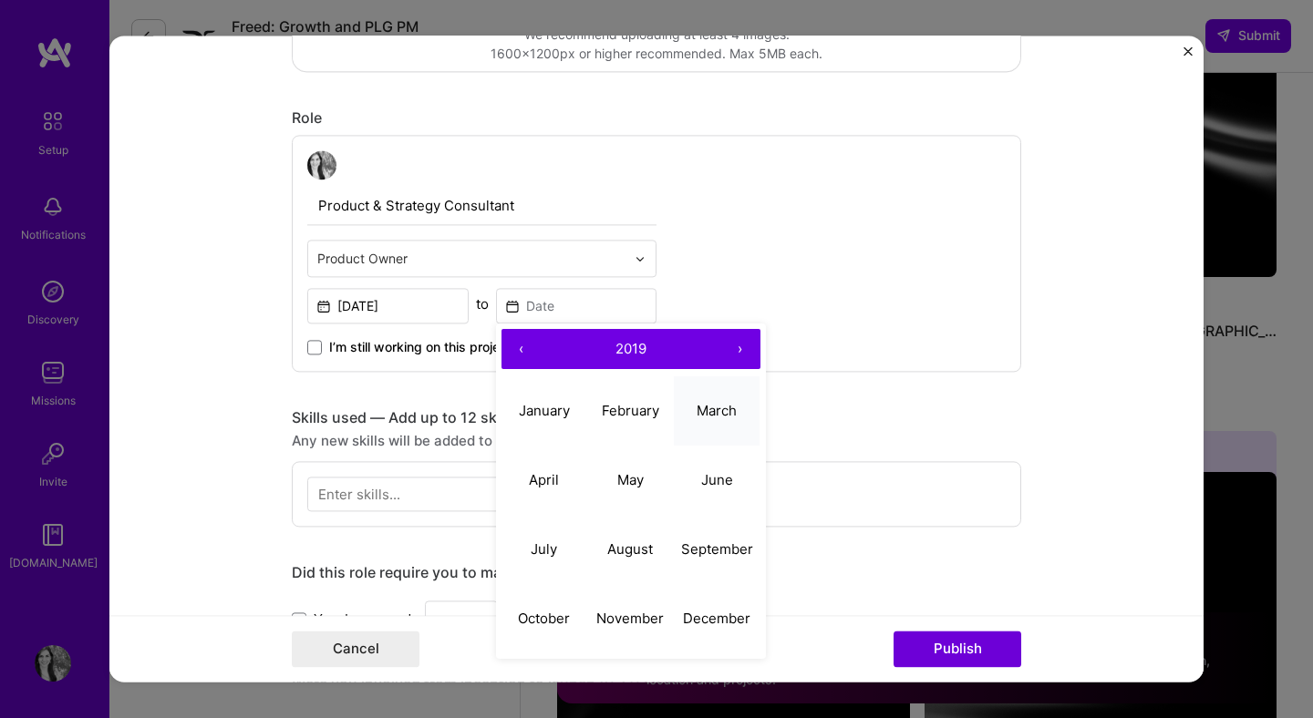
click at [717, 407] on abbr "March" at bounding box center [716, 410] width 40 height 17
type input "[DATE]"
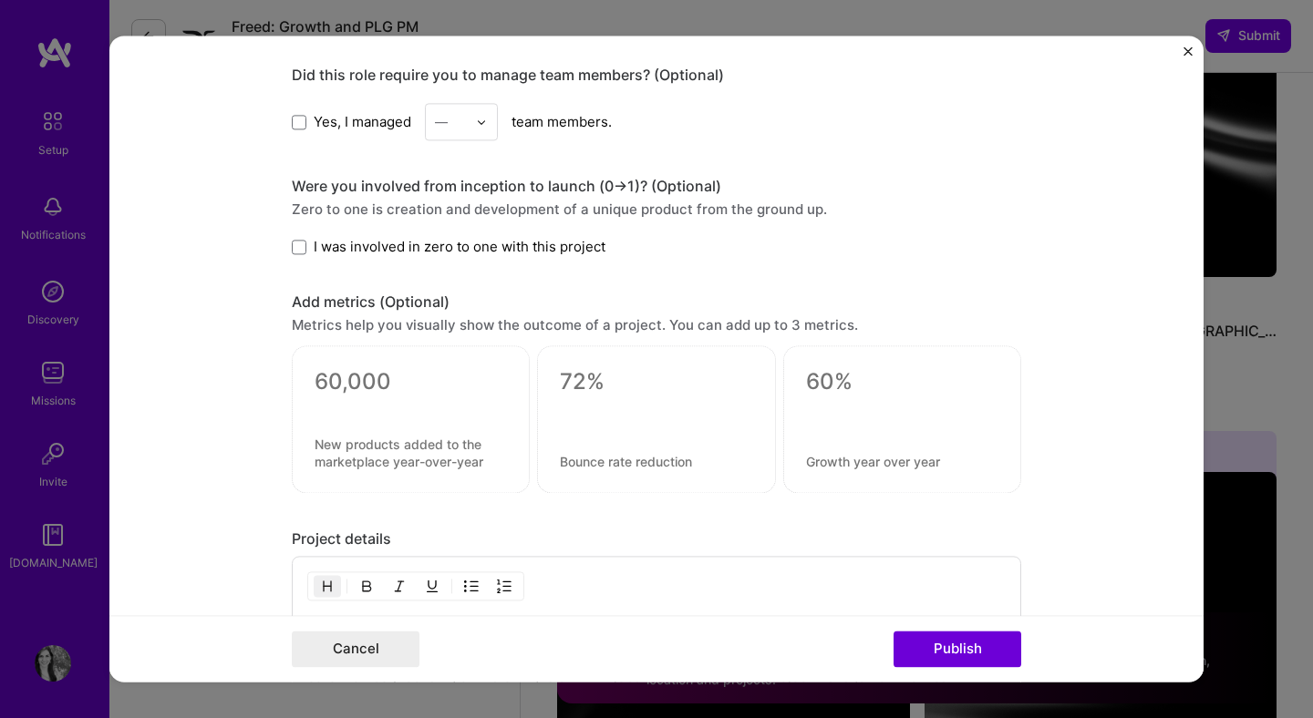
scroll to position [1040, 0]
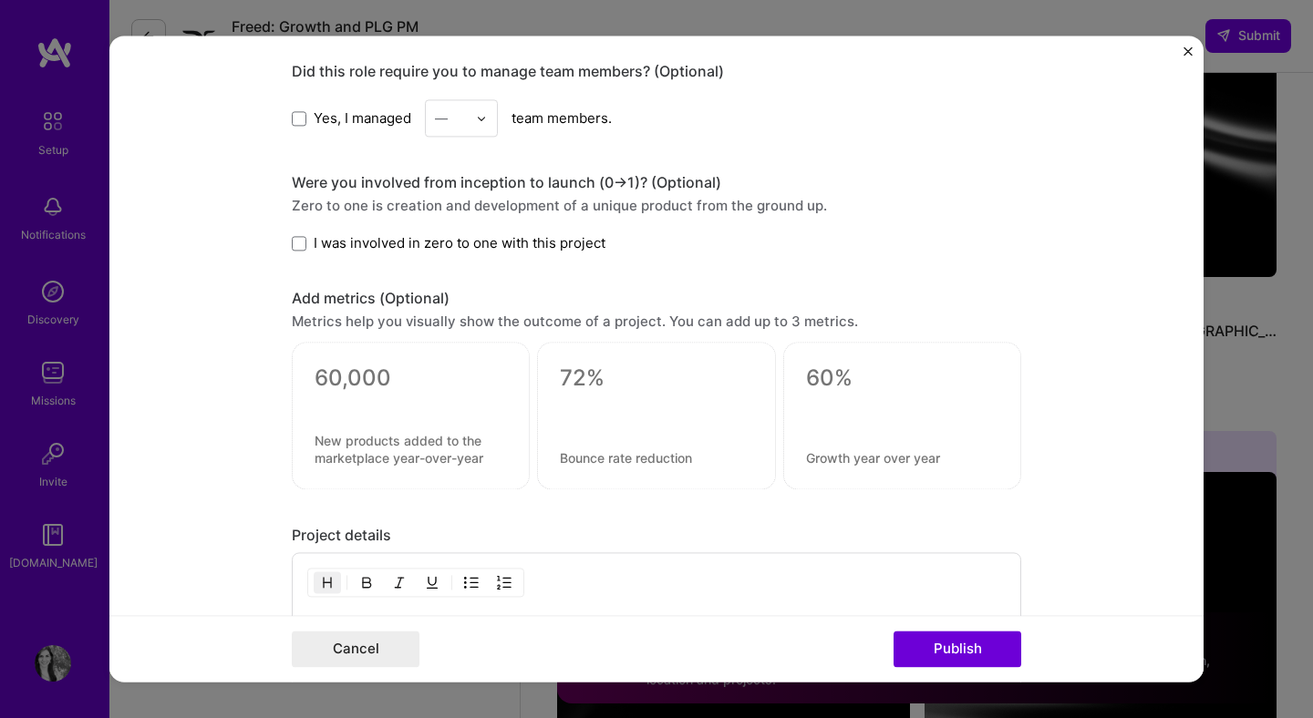
click at [356, 126] on span "Yes, I managed" at bounding box center [363, 117] width 98 height 19
click at [0, 0] on input "Yes, I managed" at bounding box center [0, 0] width 0 height 0
click at [462, 126] on input "text" at bounding box center [451, 117] width 32 height 19
click at [470, 198] on div "2" at bounding box center [461, 200] width 62 height 34
click at [446, 244] on span "I was involved in zero to one with this project" at bounding box center [460, 242] width 292 height 19
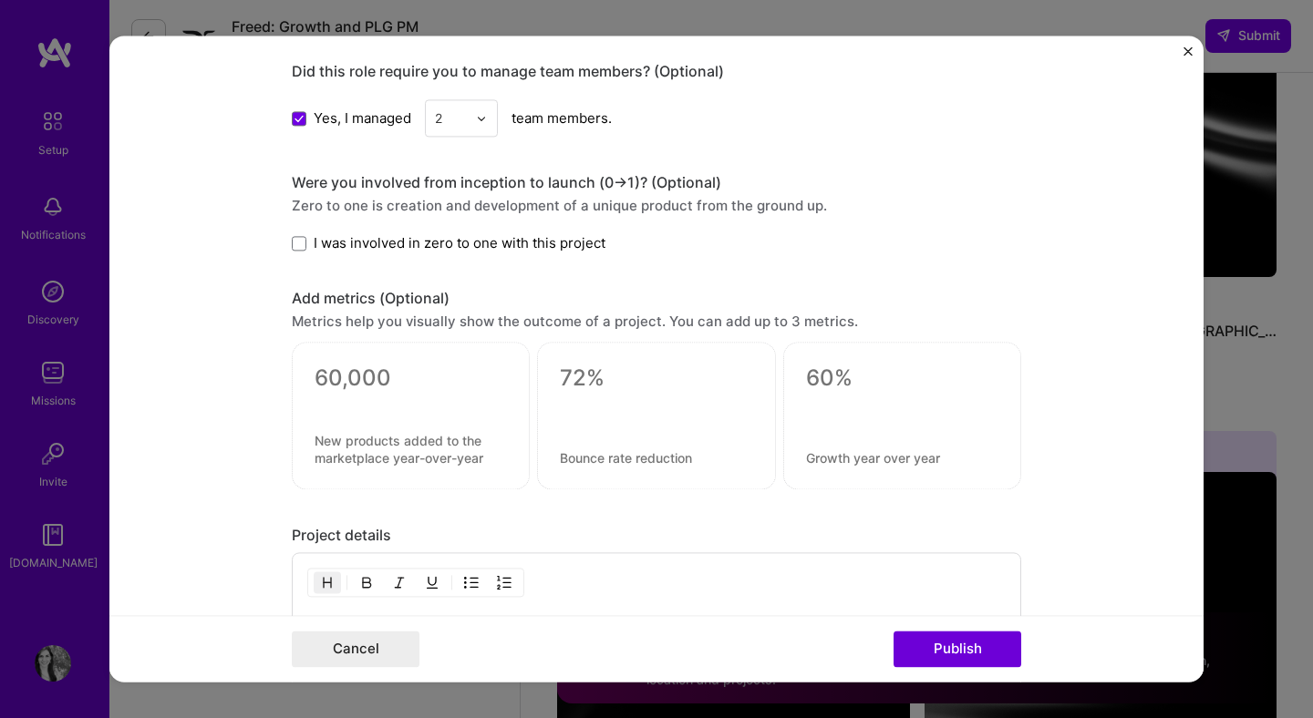
click at [0, 0] on input "I was involved in zero to one with this project" at bounding box center [0, 0] width 0 height 0
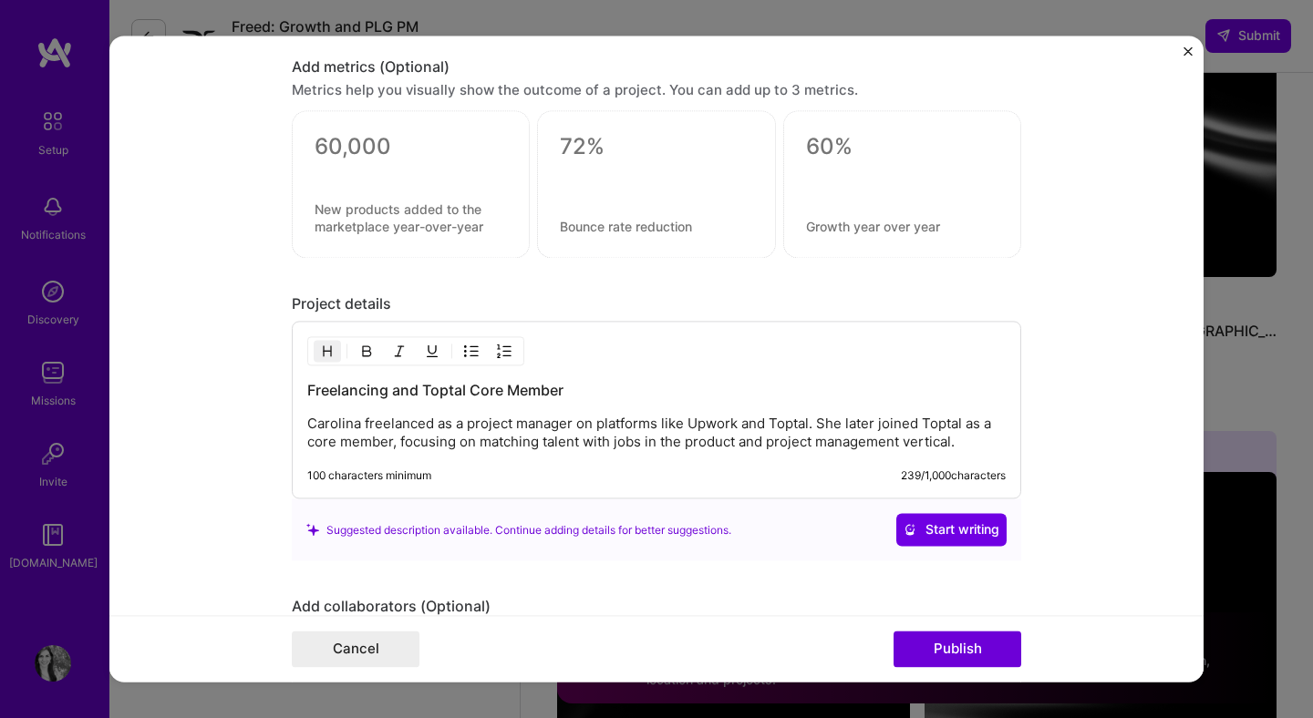
scroll to position [1338, 0]
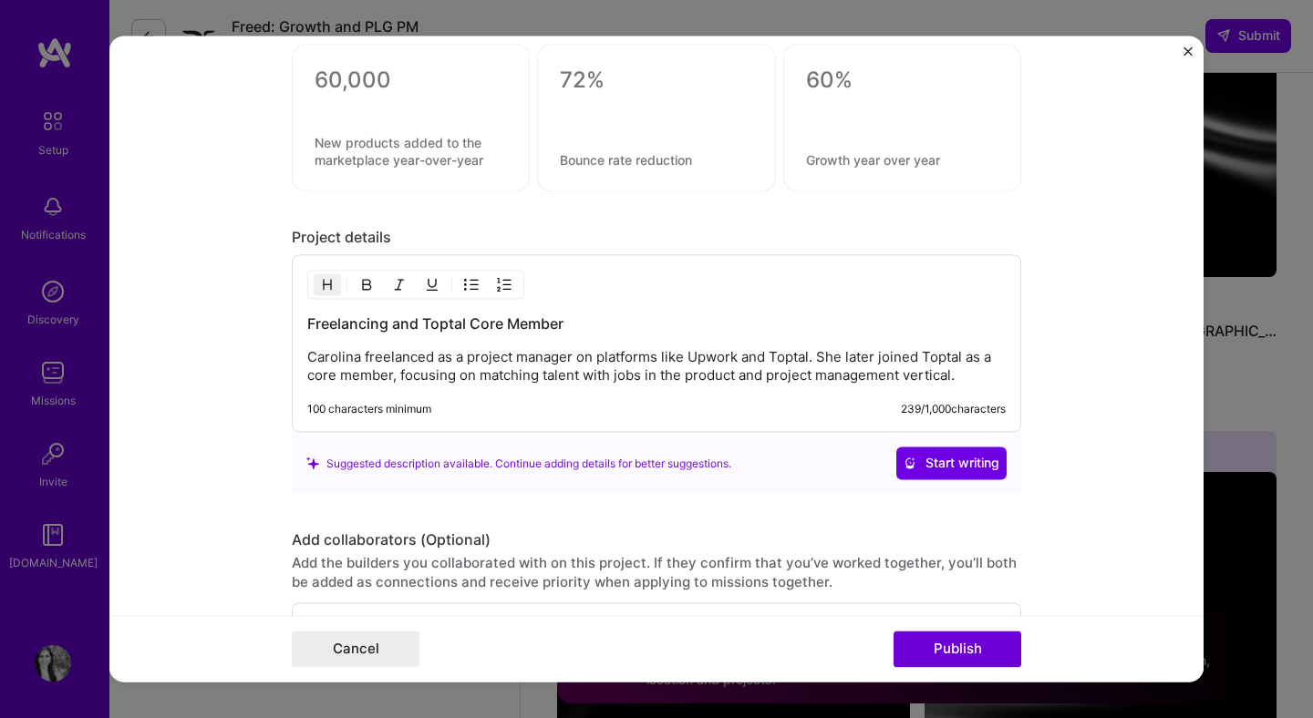
click at [971, 384] on p "Carolina freelanced as a project manager on platforms like Upwork and Toptal. S…" at bounding box center [656, 367] width 698 height 36
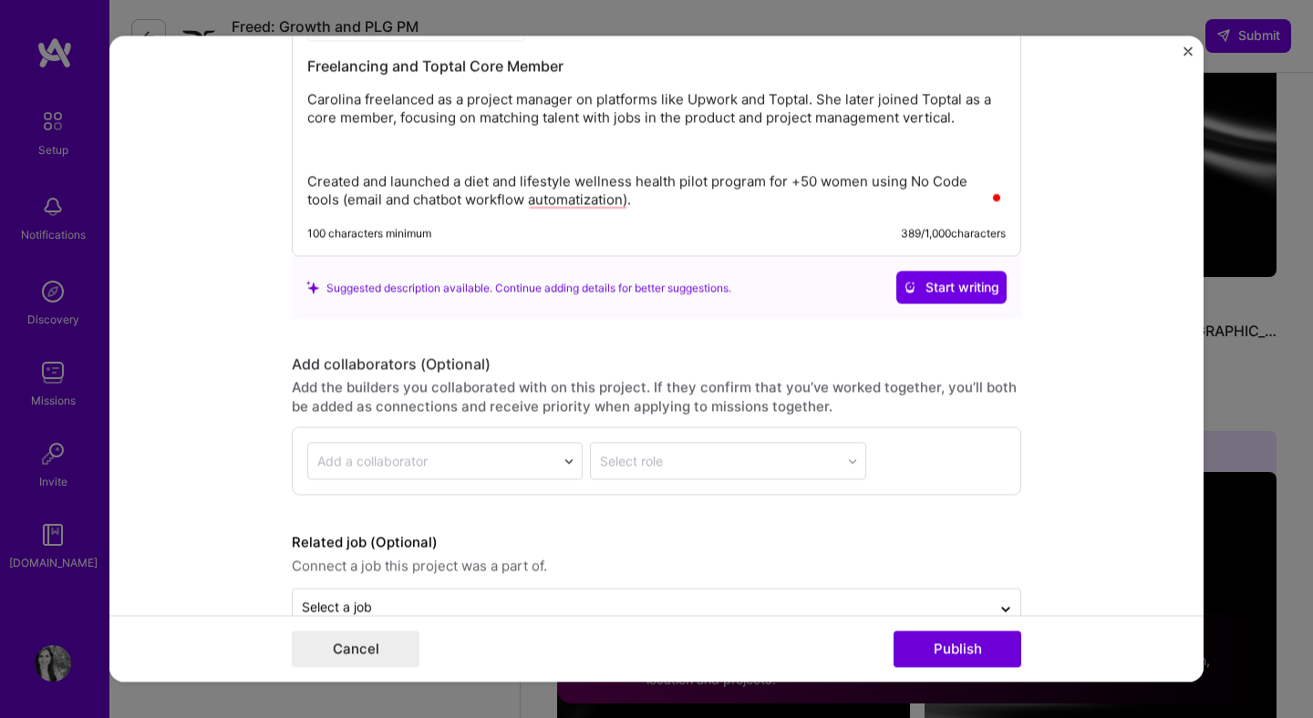
scroll to position [1641, 0]
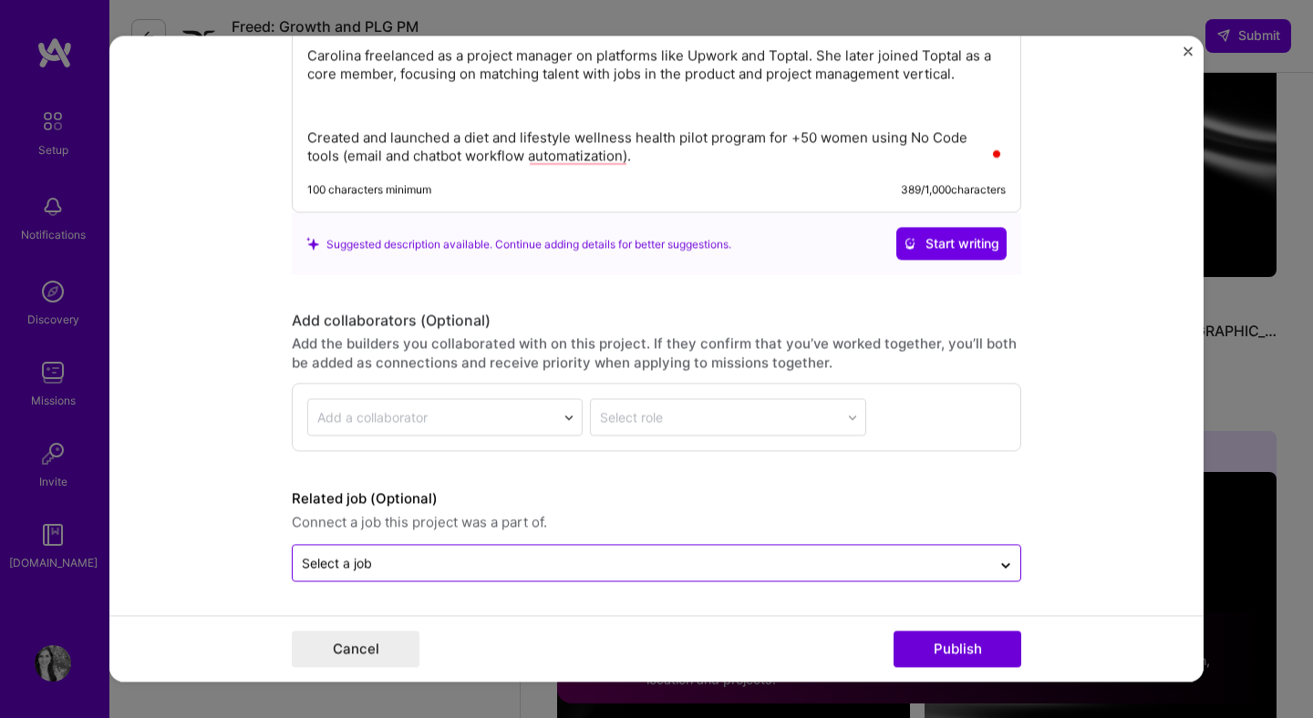
click at [542, 568] on input "text" at bounding box center [642, 563] width 680 height 19
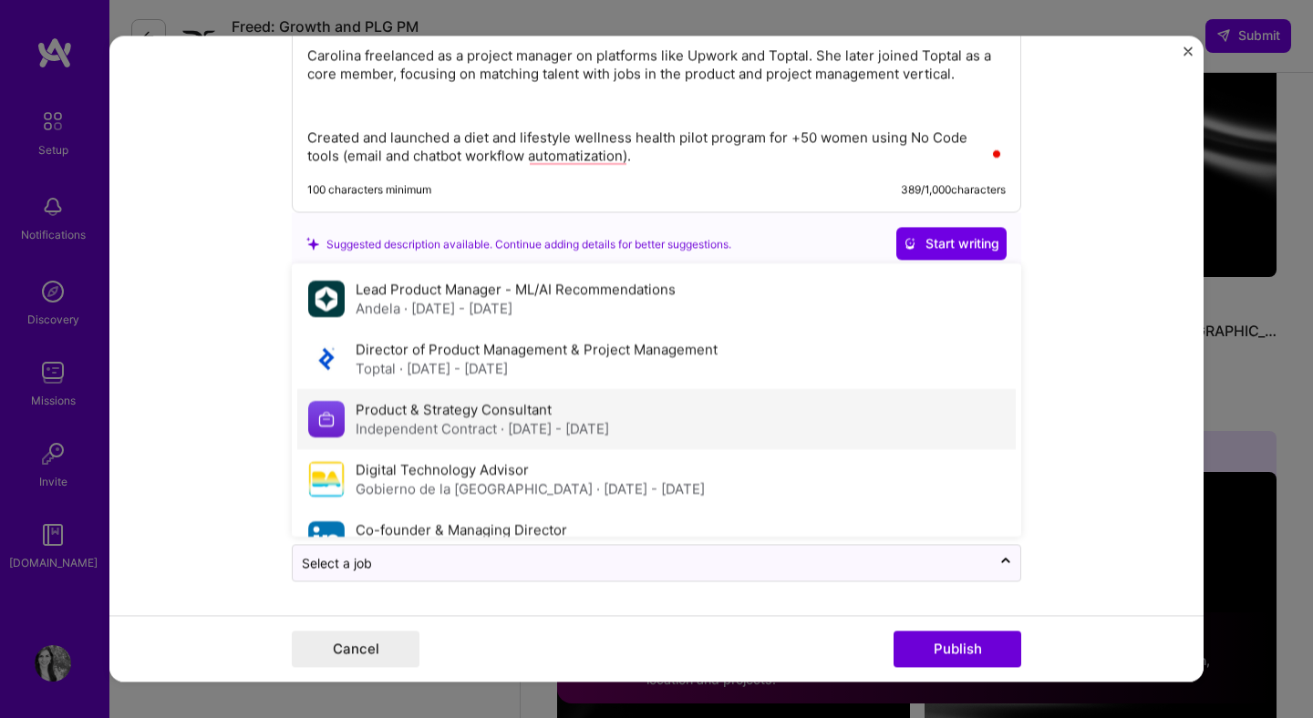
click at [594, 430] on span "· [DATE] - [DATE]" at bounding box center [554, 429] width 108 height 17
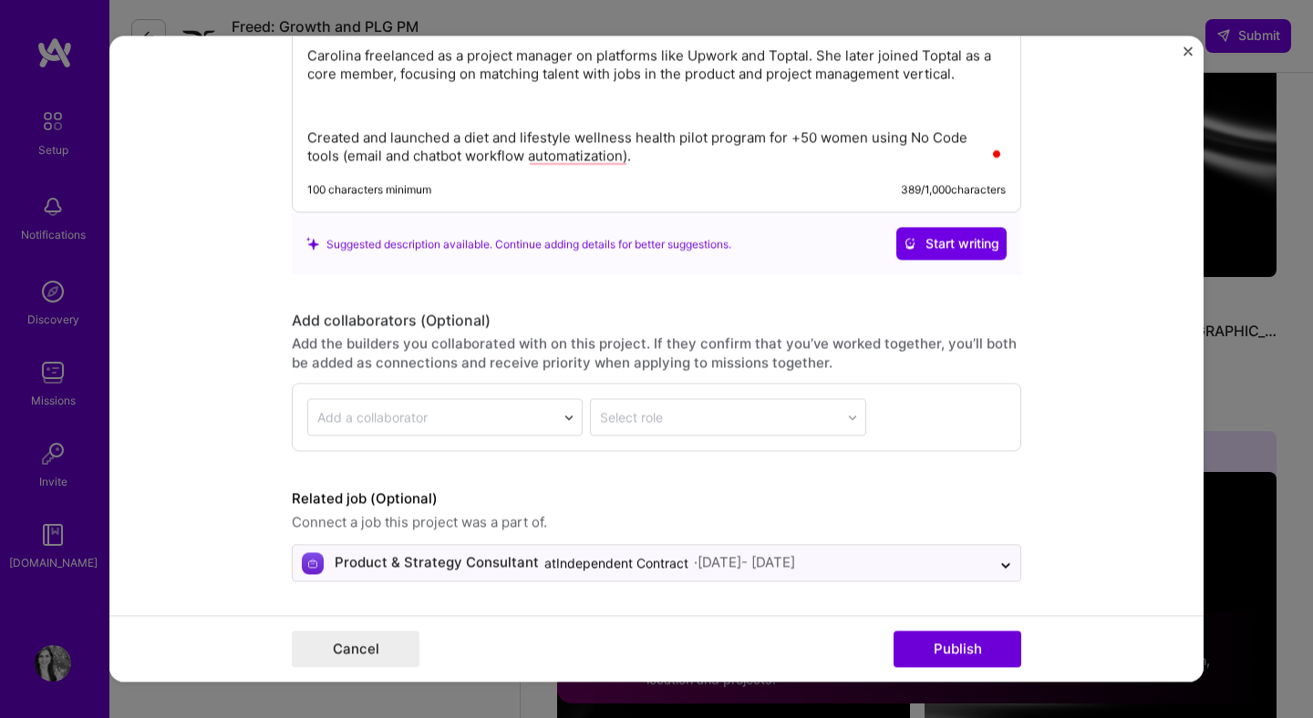
click at [200, 390] on form "Editing suggested project This project is suggested based on your LinkedIn, res…" at bounding box center [656, 359] width 1094 height 646
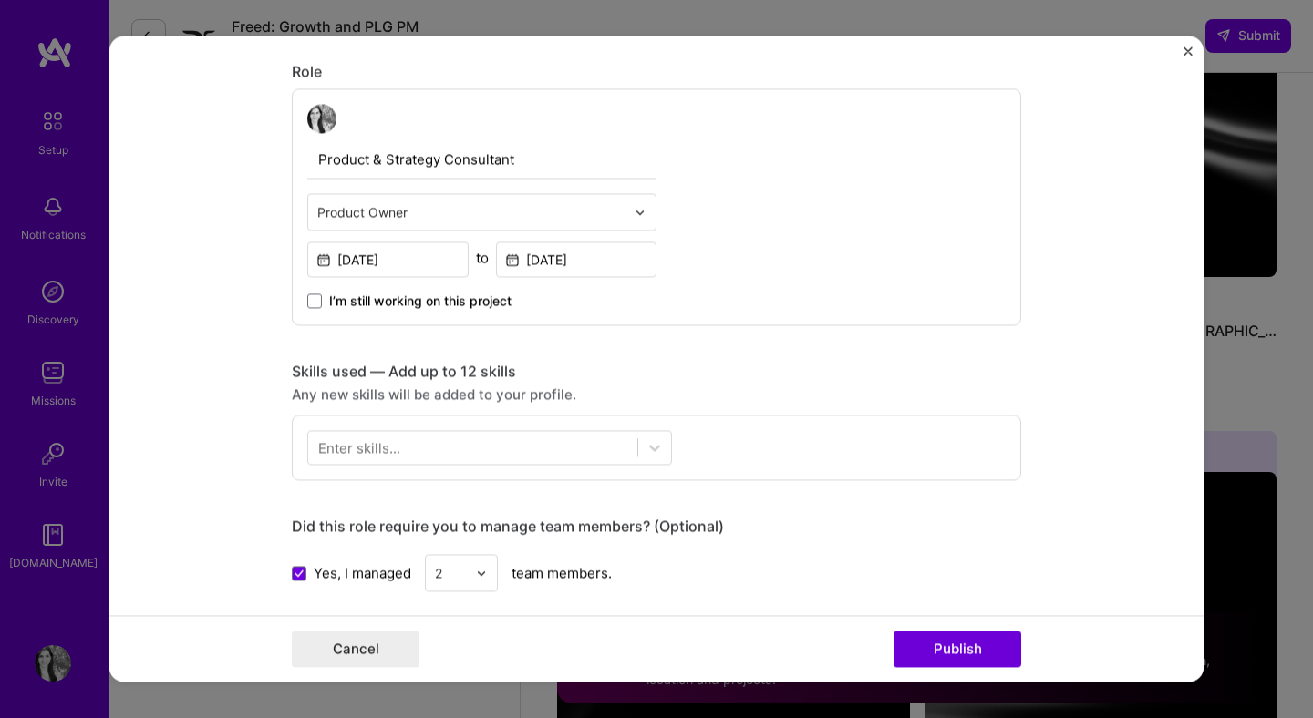
scroll to position [520, 0]
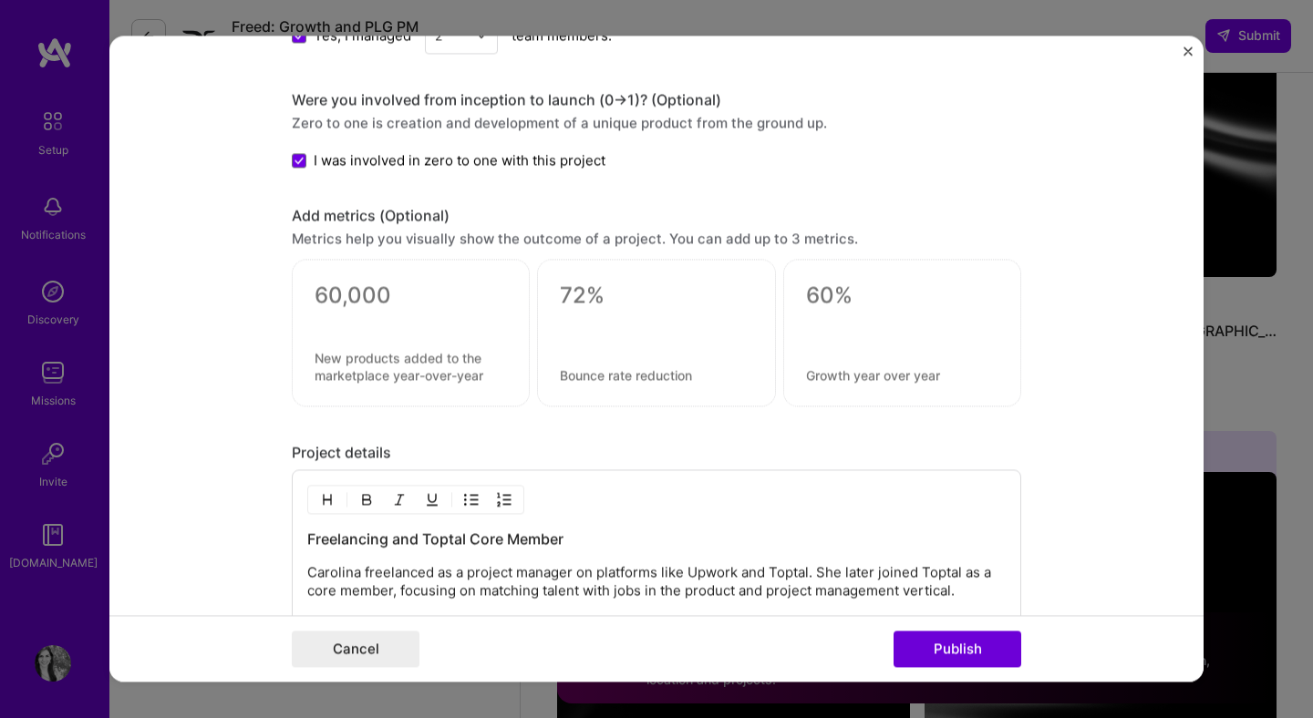
click at [387, 311] on div at bounding box center [410, 319] width 192 height 19
click at [369, 301] on textarea at bounding box center [410, 296] width 192 height 27
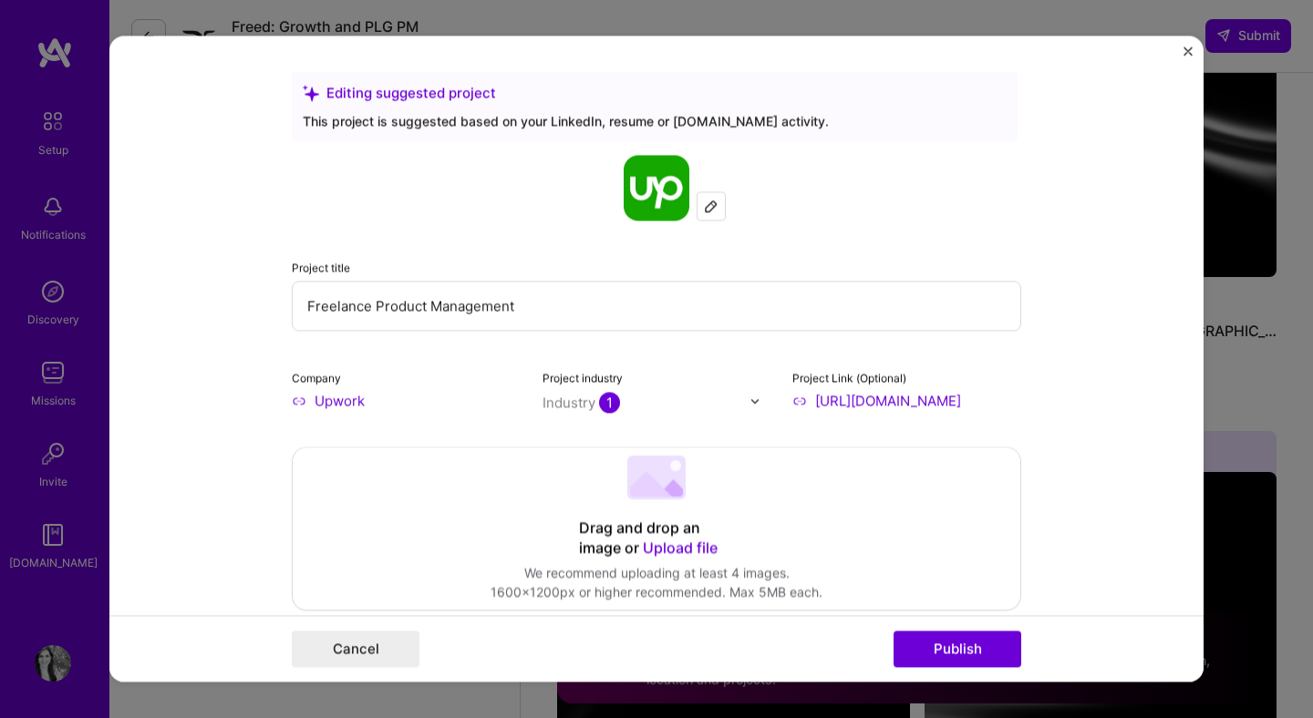
scroll to position [1123, 0]
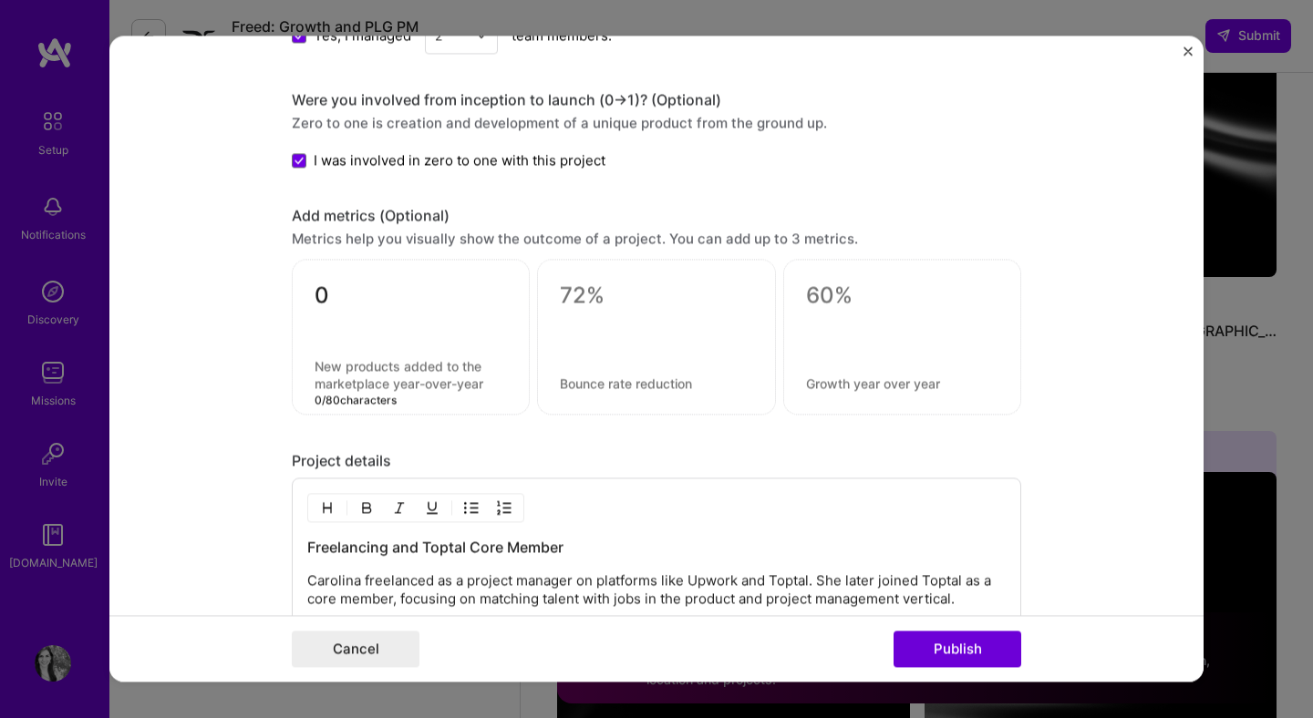
click at [363, 298] on textarea "0" at bounding box center [410, 301] width 192 height 36
type textarea "50"
click at [332, 375] on textarea at bounding box center [410, 375] width 192 height 35
paste textarea "Women recruited and successfully completing the pilot"
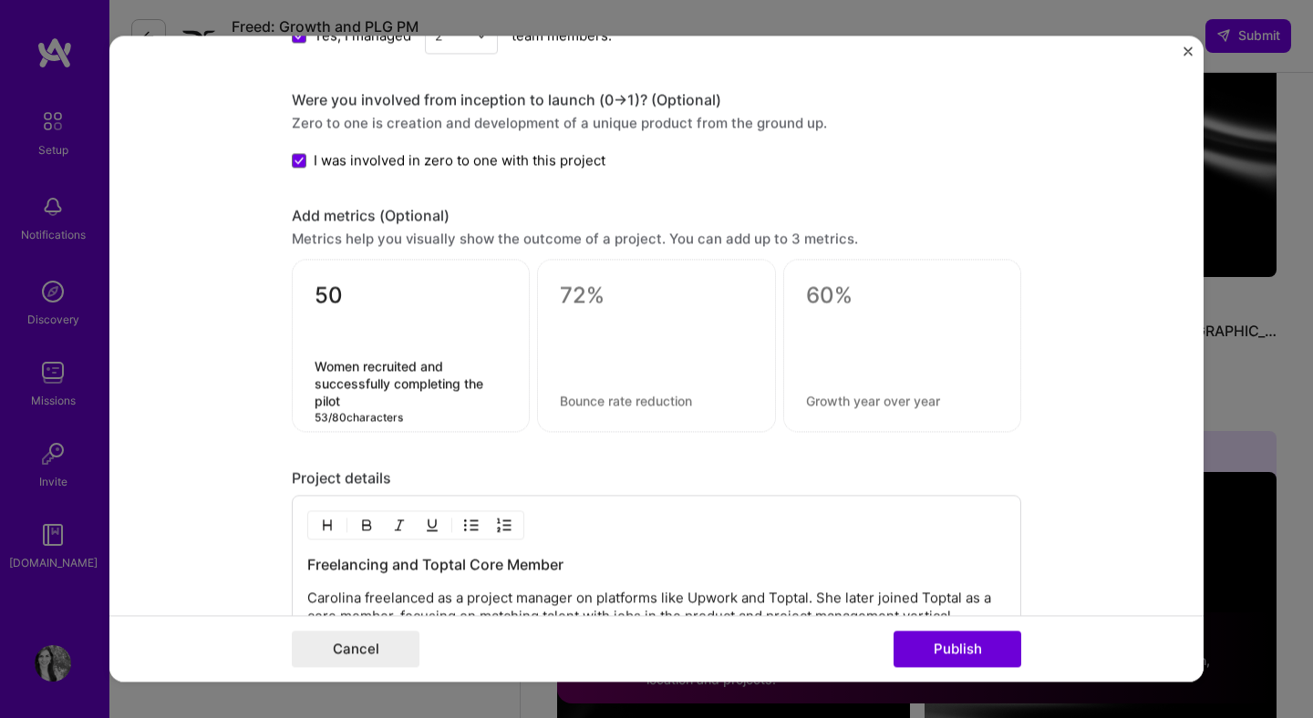
type textarea "Women recruited and successfully completing the pilot"
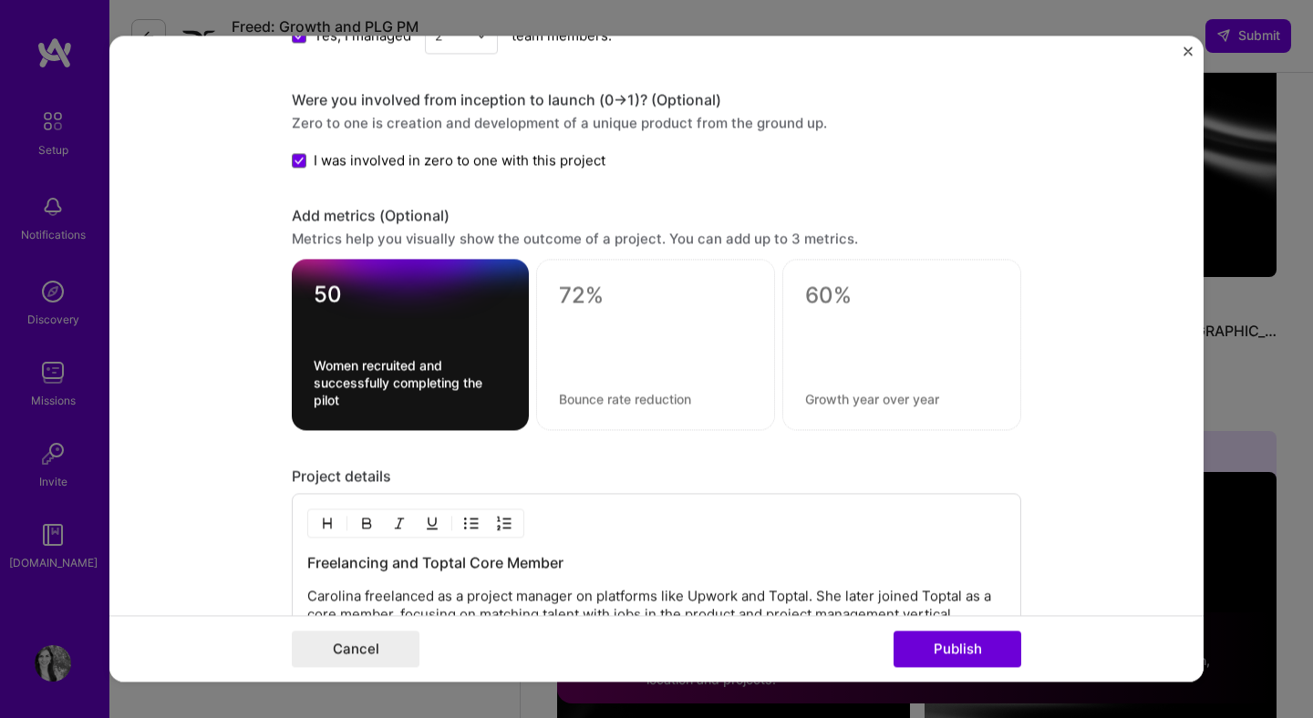
click at [692, 336] on div at bounding box center [655, 339] width 193 height 19
click at [624, 323] on div at bounding box center [655, 345] width 239 height 171
click at [577, 294] on textarea at bounding box center [655, 296] width 193 height 27
type textarea "+30%"
click at [595, 399] on textarea at bounding box center [655, 399] width 193 height 17
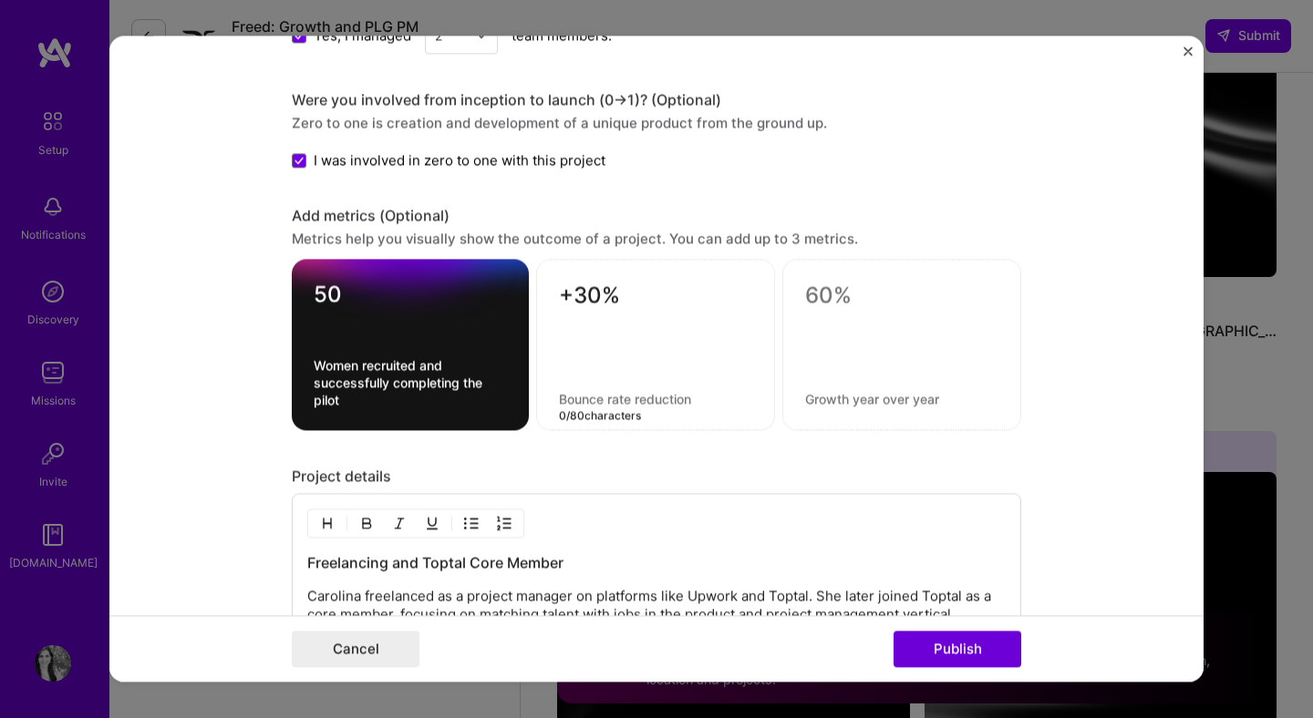
paste textarea "Increase in women's health literacy by the end of the pilot"
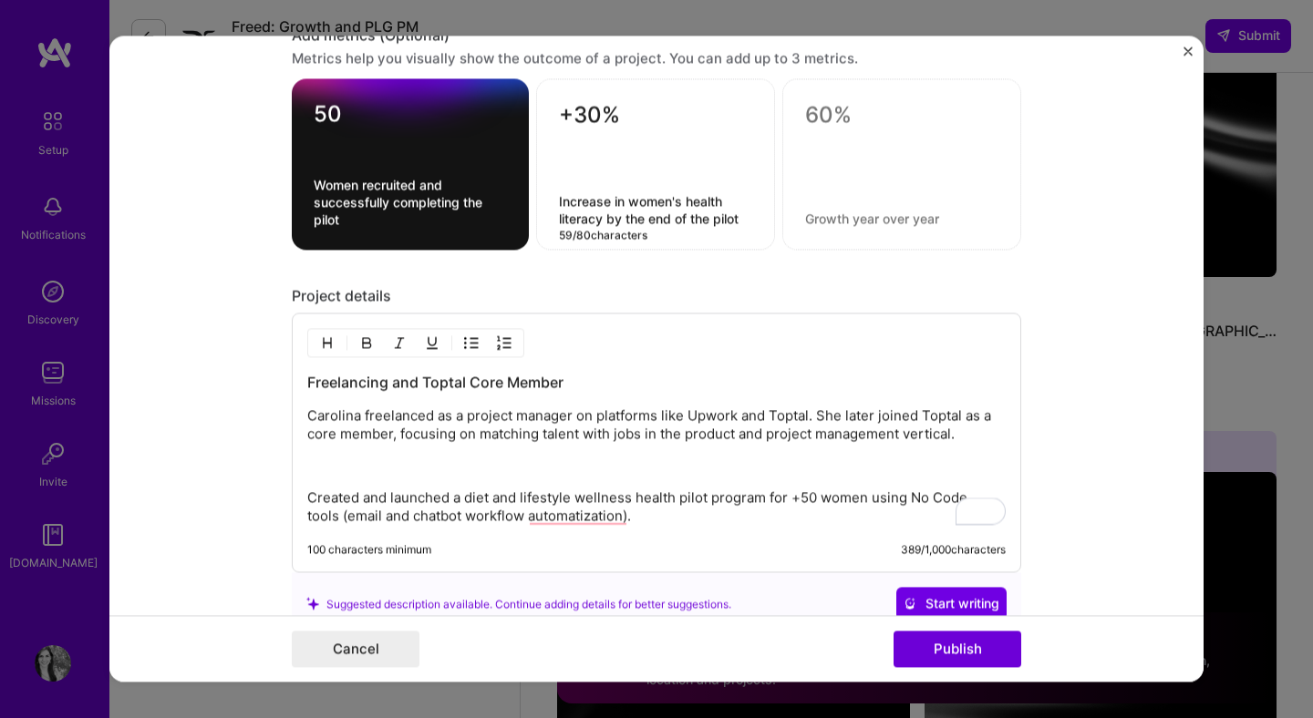
scroll to position [1351, 0]
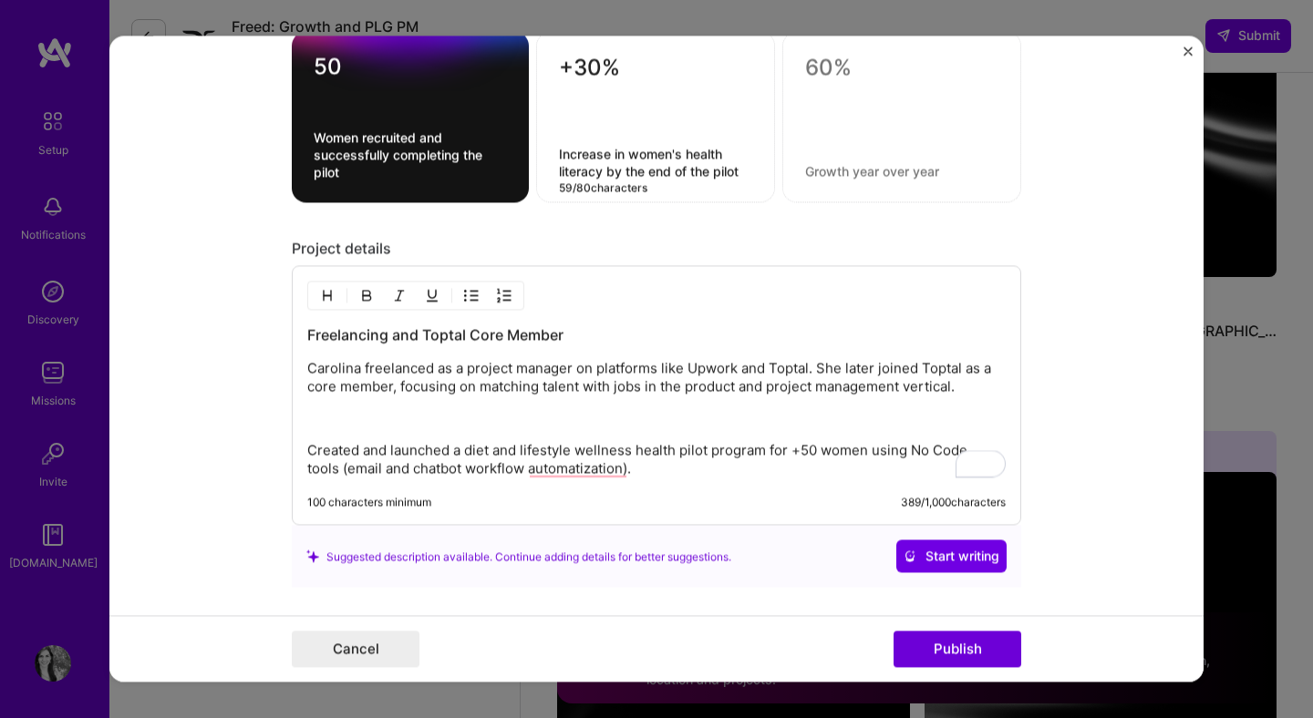
type textarea "Increase in women's health literacy by the end of the pilot"
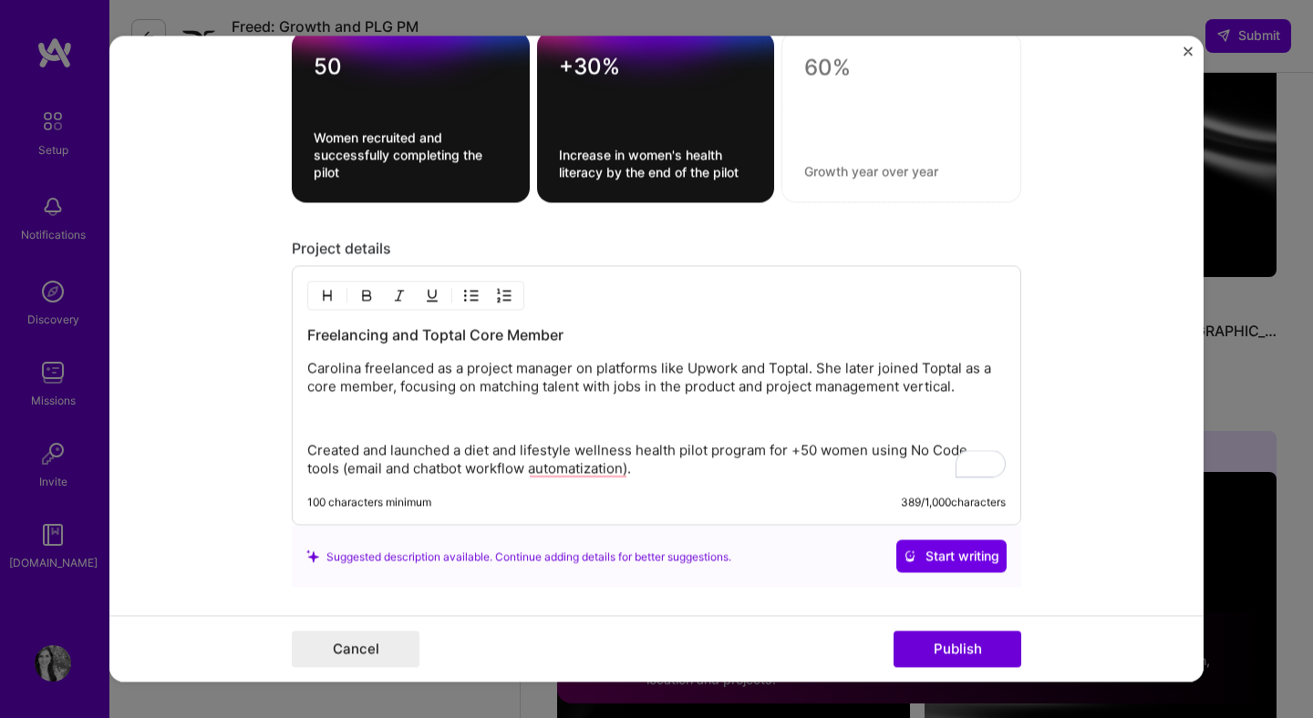
click at [696, 414] on p "To enrich screen reader interactions, please activate Accessibility in Grammarl…" at bounding box center [656, 419] width 698 height 18
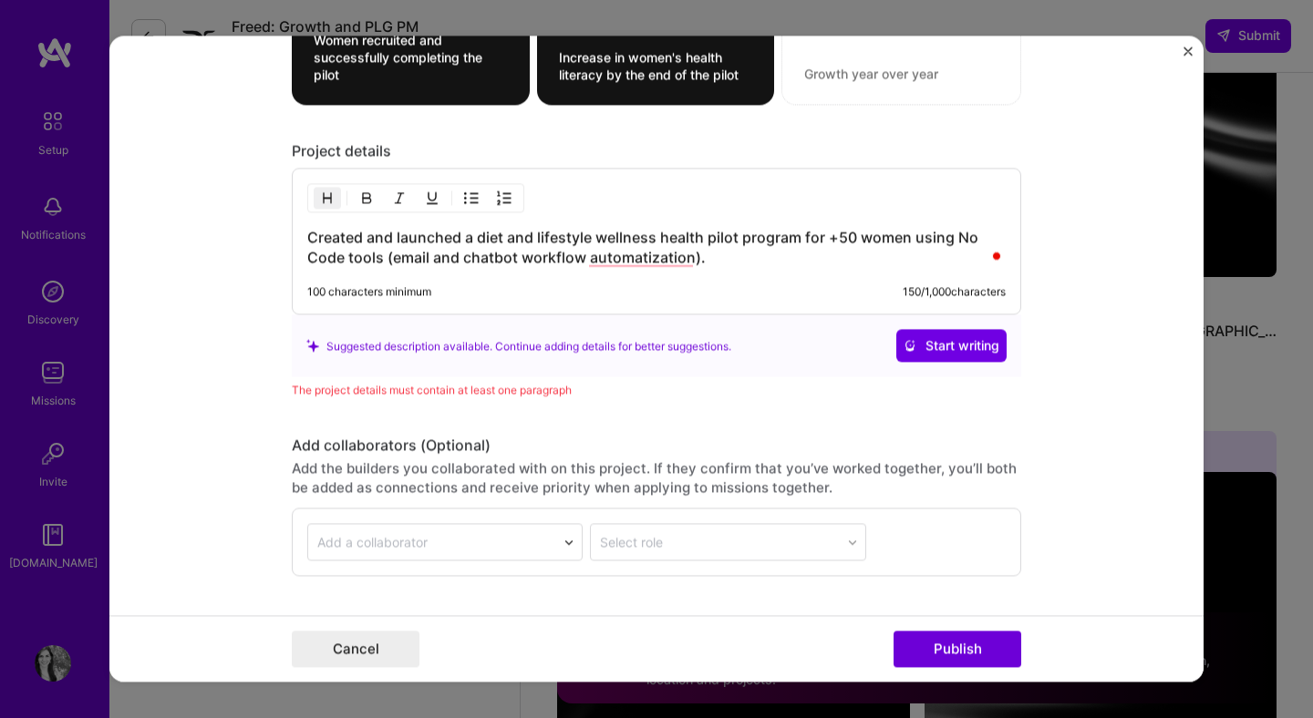
click at [1118, 396] on form "Editing suggested project This project is suggested based on your LinkedIn, res…" at bounding box center [656, 359] width 1094 height 646
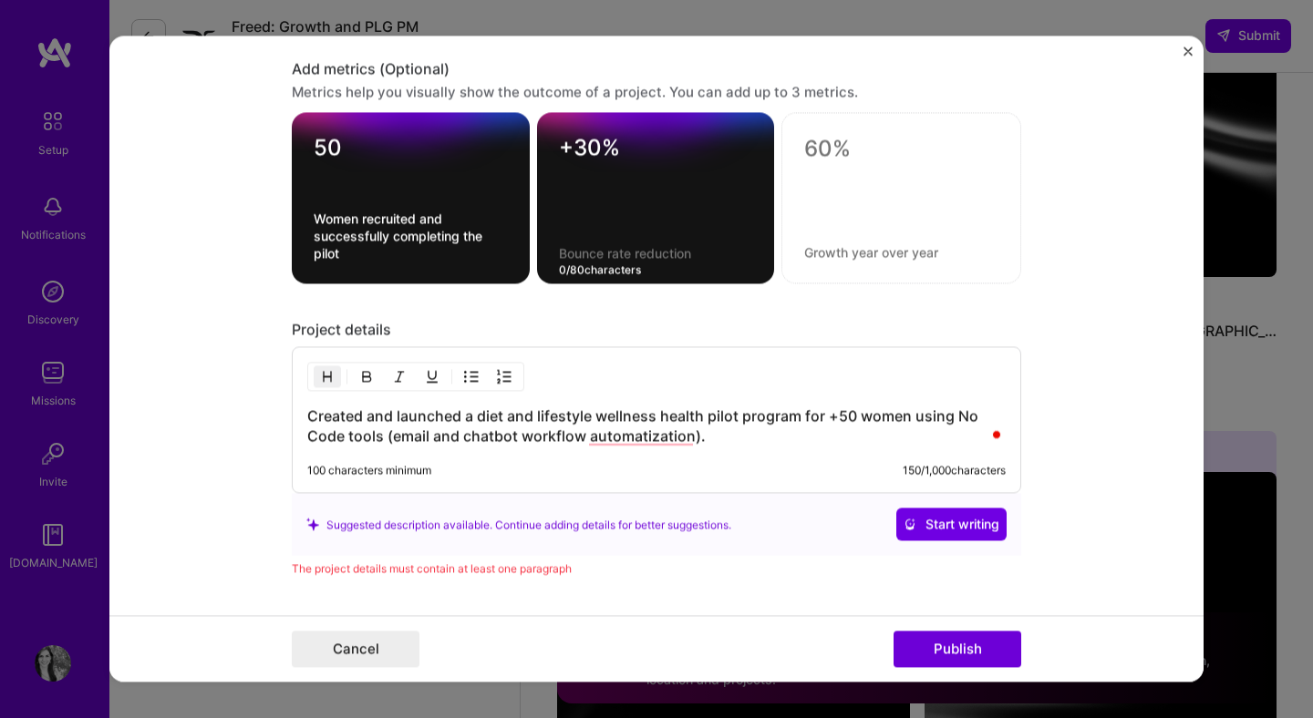
scroll to position [1269, 0]
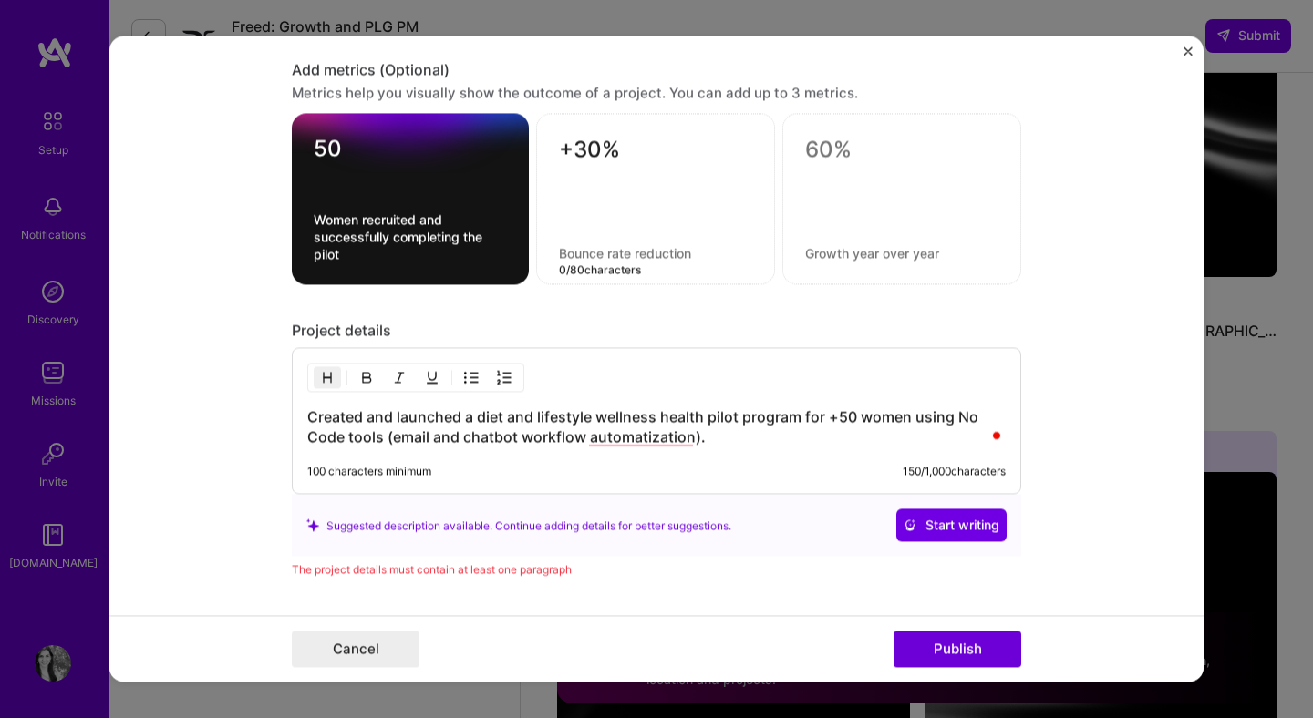
paste textarea "Increase in women's health literacy by the end of the pilot"
type textarea "Increase in women's health literacy by the end of the pilot"
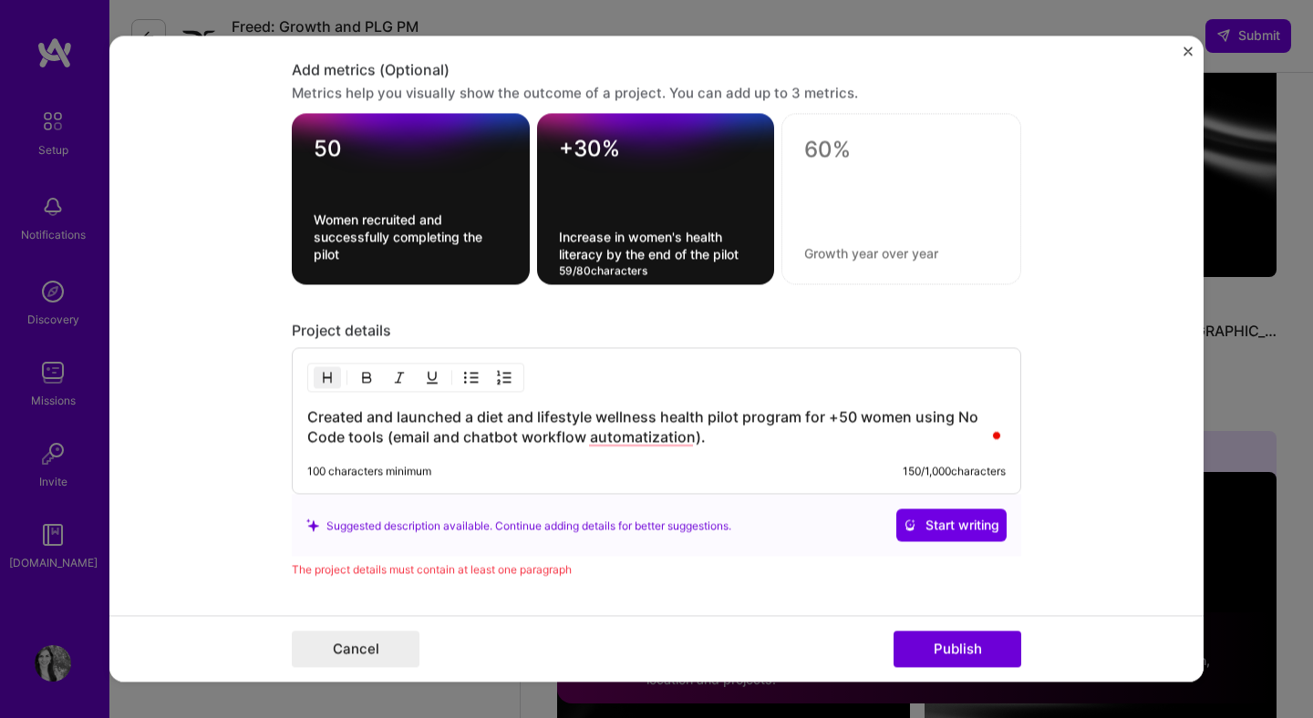
click at [567, 428] on h3 "Created and launched a diet and lifestyle wellness health pilot program for +50…" at bounding box center [656, 427] width 698 height 40
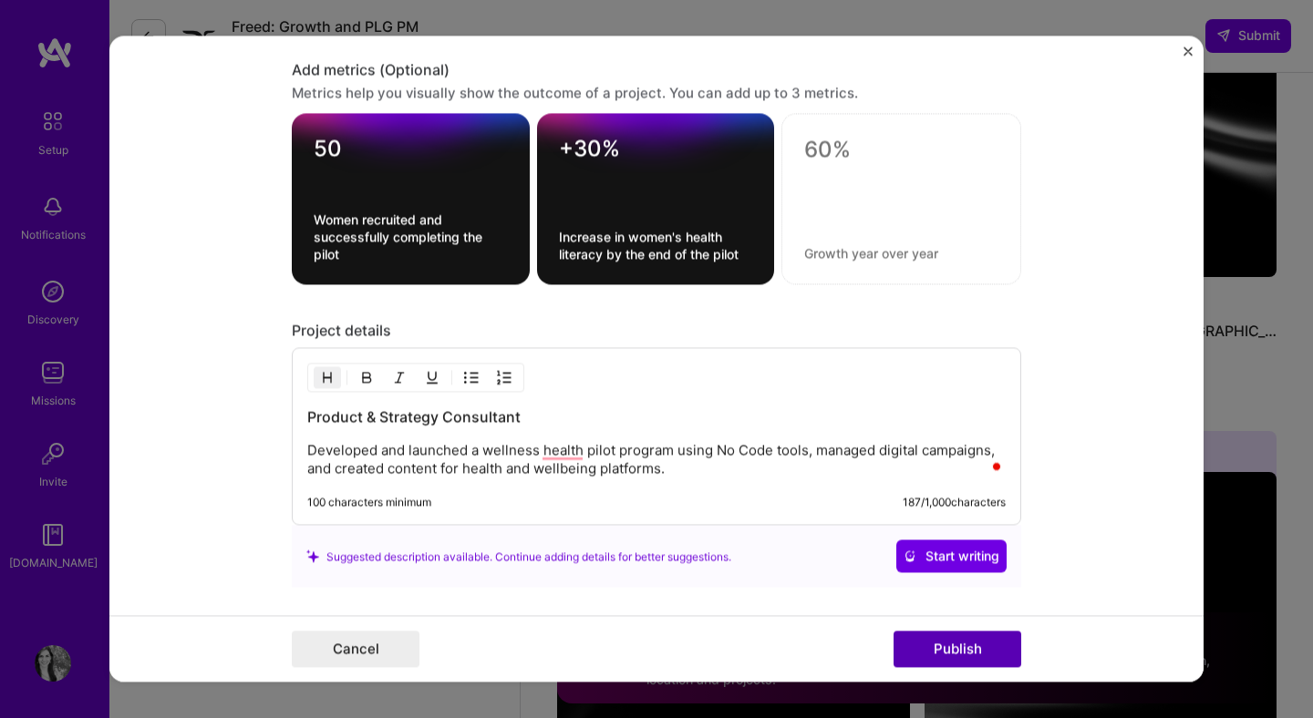
click at [948, 661] on button "Publish" at bounding box center [957, 650] width 128 height 36
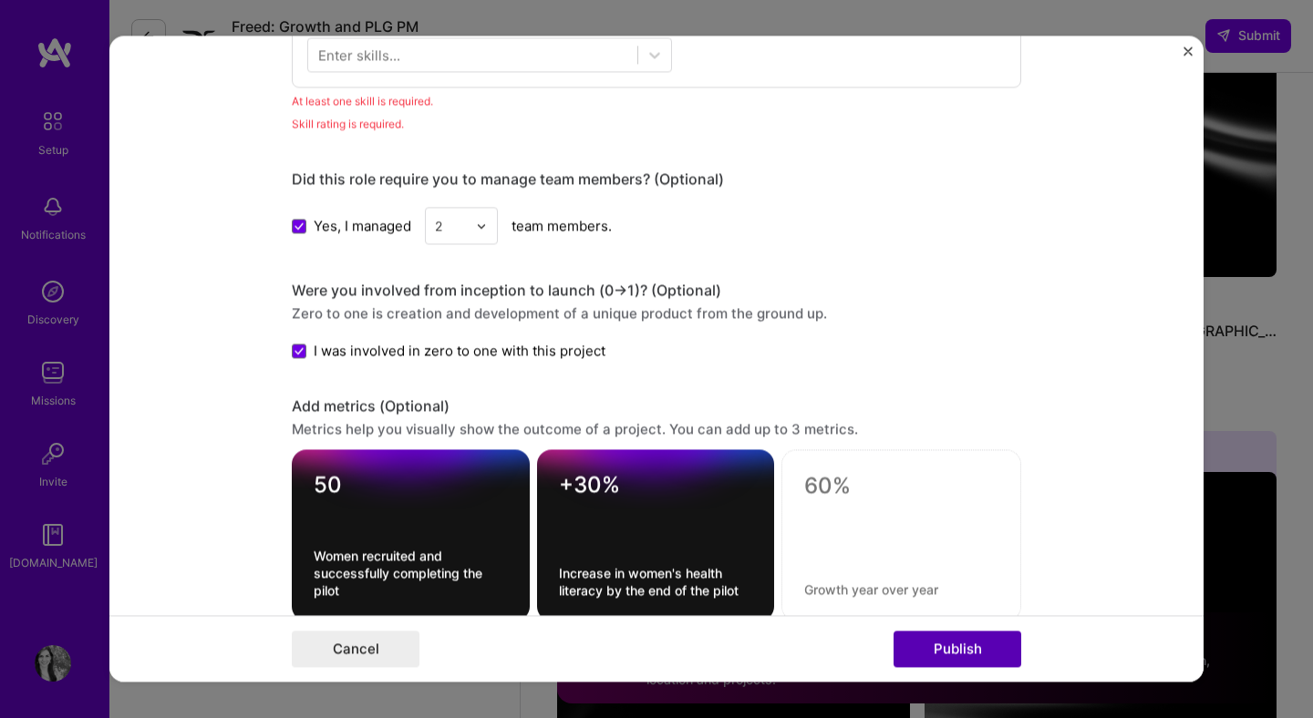
scroll to position [0, 0]
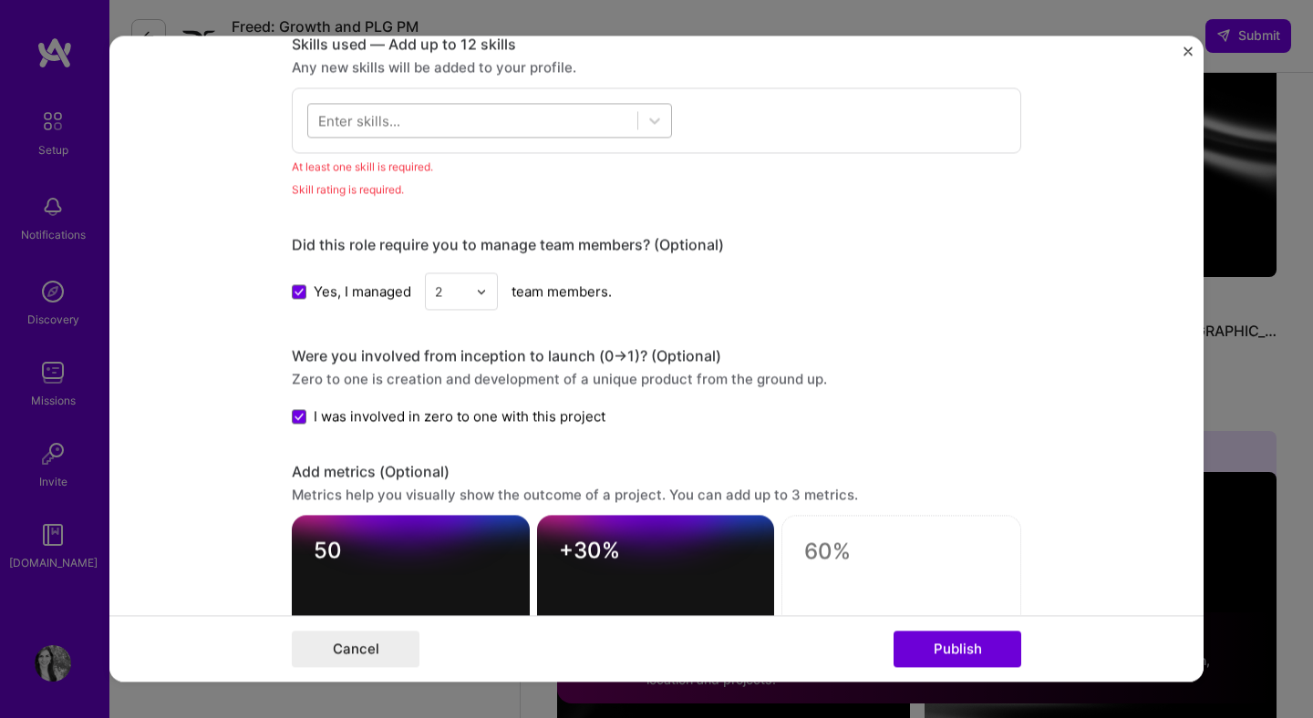
click at [496, 115] on div at bounding box center [472, 121] width 329 height 30
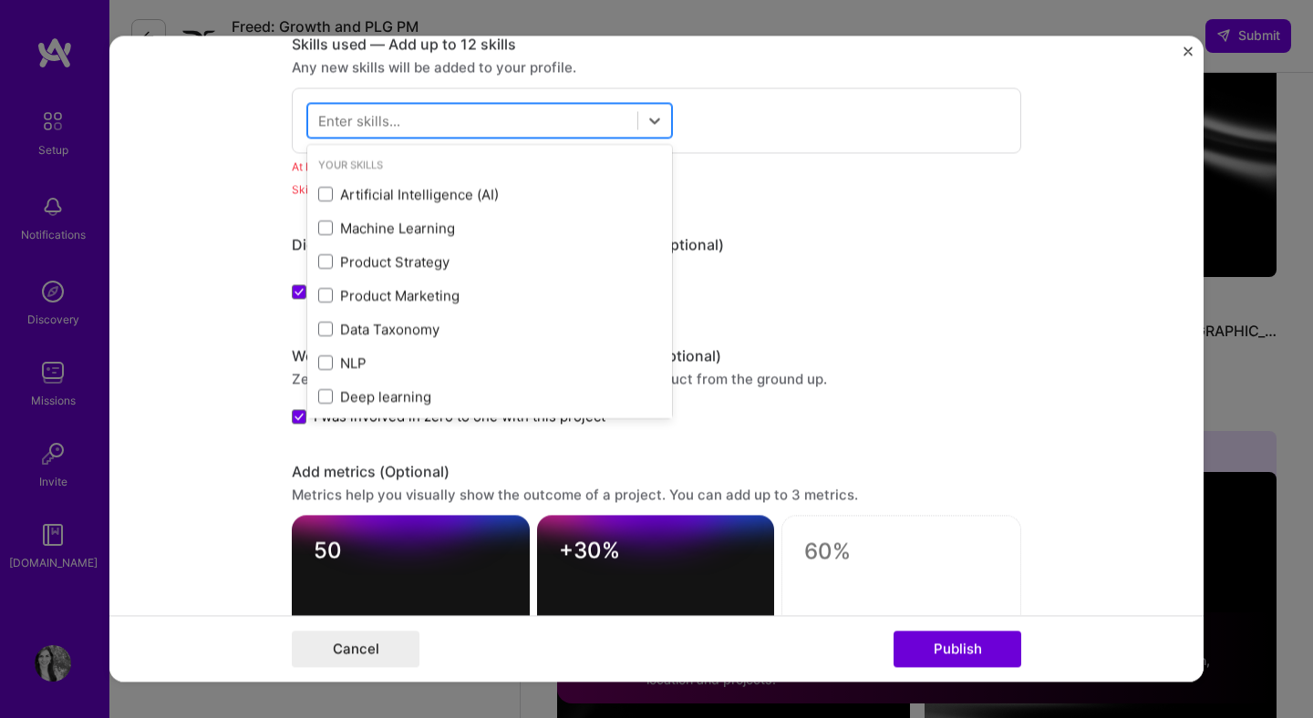
type input "p"
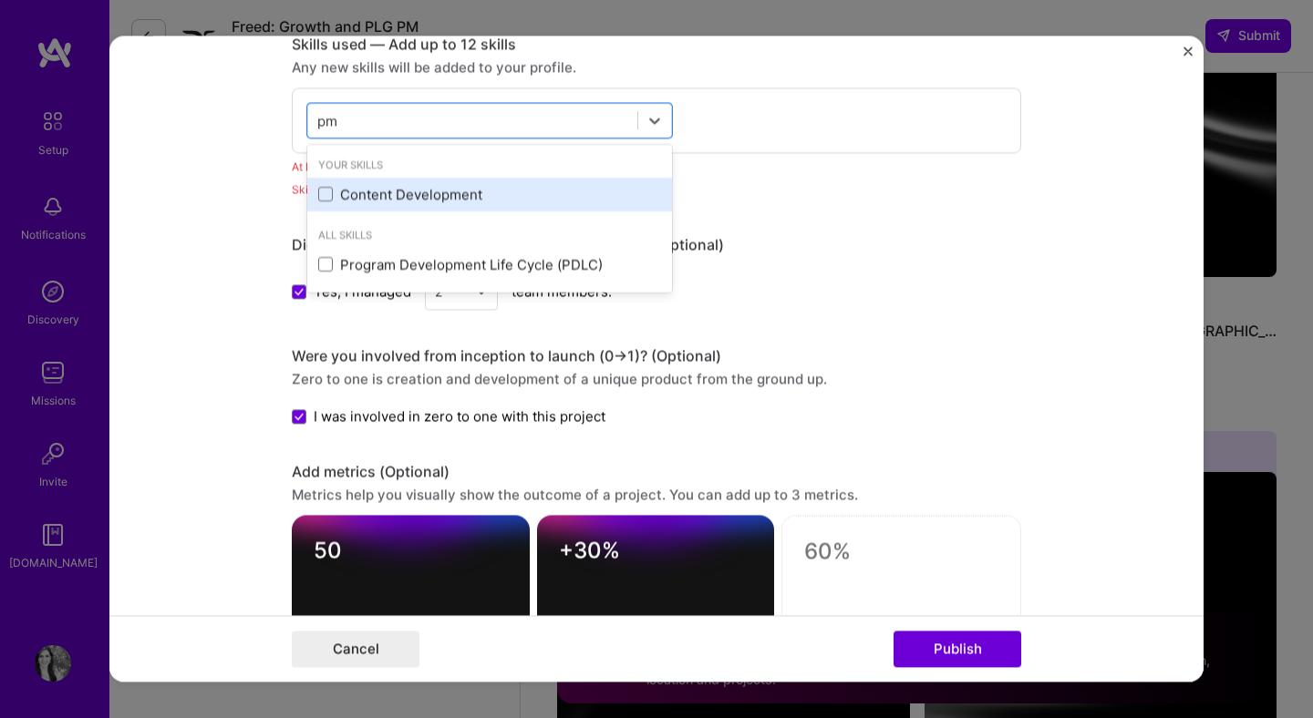
click at [424, 206] on div "Content Development" at bounding box center [489, 195] width 365 height 34
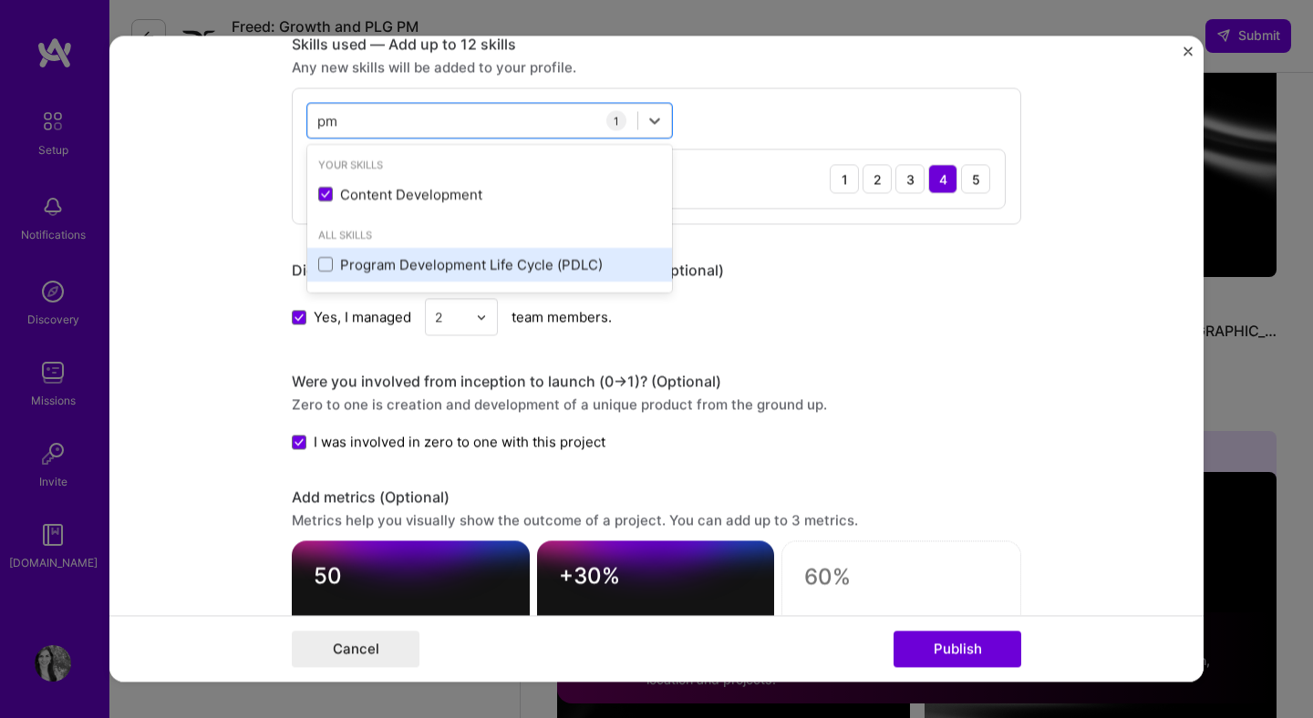
click at [423, 273] on div "Program Development Life Cycle (PDLC)" at bounding box center [489, 264] width 343 height 19
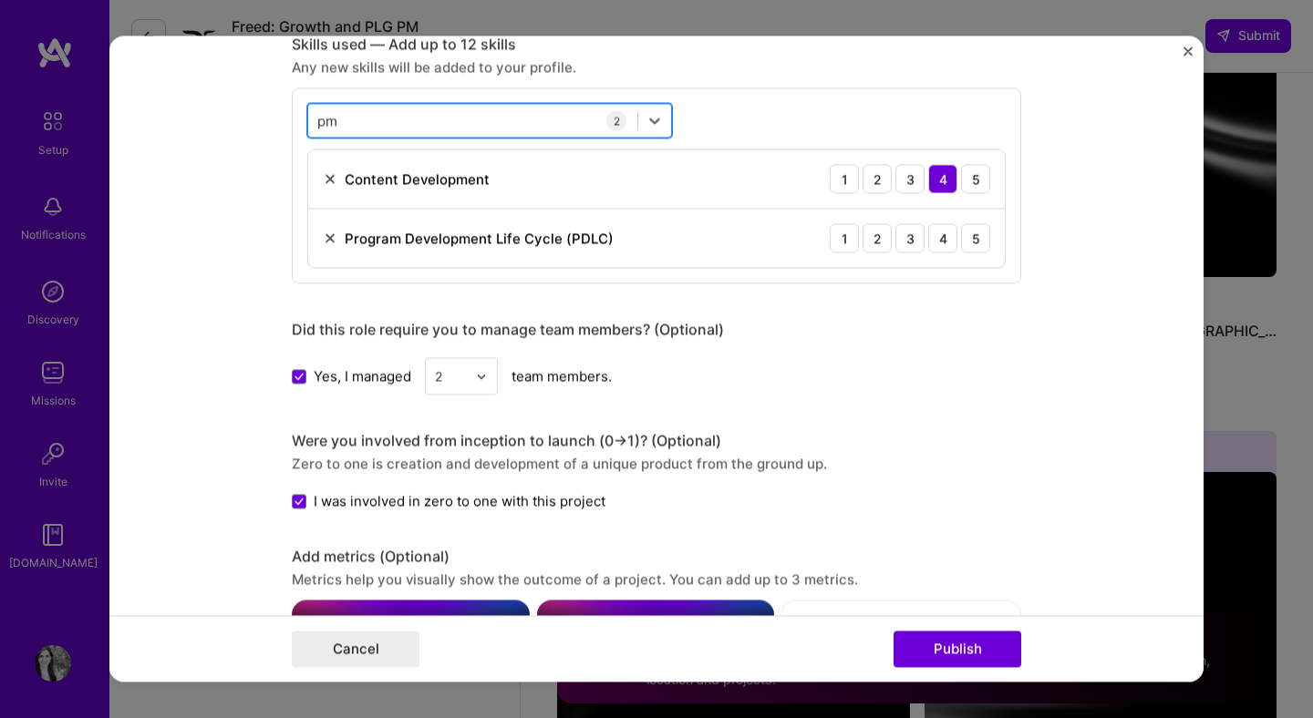
click at [413, 129] on div "pm pm" at bounding box center [472, 121] width 329 height 30
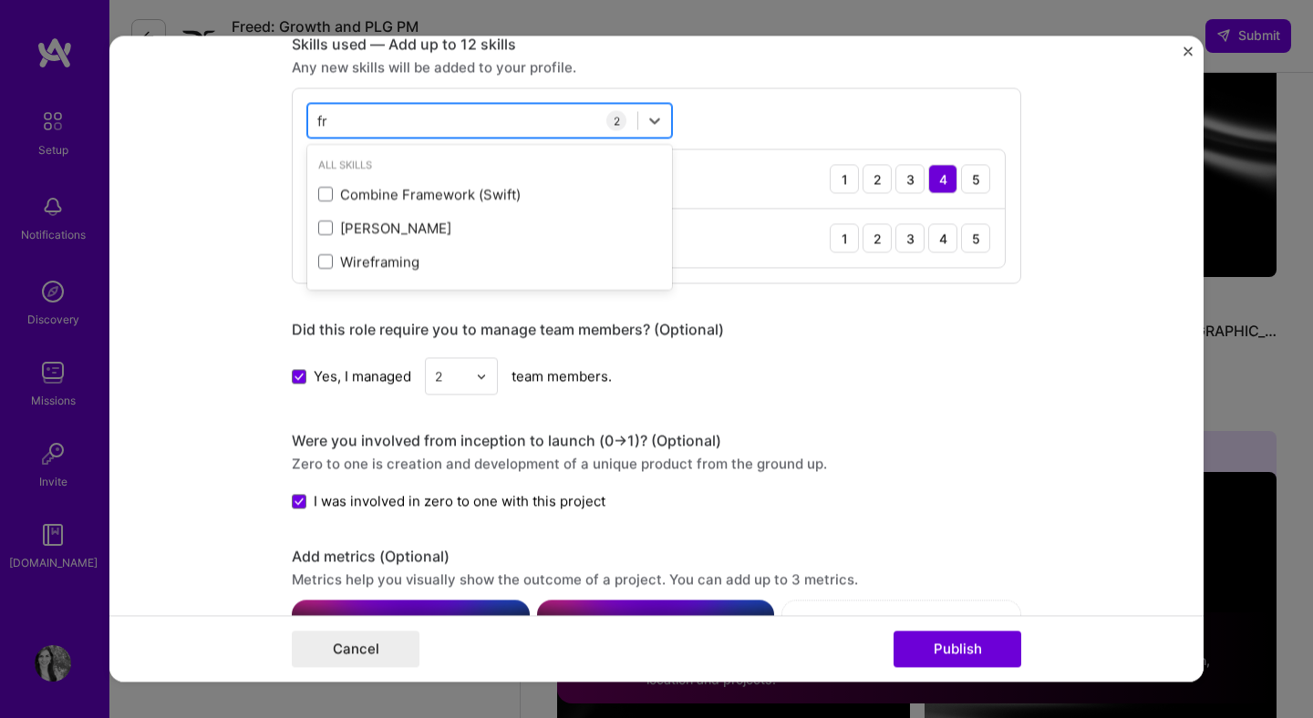
type input "f"
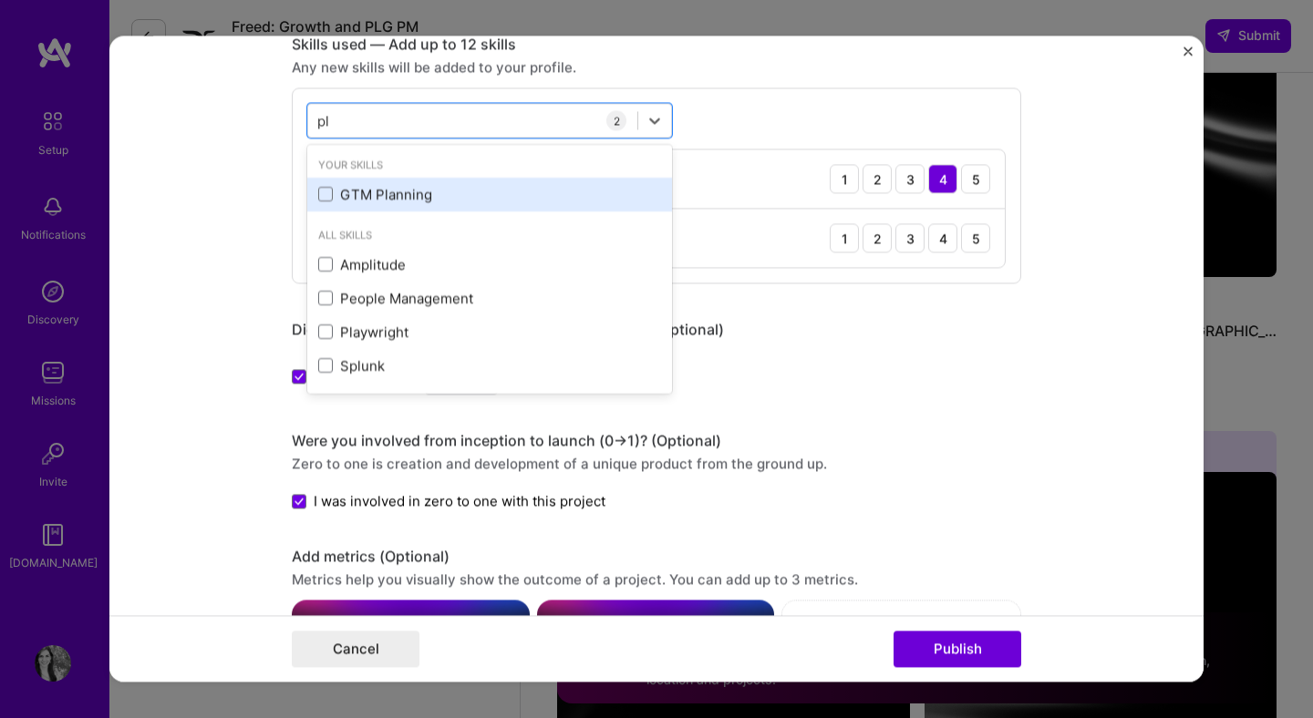
click at [392, 194] on div "GTM Planning" at bounding box center [489, 194] width 343 height 19
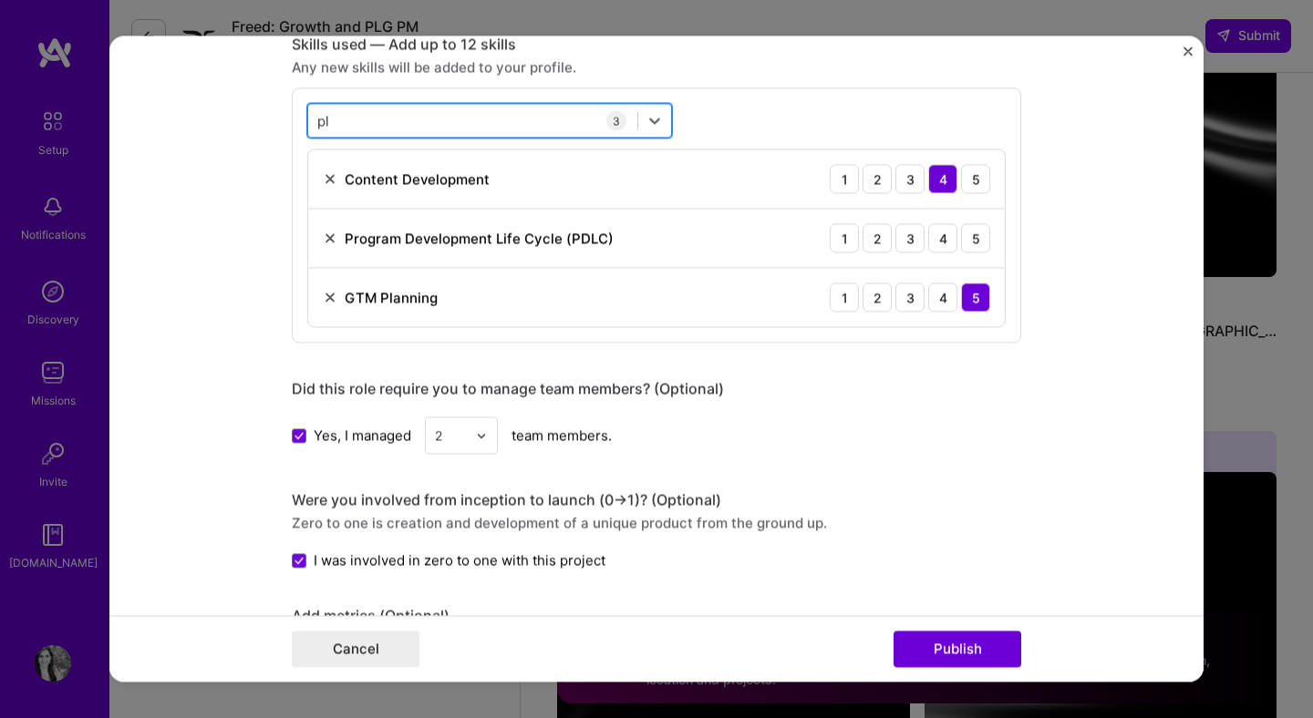
click at [383, 124] on div "pl pl" at bounding box center [472, 121] width 329 height 30
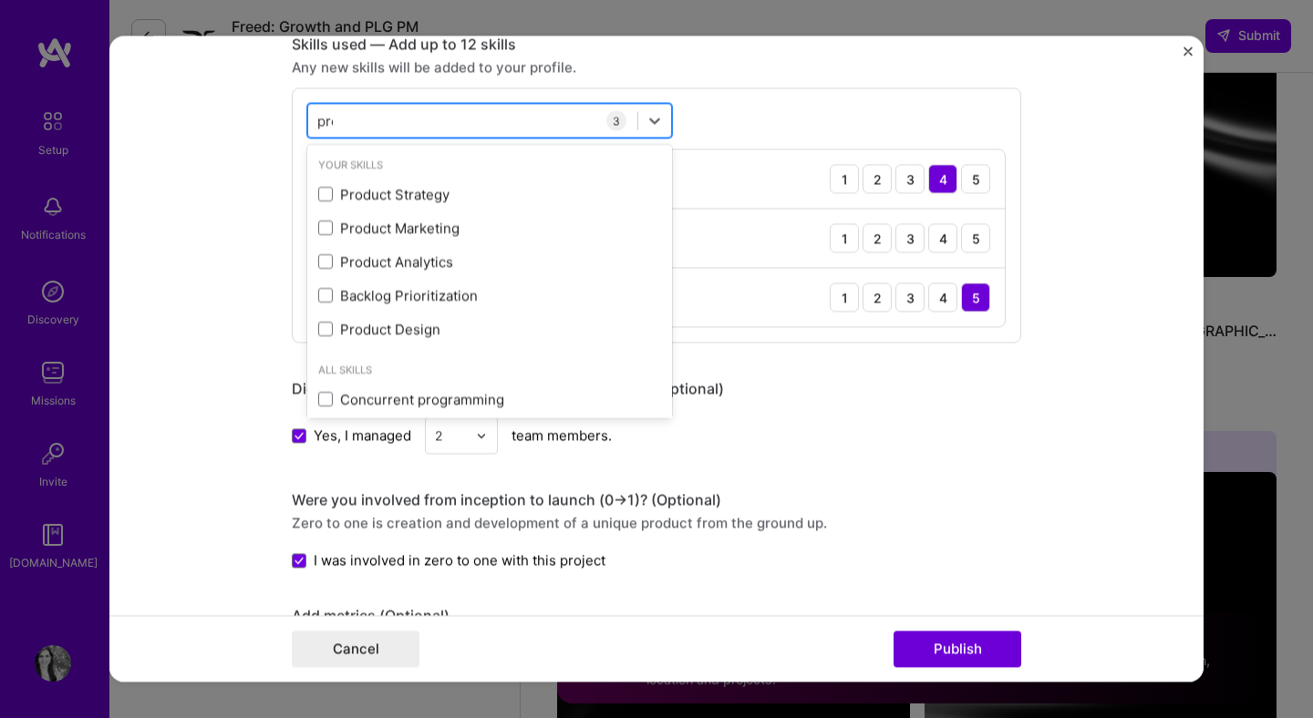
type input "prodd"
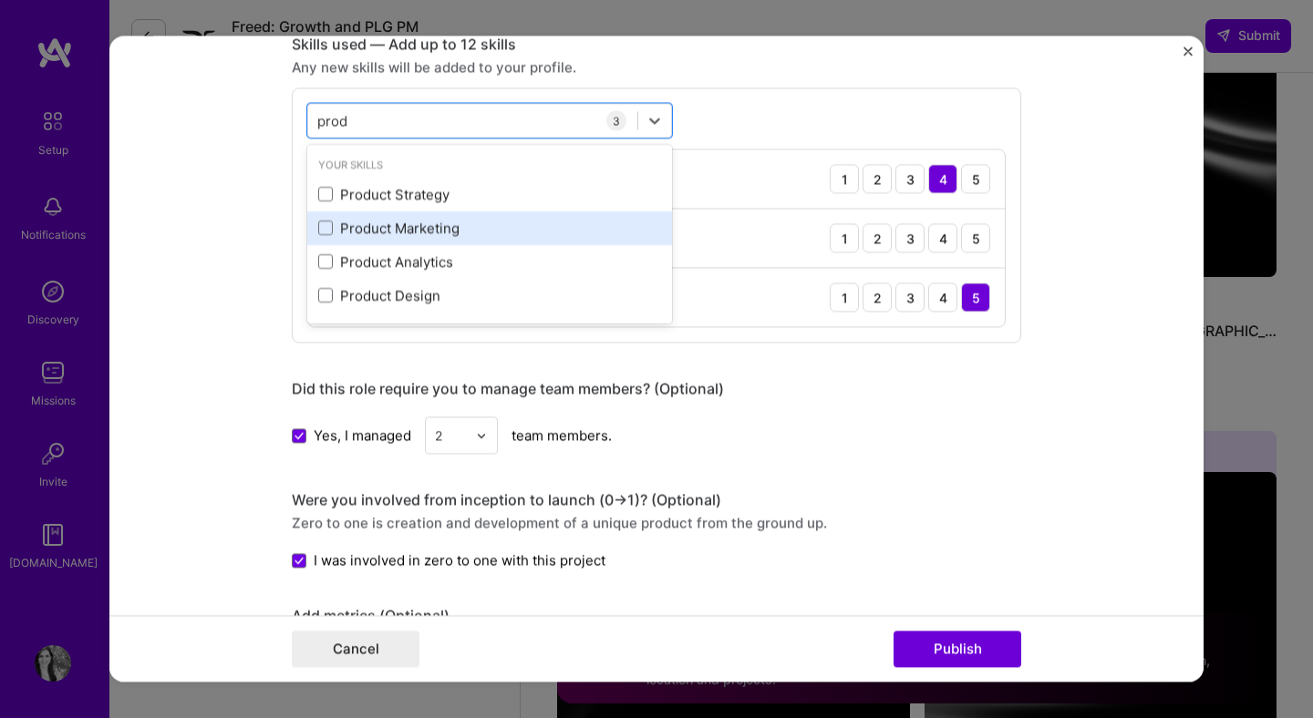
click at [384, 223] on div "Product Marketing" at bounding box center [489, 228] width 343 height 19
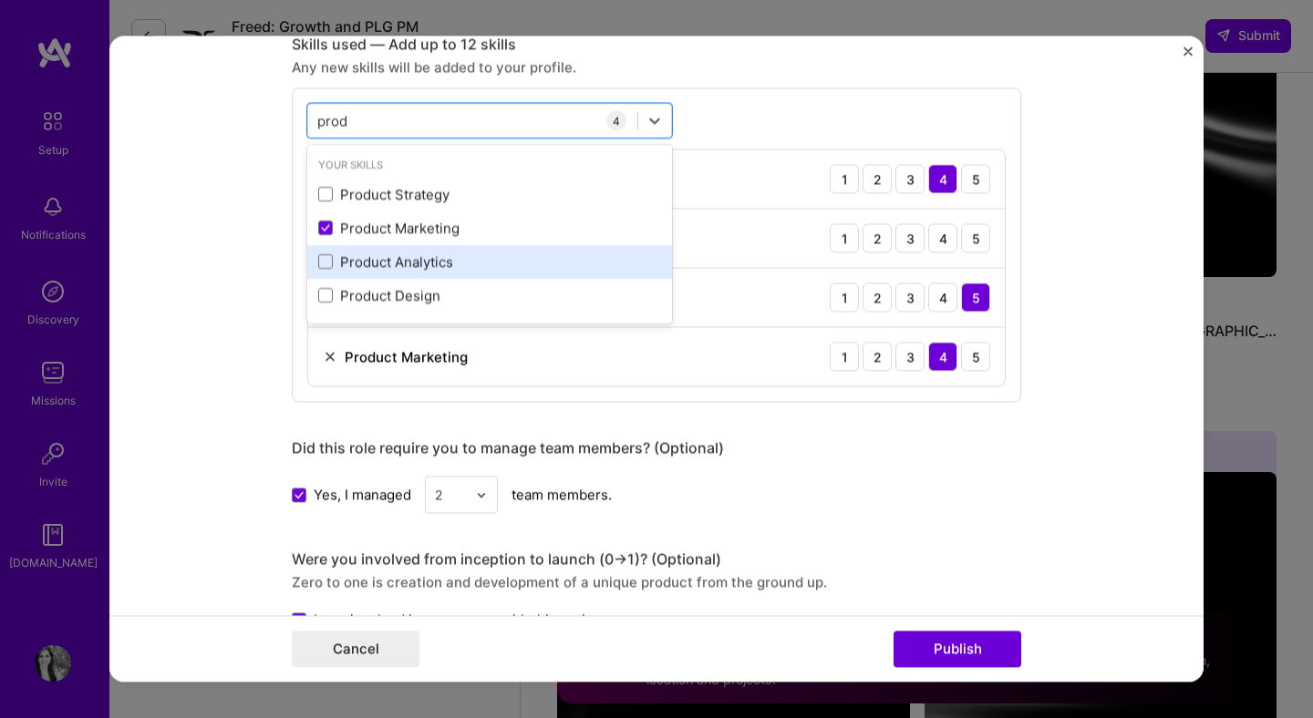
click at [384, 264] on div "Product Analytics" at bounding box center [489, 261] width 343 height 19
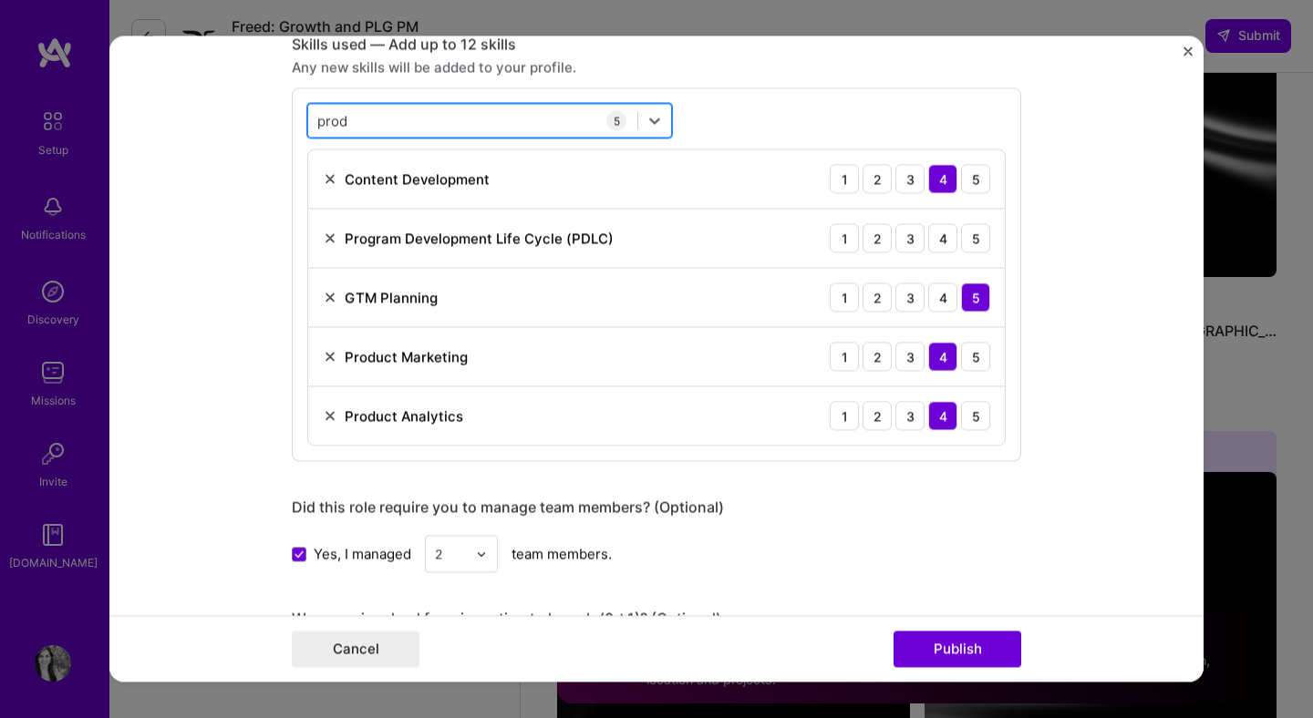
click at [389, 119] on div "prod prod" at bounding box center [472, 121] width 329 height 30
type input "campa"
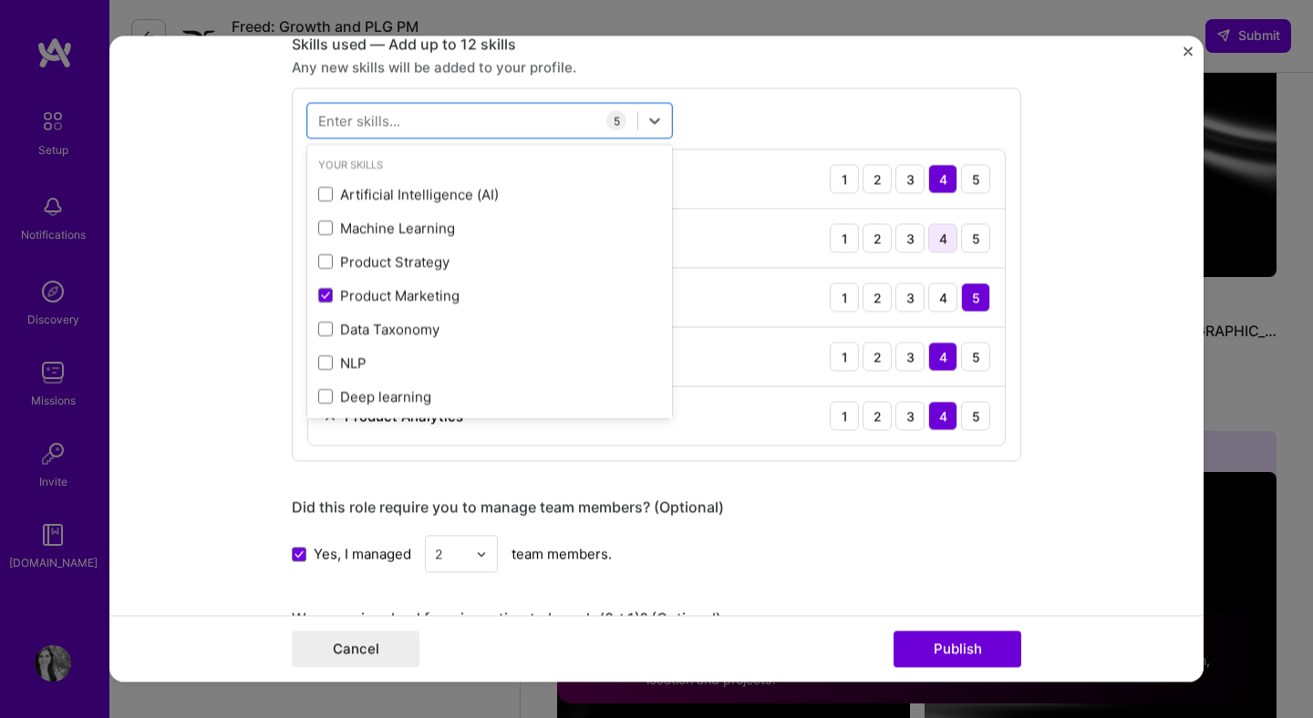
click at [937, 246] on div "4" at bounding box center [942, 237] width 29 height 29
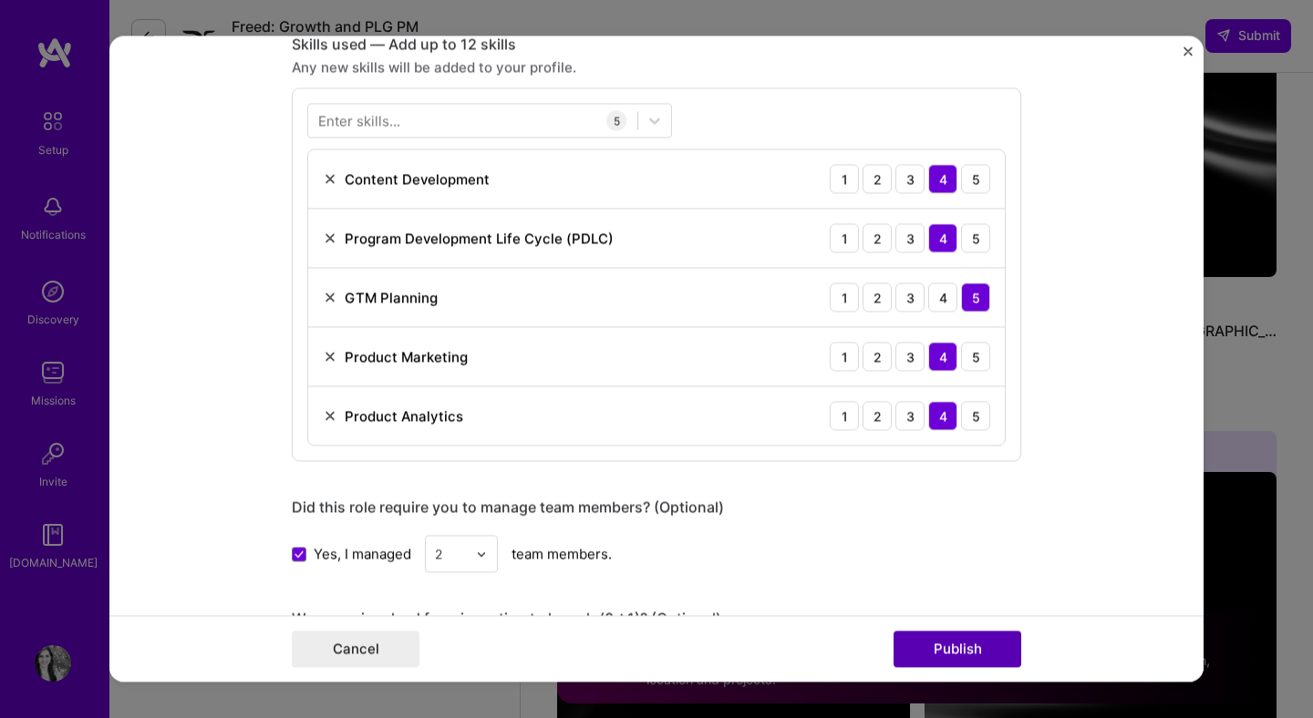
click at [955, 660] on button "Publish" at bounding box center [957, 650] width 128 height 36
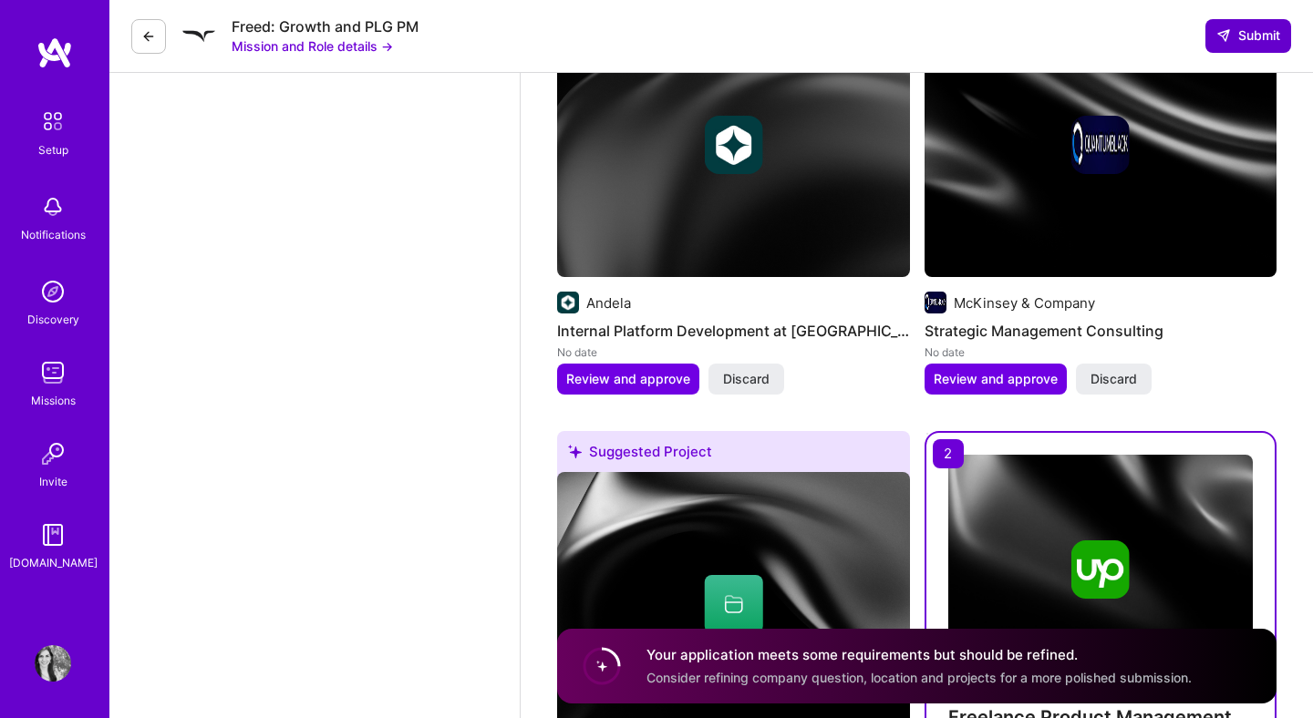
click at [1265, 36] on span "Submit" at bounding box center [1248, 35] width 64 height 18
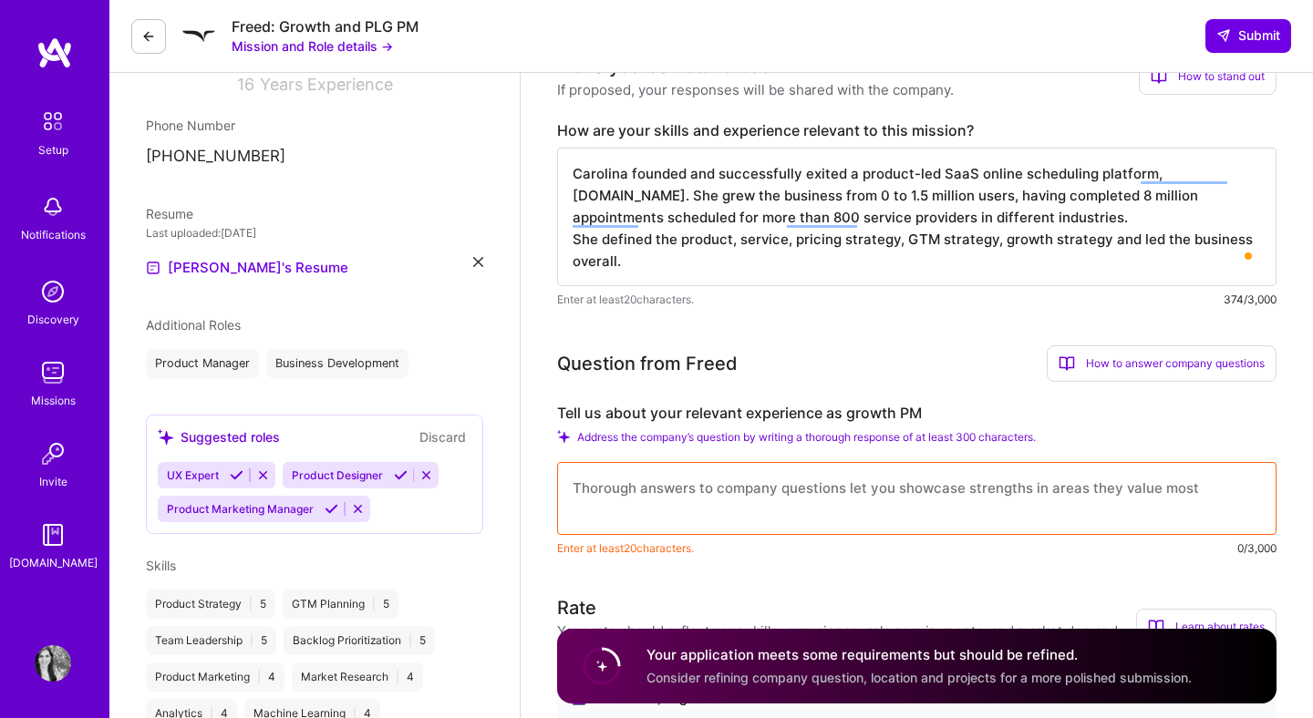
scroll to position [288, 0]
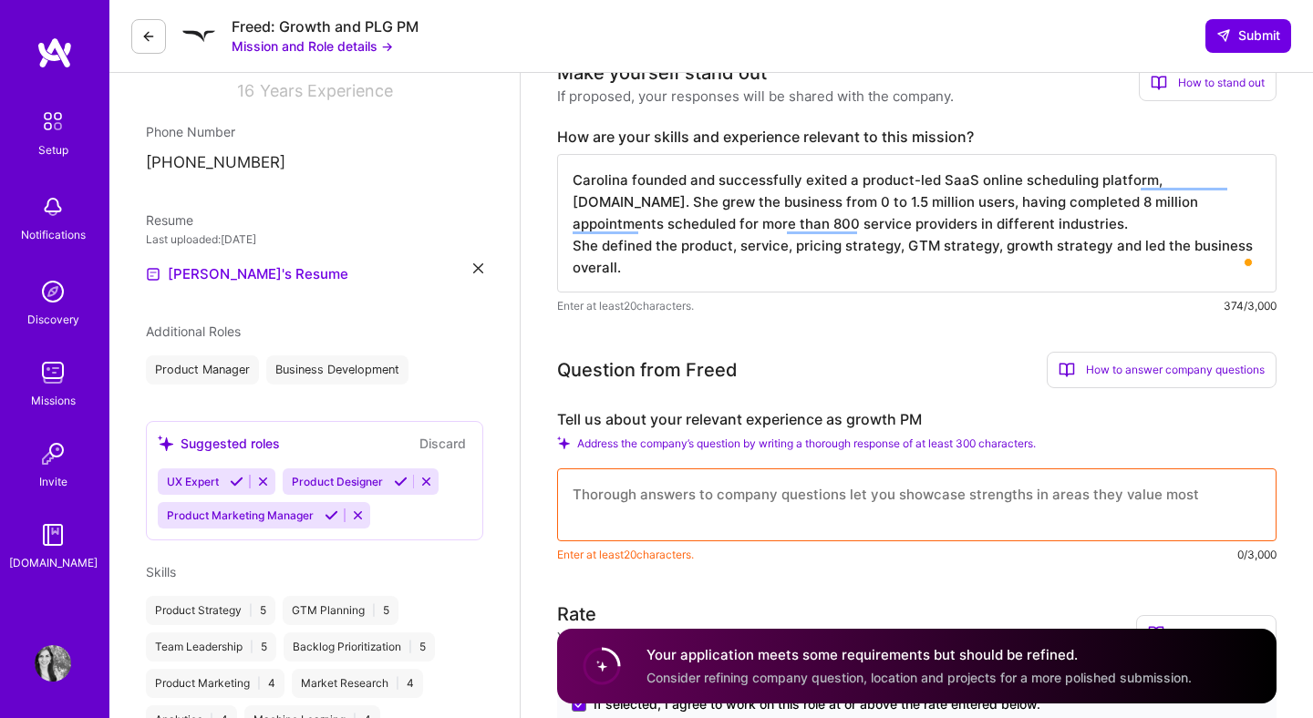
click at [931, 487] on textarea at bounding box center [916, 505] width 719 height 73
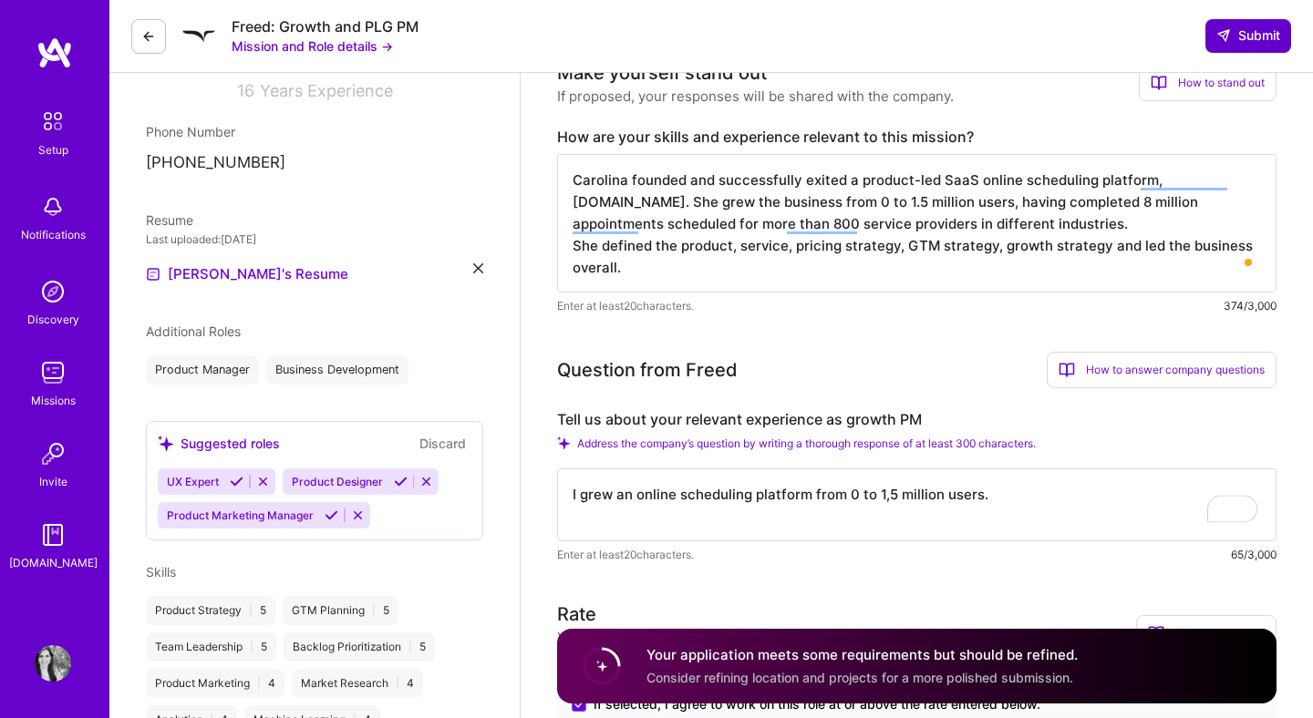
type textarea "I grew an online scheduling platform from 0 to 1,5 million users."
click at [1234, 40] on span "Submit" at bounding box center [1248, 35] width 64 height 18
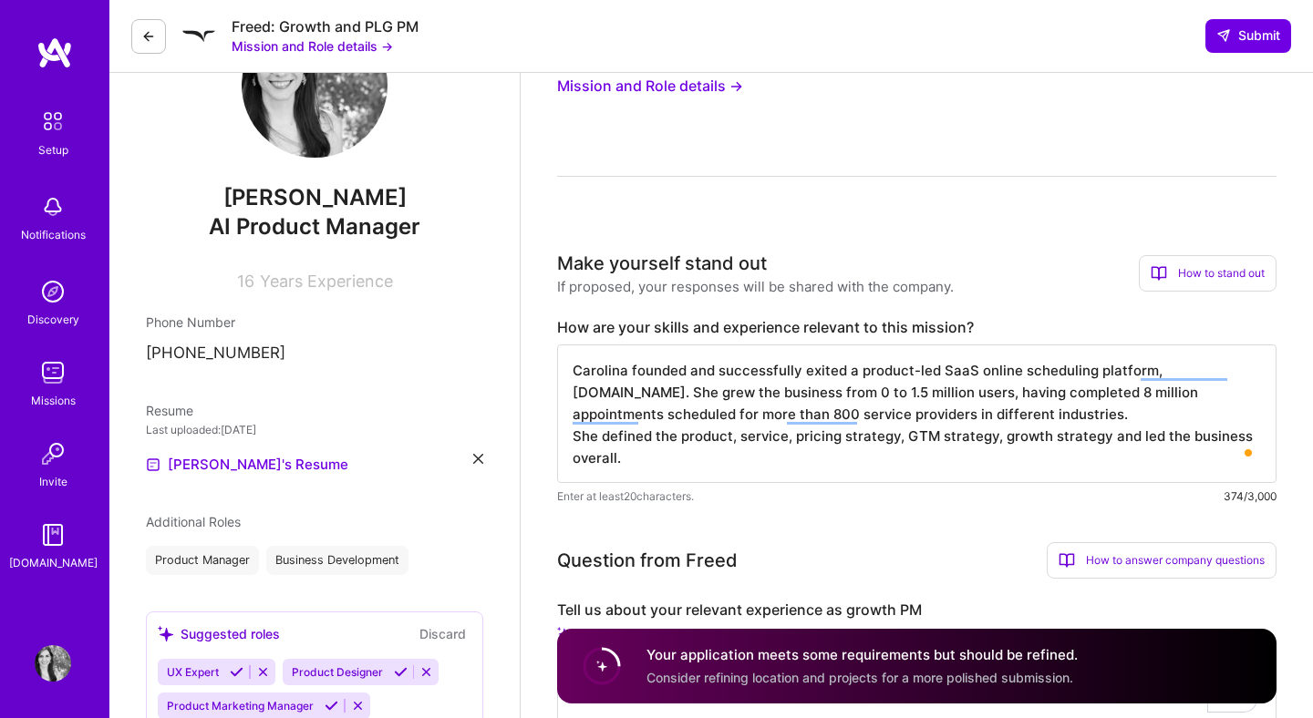
scroll to position [0, 0]
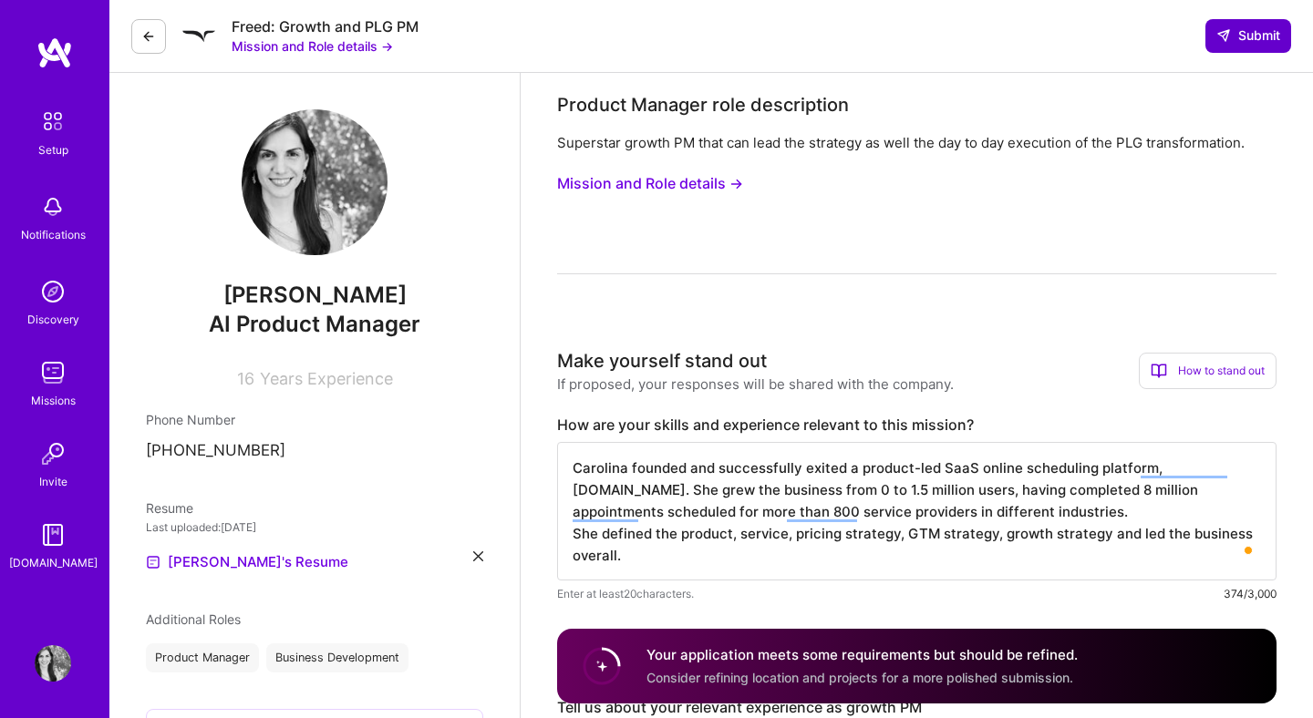
click at [1249, 42] on span "Submit" at bounding box center [1248, 35] width 64 height 18
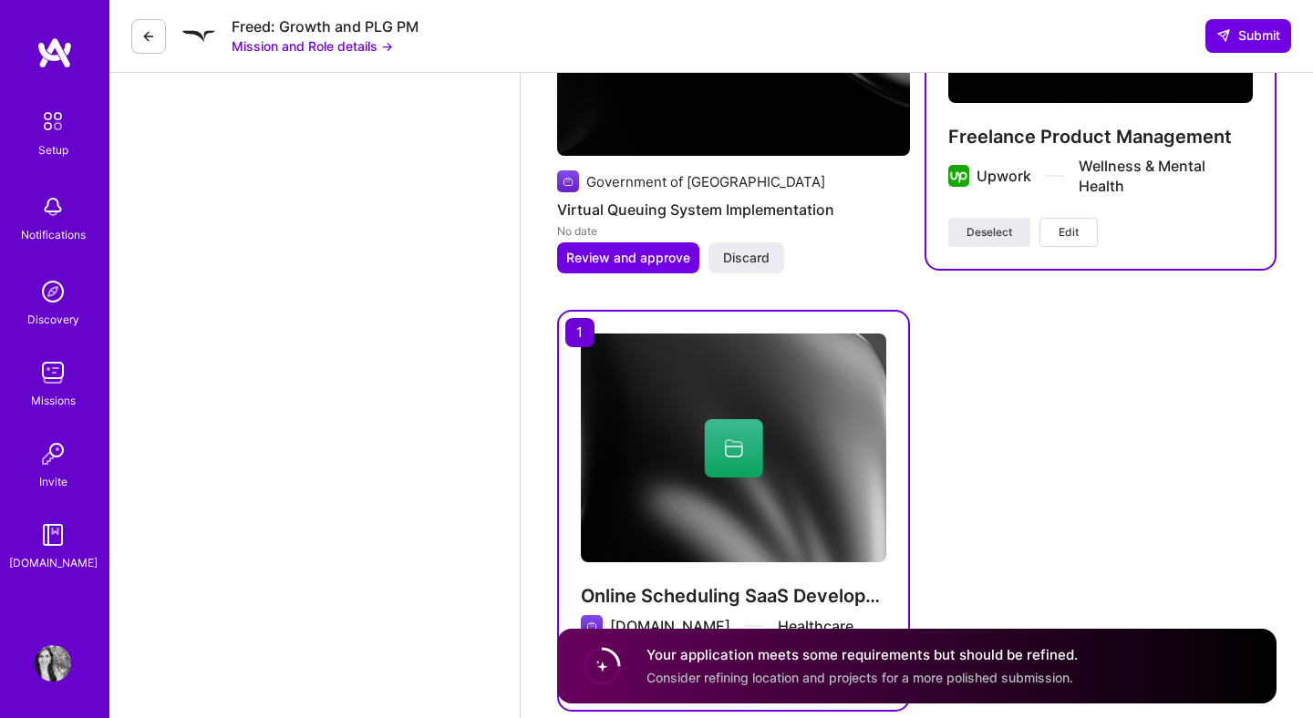
scroll to position [2887, 0]
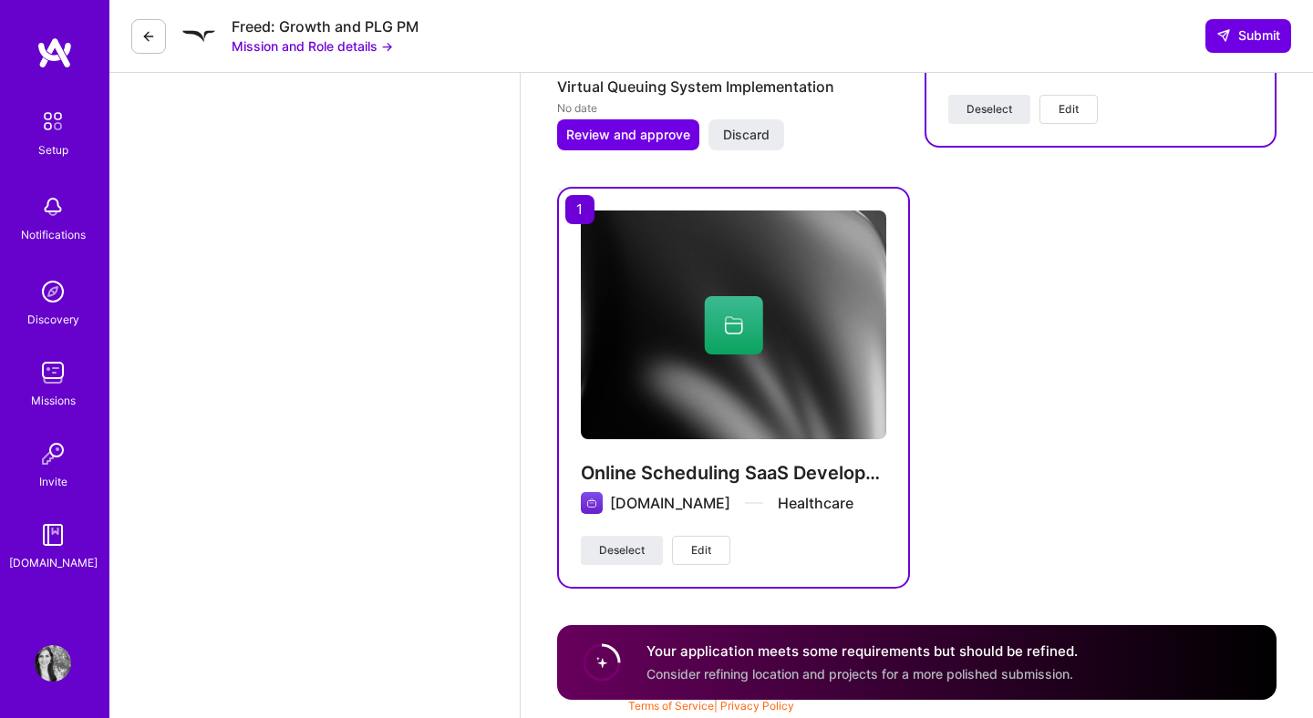
click at [1239, 664] on div "Your application meets some requirements but should be refined. Consider refini…" at bounding box center [916, 662] width 719 height 75
click at [1239, 669] on div "Your application meets some requirements but should be refined. Consider refini…" at bounding box center [916, 662] width 719 height 75
drag, startPoint x: 1239, startPoint y: 669, endPoint x: 859, endPoint y: 644, distance: 381.0
click at [868, 644] on div "Your application meets some requirements but should be refined. Consider refini…" at bounding box center [916, 662] width 719 height 75
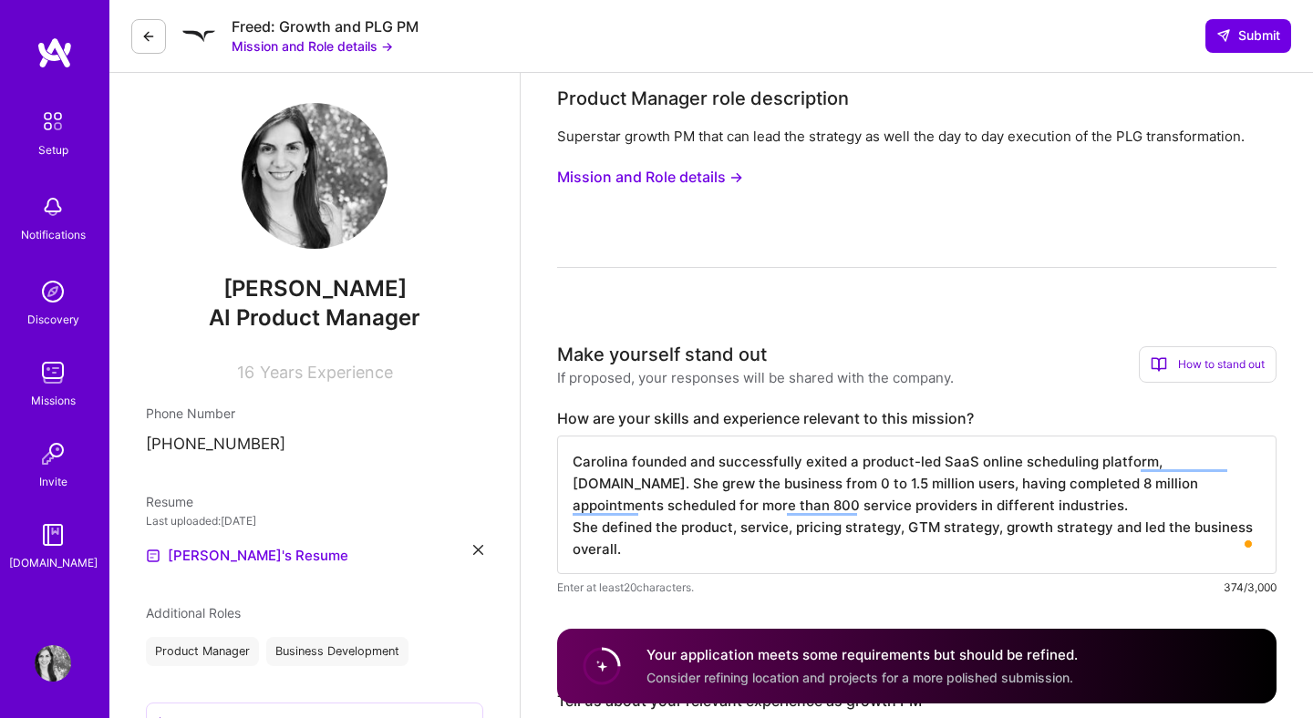
scroll to position [0, 0]
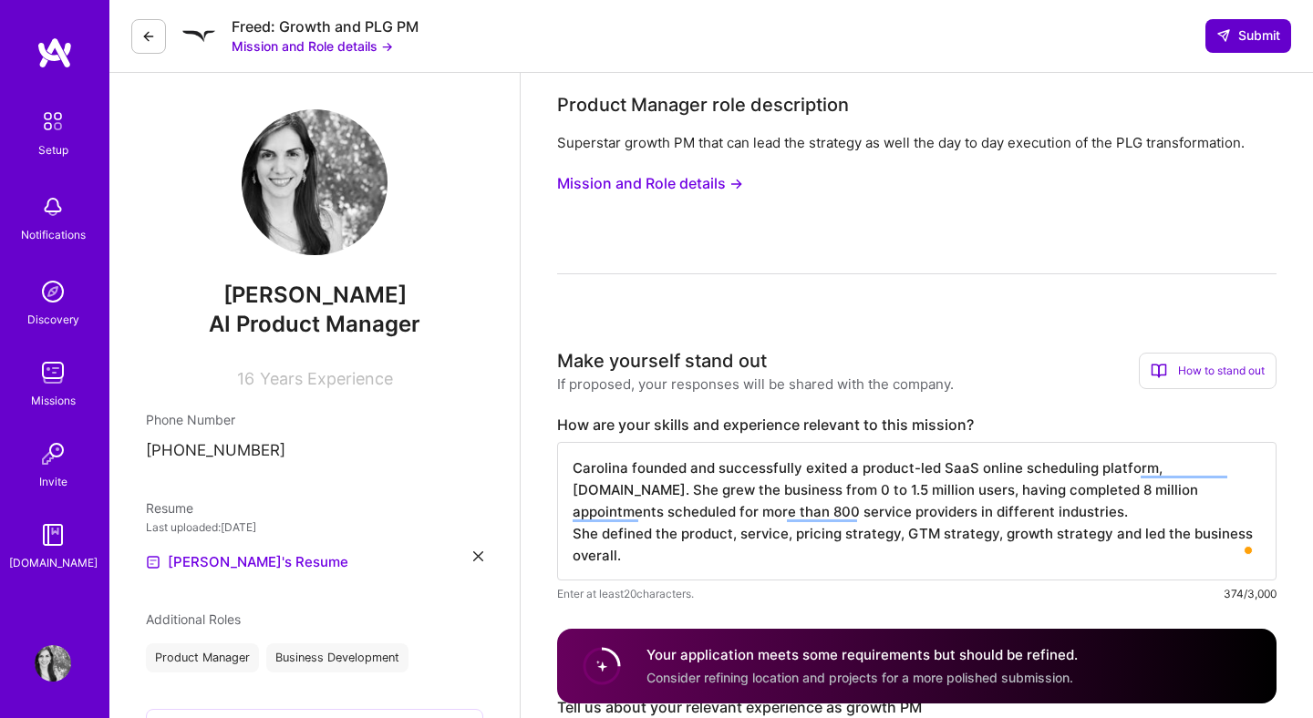
click at [1255, 43] on span "Submit" at bounding box center [1248, 35] width 64 height 18
click at [1243, 28] on span "Submit" at bounding box center [1248, 35] width 64 height 18
click at [1246, 34] on span "Submit" at bounding box center [1248, 35] width 64 height 18
